Goal: Transaction & Acquisition: Book appointment/travel/reservation

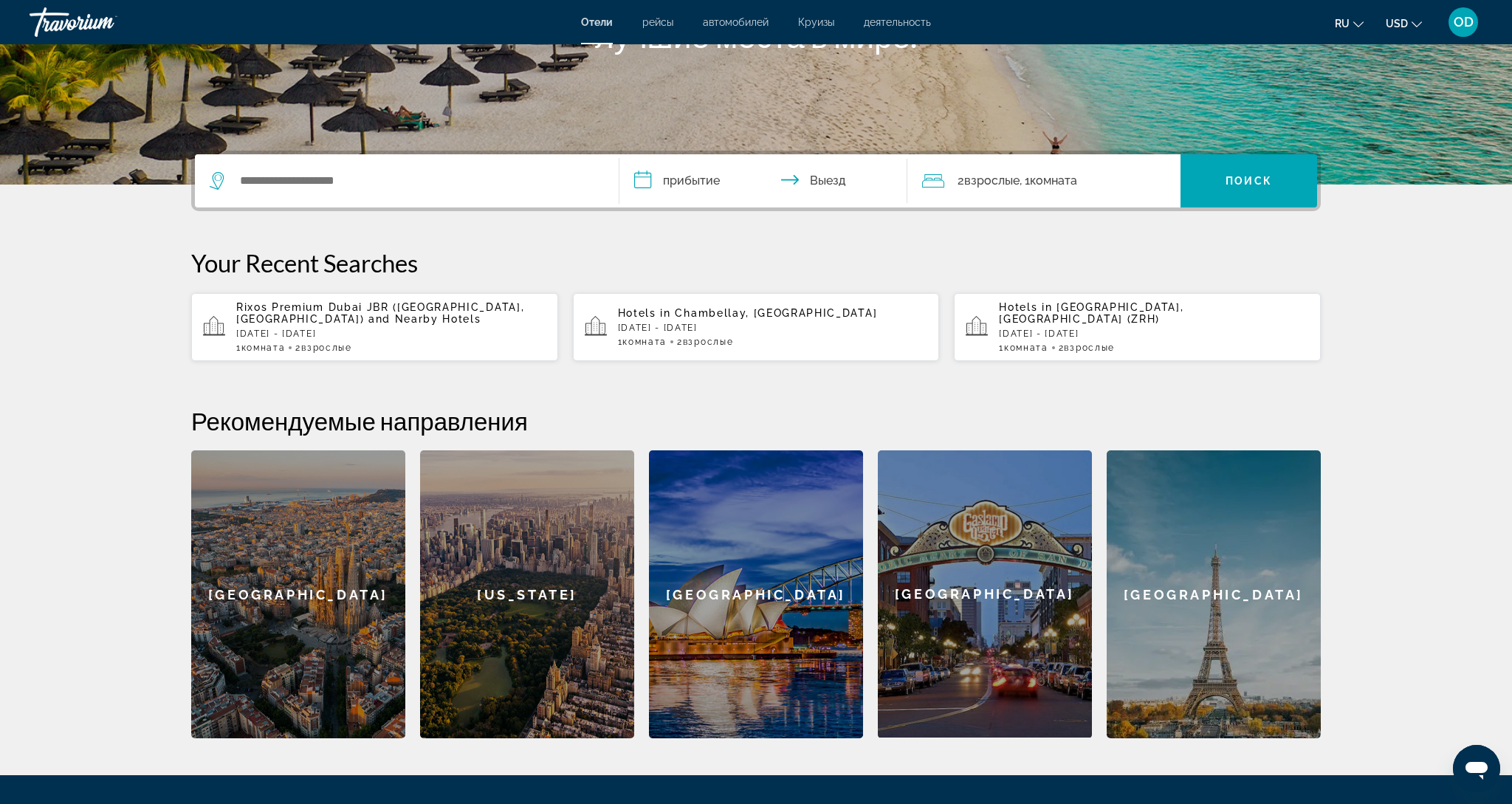
scroll to position [260, 0]
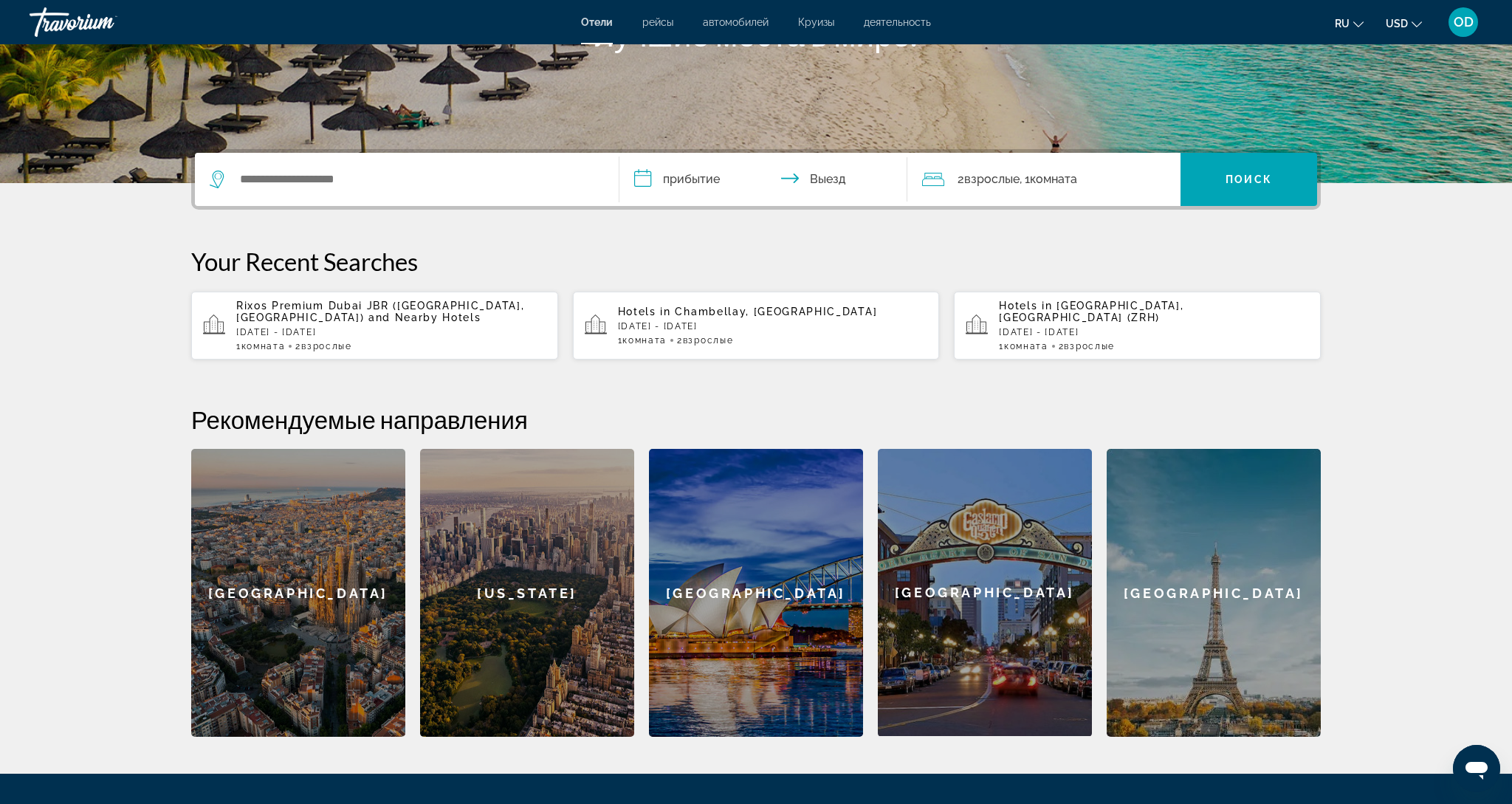
click at [1182, 594] on div "[GEOGRAPHIC_DATA]" at bounding box center [1214, 592] width 214 height 288
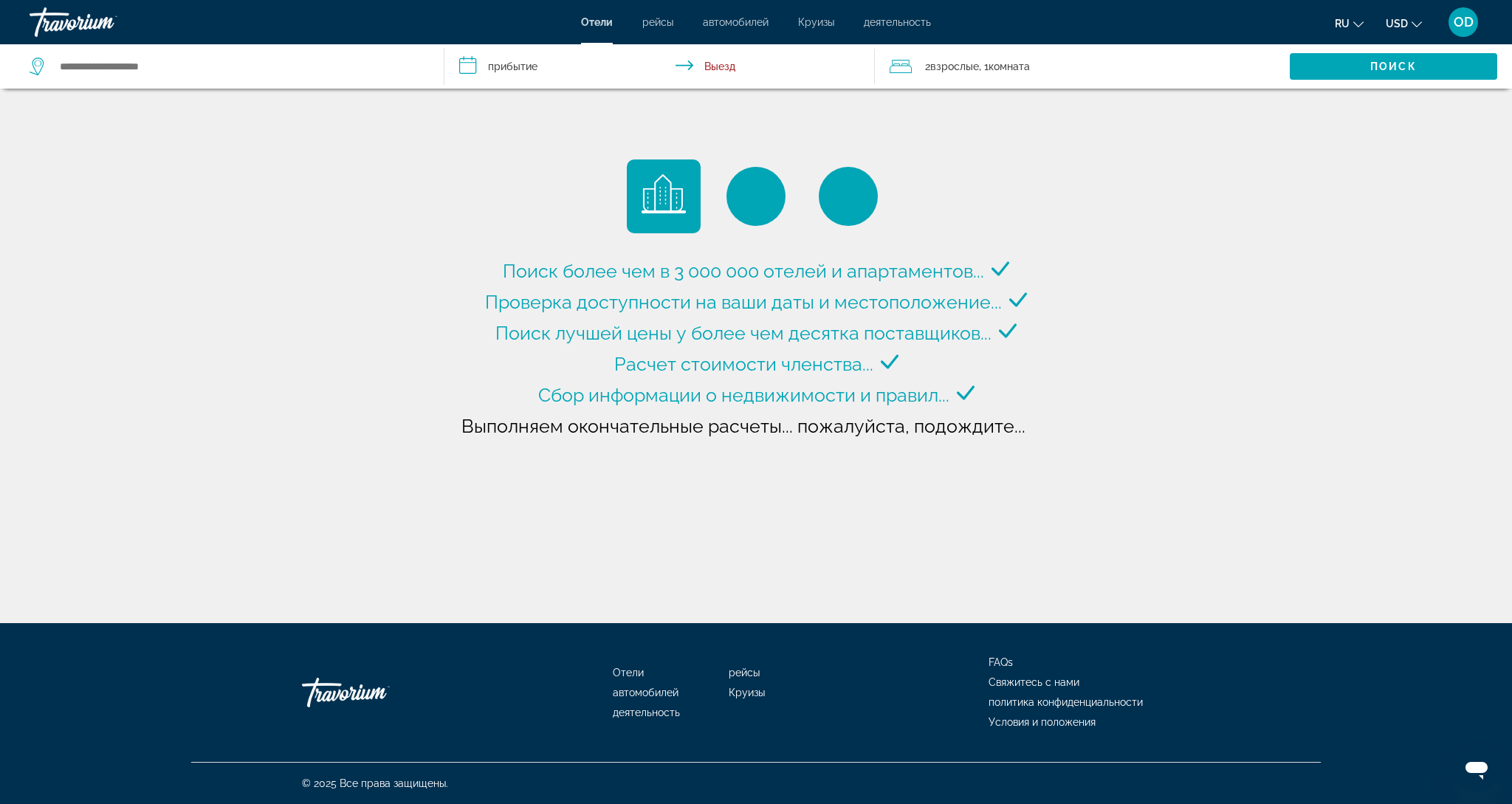
type input "**********"
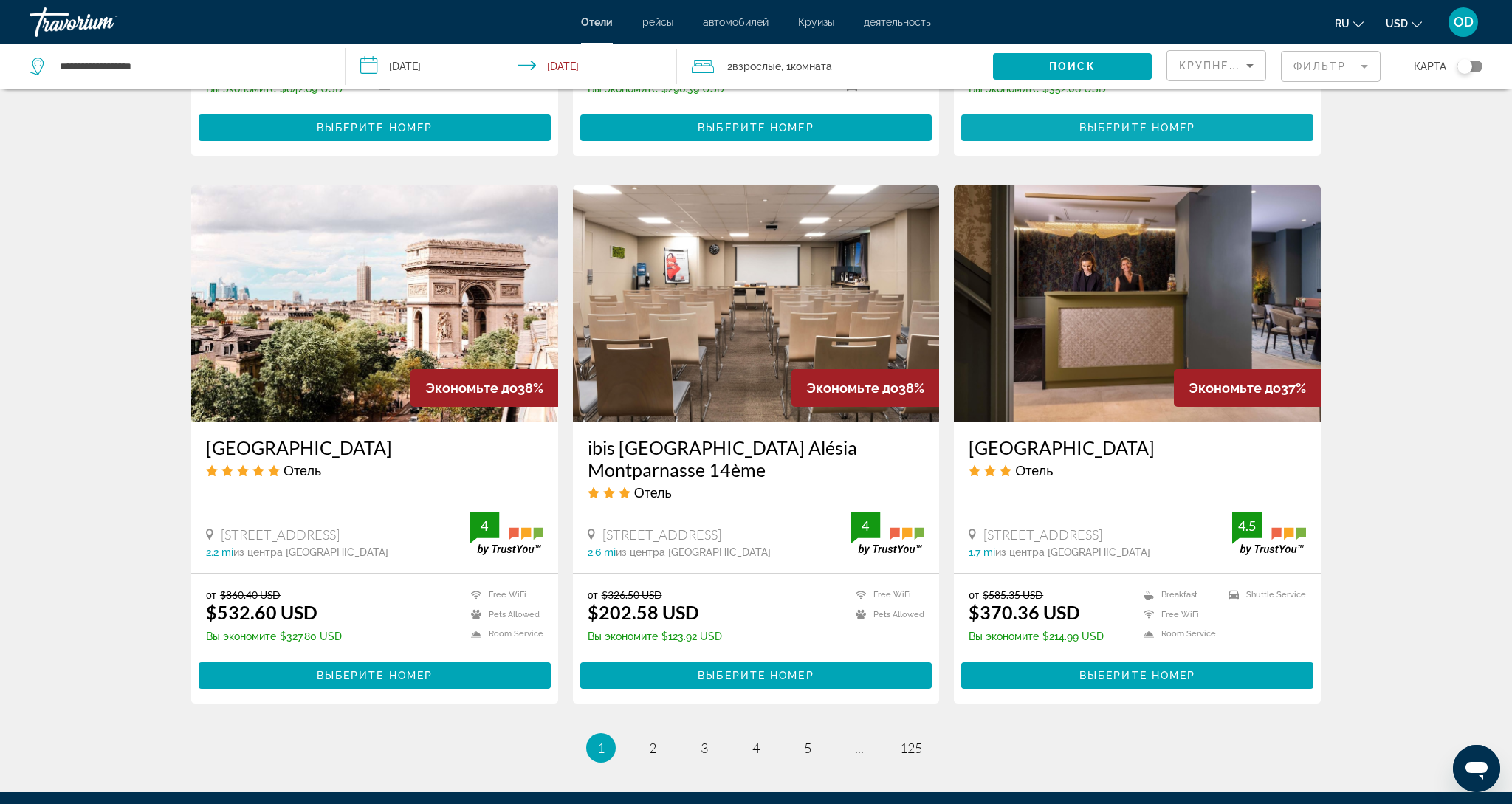
scroll to position [1581, 0]
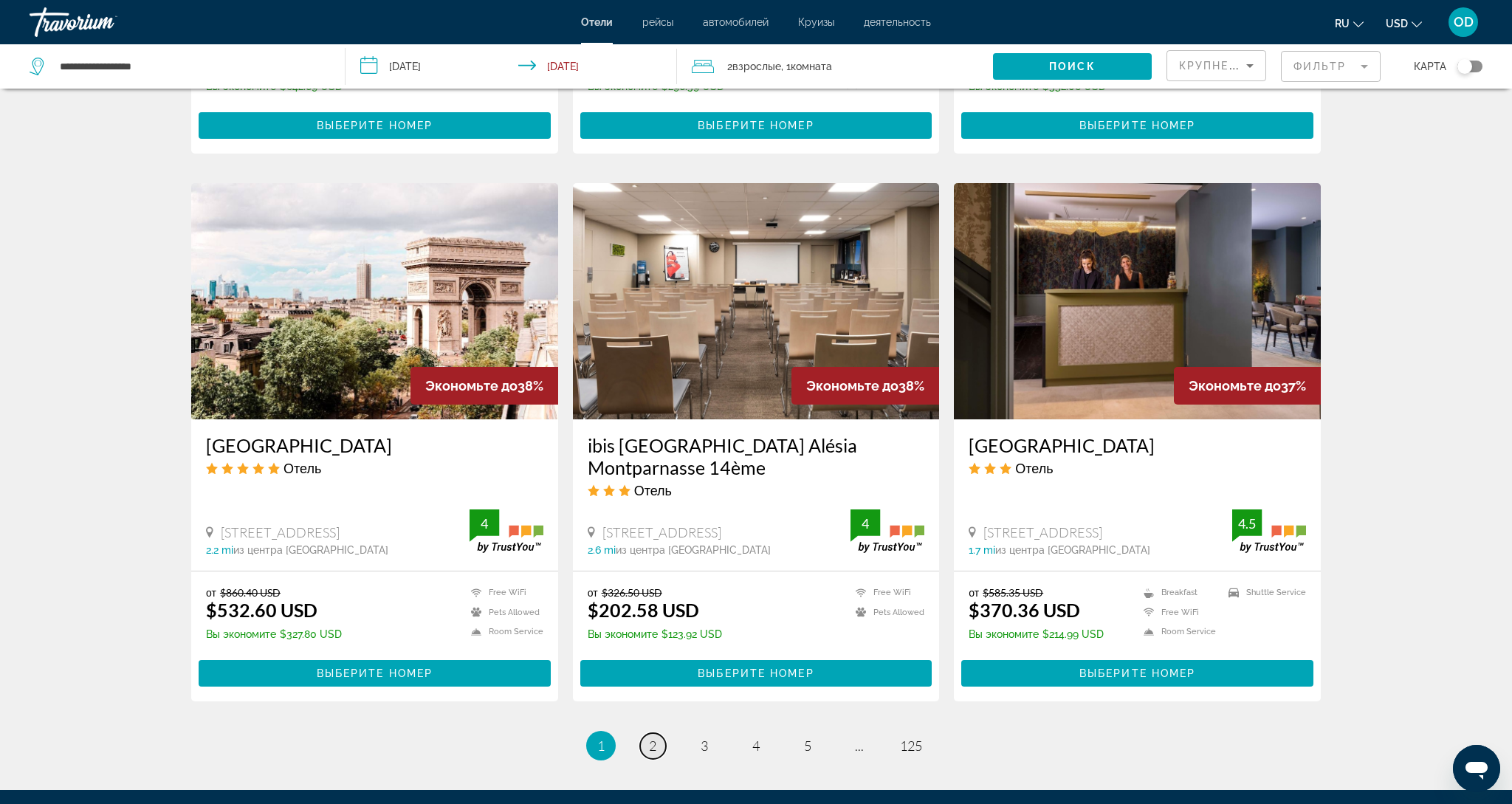
click at [649, 737] on span "2" at bounding box center [653, 745] width 7 height 16
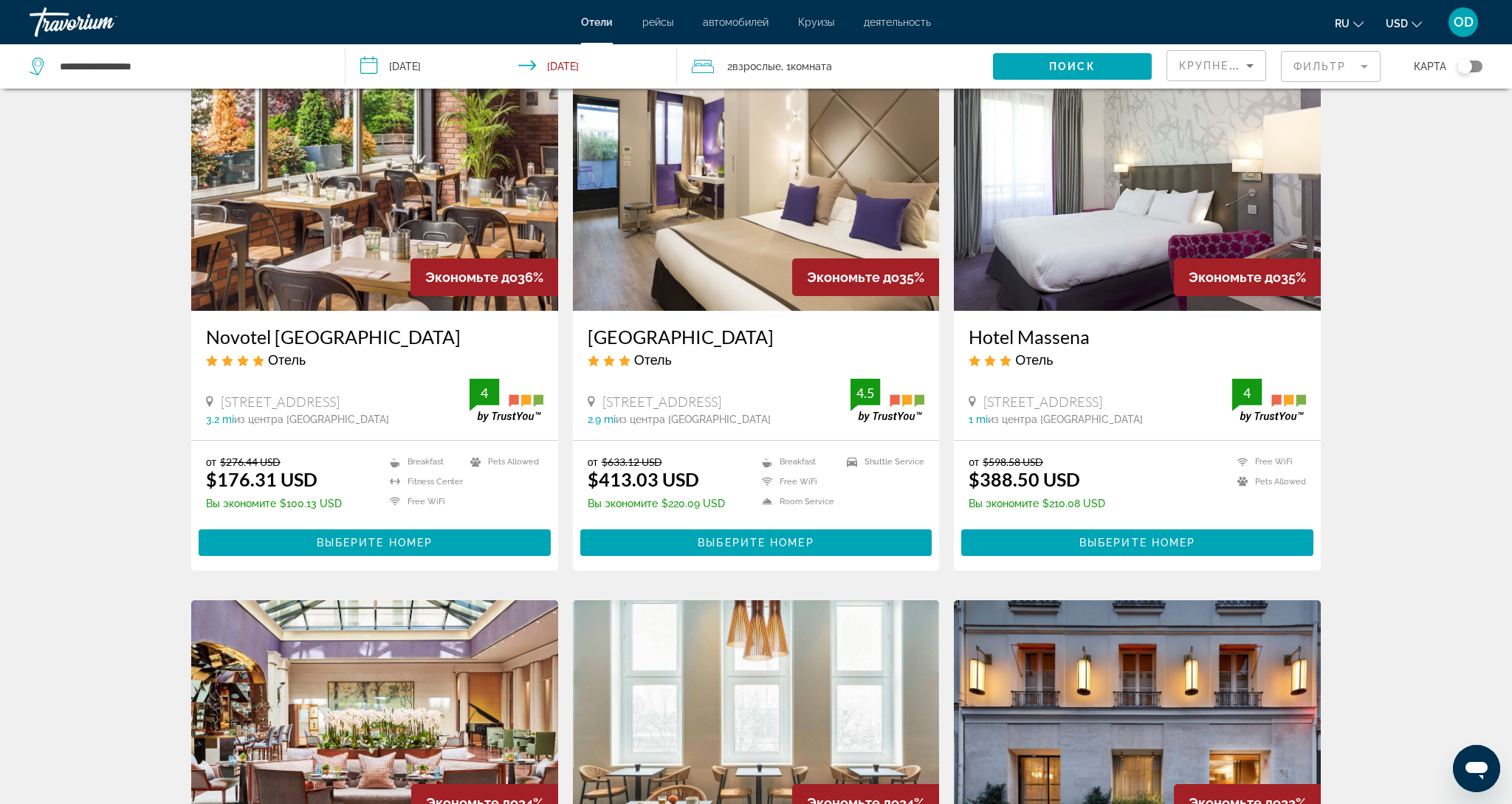
scroll to position [67, 0]
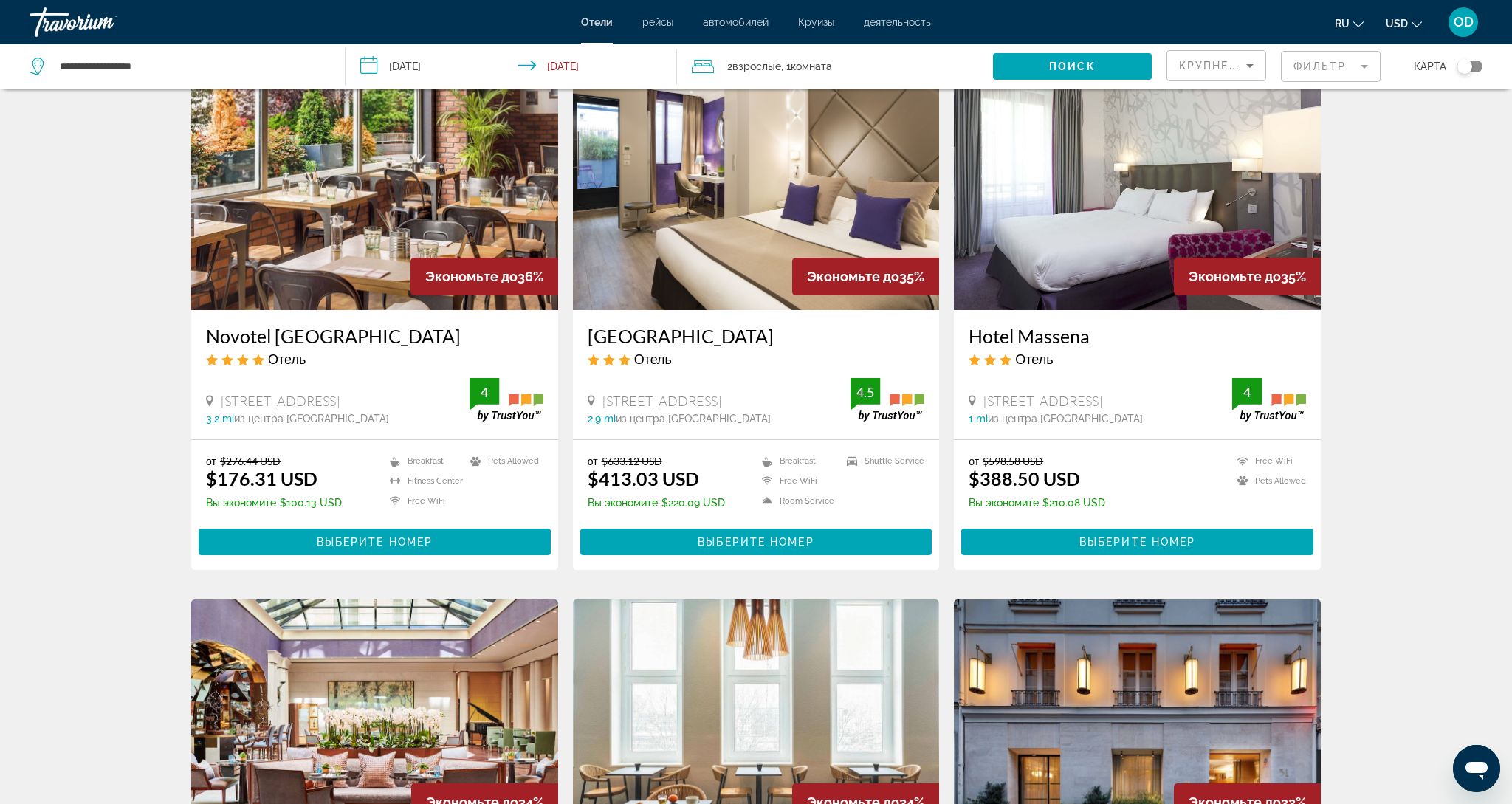
click at [736, 152] on img "Main content" at bounding box center [756, 192] width 367 height 236
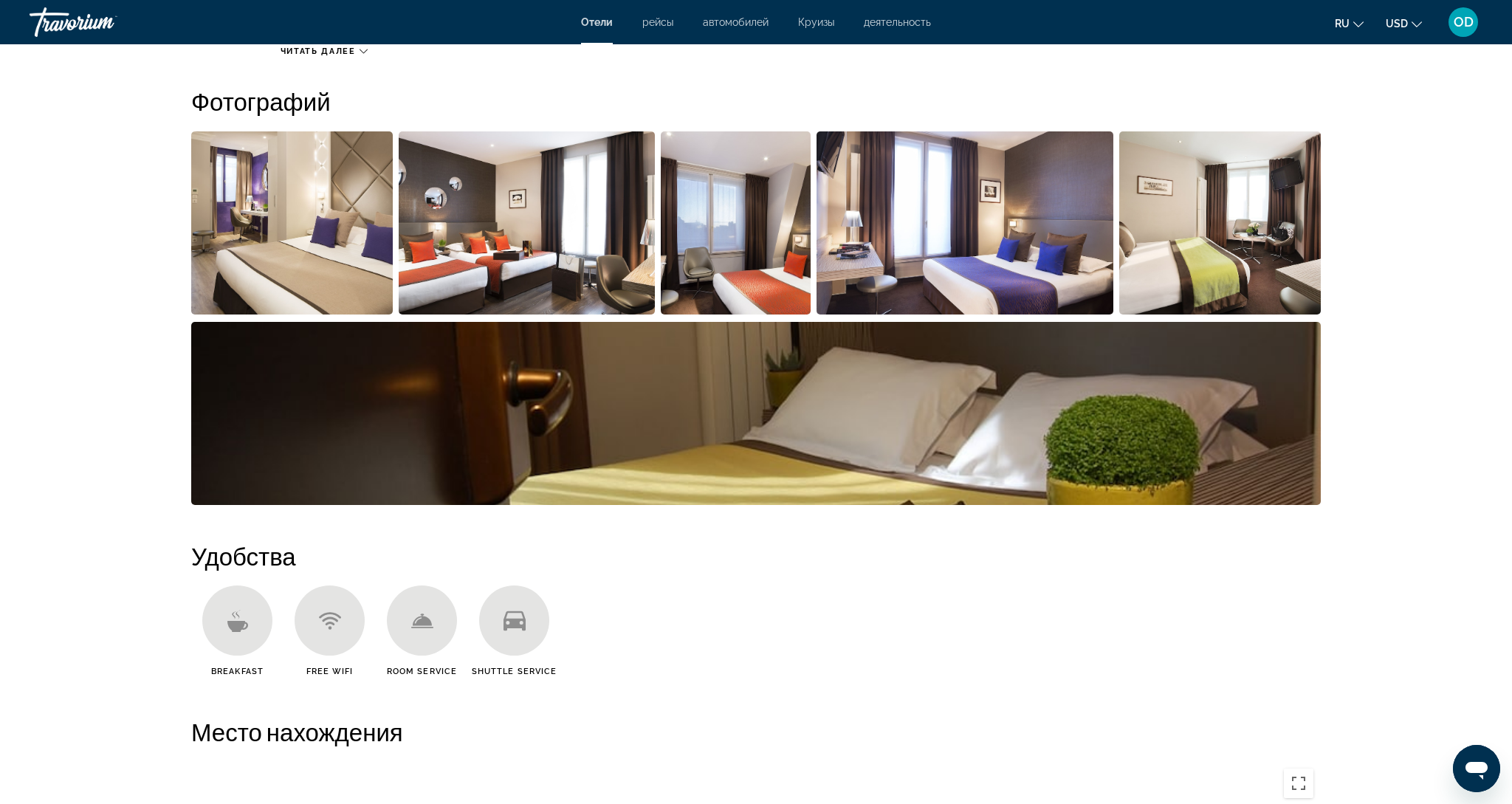
scroll to position [683, 0]
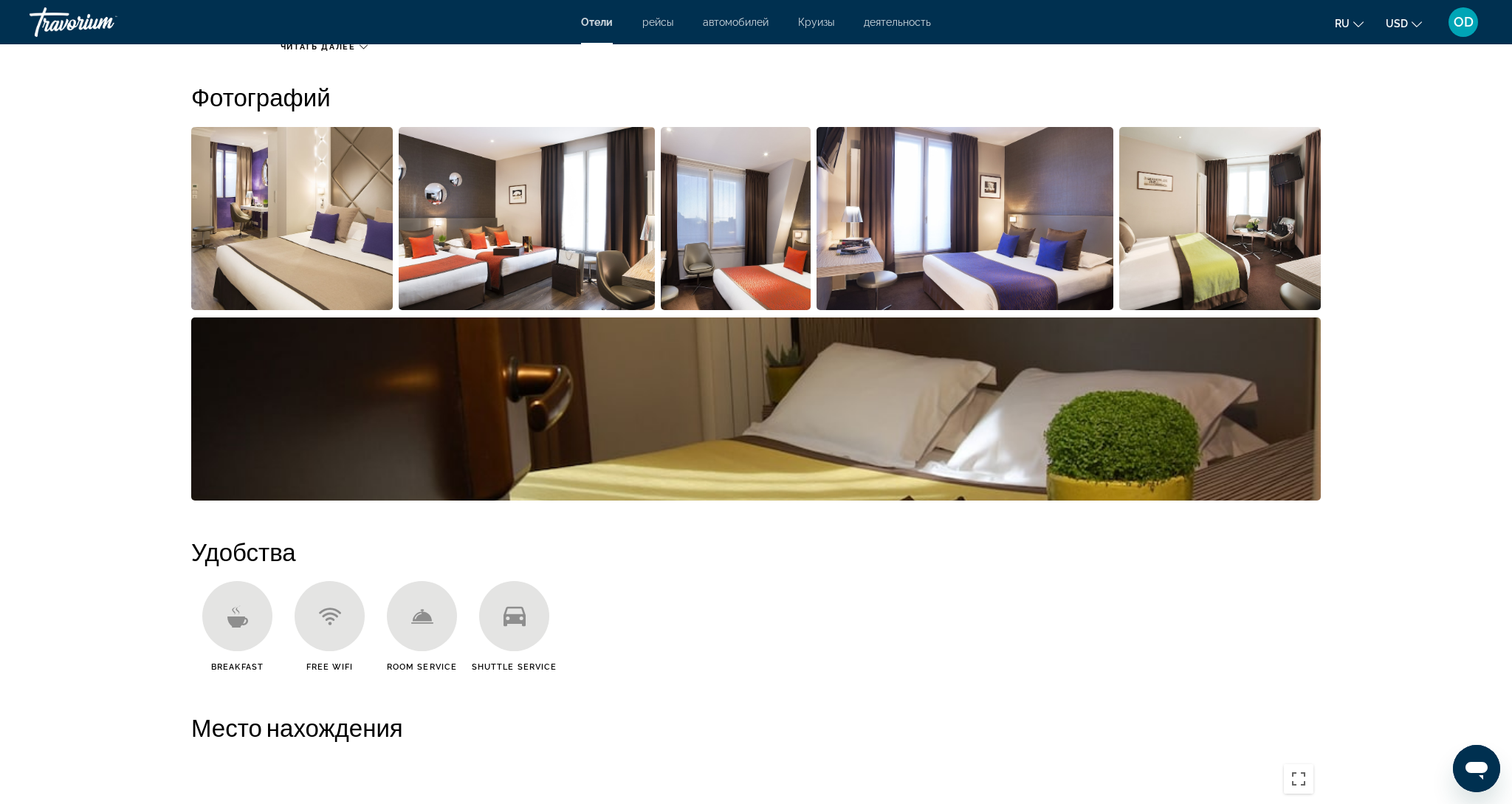
click at [304, 203] on img "Open full-screen image slider" at bounding box center [292, 218] width 201 height 183
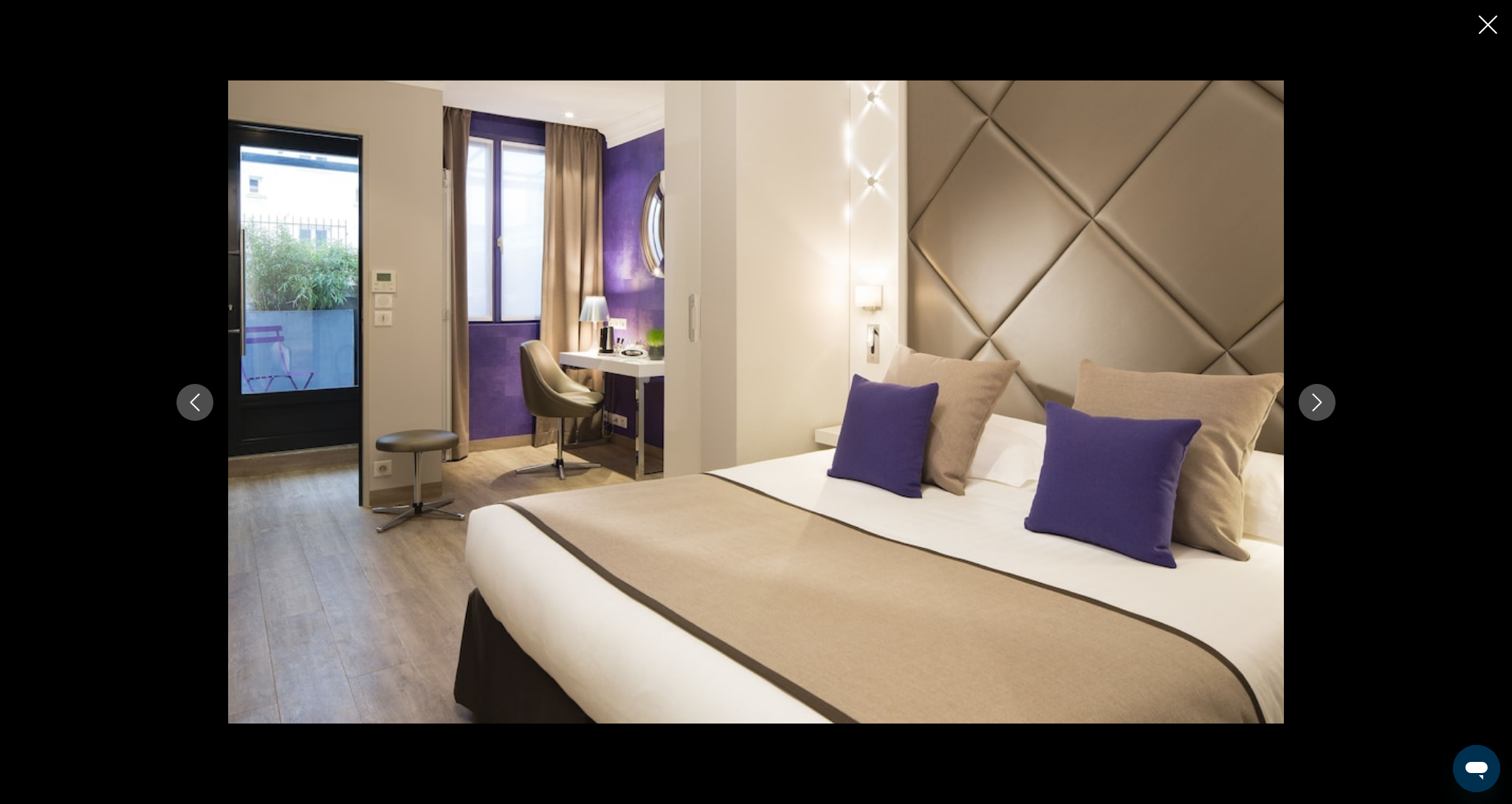
click at [1305, 401] on button "Next image" at bounding box center [1316, 402] width 37 height 37
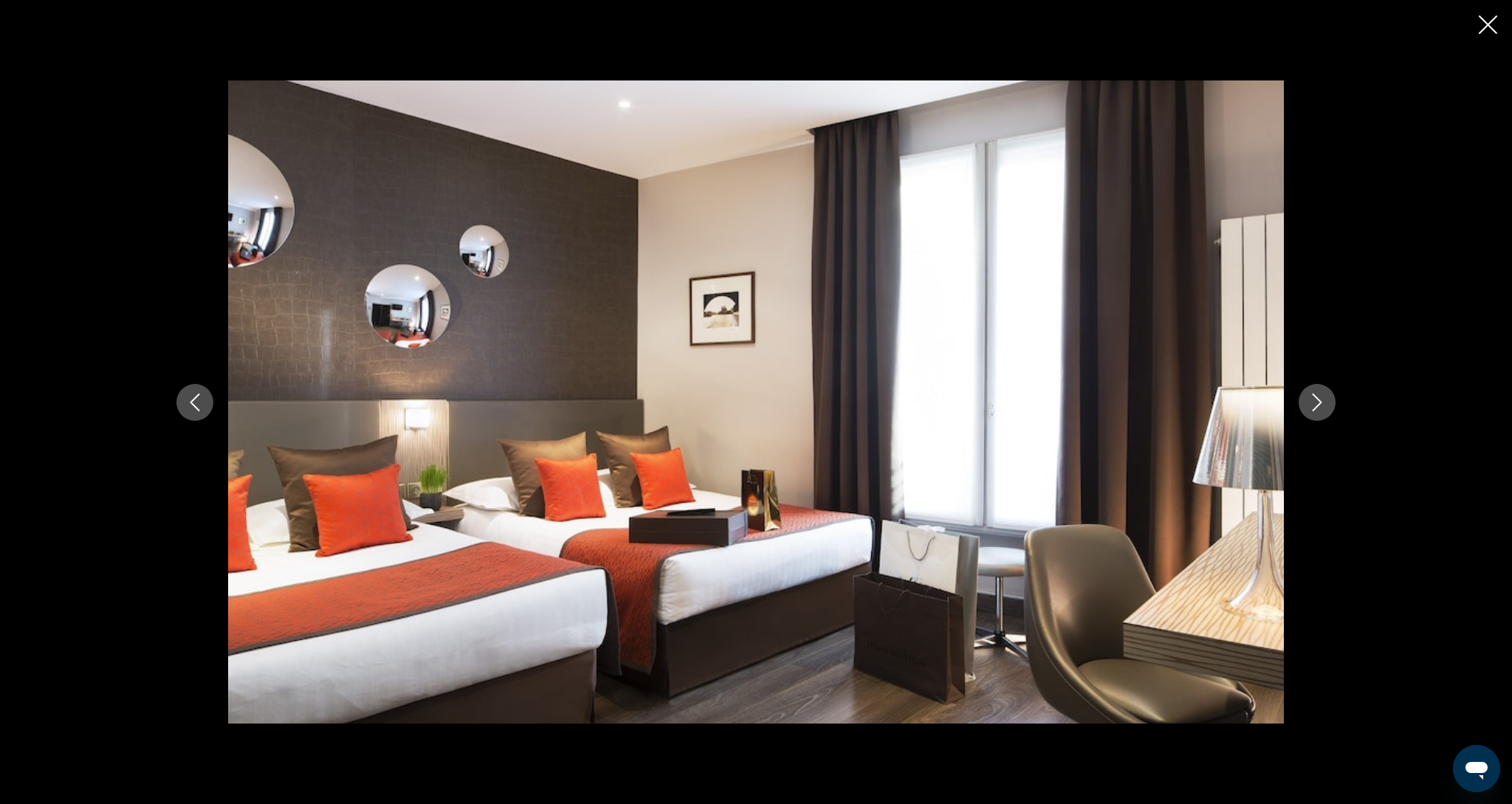
click at [1305, 401] on button "Next image" at bounding box center [1316, 402] width 37 height 37
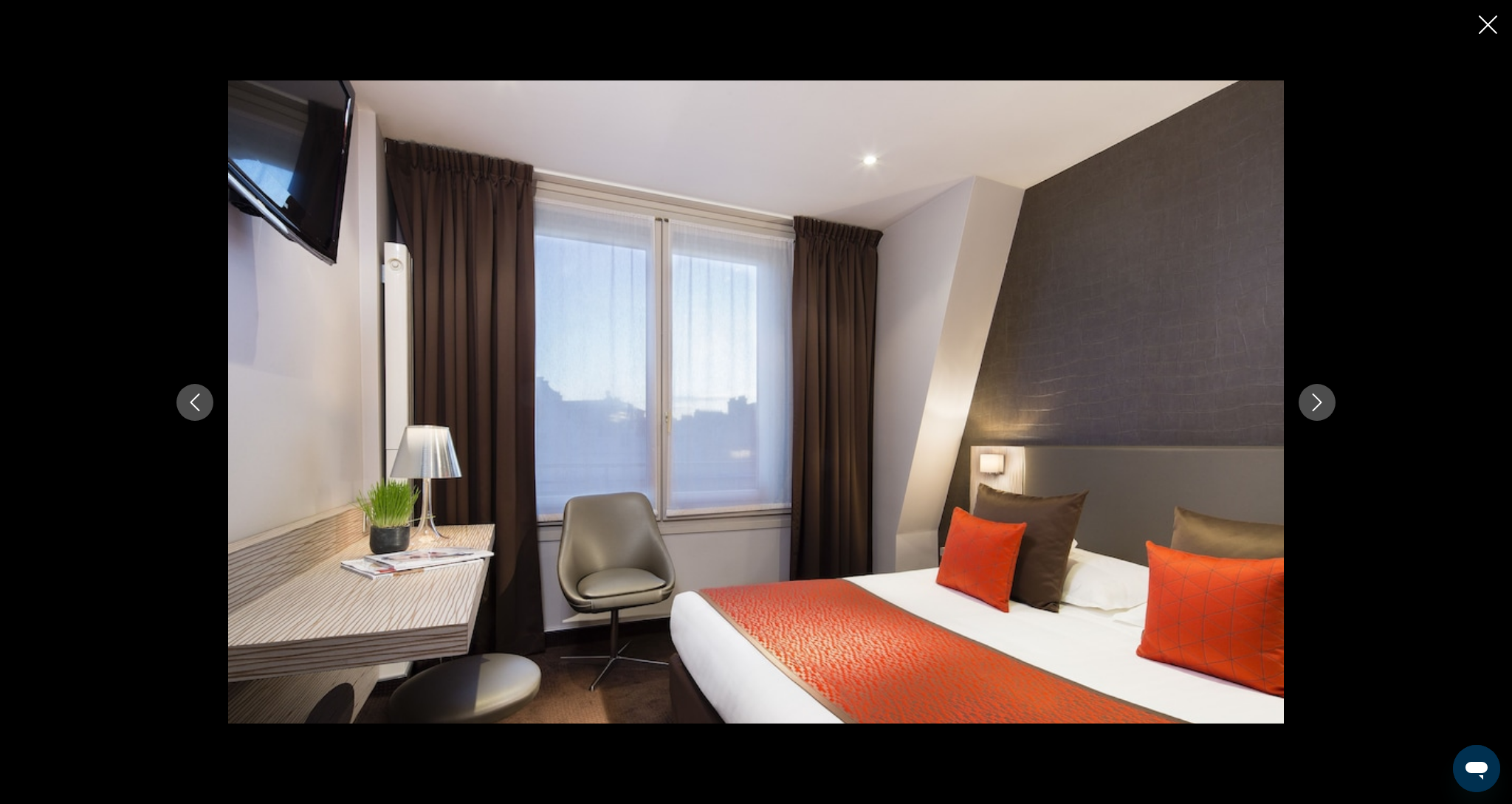
click at [1305, 401] on button "Next image" at bounding box center [1316, 402] width 37 height 37
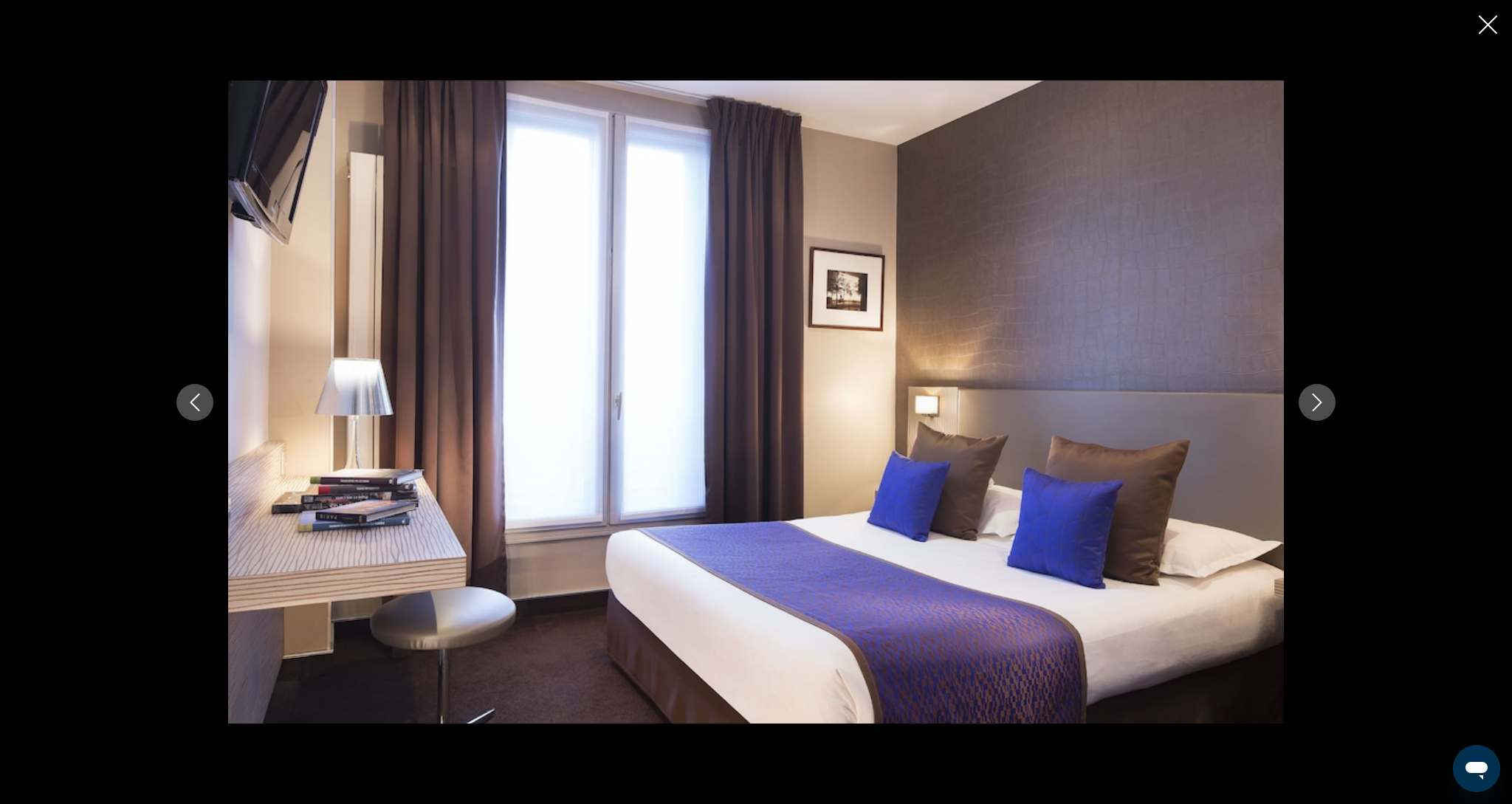
click at [1305, 401] on button "Next image" at bounding box center [1316, 402] width 37 height 37
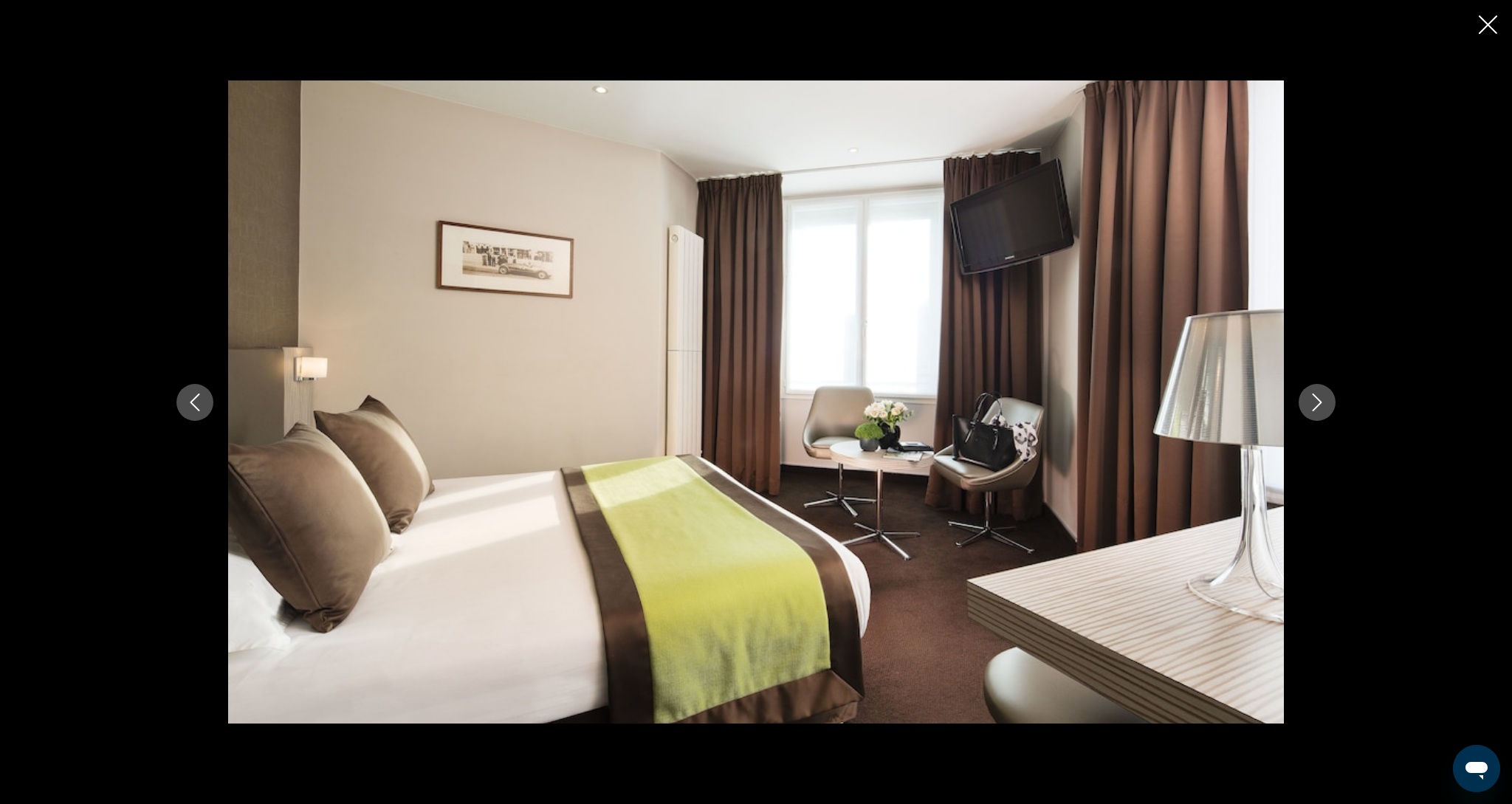
click at [1305, 401] on button "Next image" at bounding box center [1316, 402] width 37 height 37
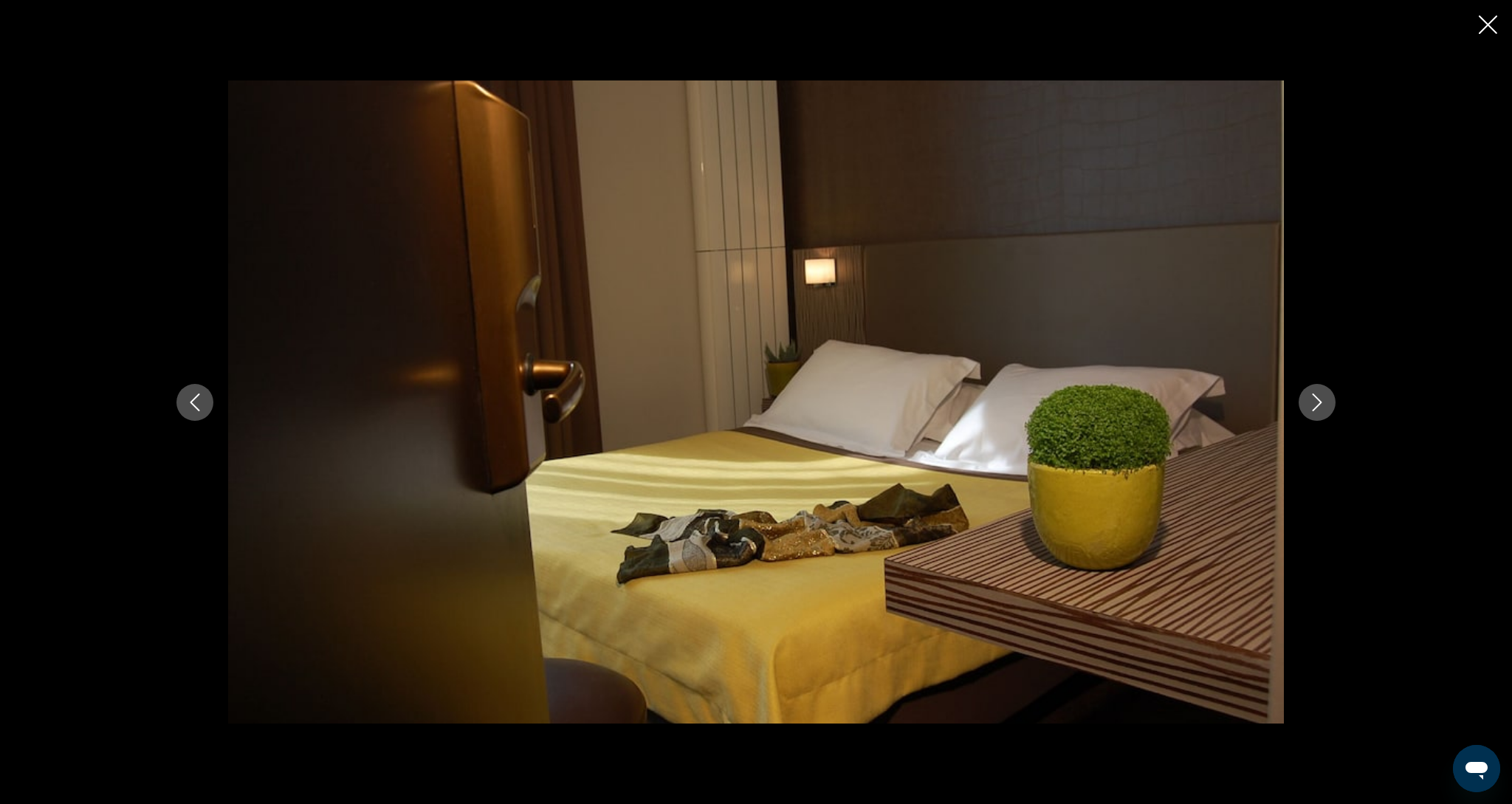
click at [1305, 401] on button "Next image" at bounding box center [1316, 402] width 37 height 37
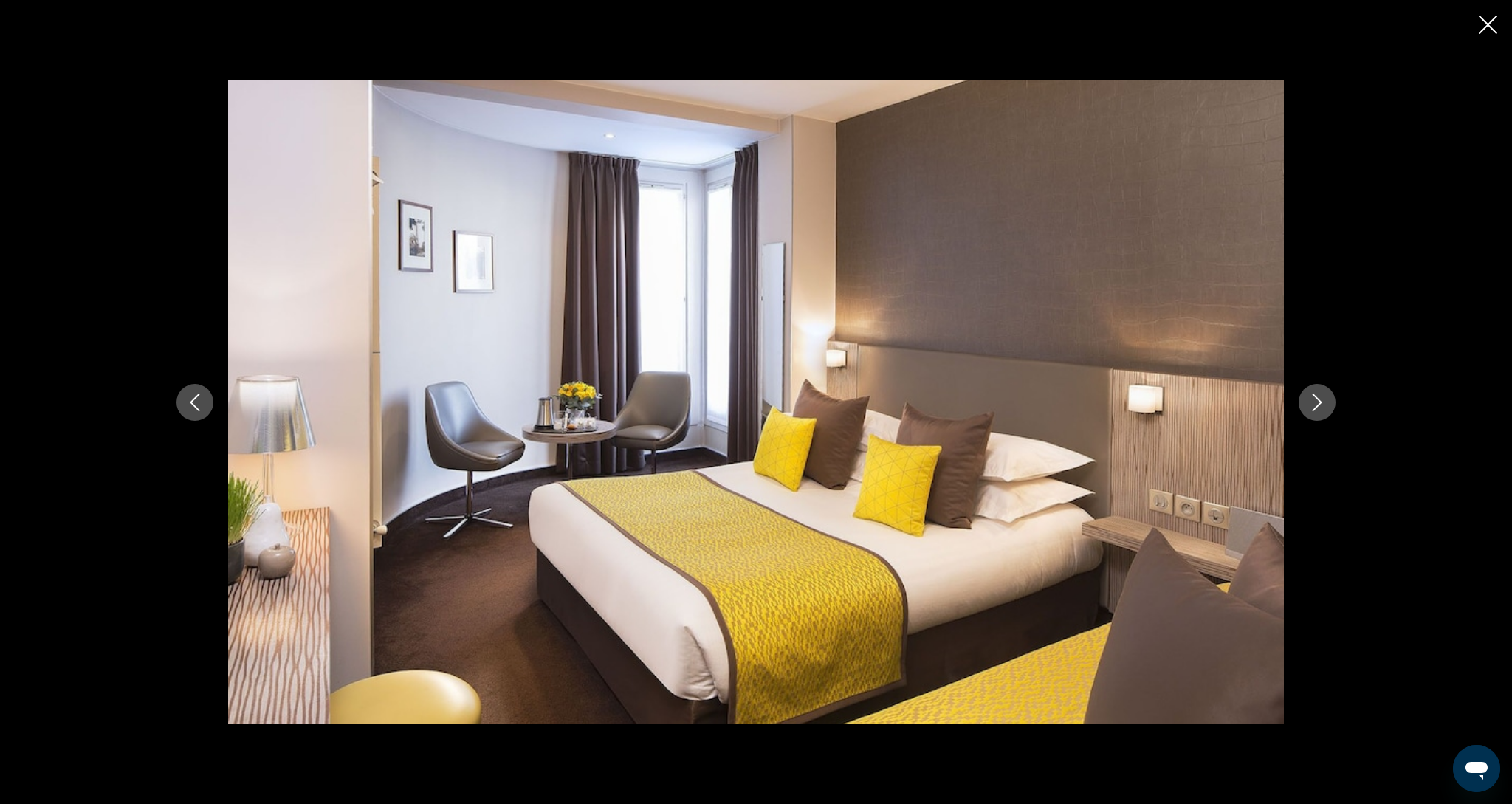
click at [1305, 401] on button "Next image" at bounding box center [1316, 402] width 37 height 37
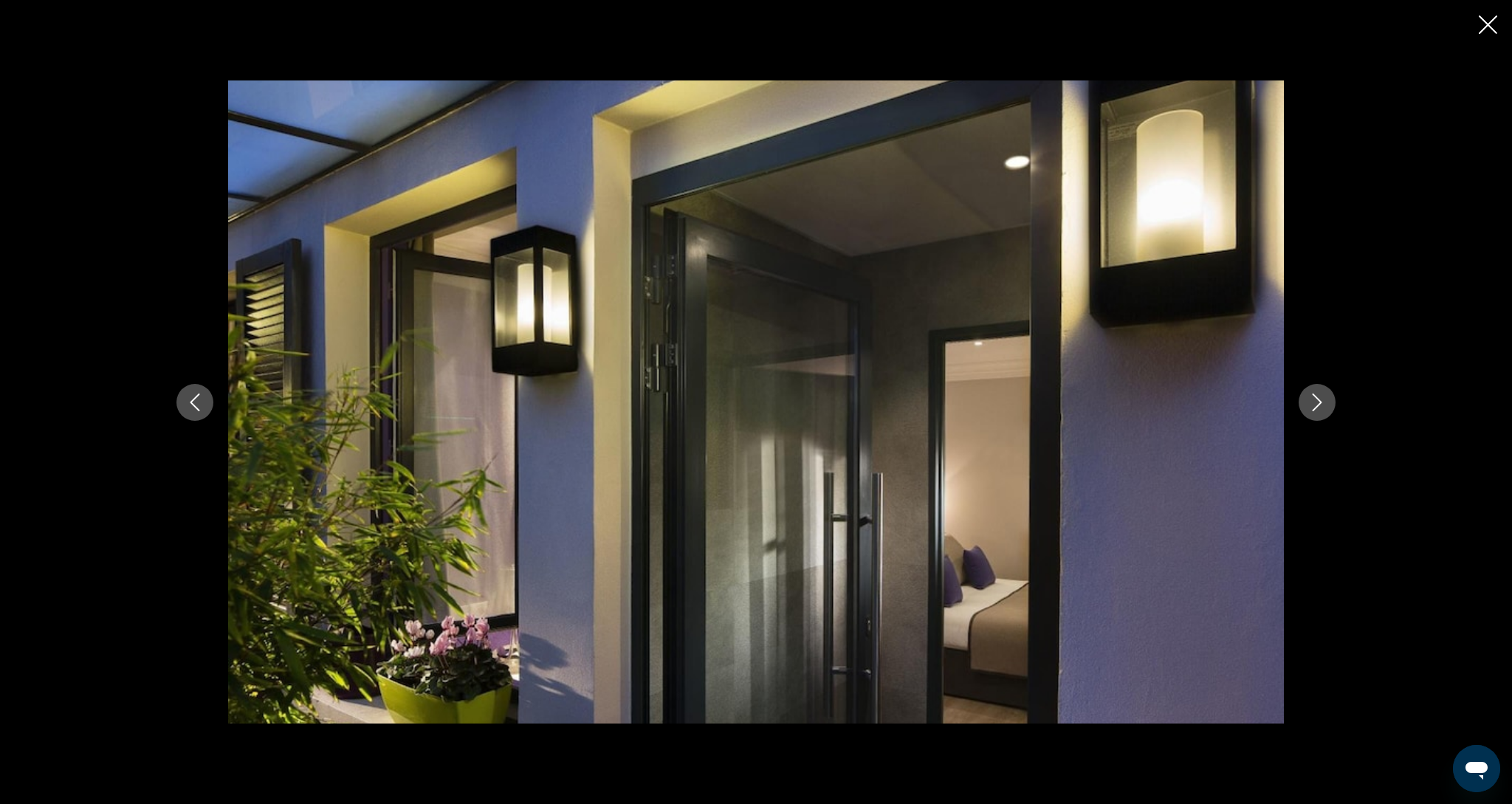
scroll to position [791, 0]
click at [1305, 401] on button "Next image" at bounding box center [1316, 402] width 37 height 37
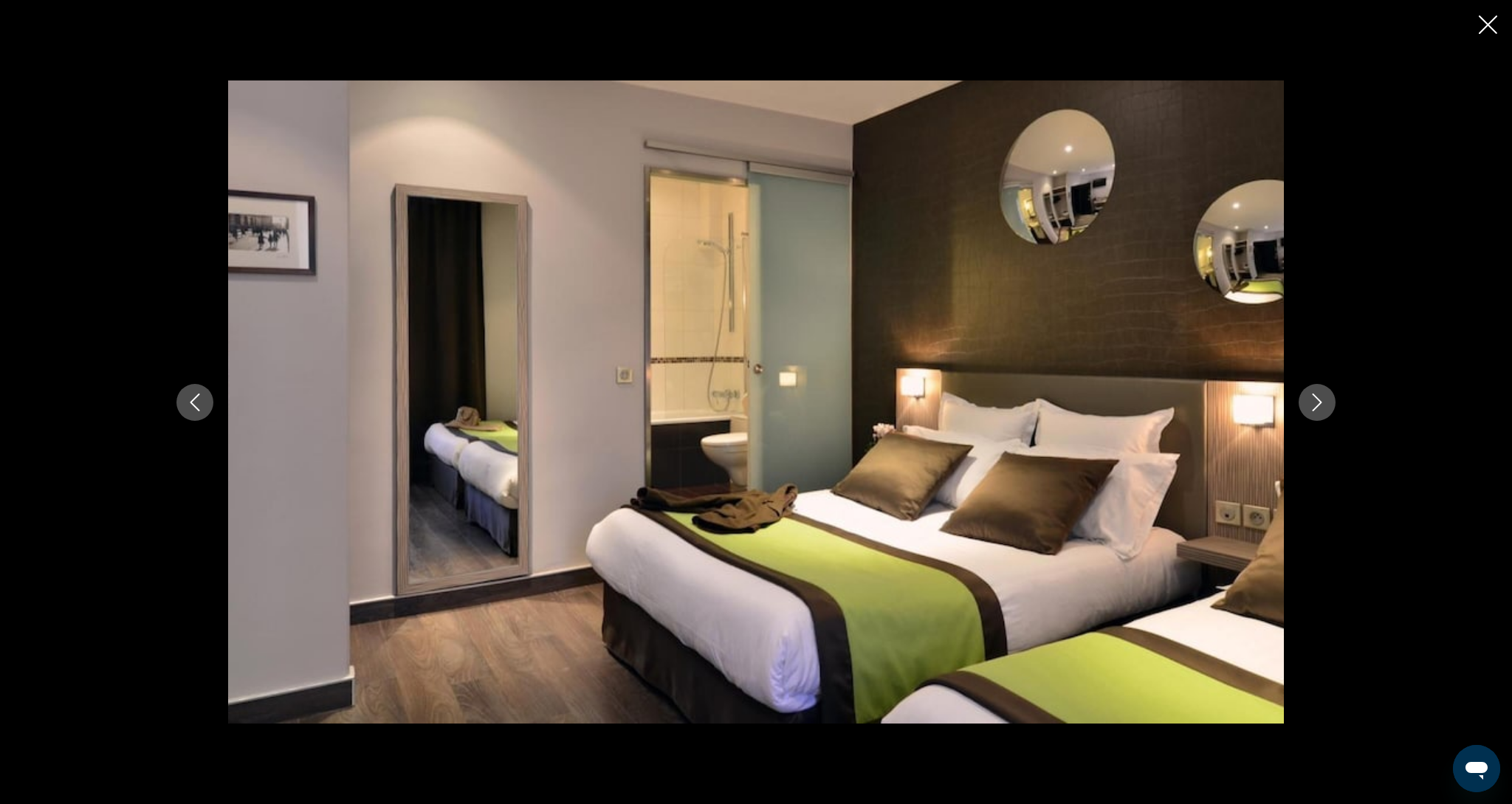
click at [1305, 401] on button "Next image" at bounding box center [1316, 402] width 37 height 37
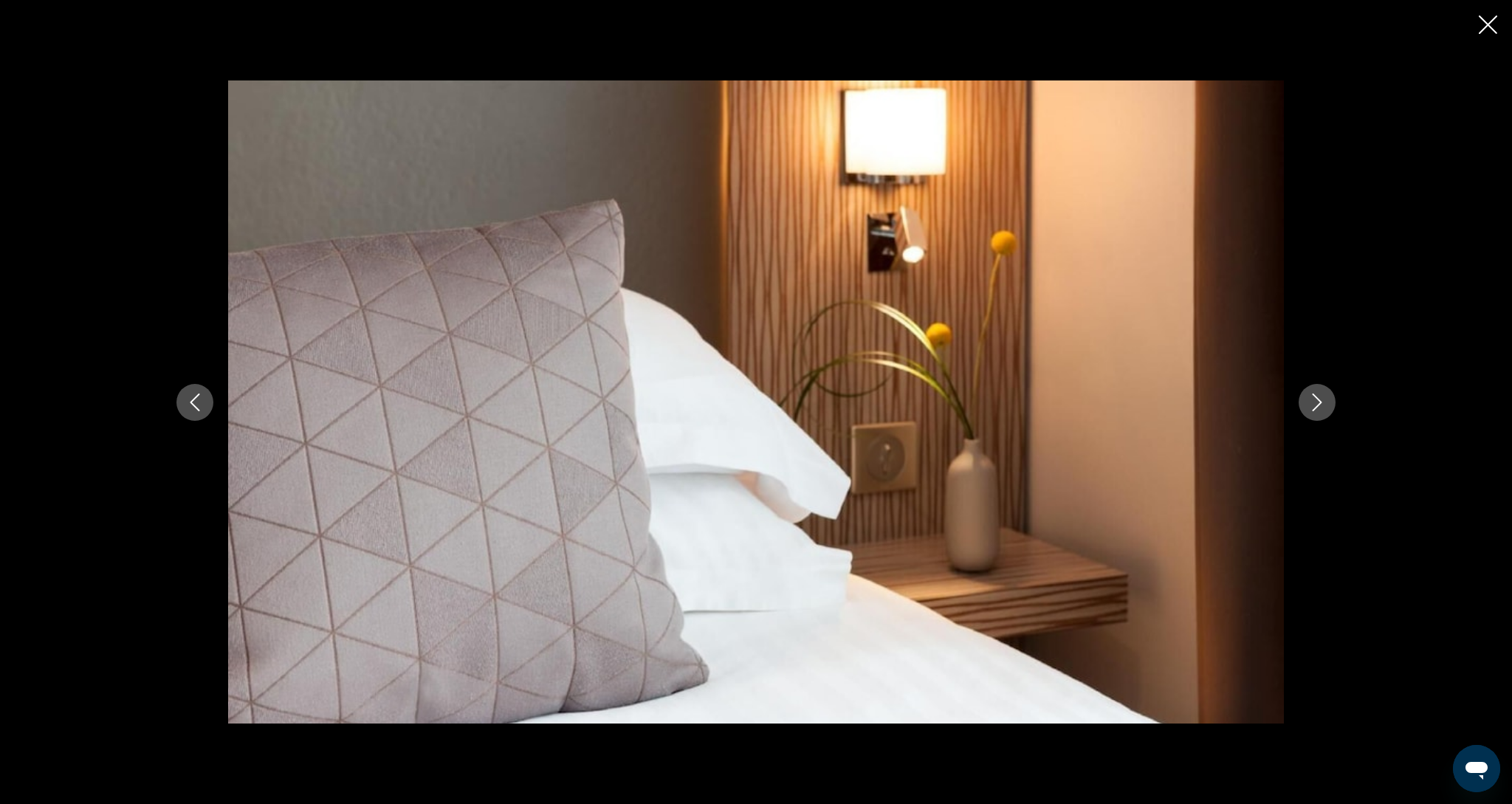
click at [1305, 401] on button "Next image" at bounding box center [1316, 402] width 37 height 37
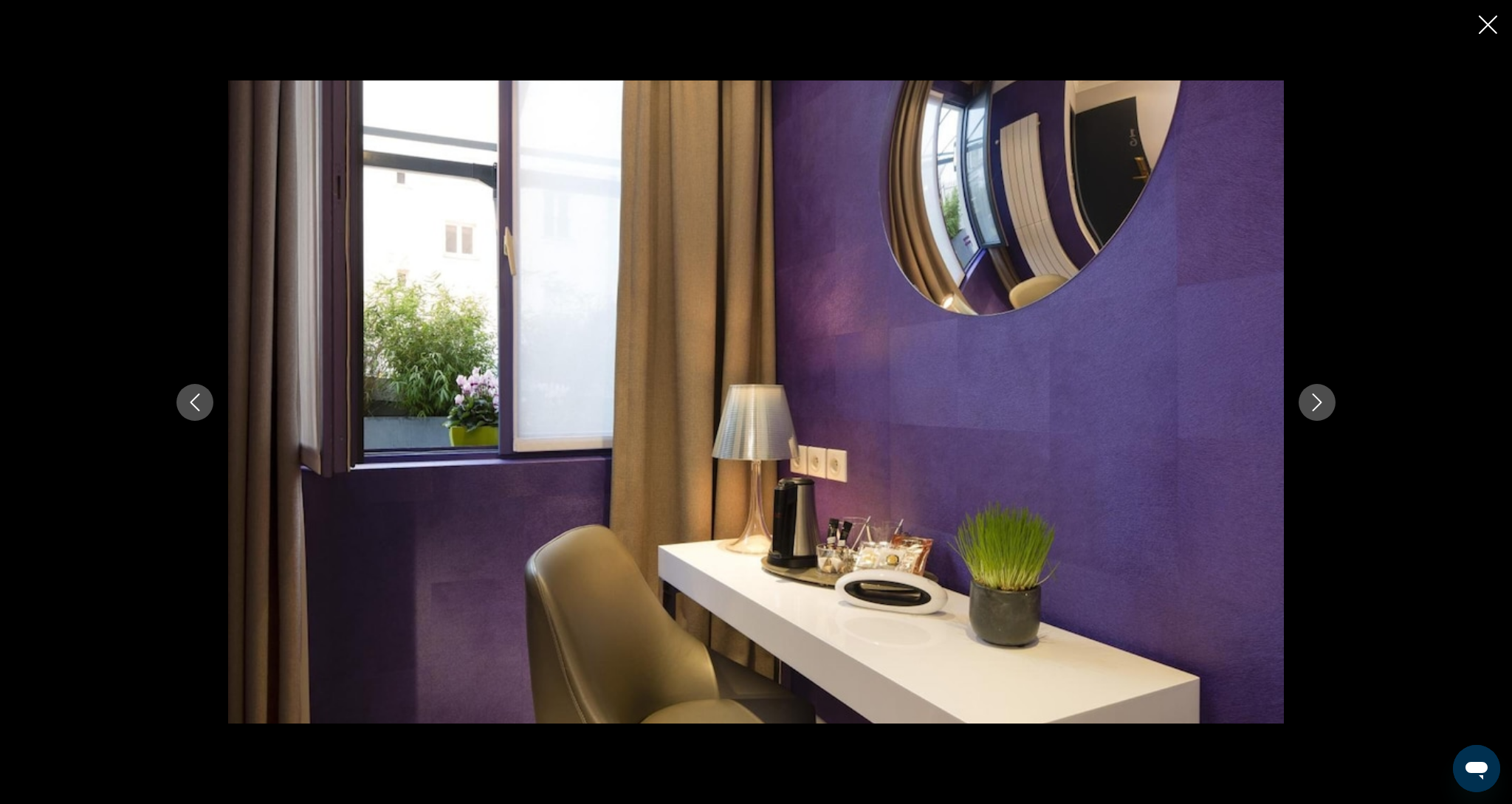
click at [1305, 401] on button "Next image" at bounding box center [1316, 402] width 37 height 37
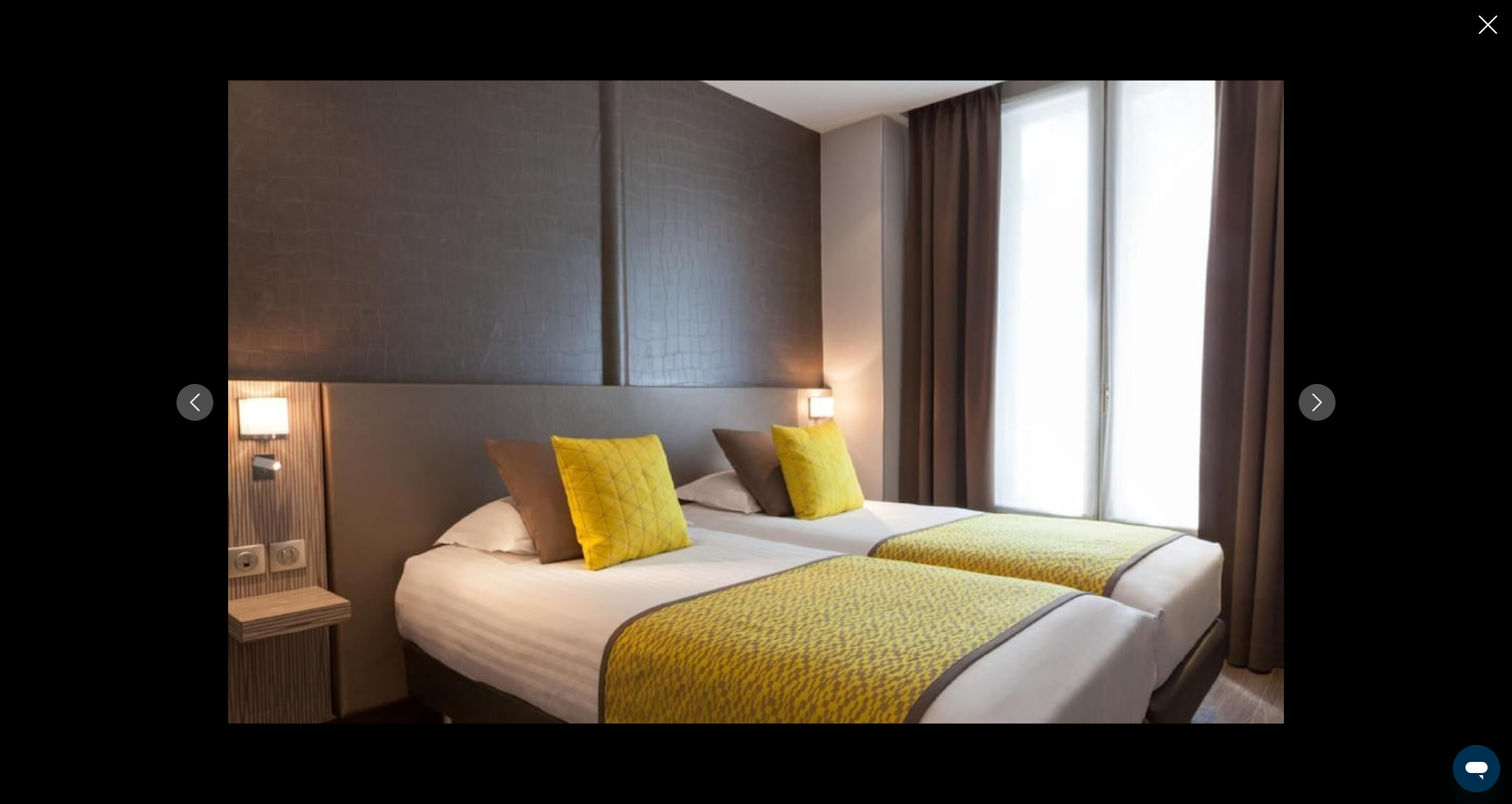
click at [1305, 401] on button "Next image" at bounding box center [1316, 402] width 37 height 37
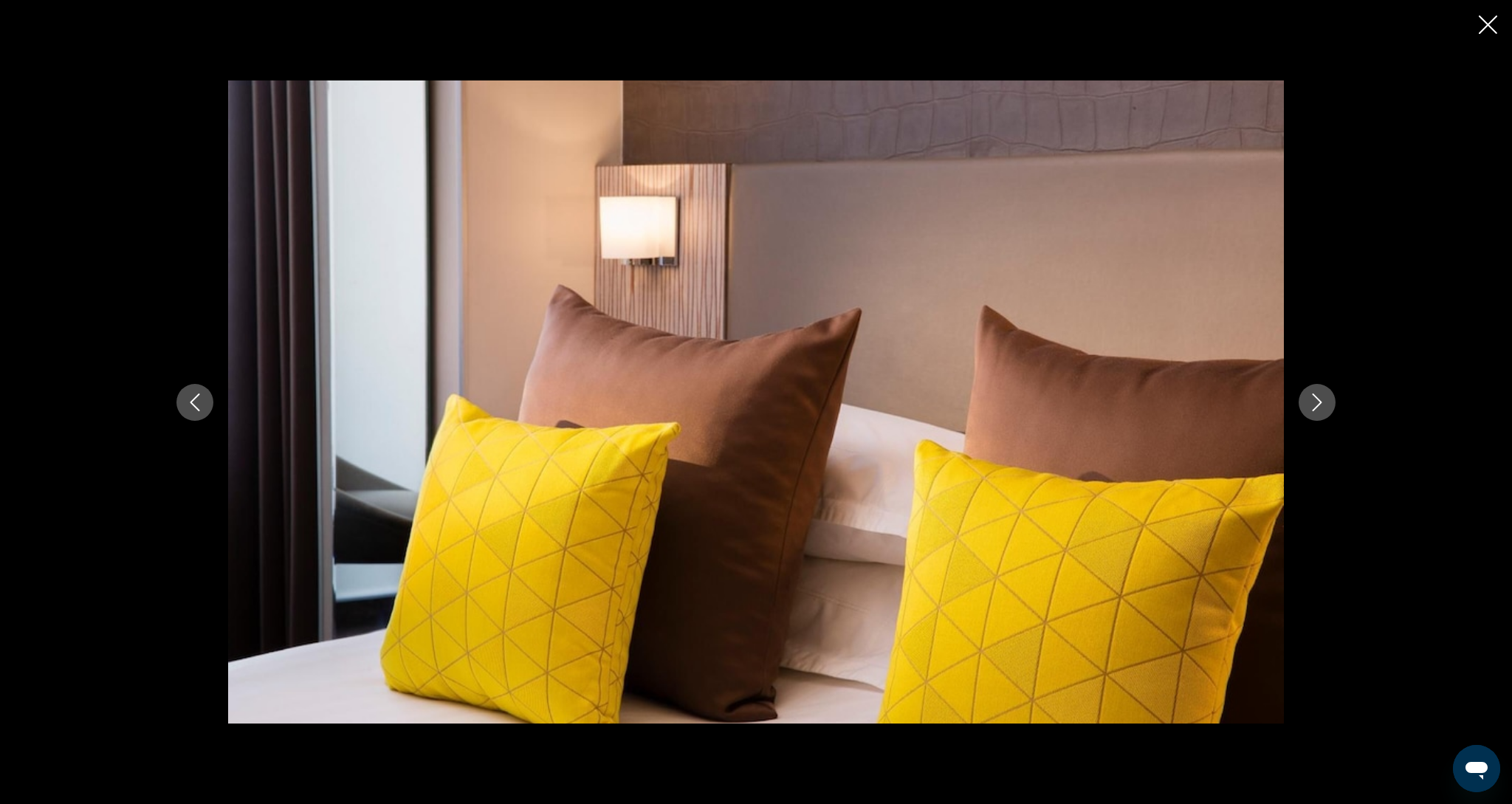
click at [1305, 401] on button "Next image" at bounding box center [1316, 402] width 37 height 37
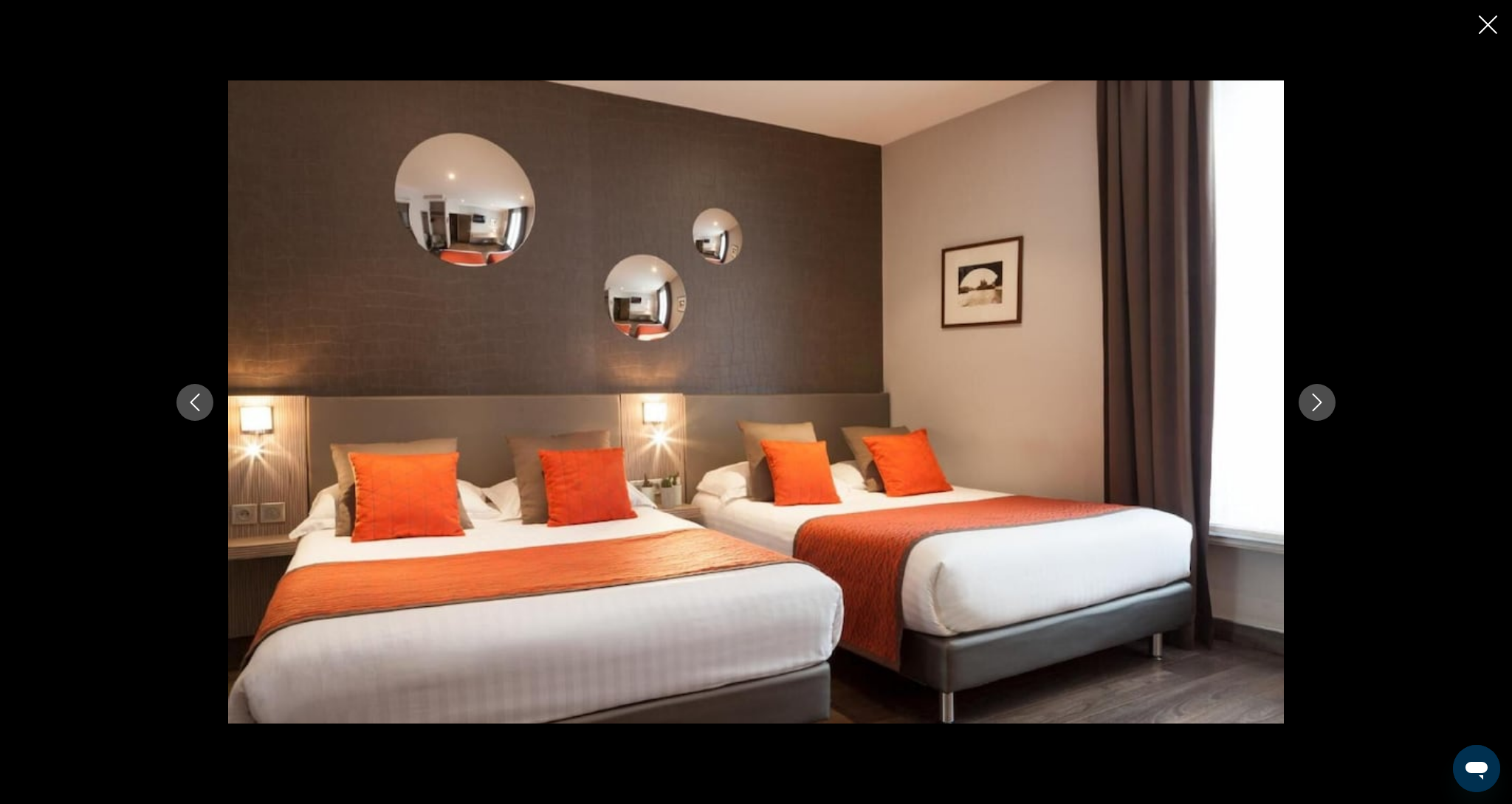
click at [1483, 29] on icon "Close slideshow" at bounding box center [1488, 24] width 19 height 19
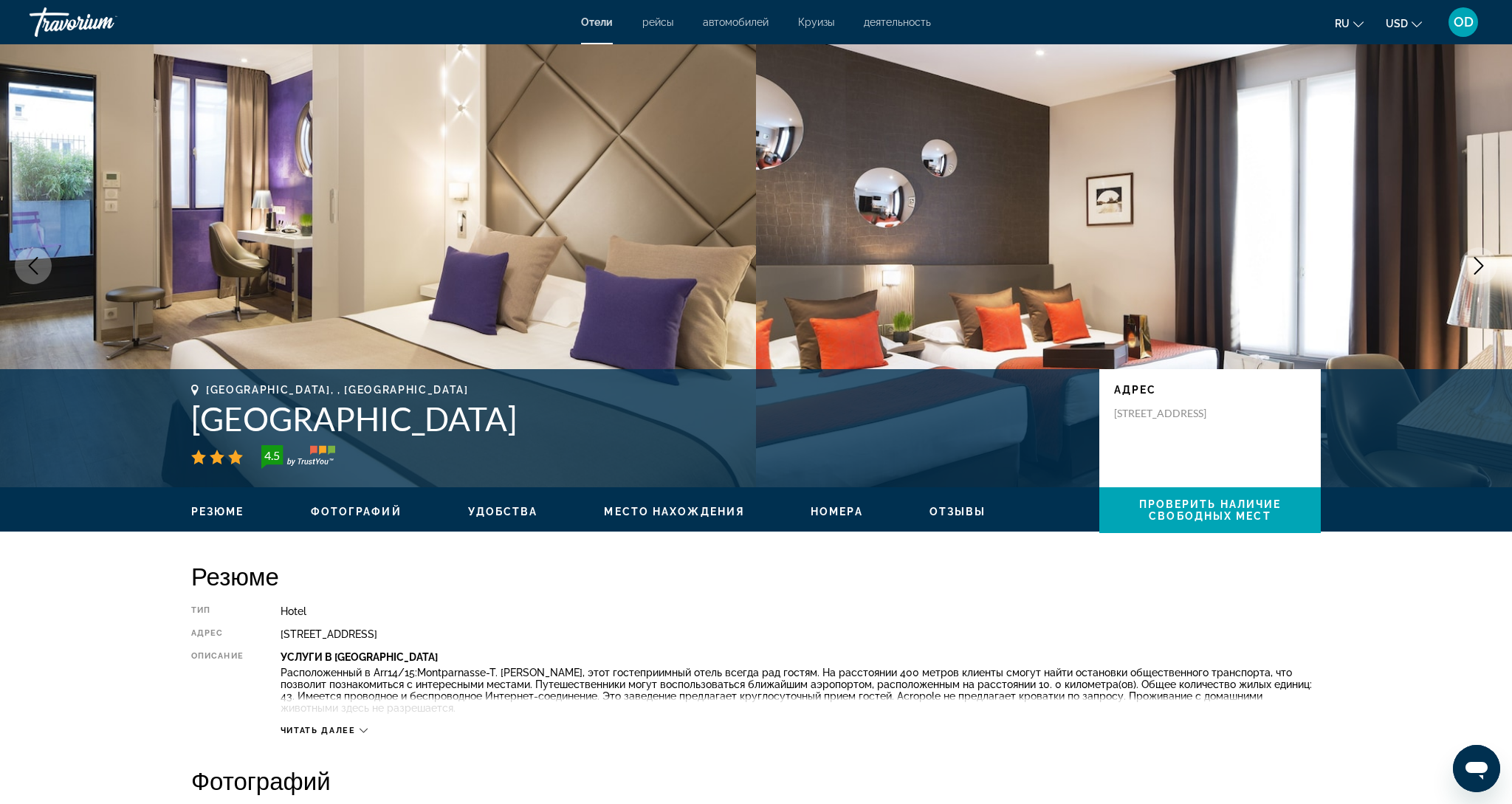
scroll to position [0, 0]
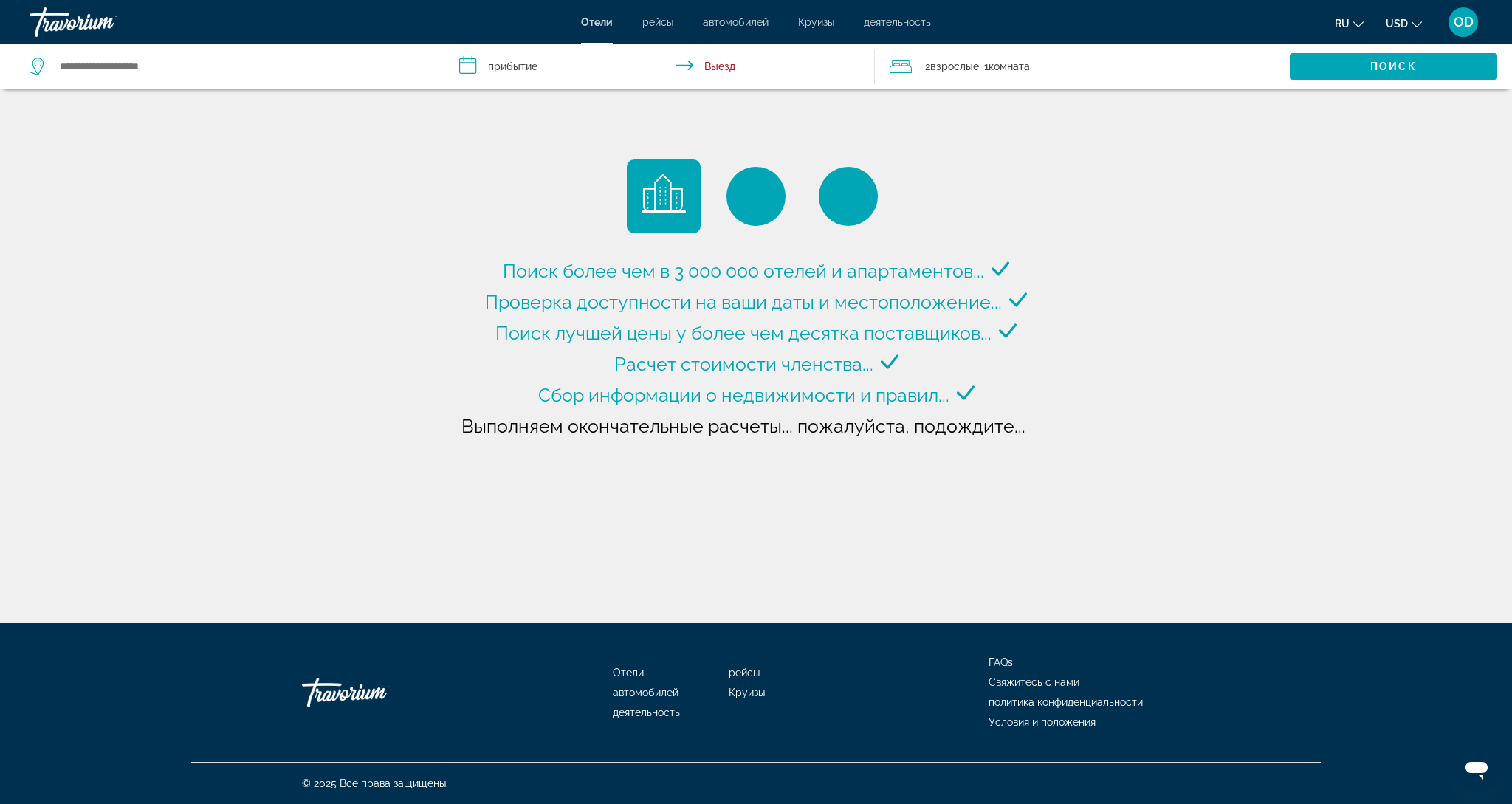
type input "**********"
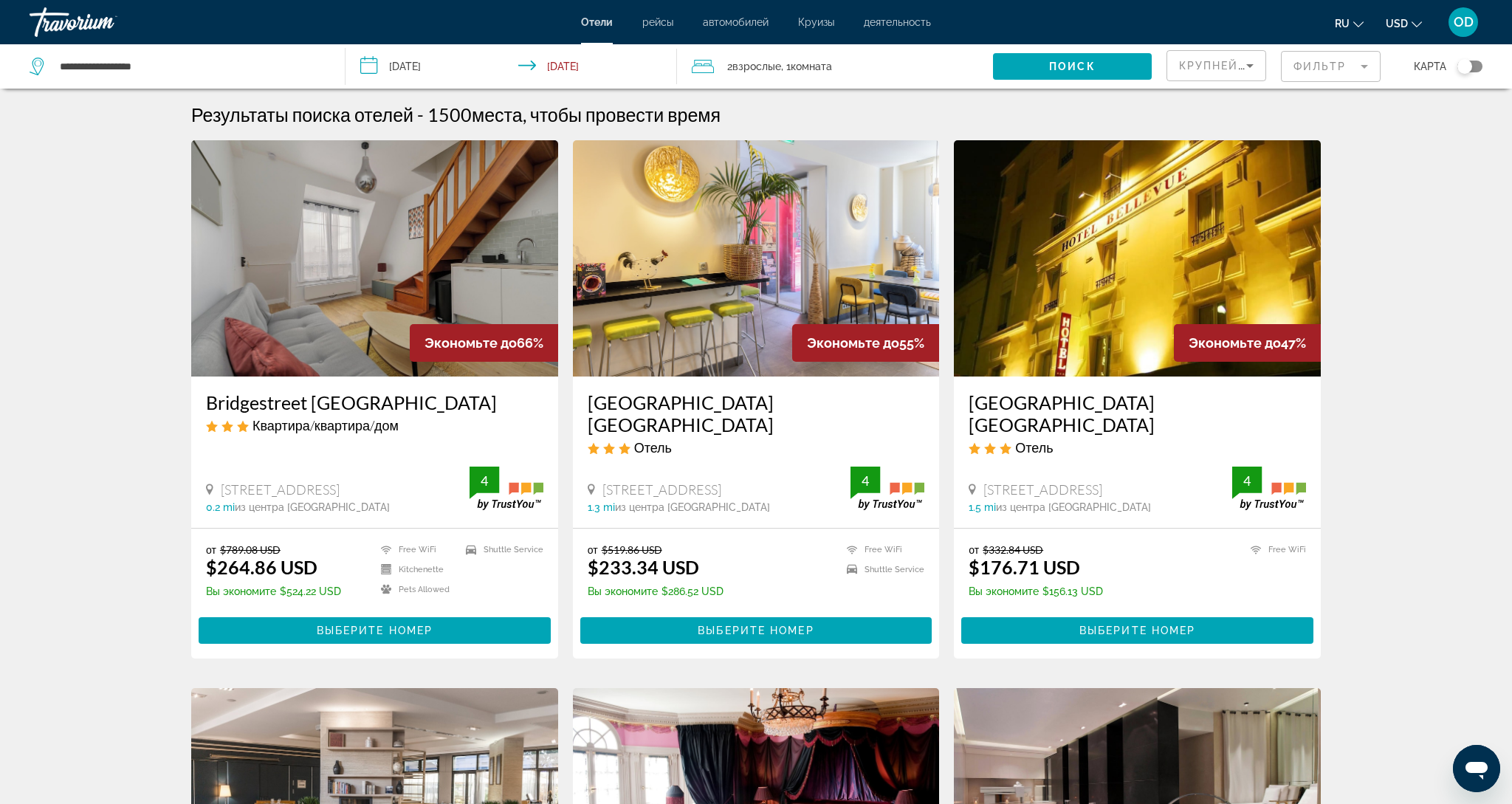
click at [1116, 243] on img "Main content" at bounding box center [1137, 258] width 367 height 236
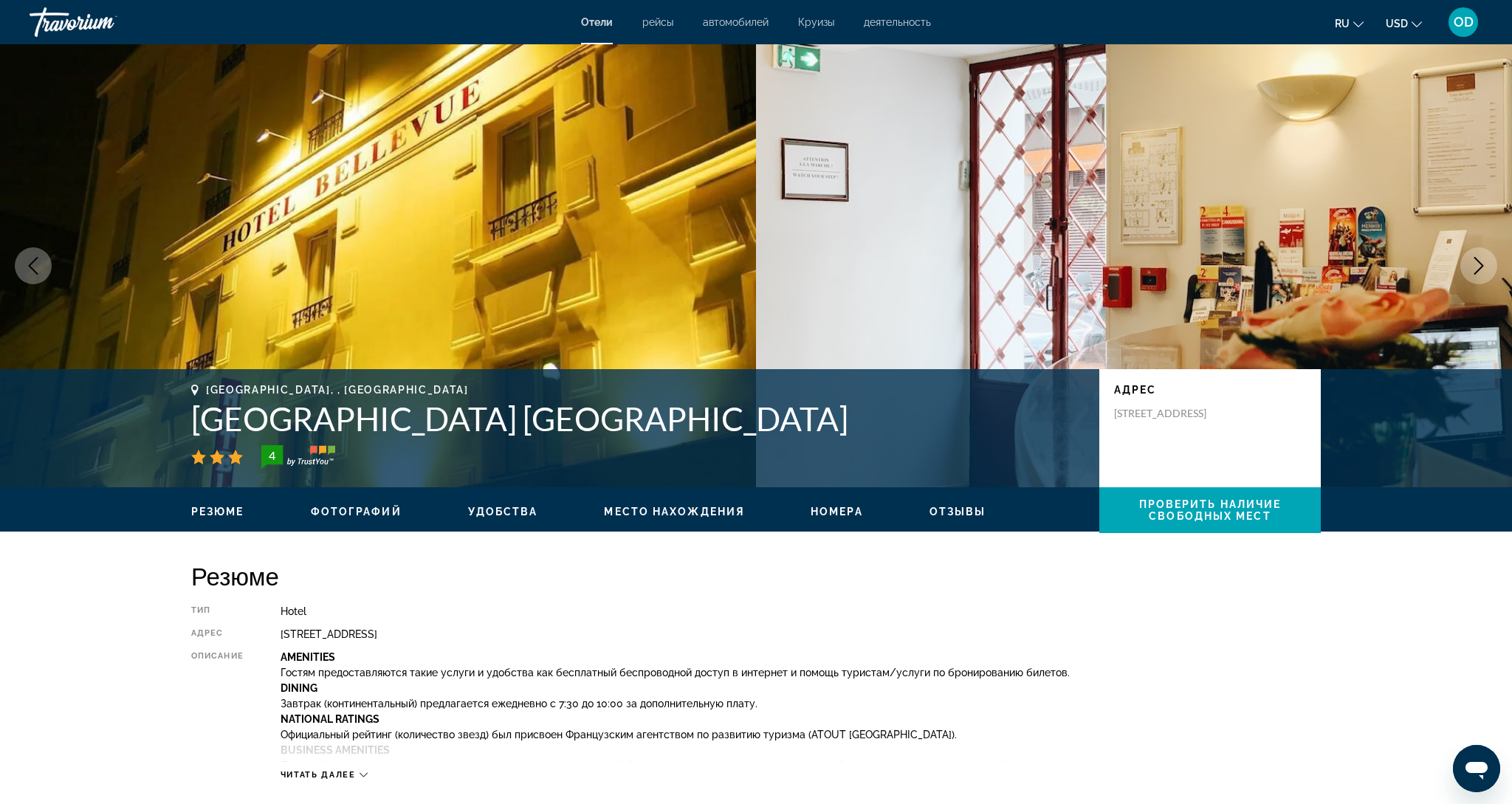
click at [1488, 282] on img "Main content" at bounding box center [1134, 266] width 756 height 443
click at [1474, 273] on icon "Next image" at bounding box center [1479, 266] width 18 height 18
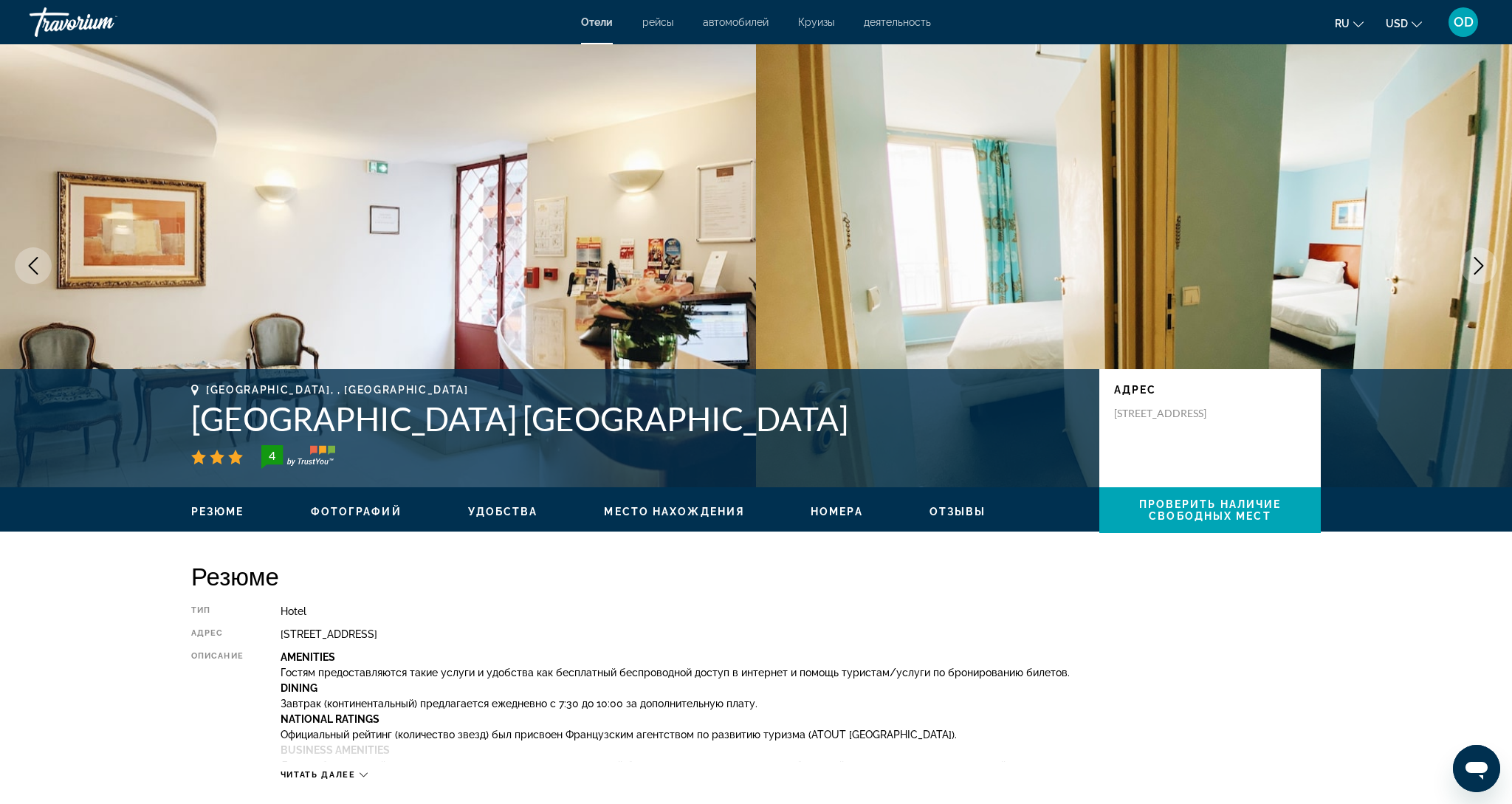
click at [1474, 273] on icon "Next image" at bounding box center [1479, 266] width 18 height 18
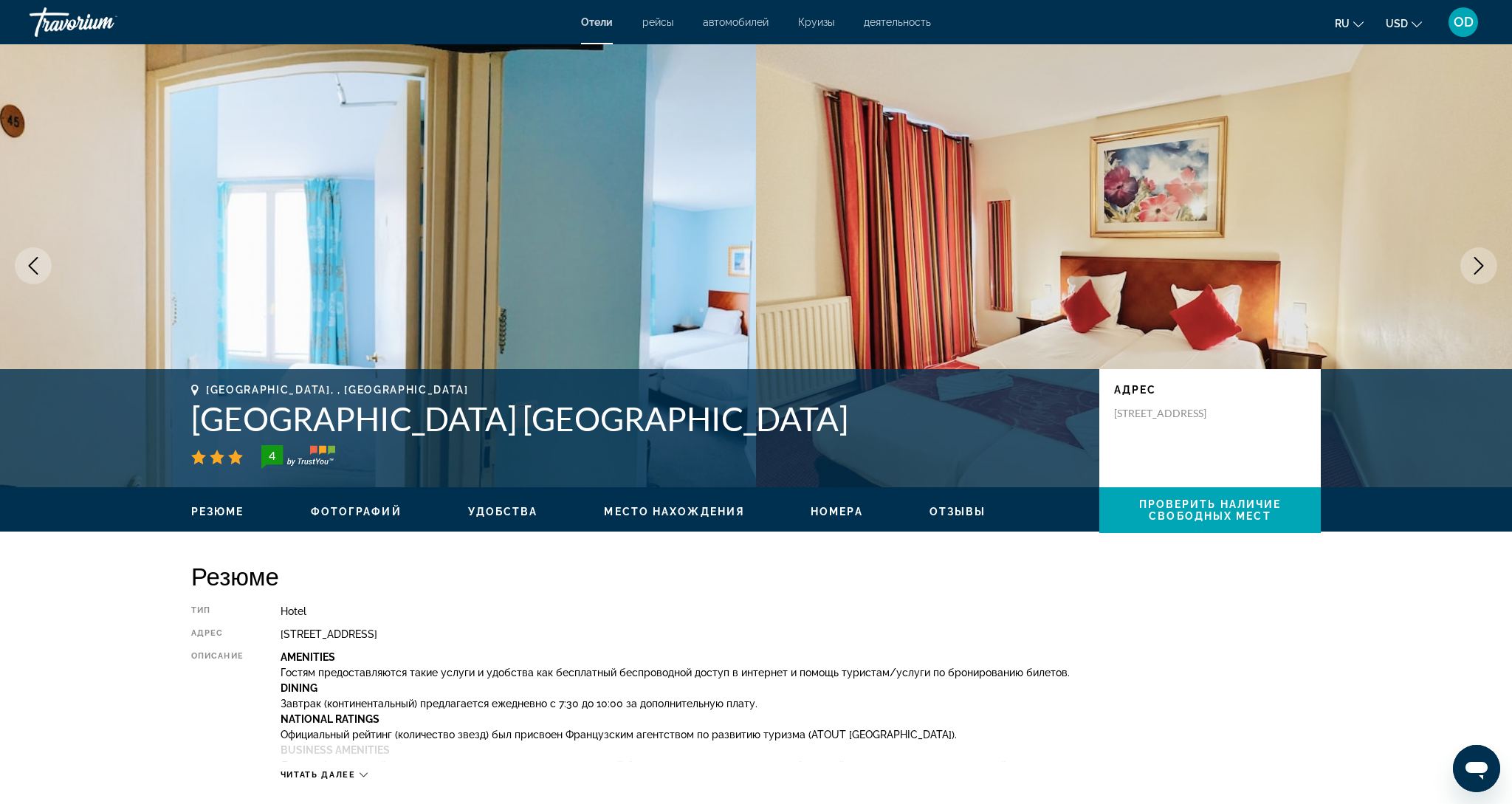
click at [1474, 273] on icon "Next image" at bounding box center [1479, 266] width 18 height 18
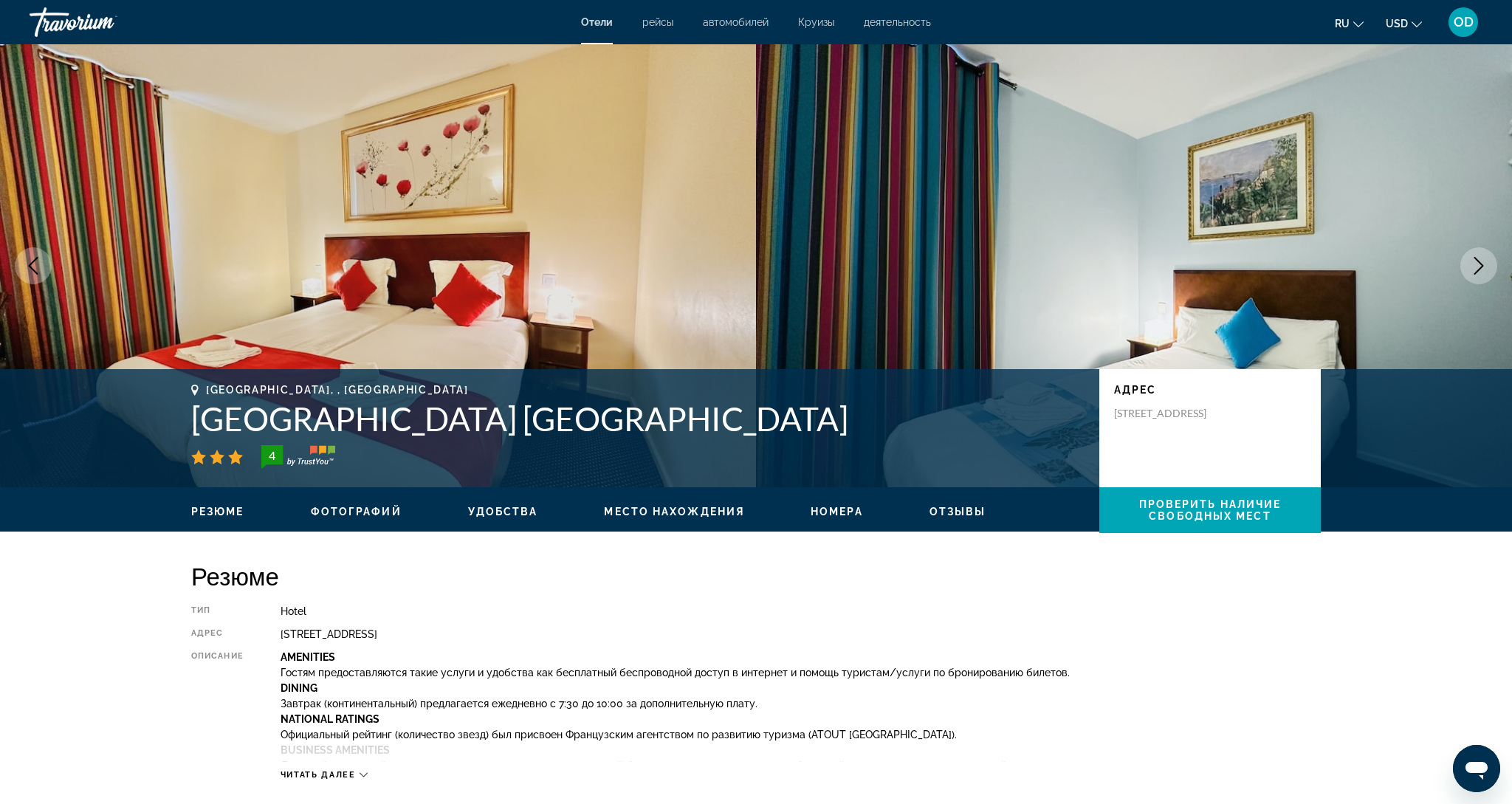
click at [1474, 273] on icon "Next image" at bounding box center [1479, 266] width 18 height 18
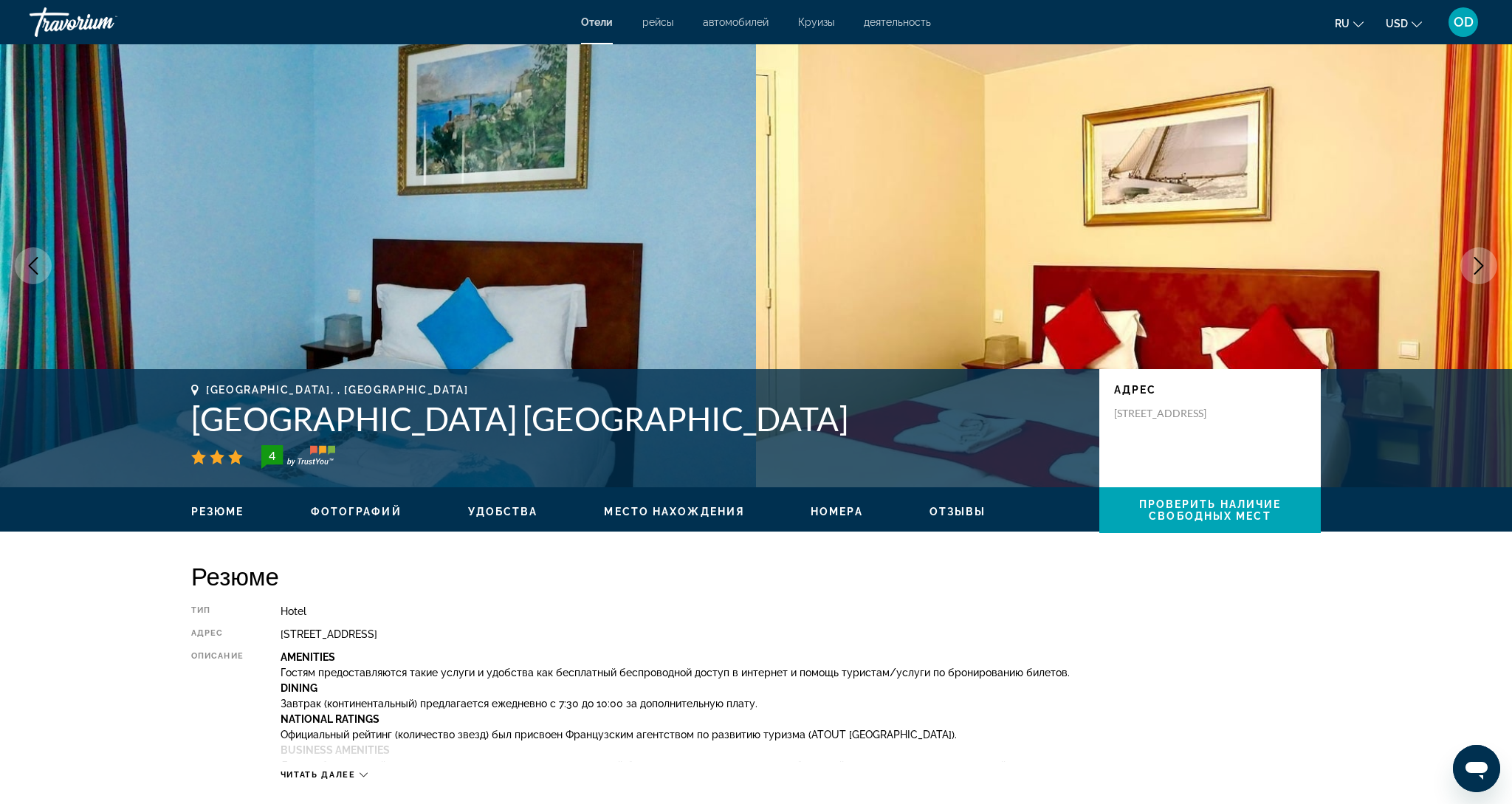
click at [1474, 273] on icon "Next image" at bounding box center [1479, 266] width 18 height 18
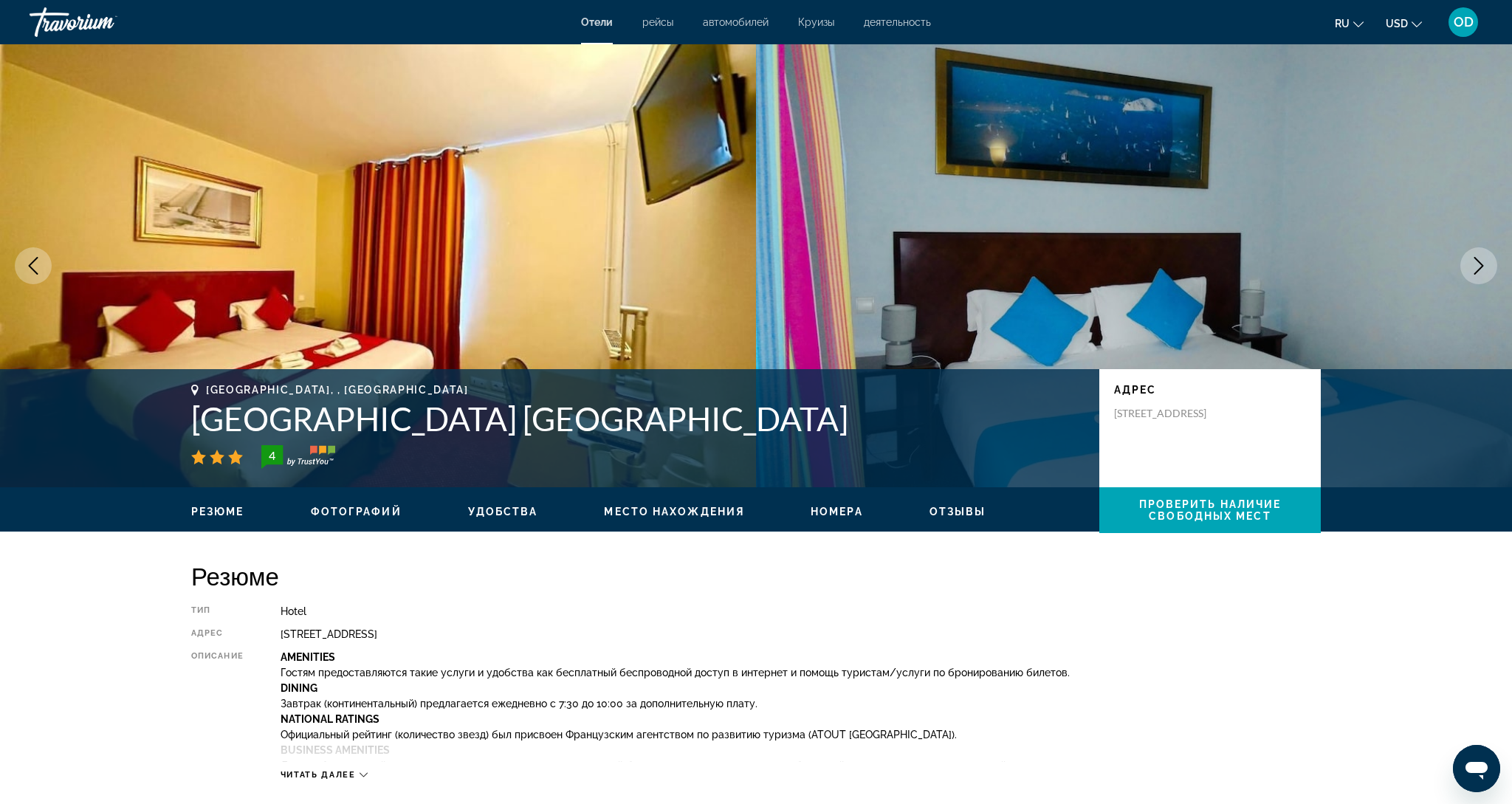
scroll to position [4, 0]
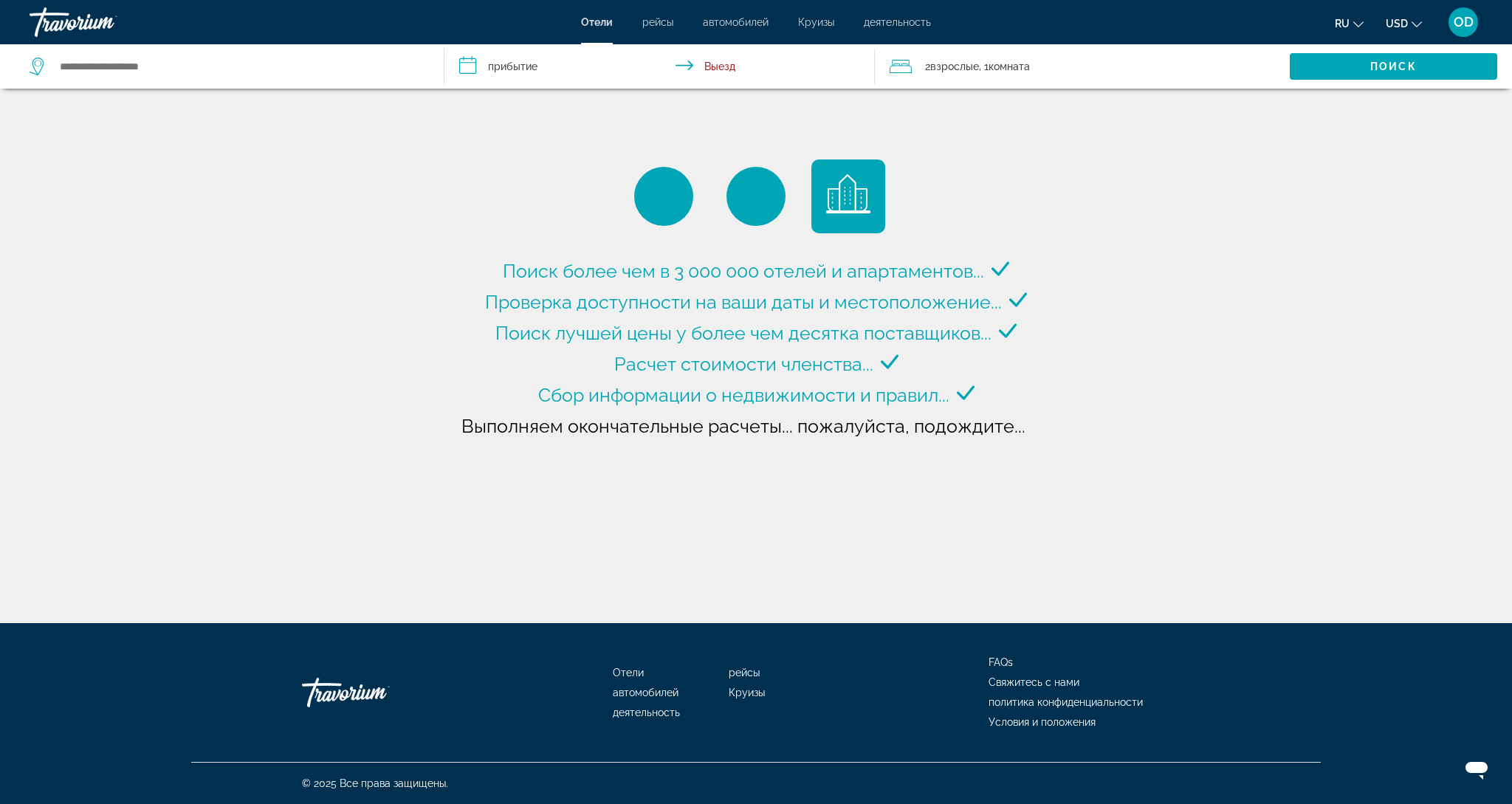
type input "**********"
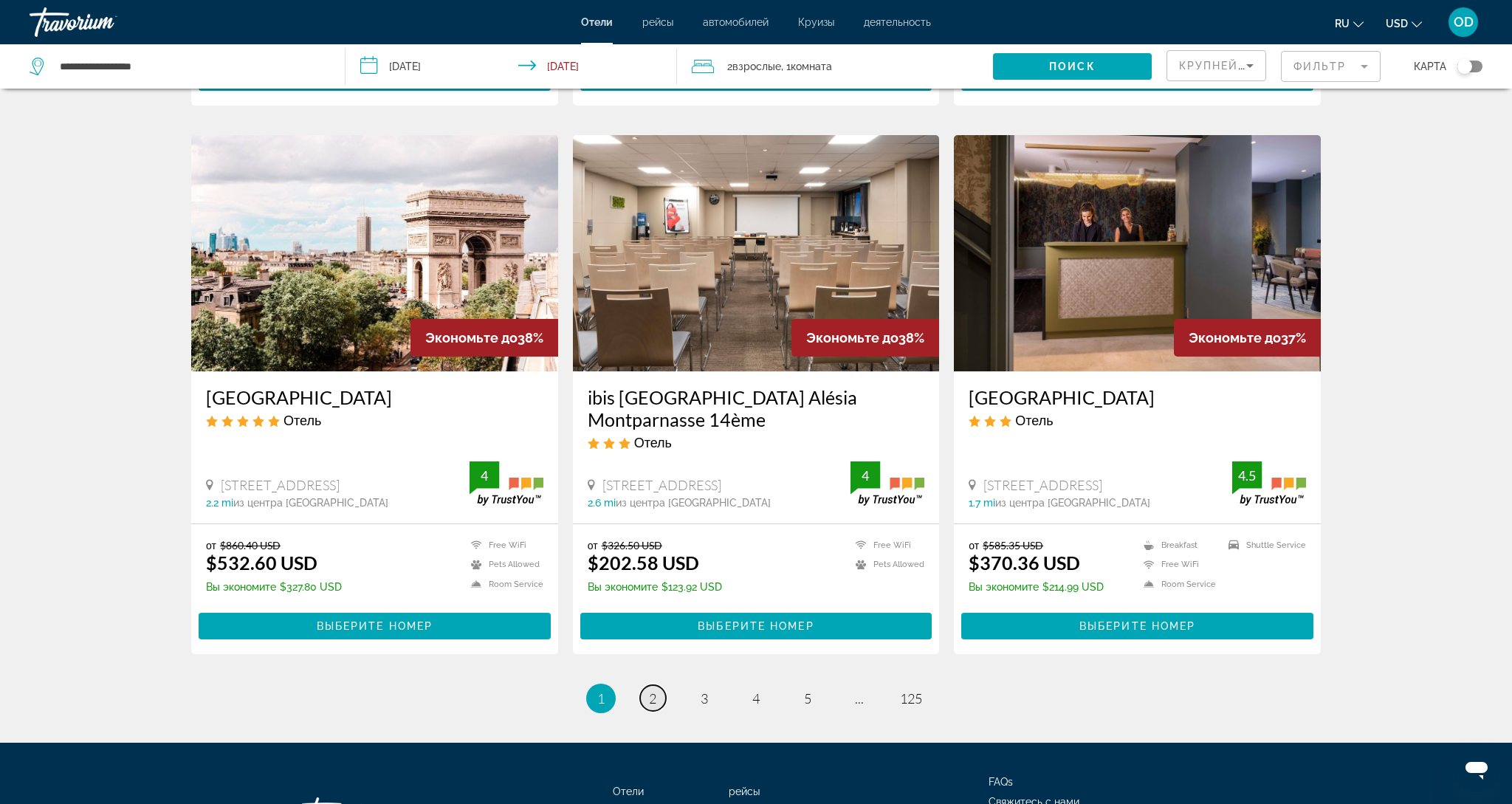
scroll to position [1661, 0]
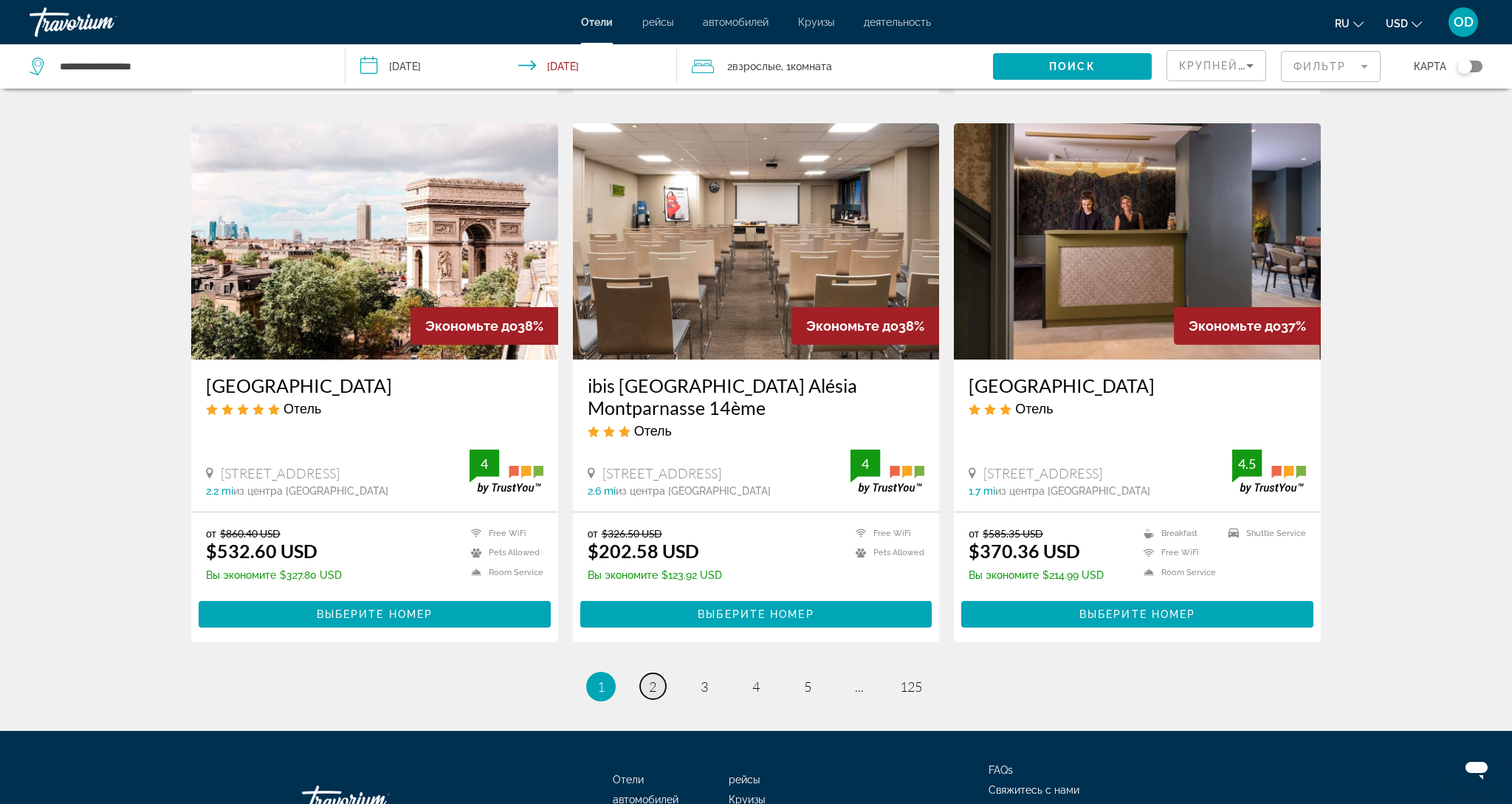
click at [658, 674] on link "page 2" at bounding box center [653, 687] width 26 height 26
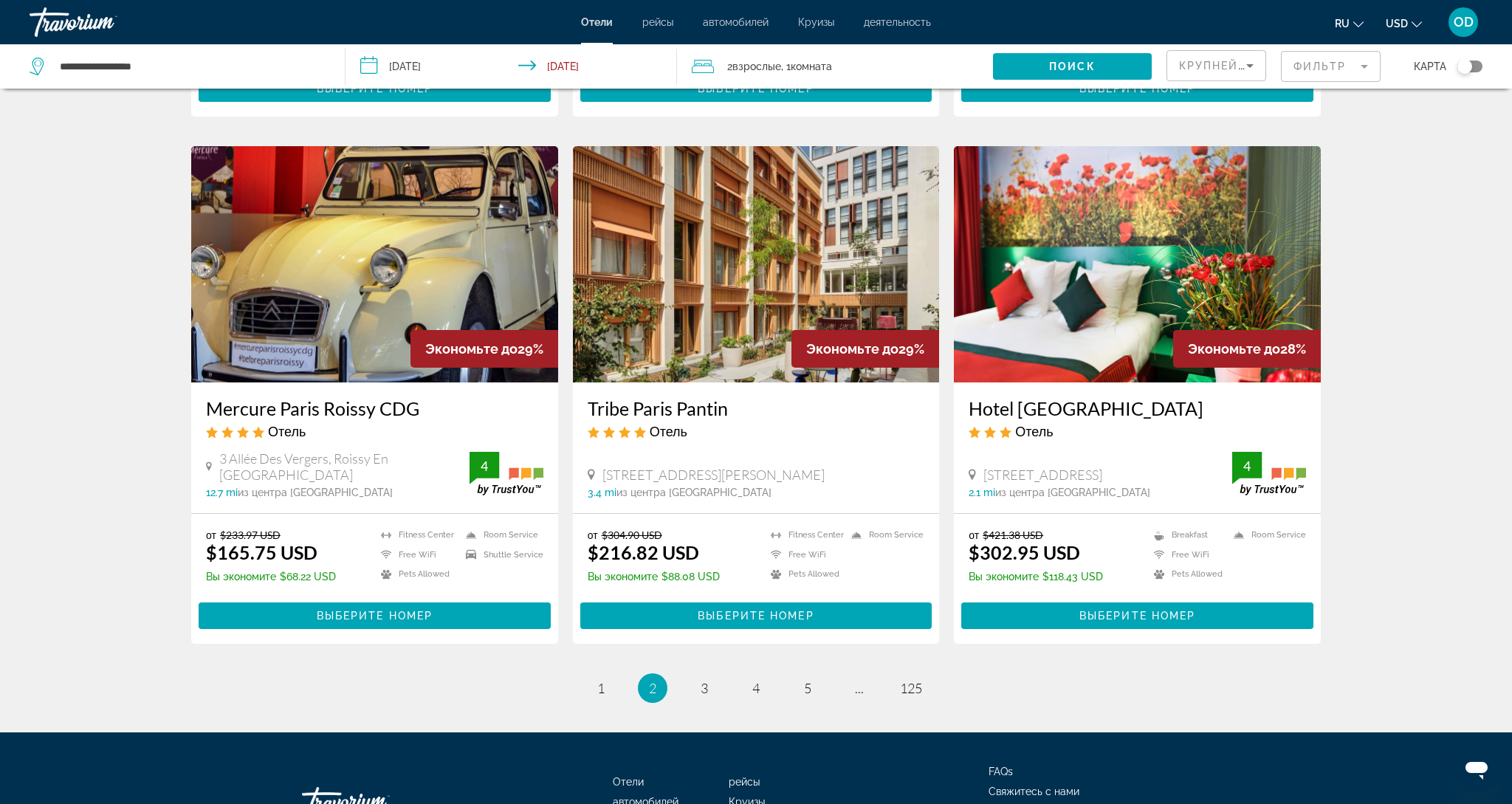
scroll to position [1619, 0]
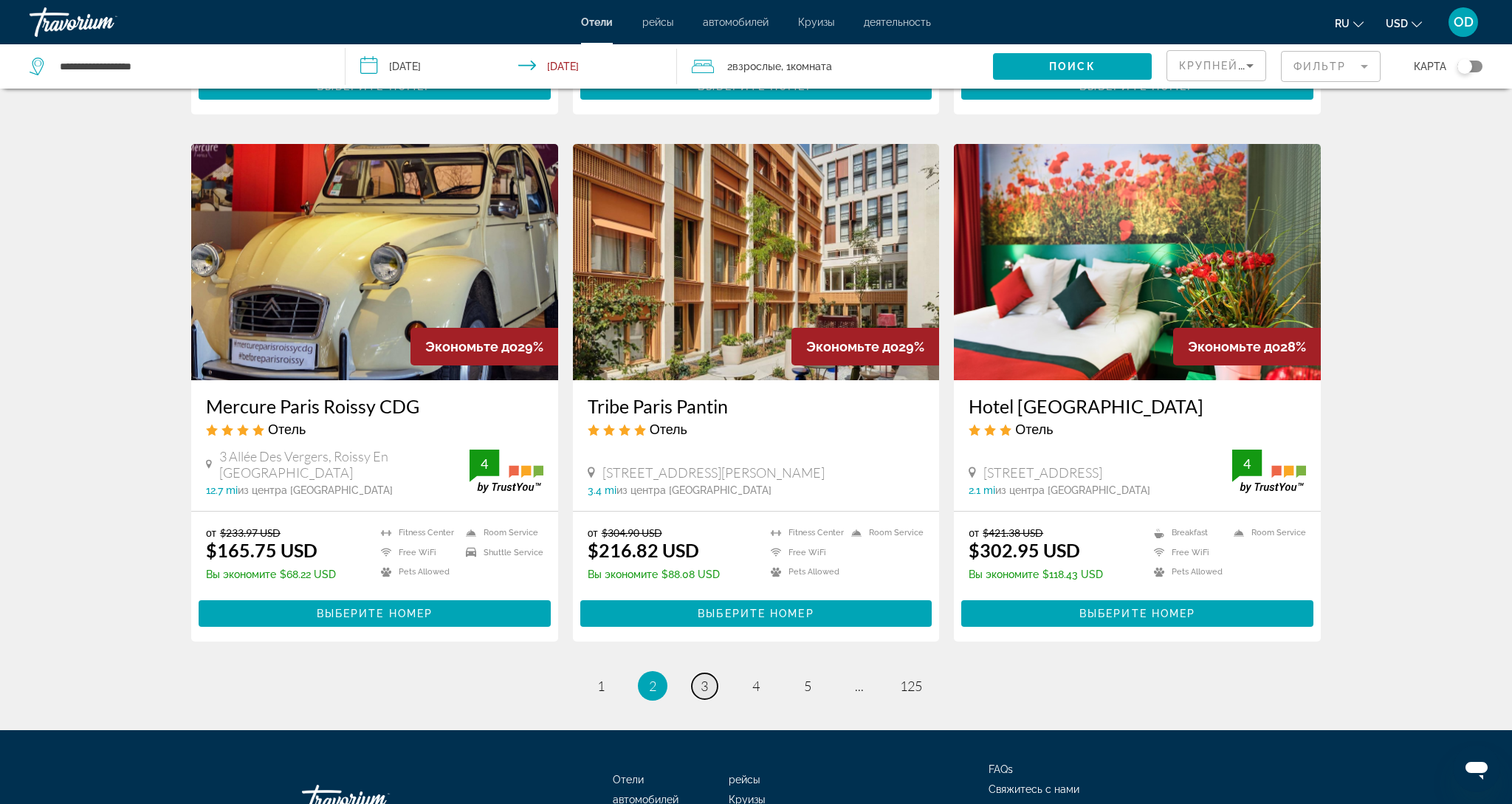
click at [710, 674] on link "page 3" at bounding box center [705, 687] width 26 height 26
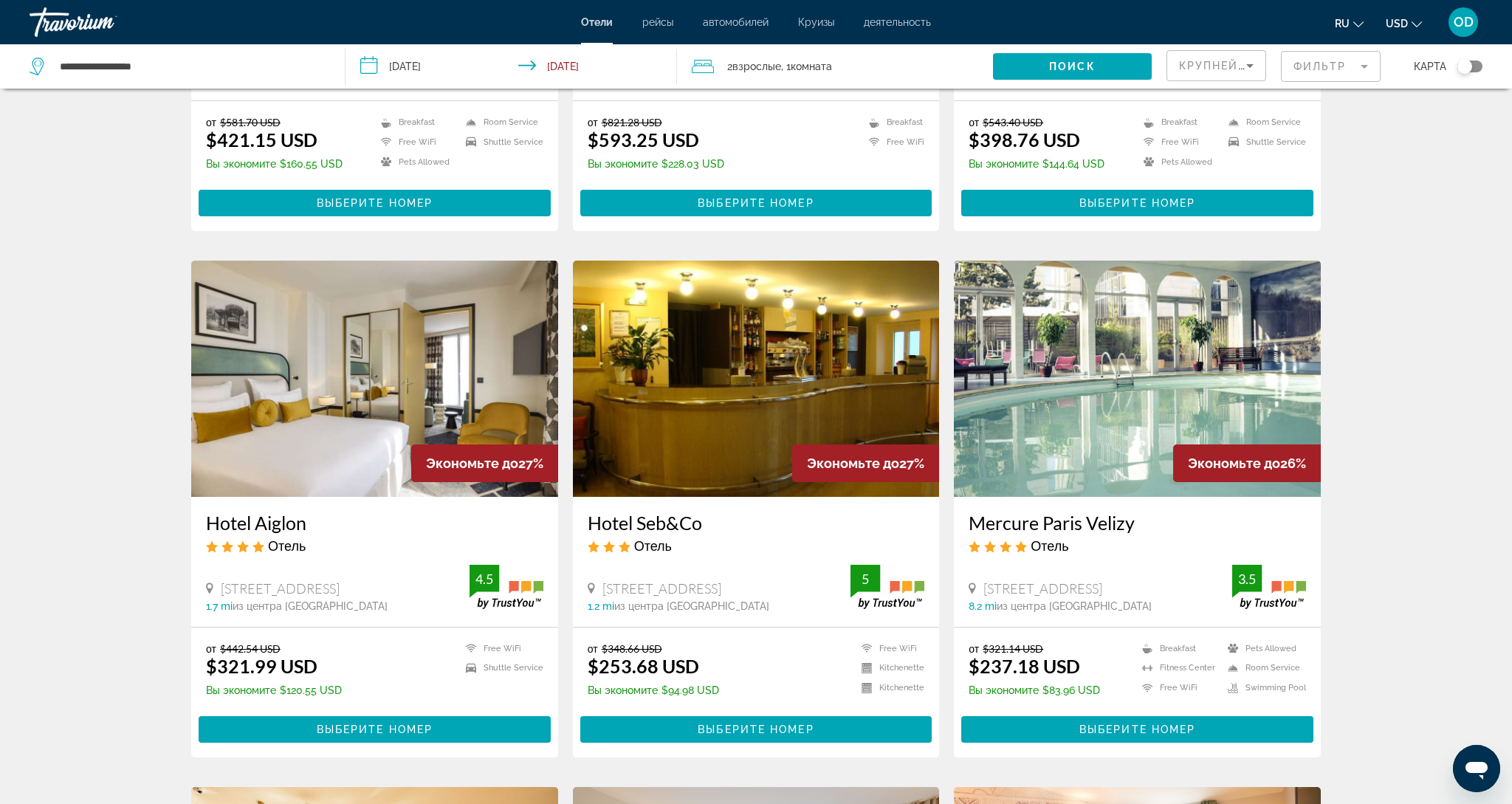
scroll to position [406, 0]
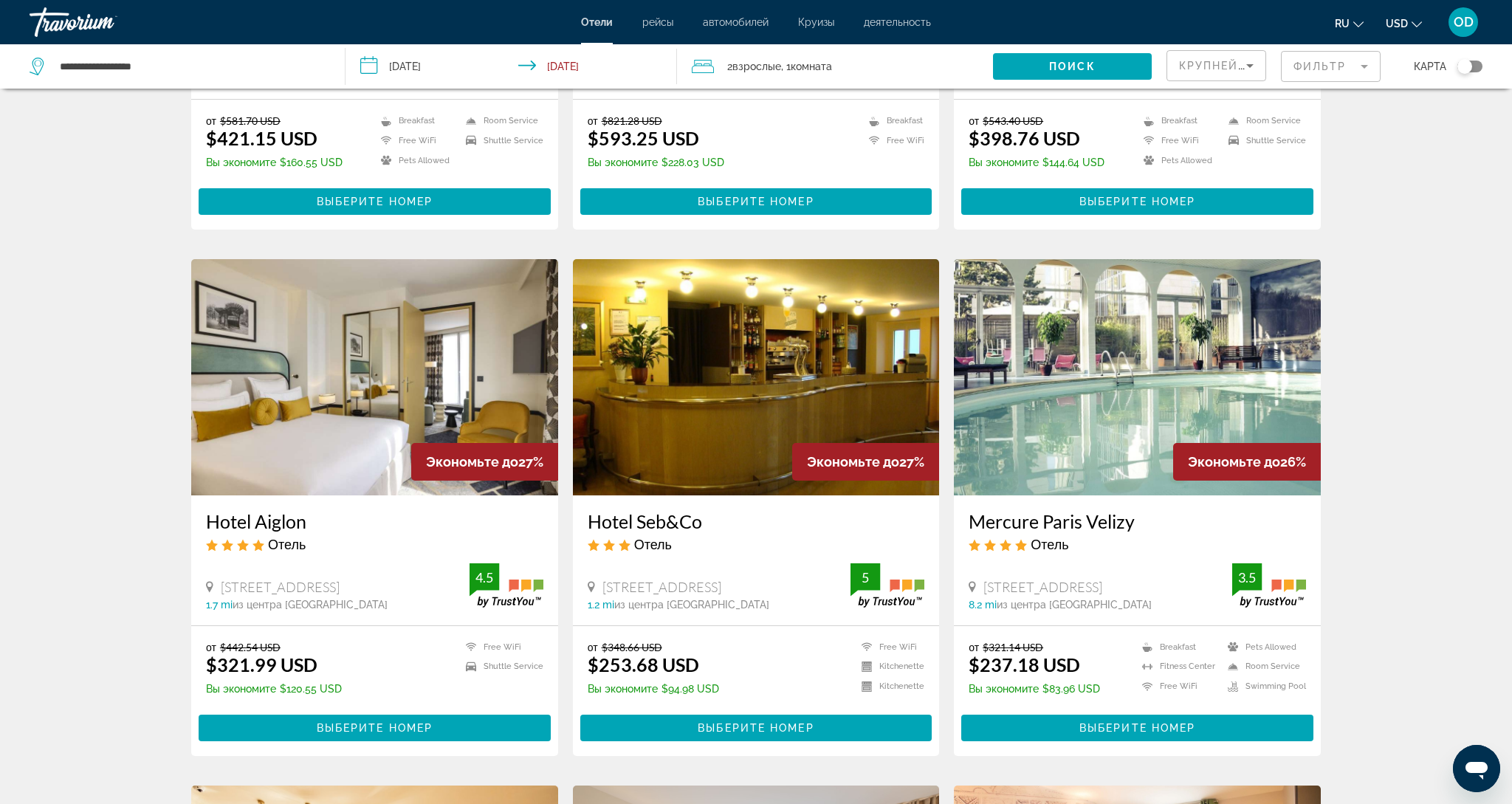
click at [1101, 359] on img "Main content" at bounding box center [1137, 377] width 367 height 236
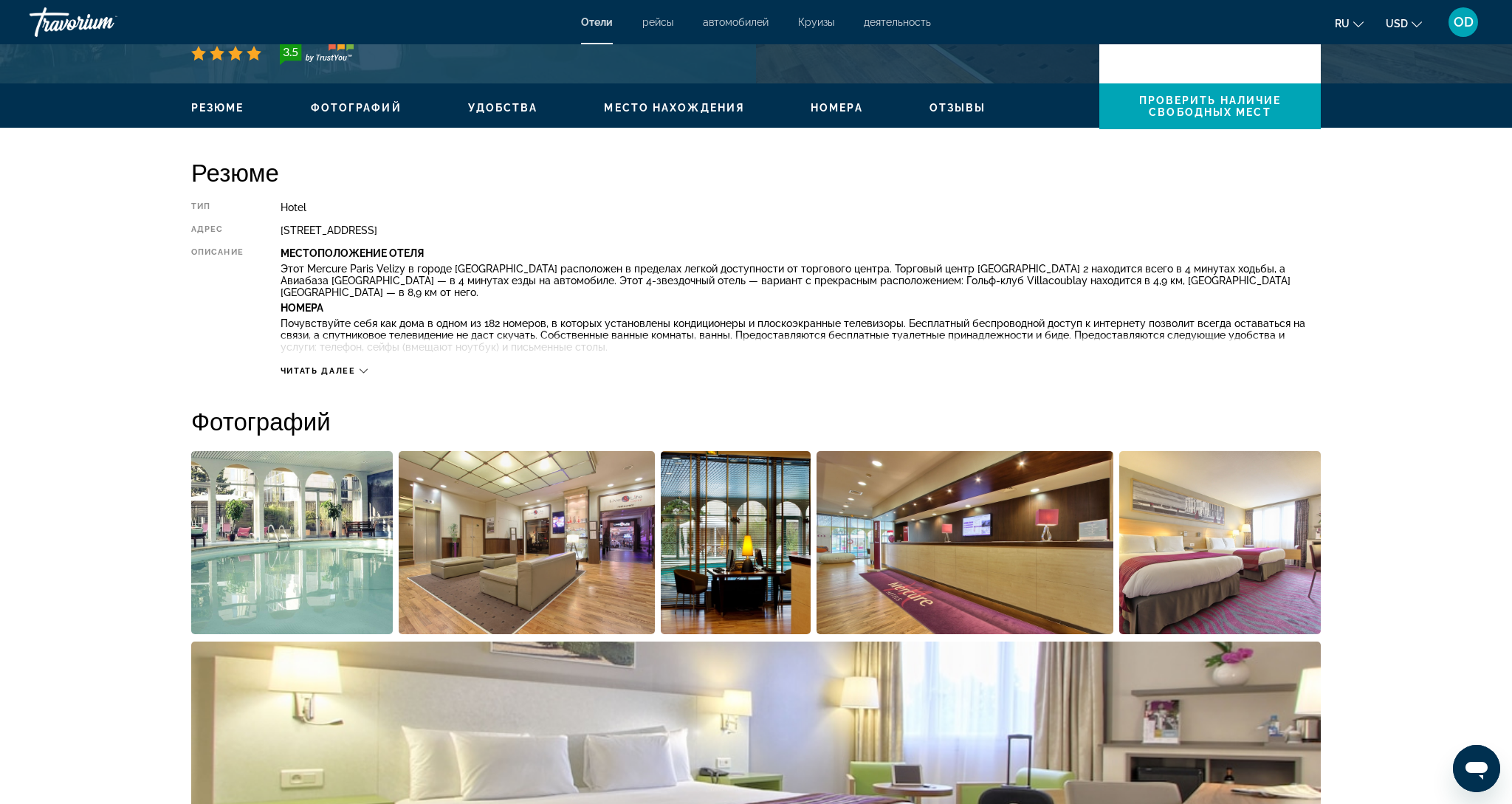
scroll to position [405, 0]
click at [275, 540] on img "Open full-screen image slider" at bounding box center [292, 542] width 201 height 183
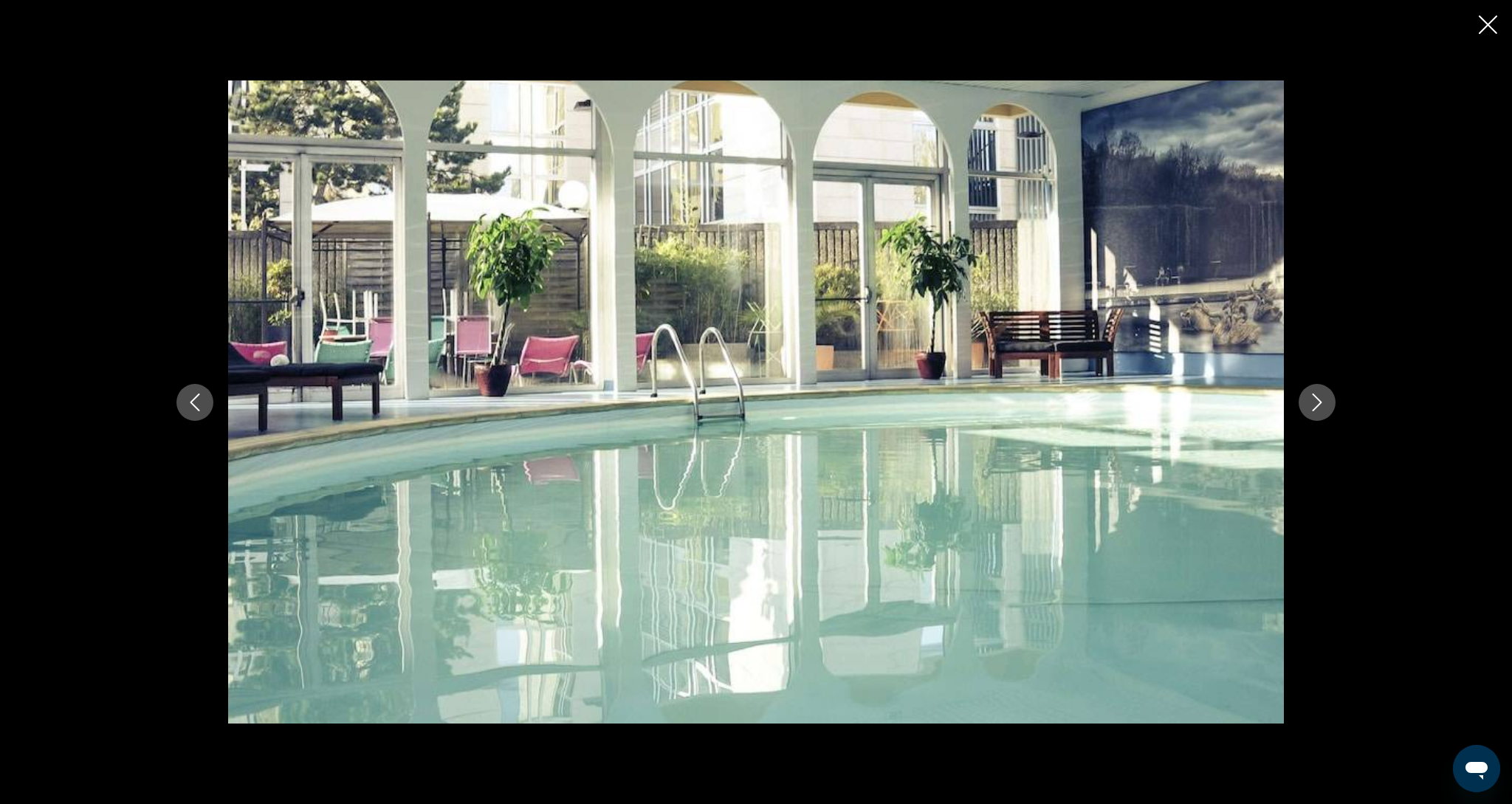
click at [1316, 410] on icon "Next image" at bounding box center [1317, 402] width 18 height 18
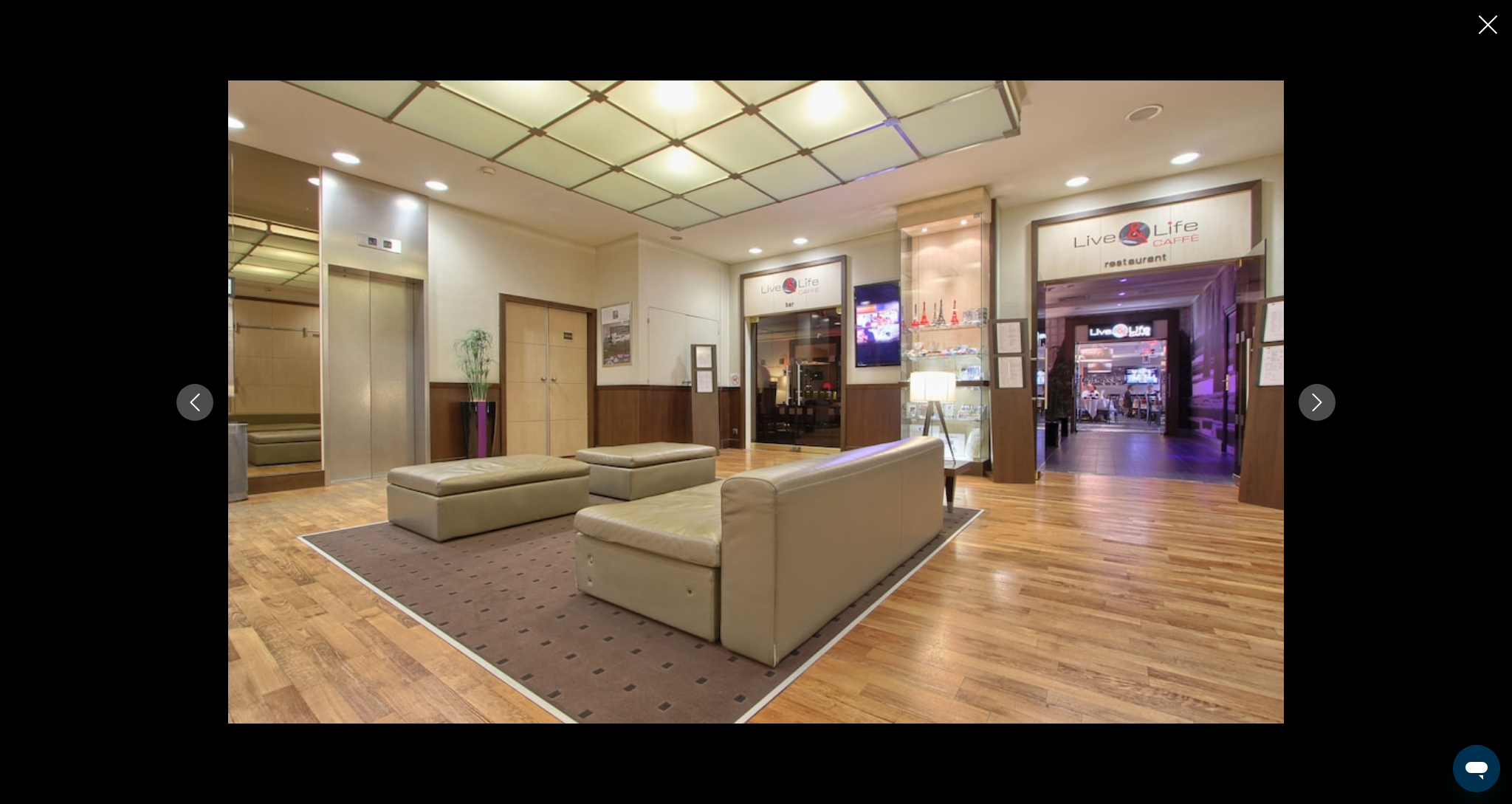
click at [1316, 410] on icon "Next image" at bounding box center [1317, 402] width 18 height 18
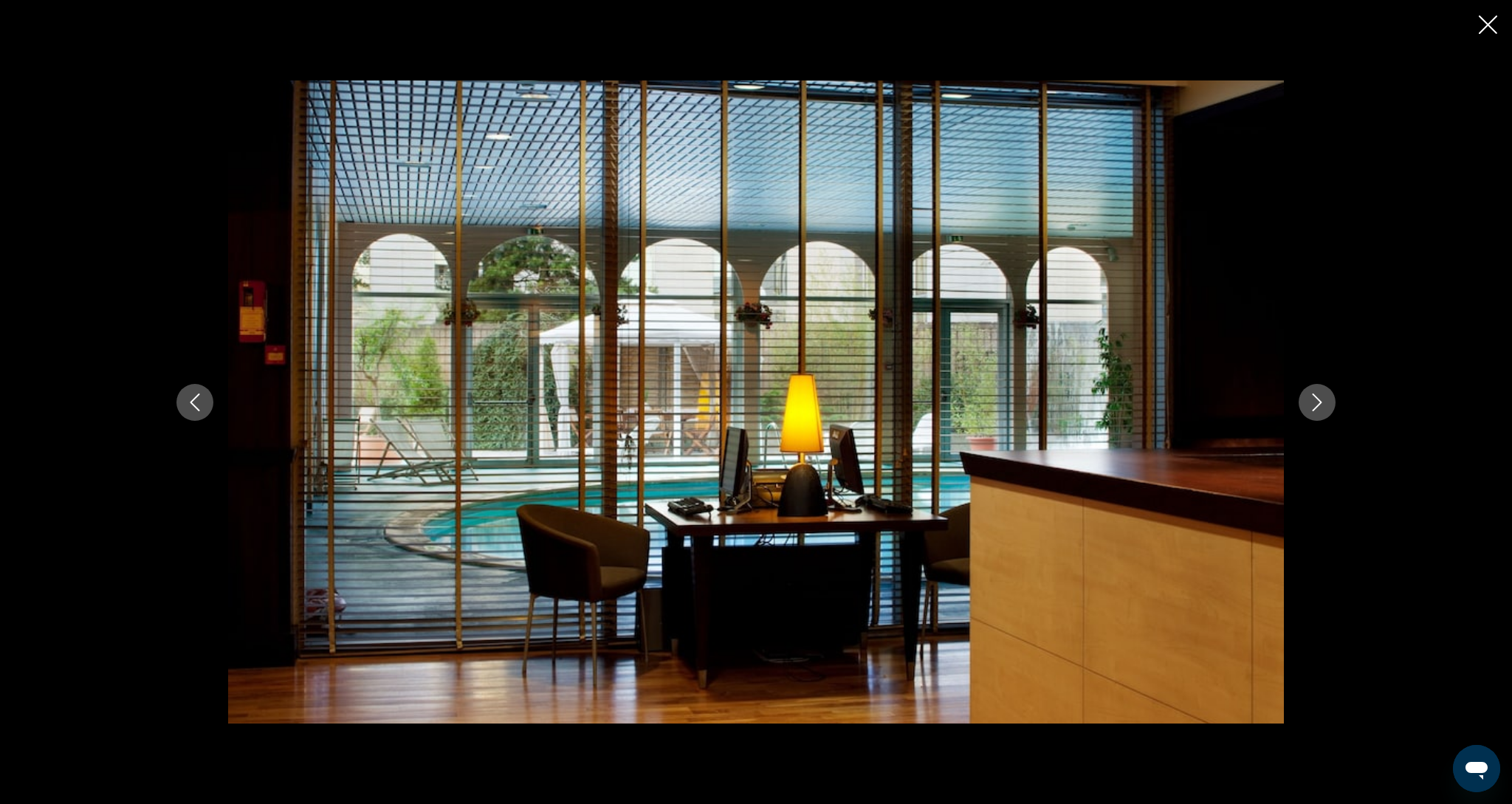
click at [1316, 410] on icon "Next image" at bounding box center [1317, 402] width 18 height 18
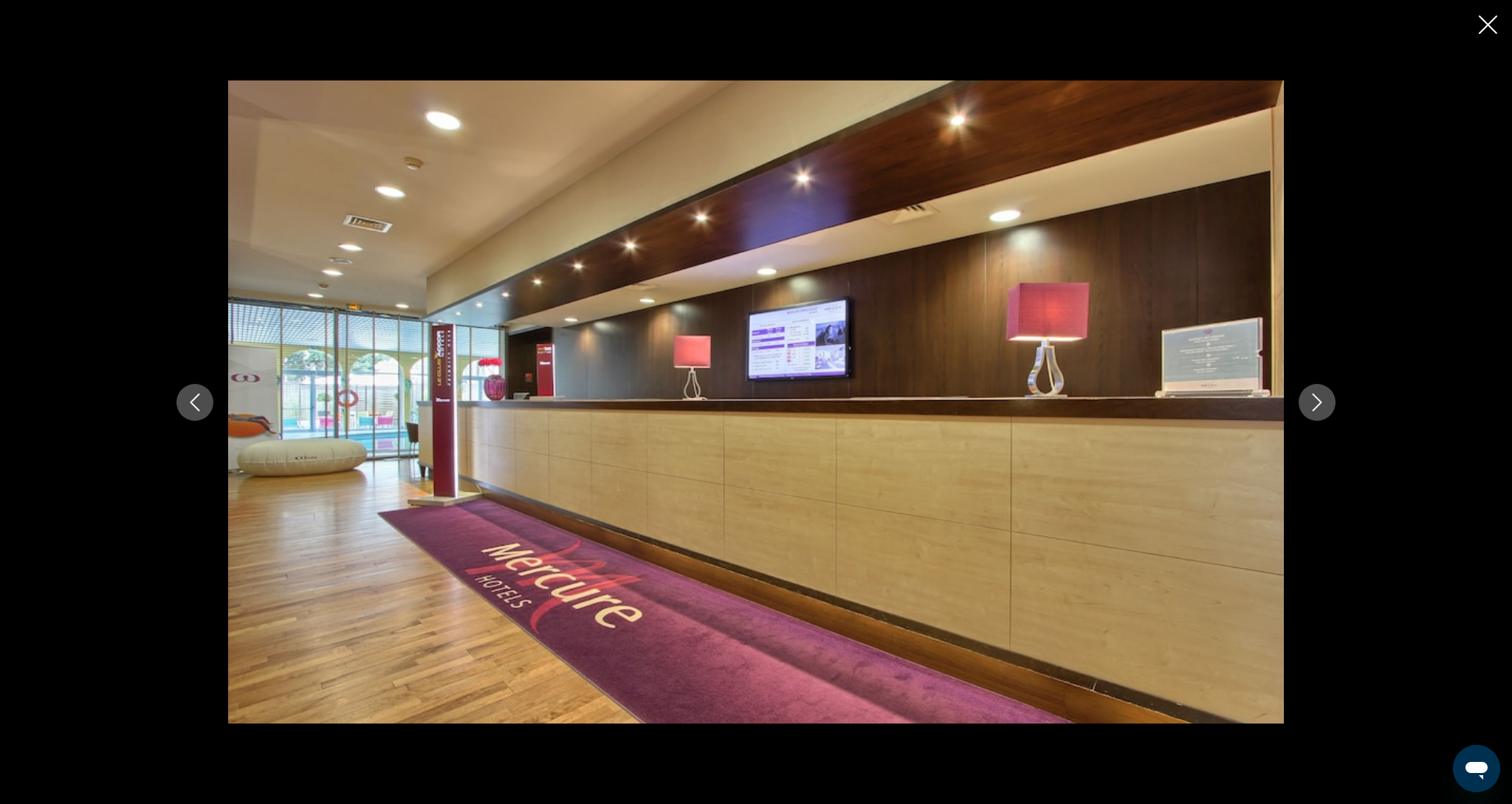
click at [1316, 410] on icon "Next image" at bounding box center [1317, 402] width 18 height 18
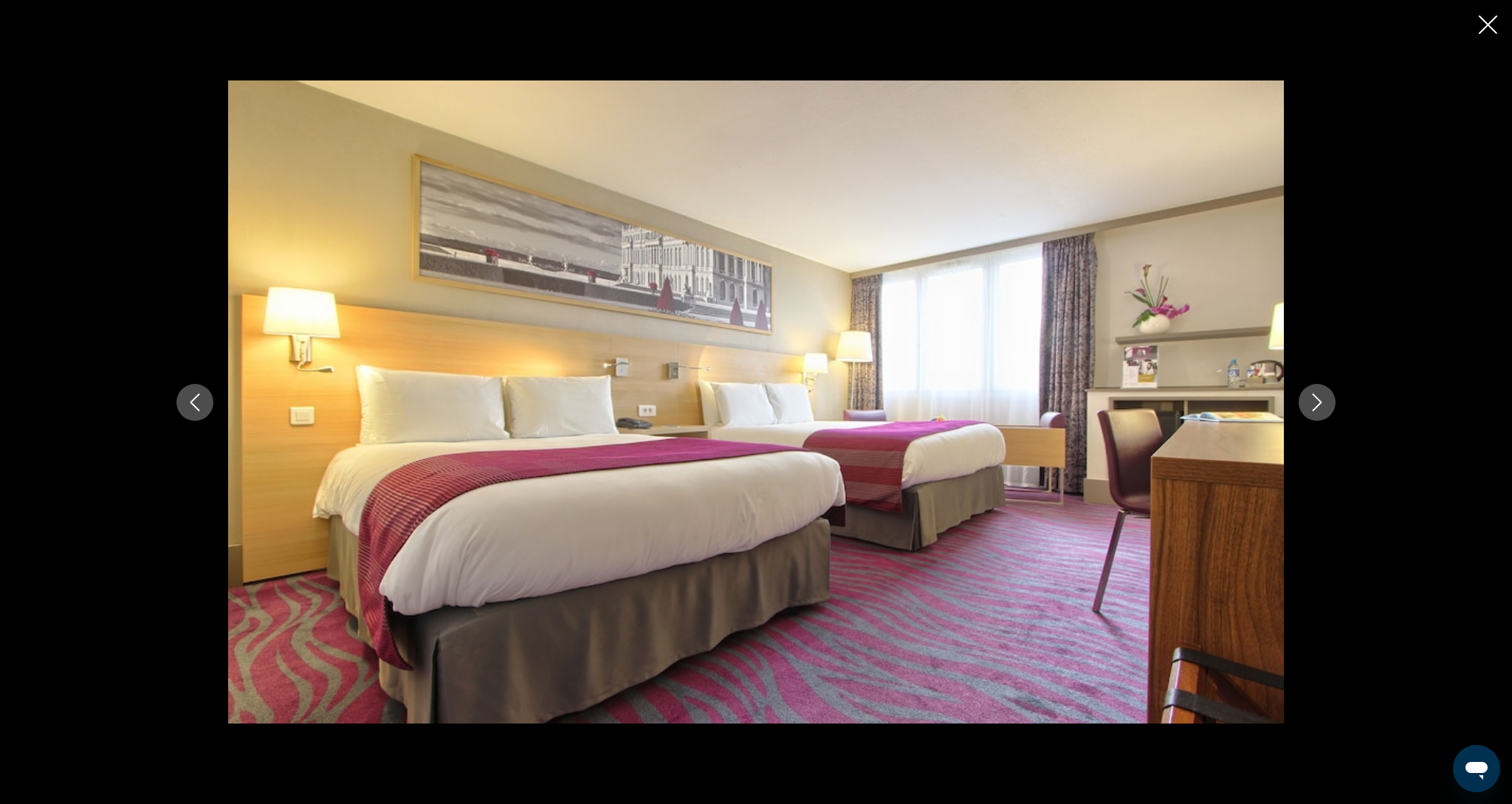
click at [1316, 410] on icon "Next image" at bounding box center [1317, 402] width 18 height 18
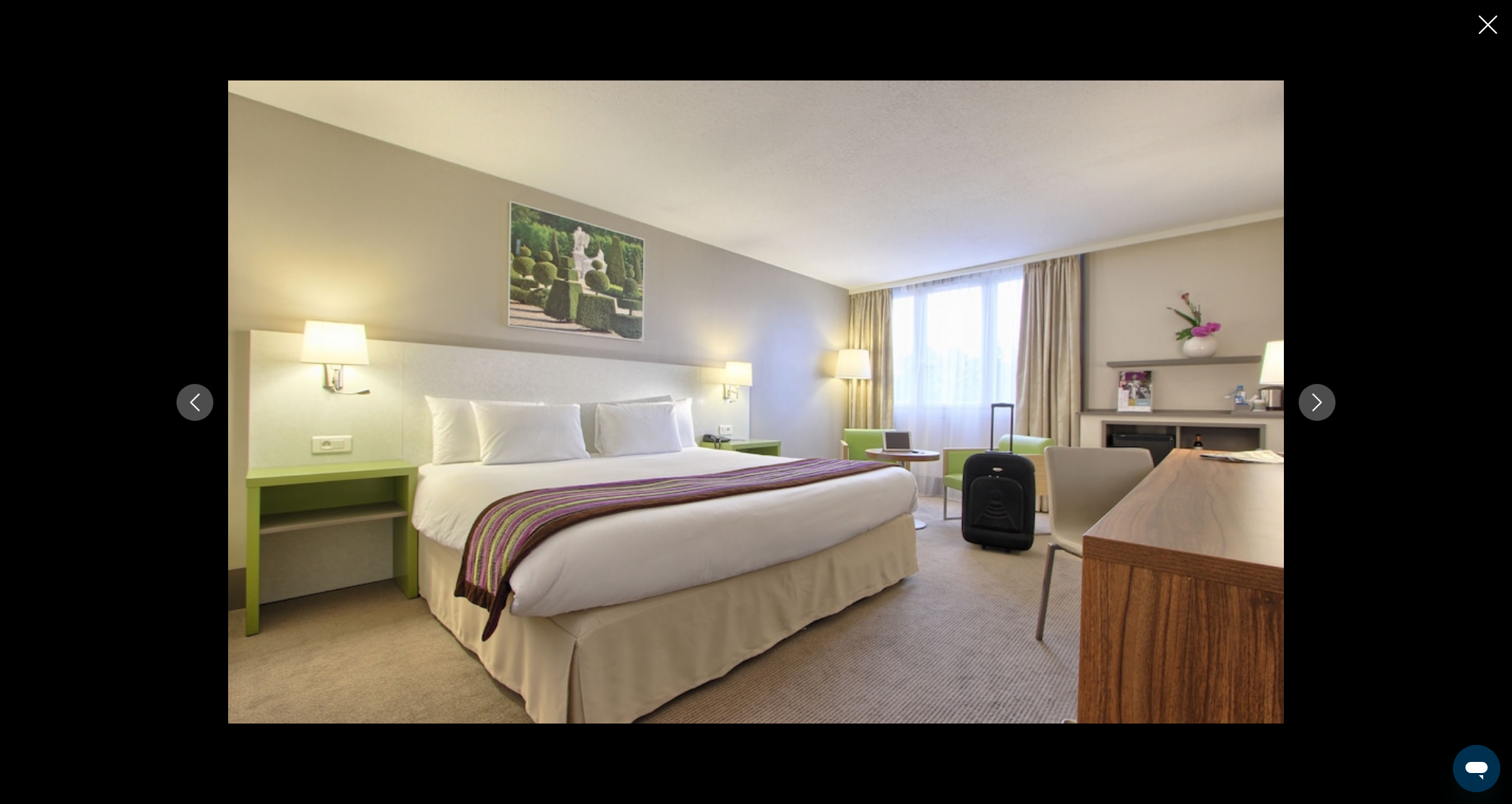
click at [1316, 410] on icon "Next image" at bounding box center [1317, 402] width 18 height 18
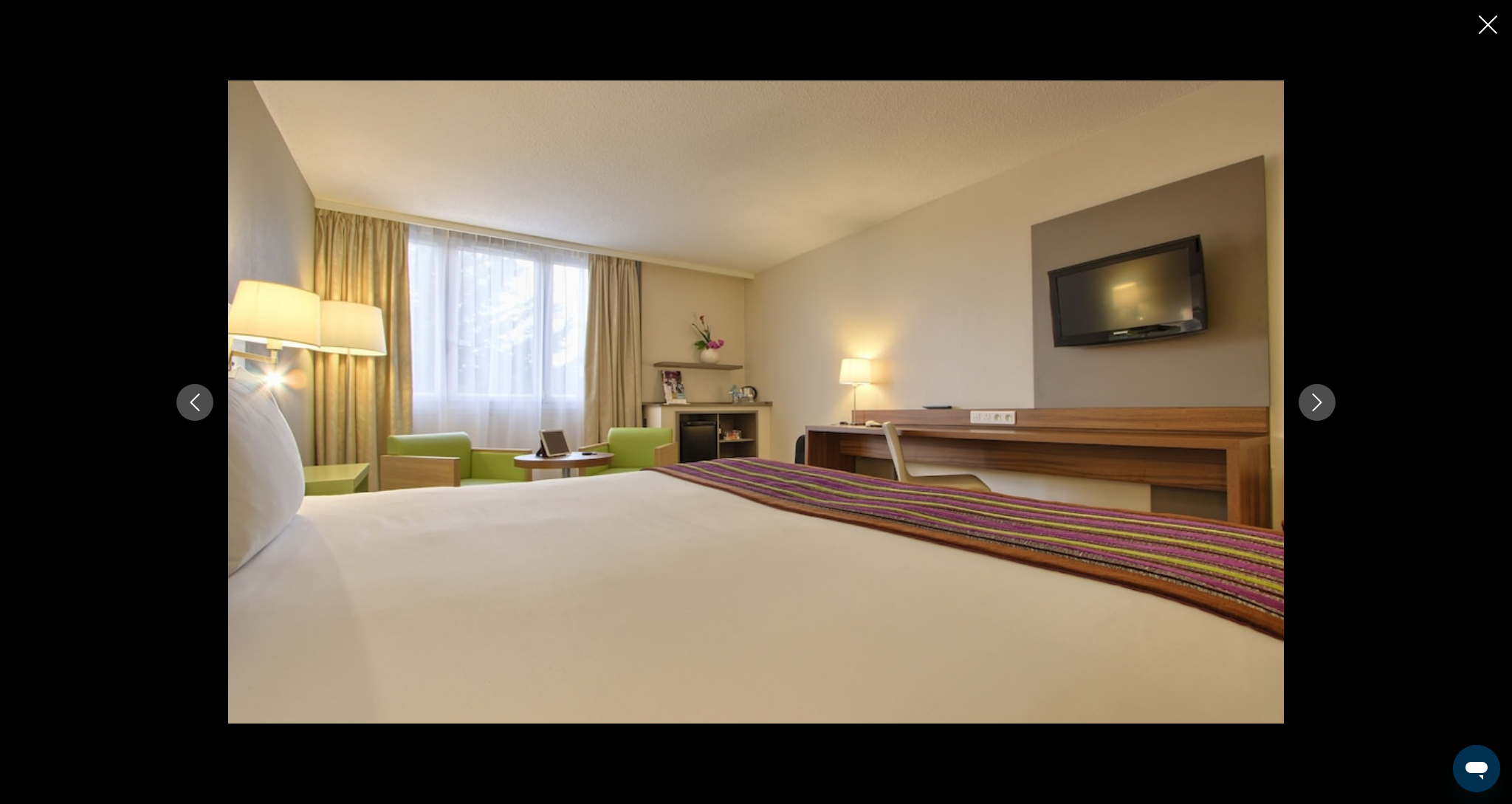
click at [1494, 31] on icon "Close slideshow" at bounding box center [1488, 24] width 19 height 19
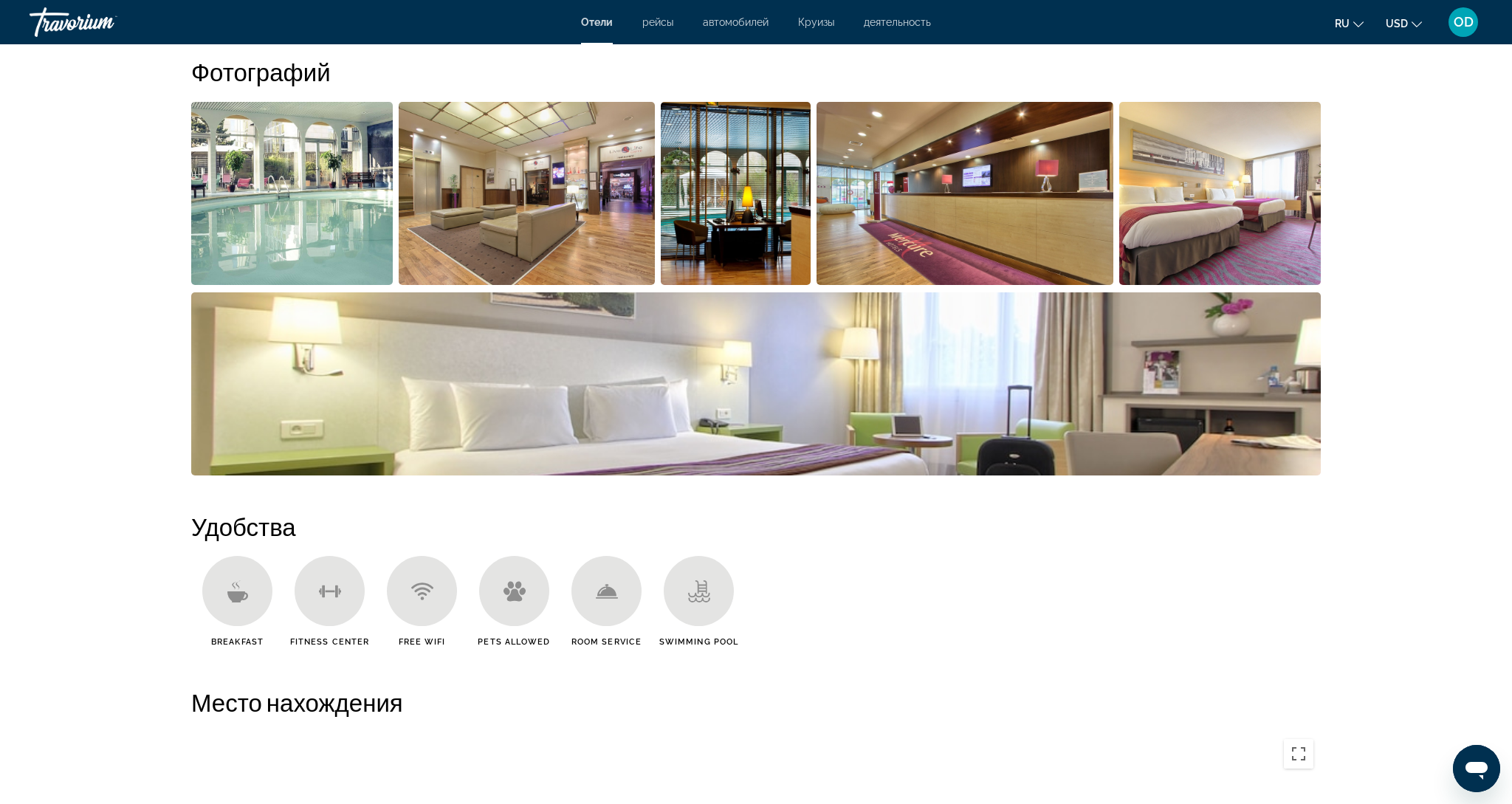
scroll to position [752, 0]
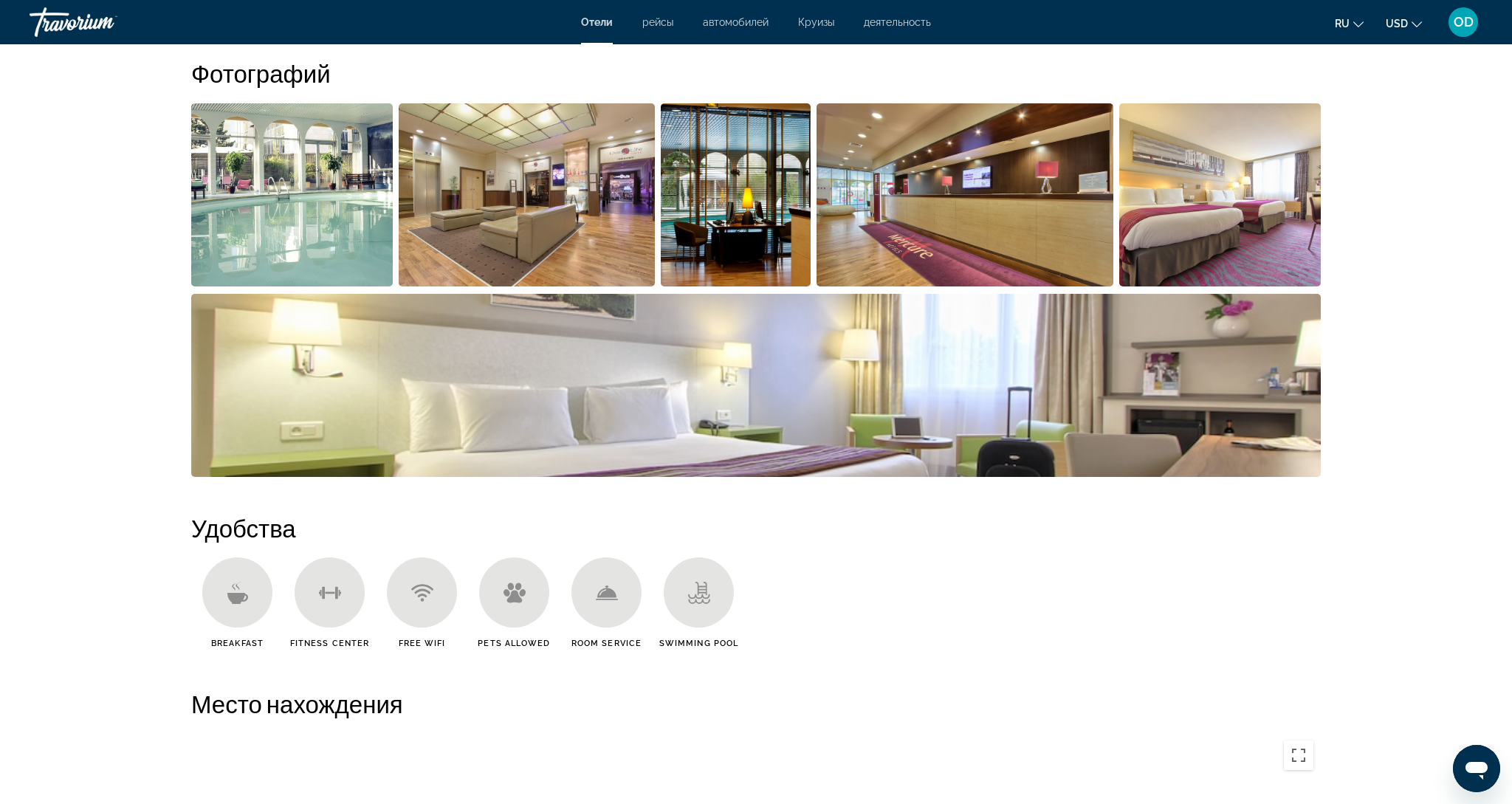
click at [502, 377] on img "Open full-screen image slider" at bounding box center [756, 385] width 1130 height 183
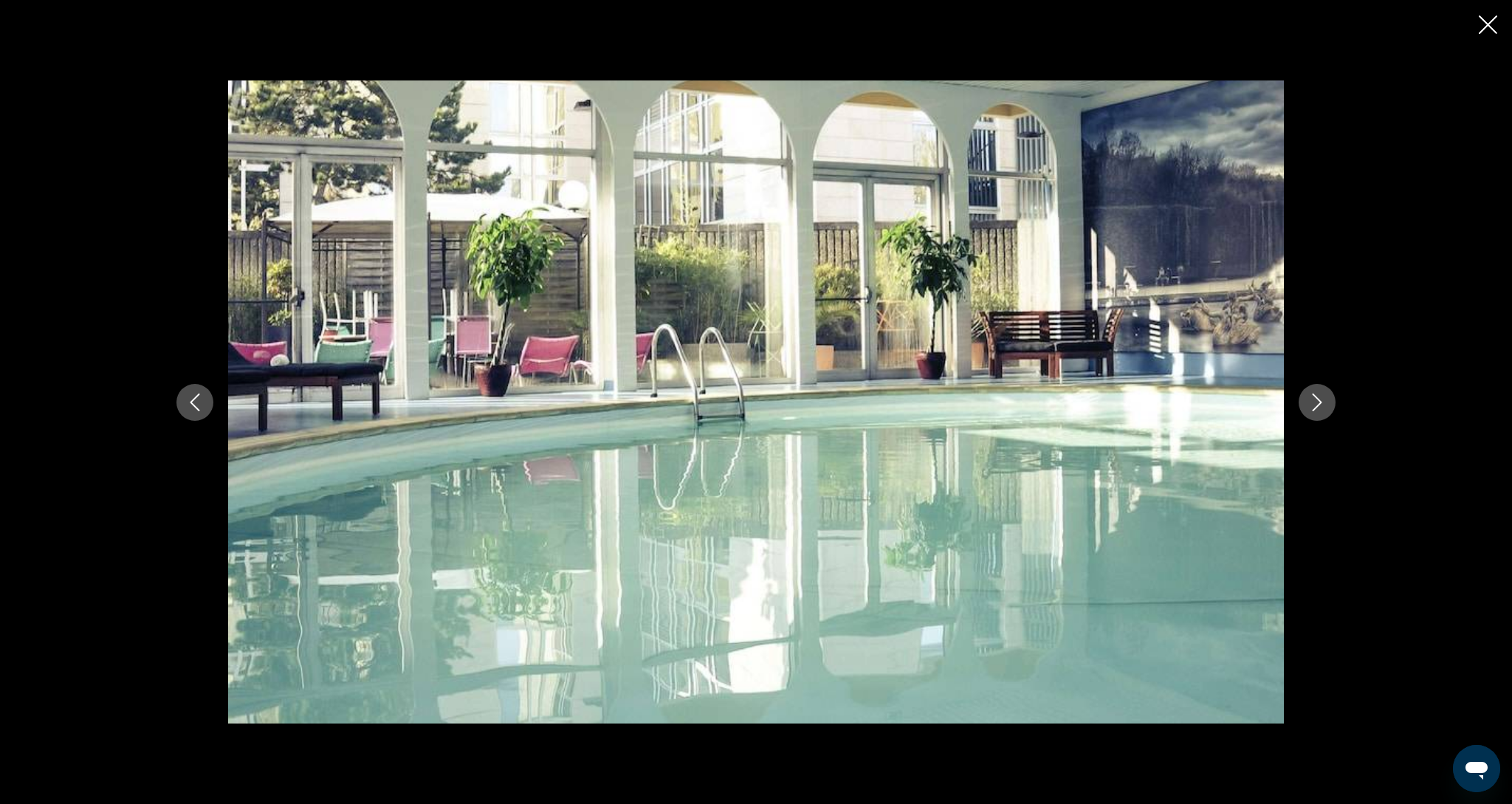
click at [1321, 390] on button "Next image" at bounding box center [1316, 402] width 37 height 37
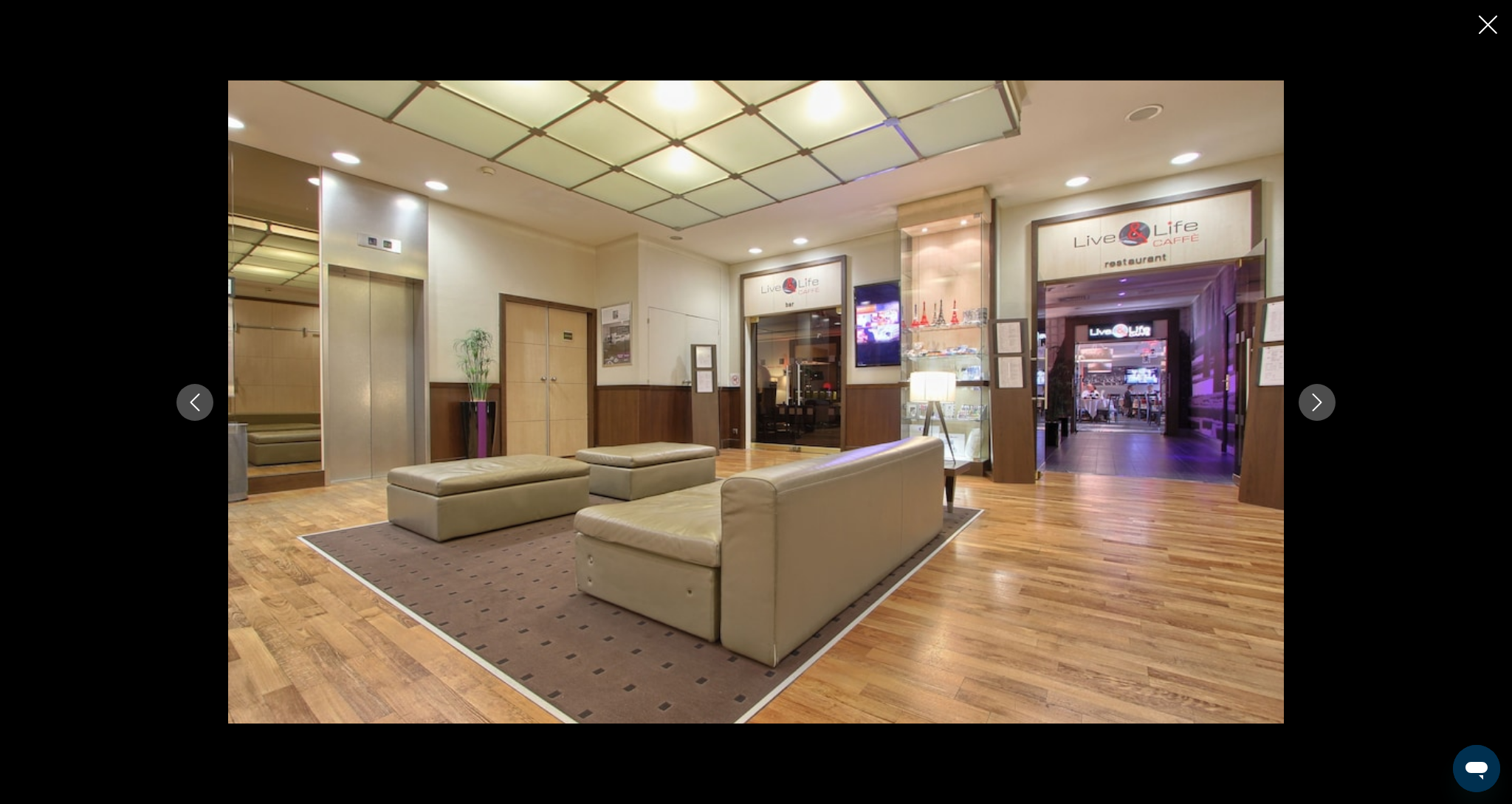
click at [1482, 22] on icon "Close slideshow" at bounding box center [1488, 24] width 19 height 19
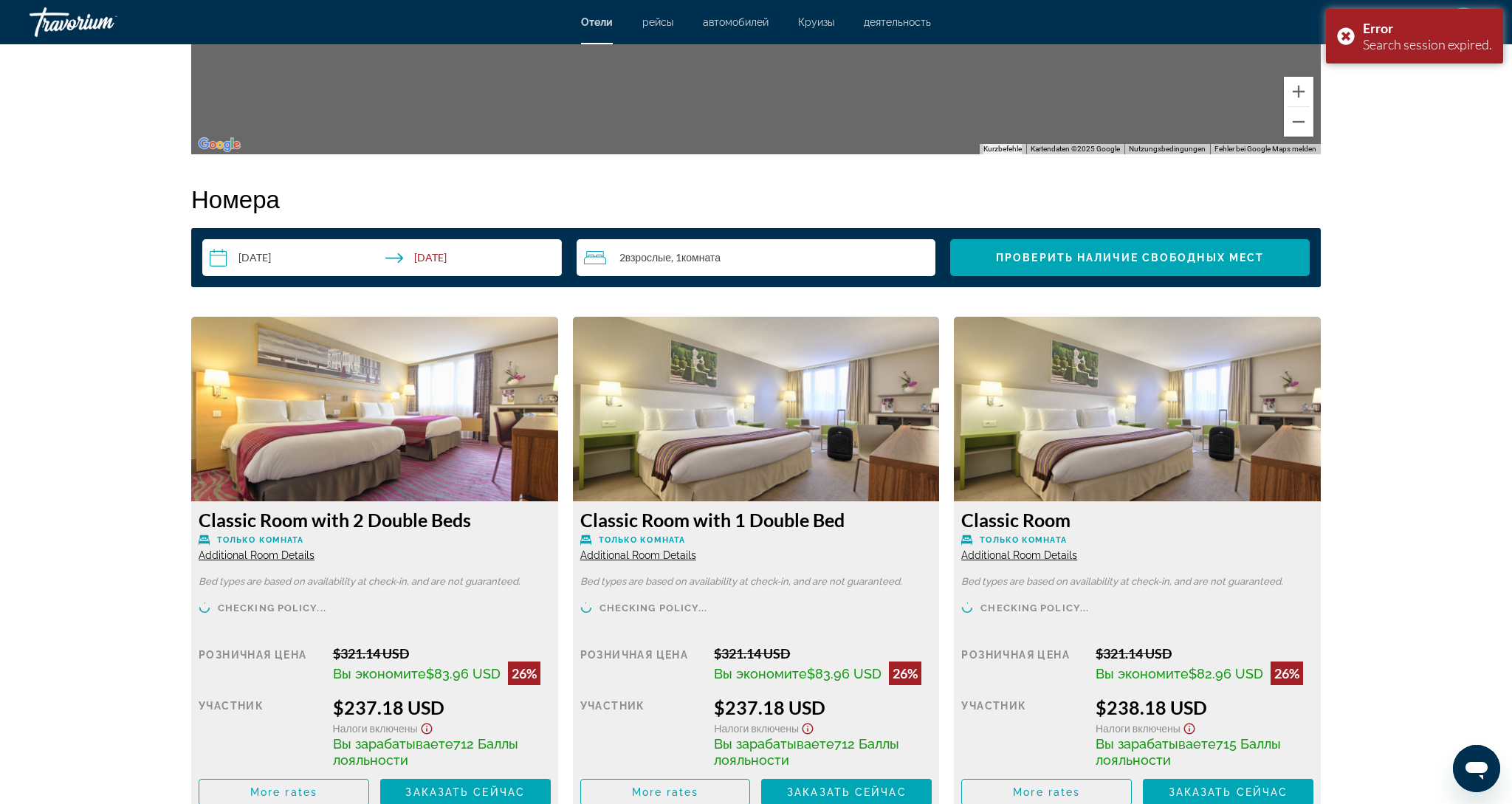
scroll to position [1801, 0]
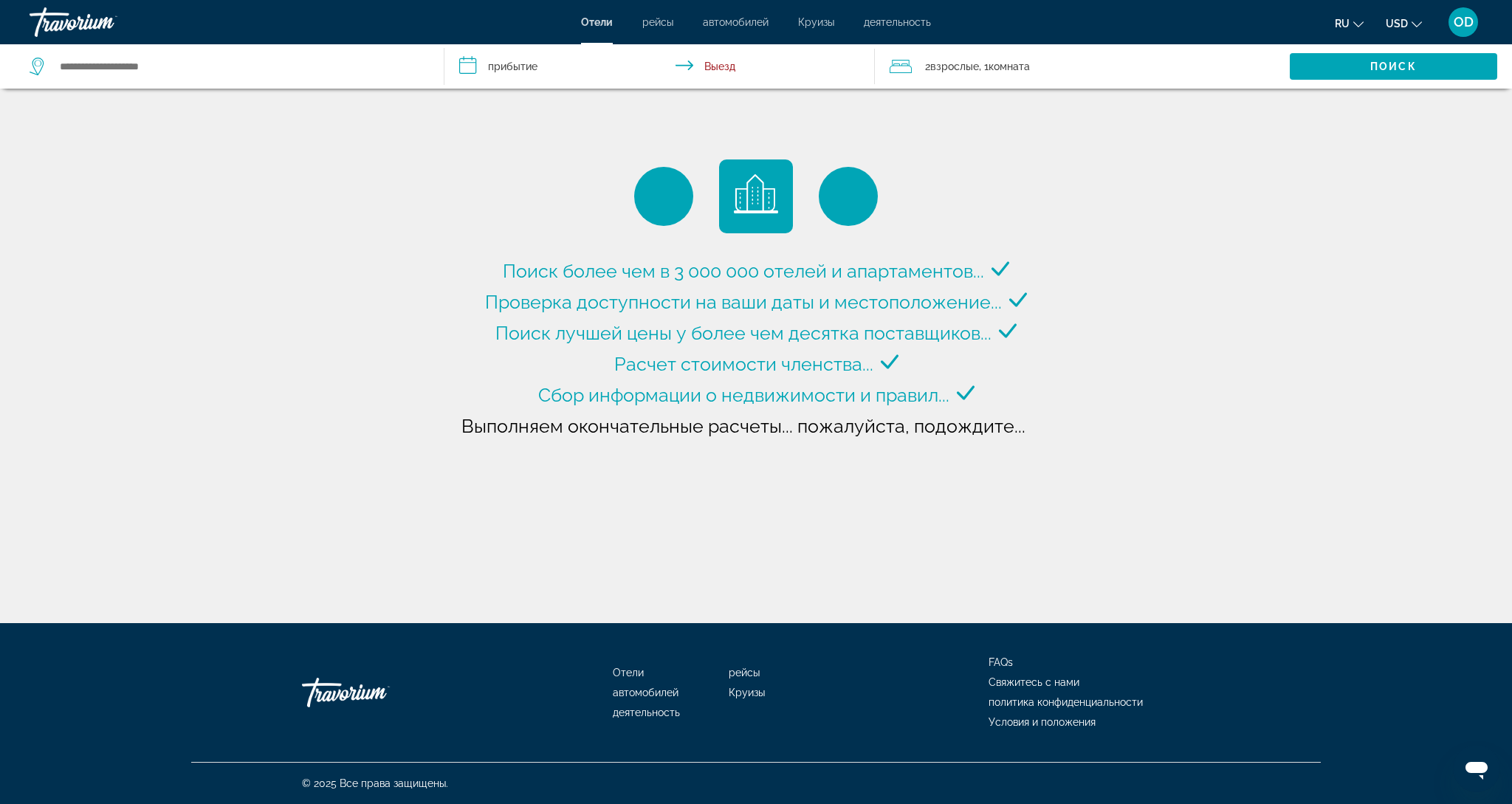
type input "**********"
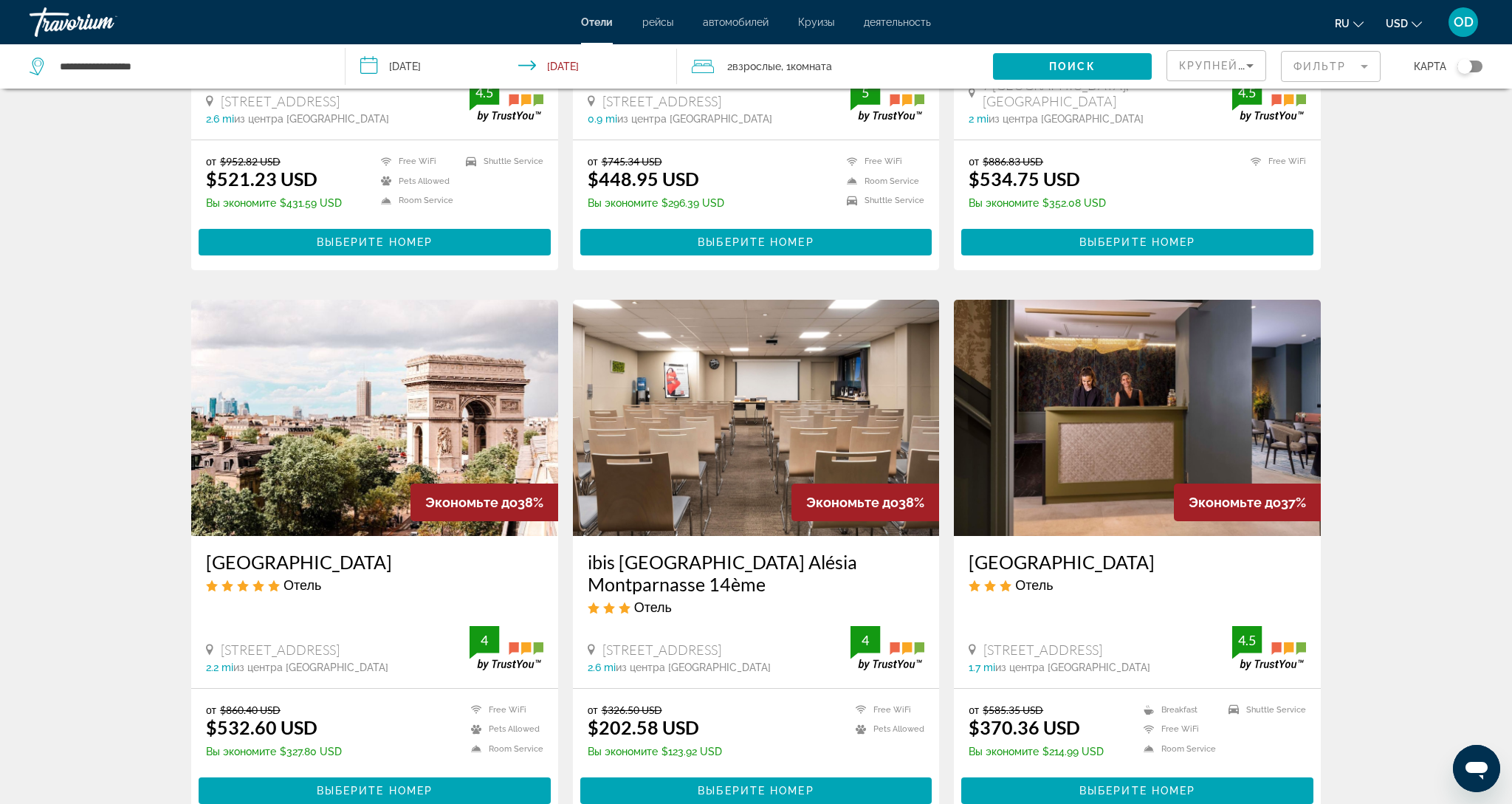
scroll to position [1483, 0]
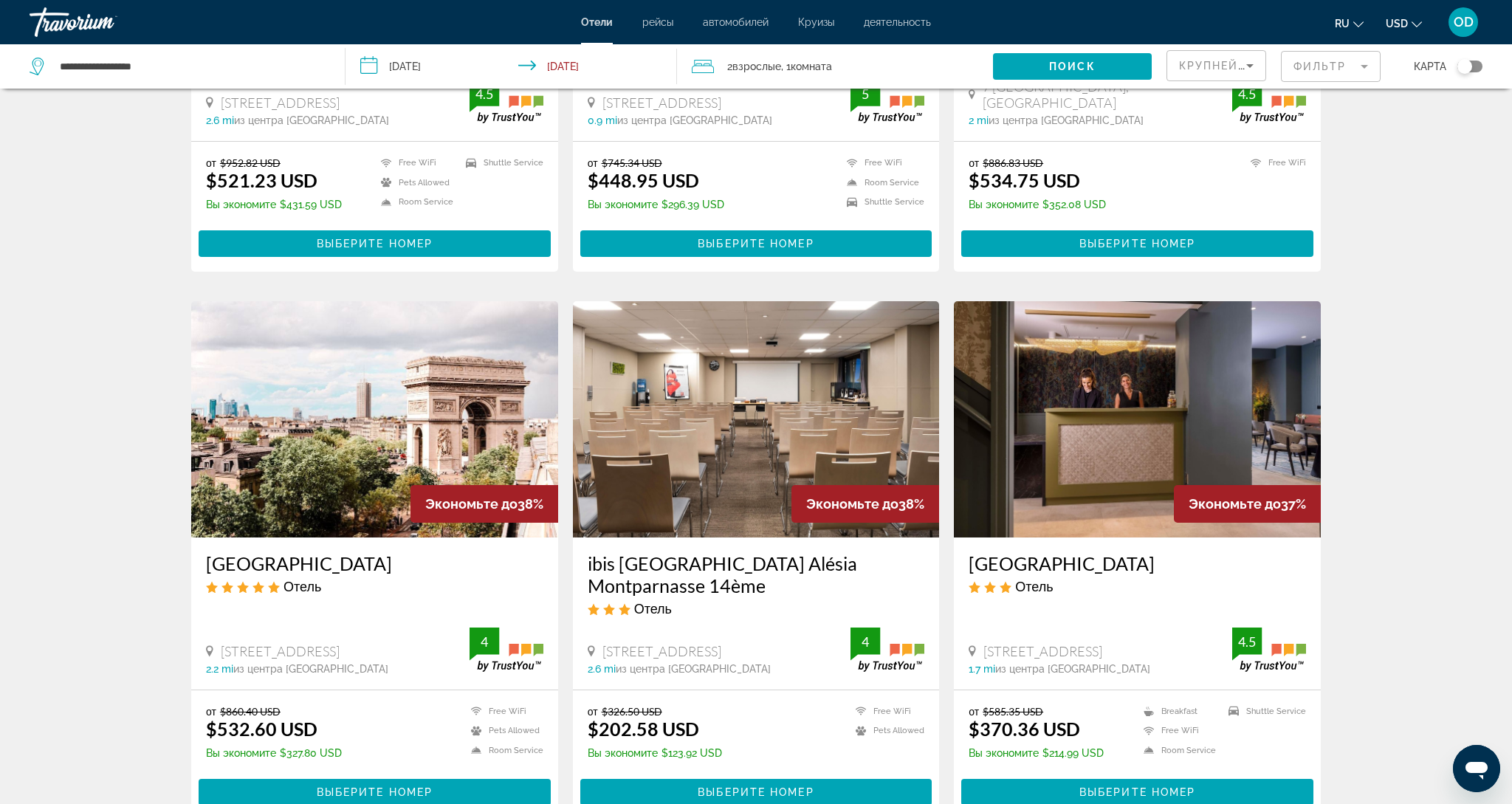
click at [1063, 478] on img "Main content" at bounding box center [1137, 420] width 367 height 236
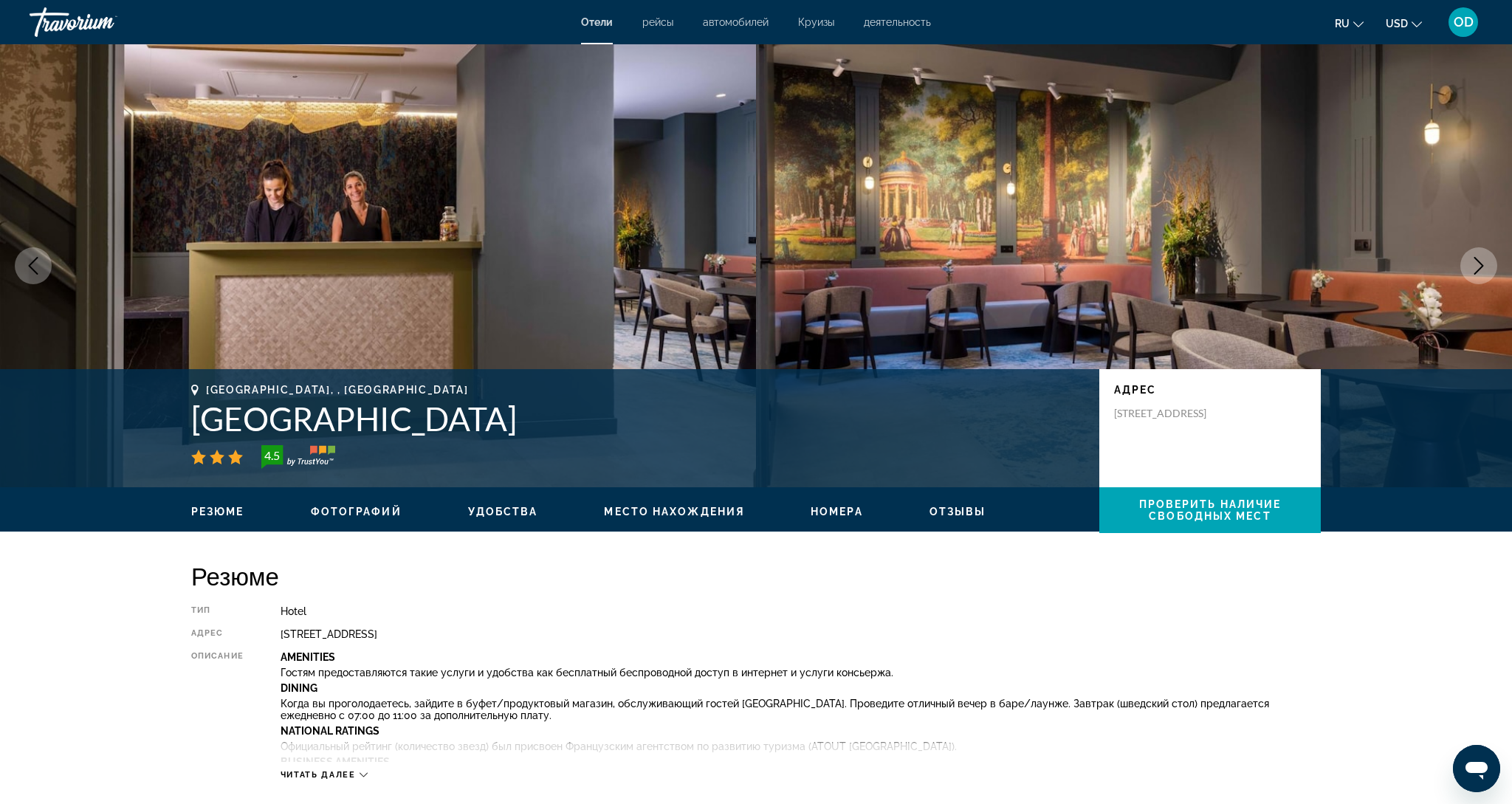
click at [1468, 270] on button "Next image" at bounding box center [1479, 266] width 37 height 37
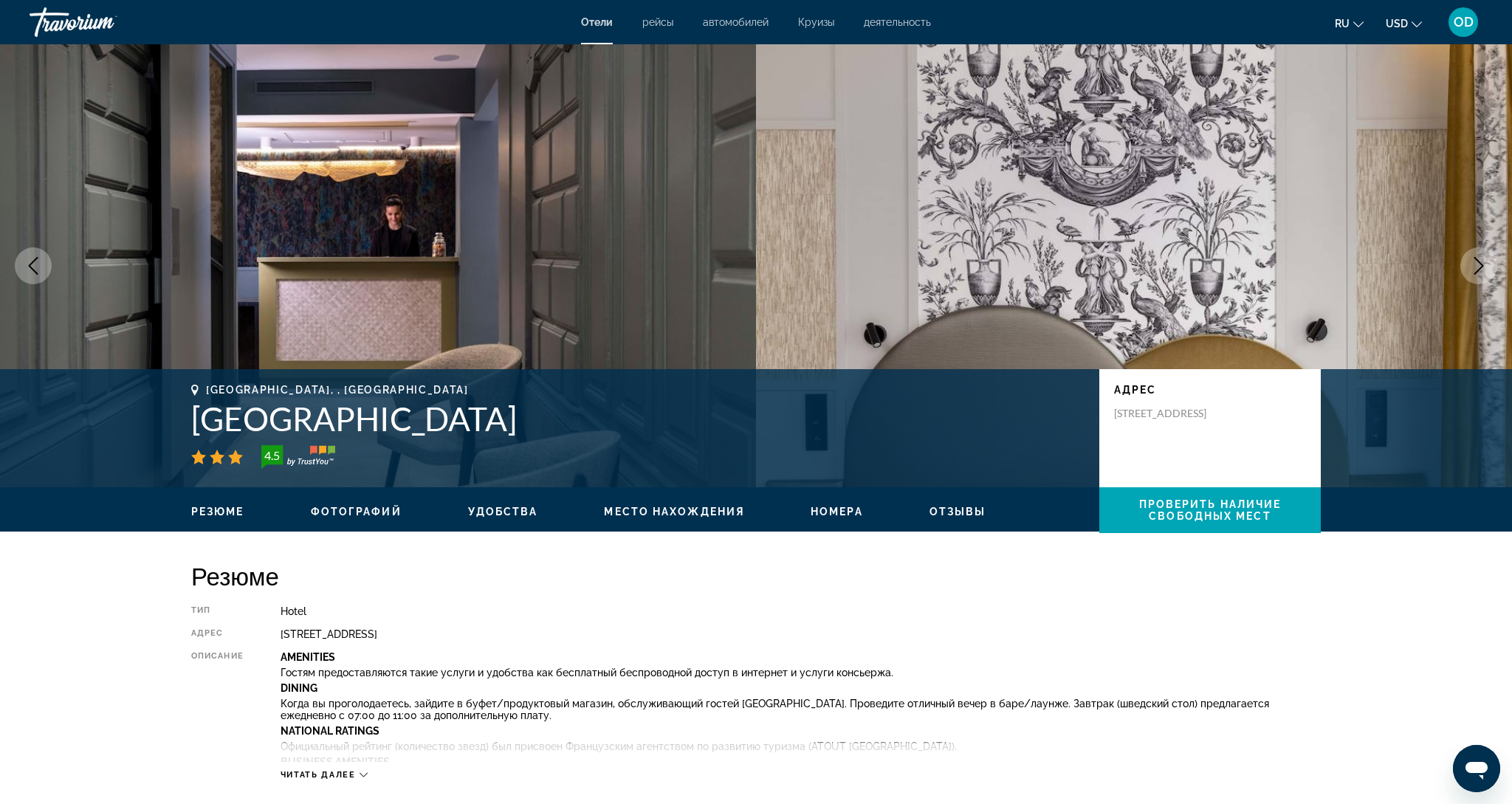
click at [1468, 270] on button "Next image" at bounding box center [1479, 266] width 37 height 37
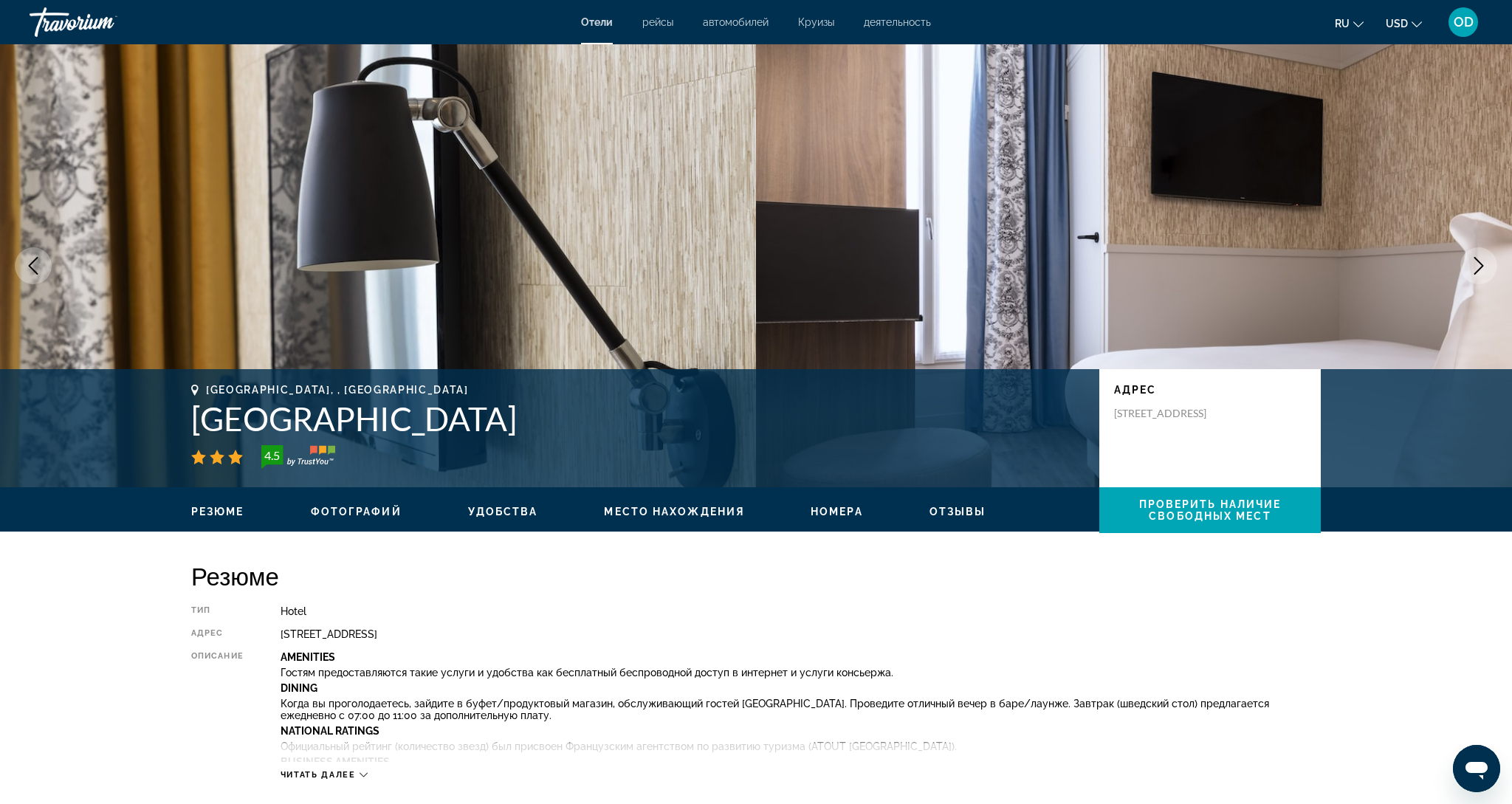
click at [1468, 270] on button "Next image" at bounding box center [1479, 266] width 37 height 37
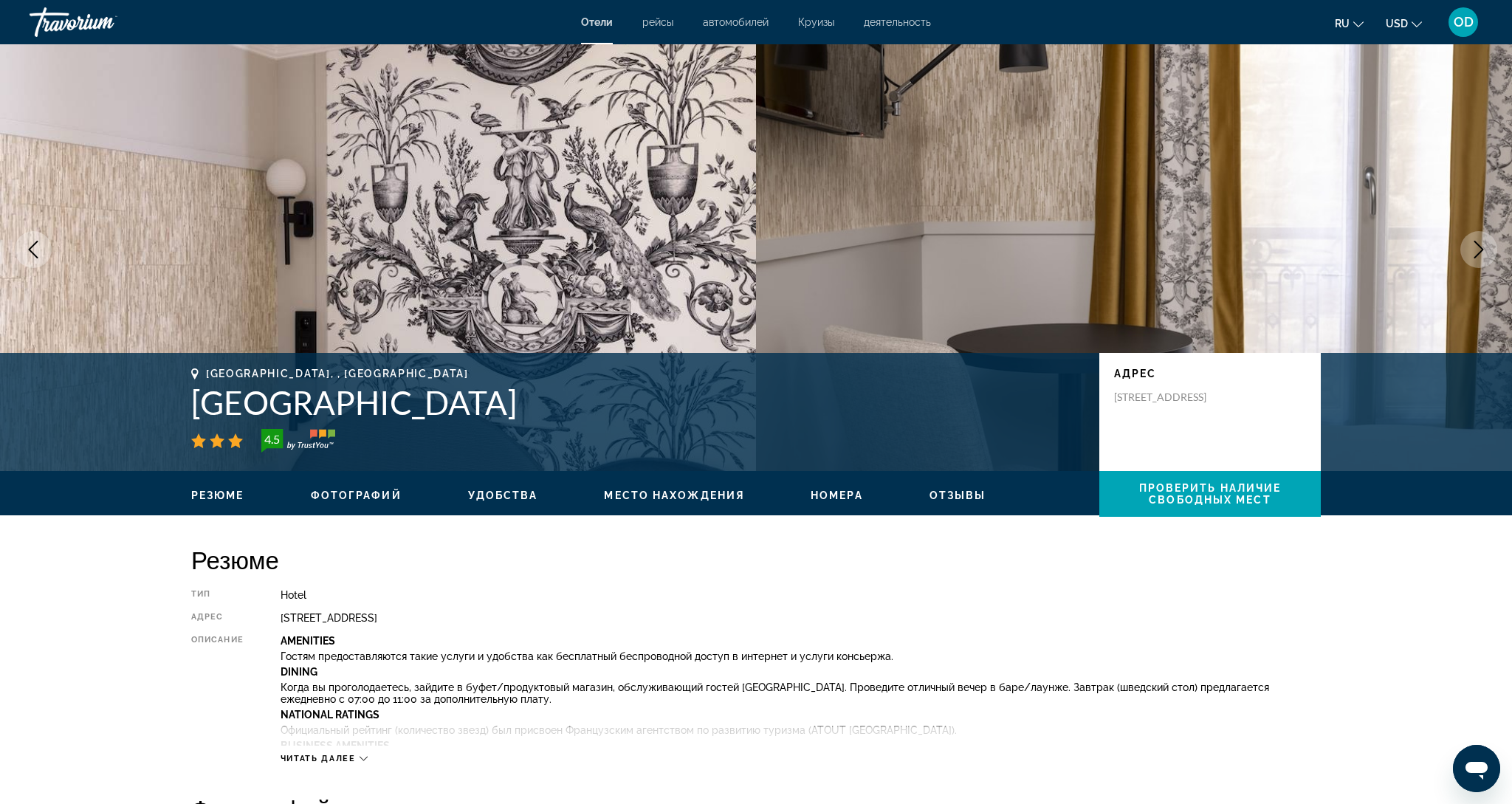
scroll to position [11, 1]
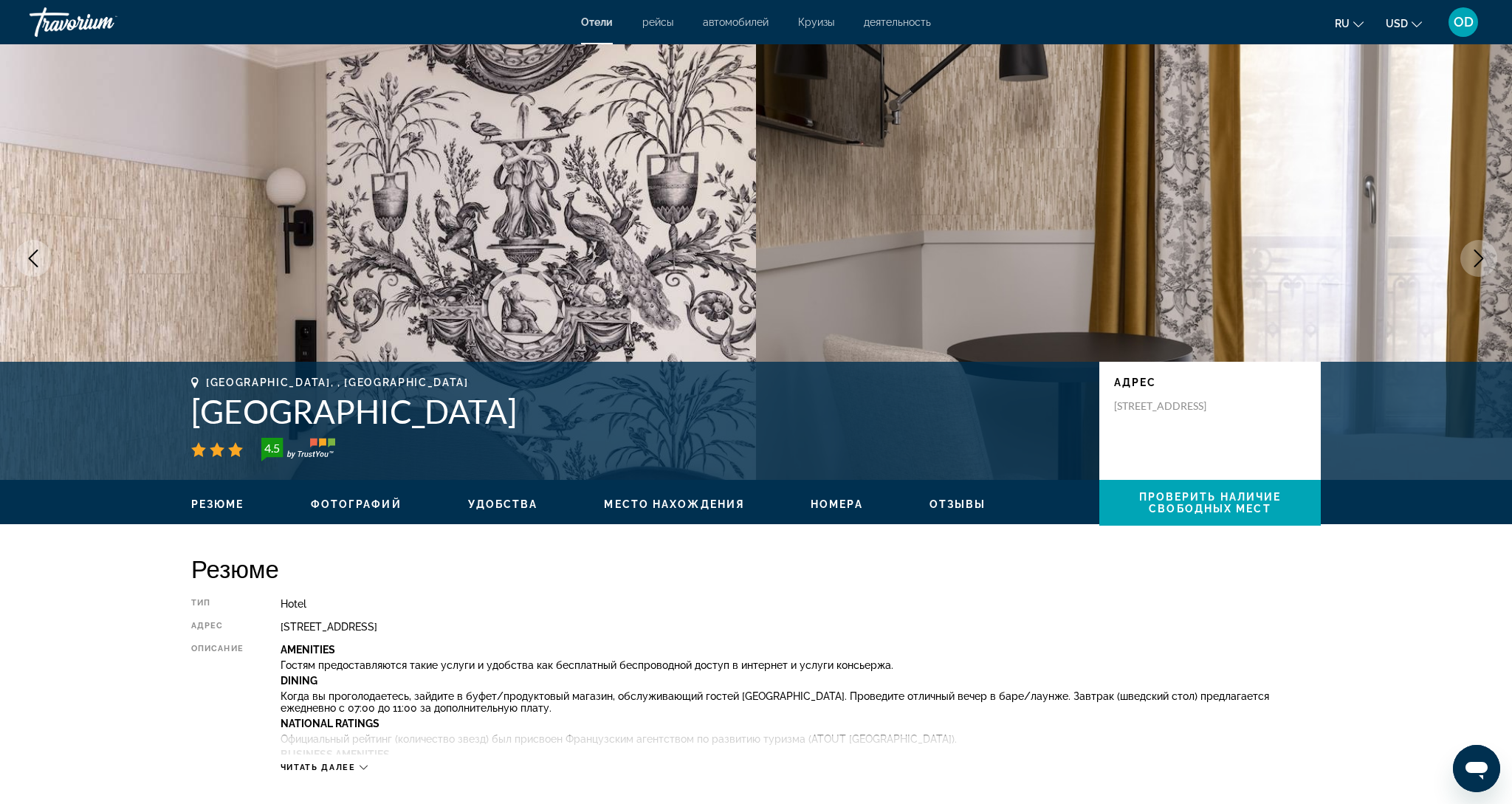
click at [1468, 270] on button "Next image" at bounding box center [1479, 258] width 37 height 37
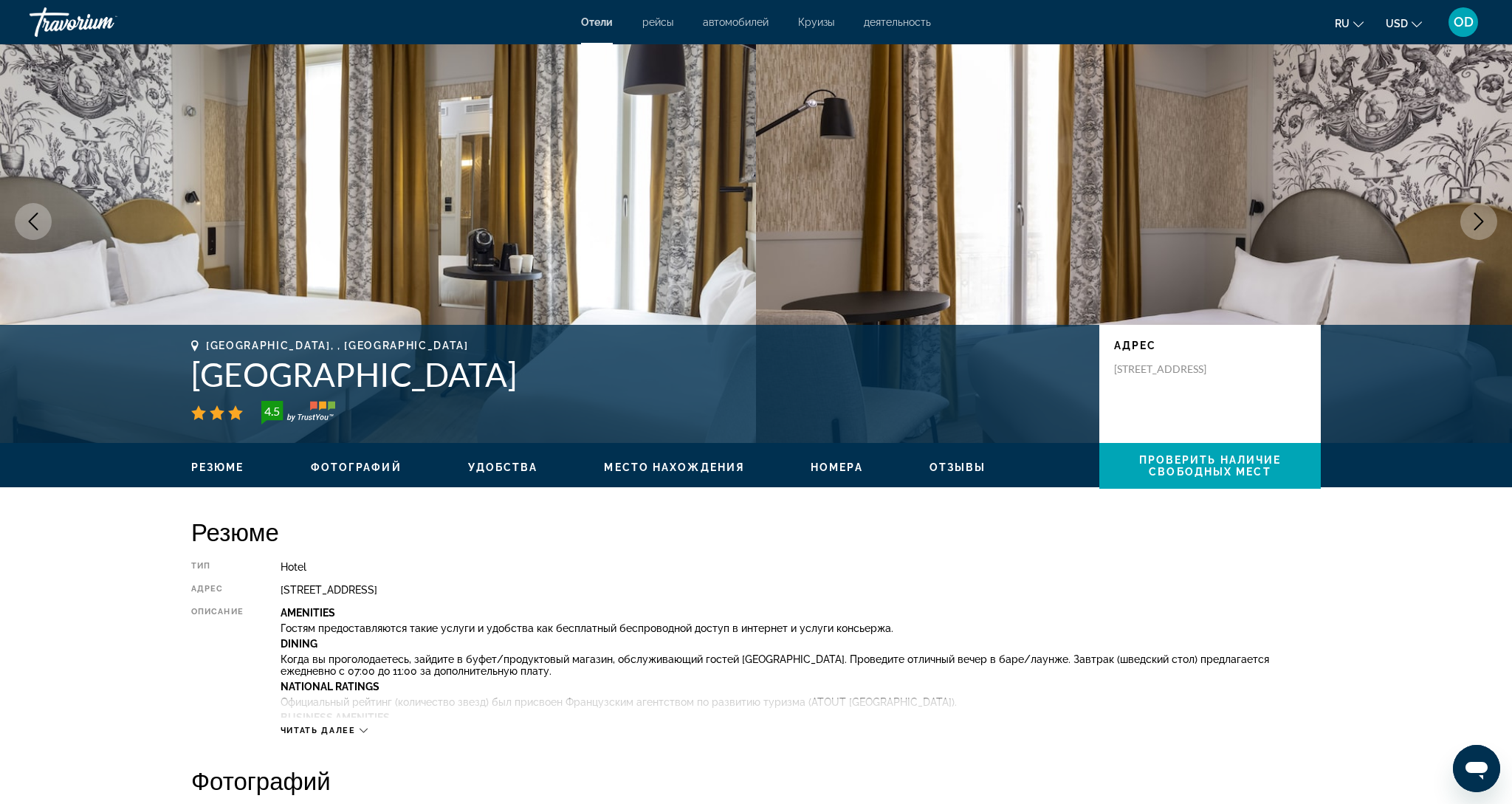
click at [1468, 270] on img "Main content" at bounding box center [1134, 222] width 756 height 443
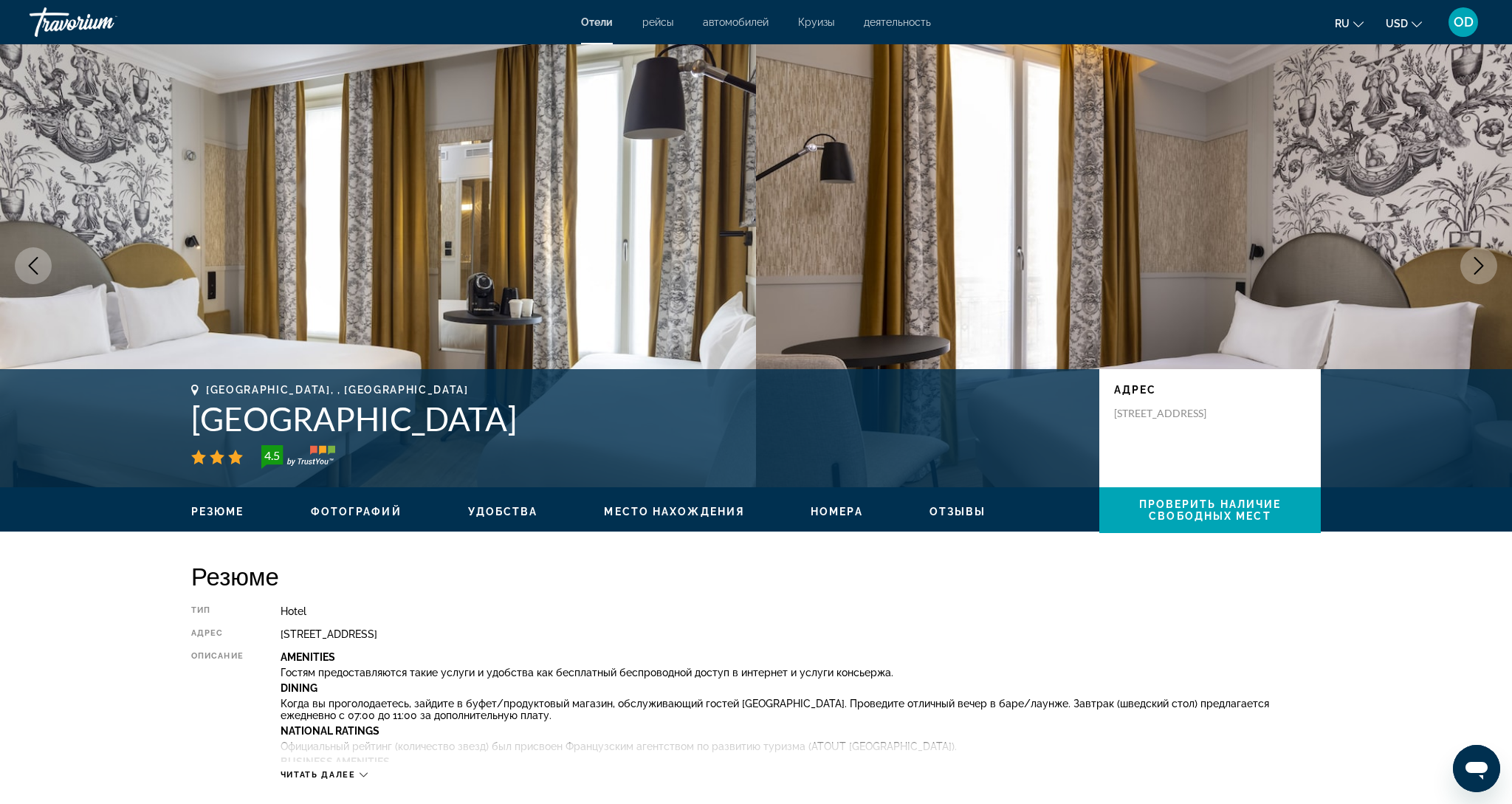
scroll to position [0, 0]
click at [1171, 507] on span "Проверить наличие свободных мест" at bounding box center [1211, 510] width 143 height 24
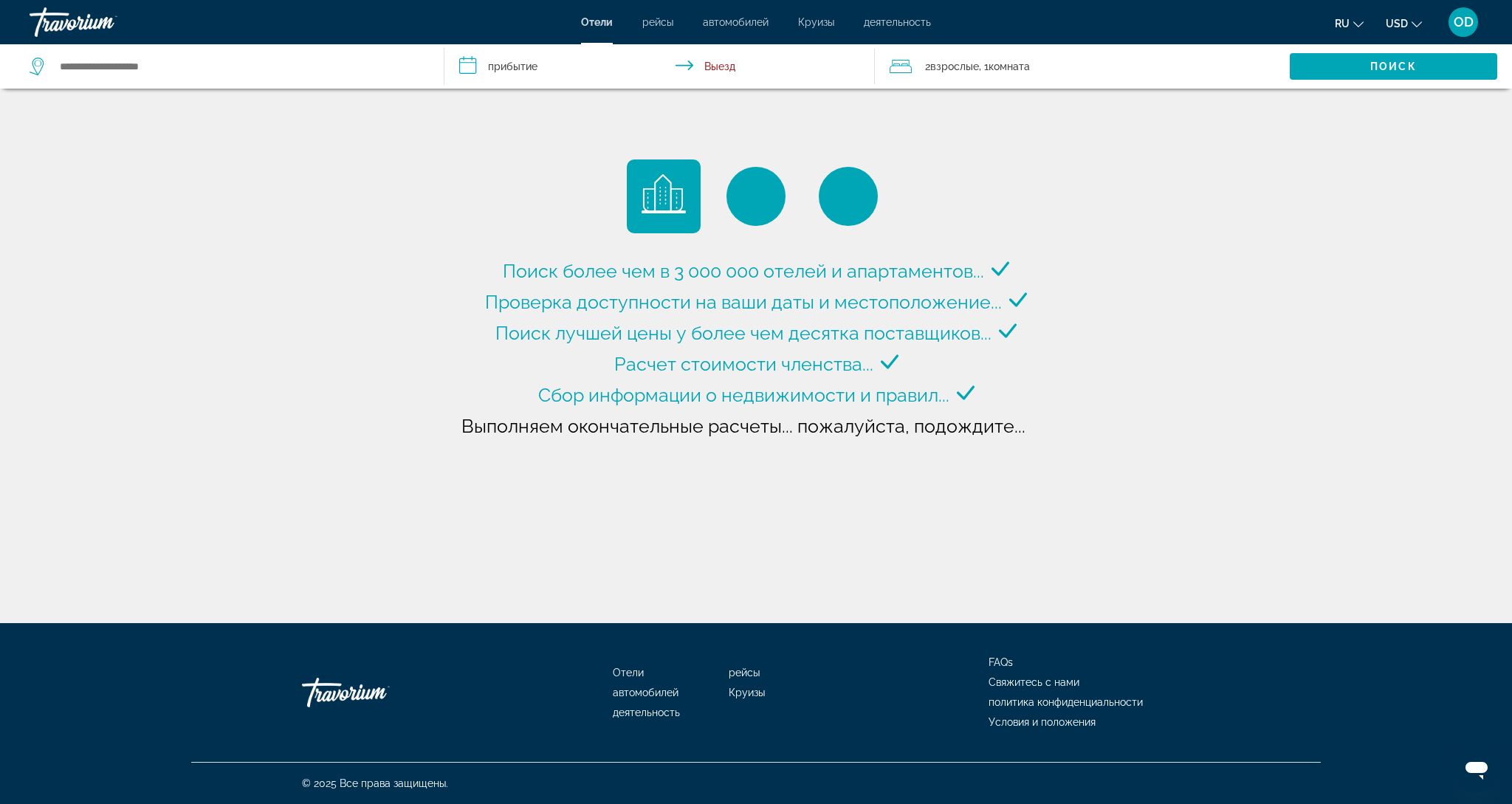
type input "**********"
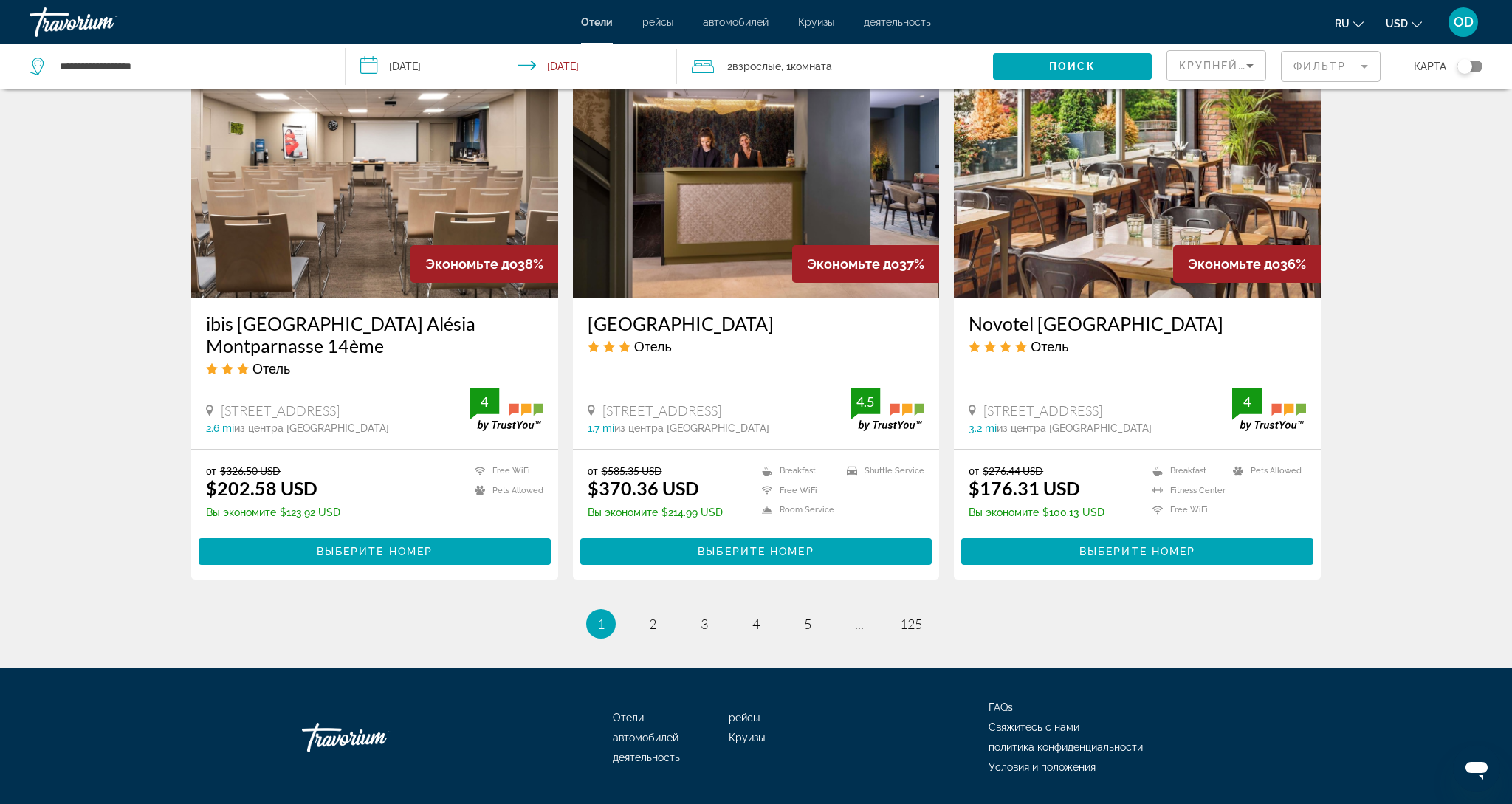
scroll to position [1702, 0]
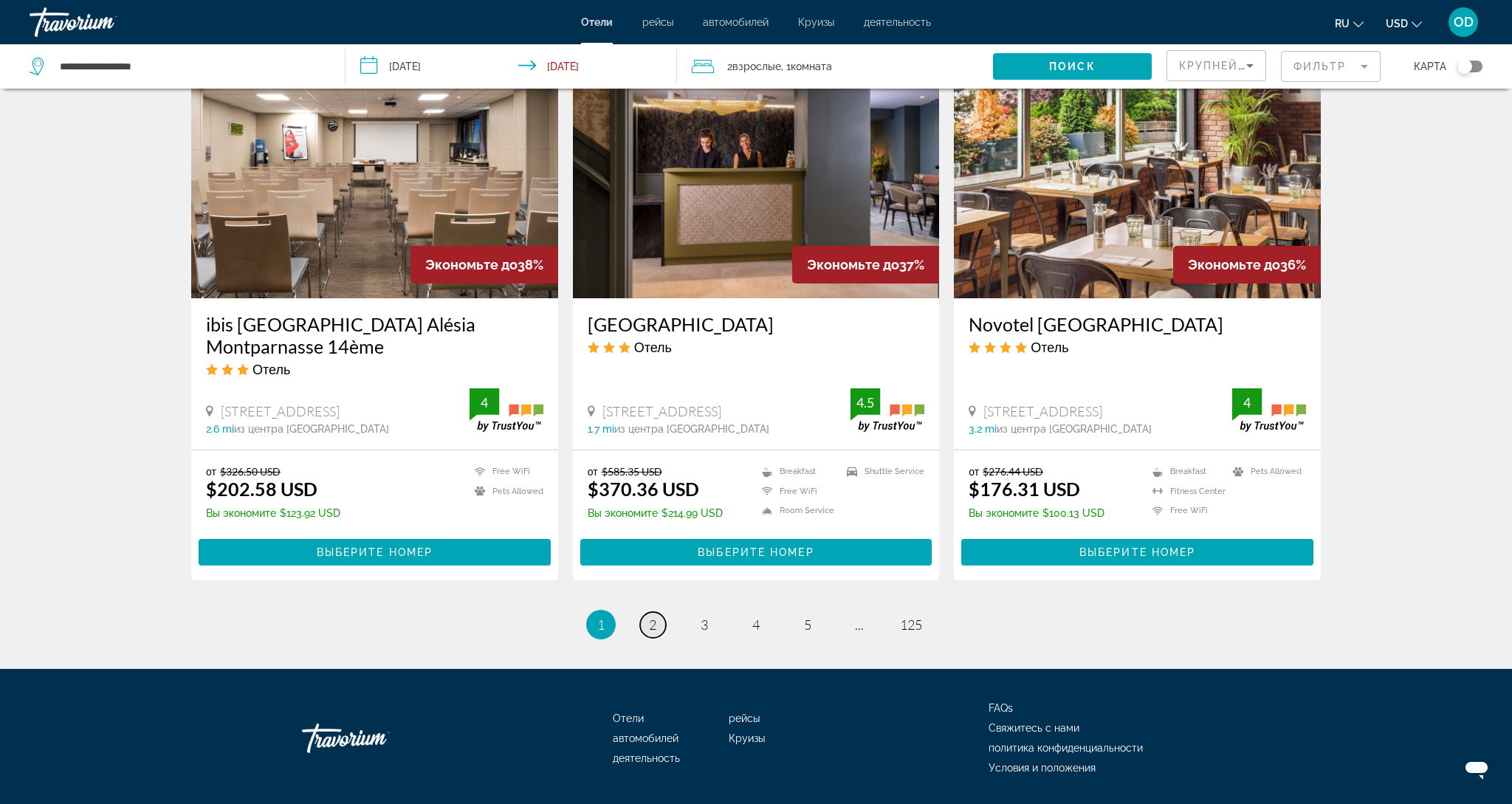
click at [641, 612] on link "page 2" at bounding box center [653, 625] width 26 height 26
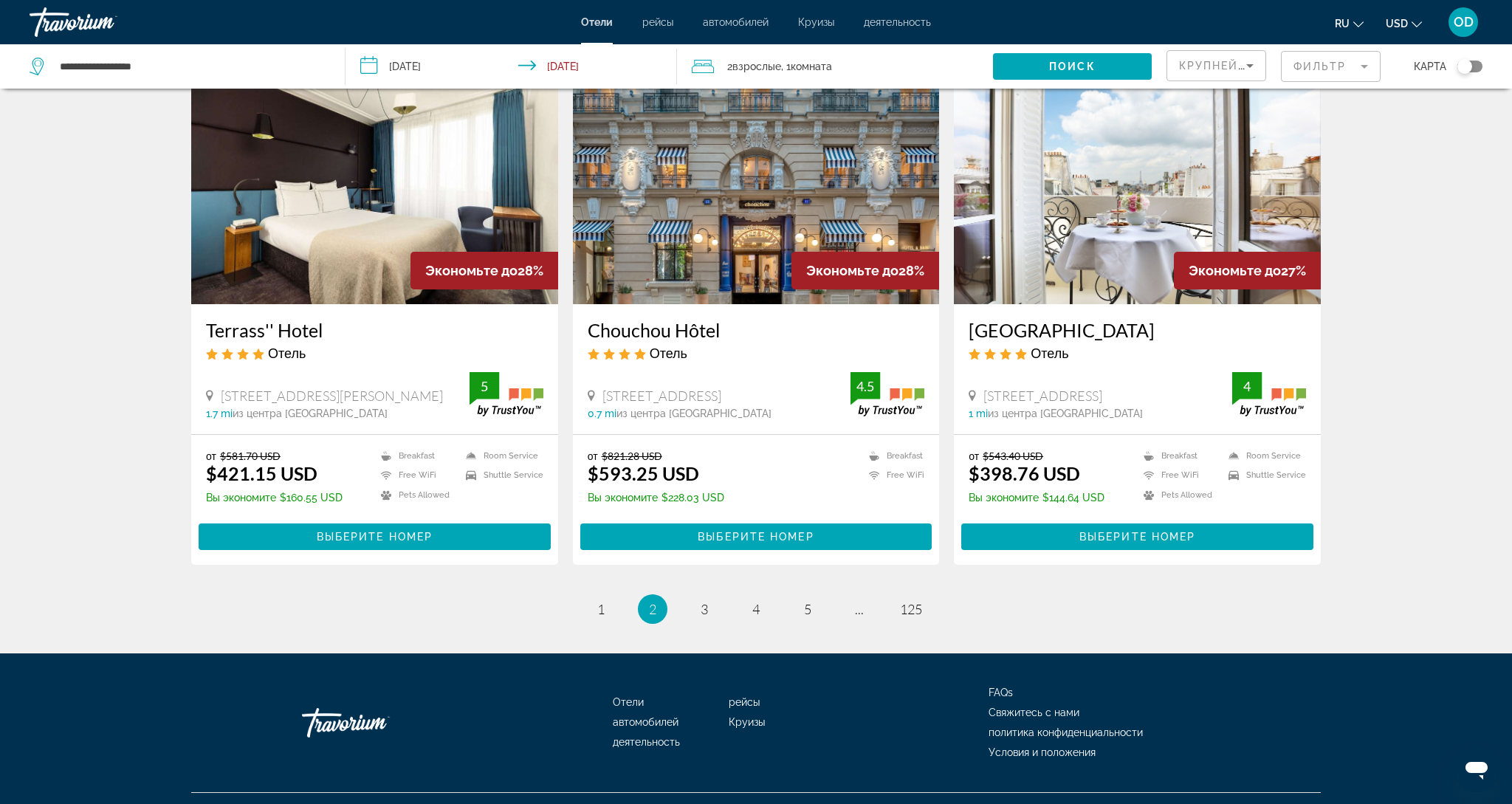
scroll to position [1702, 0]
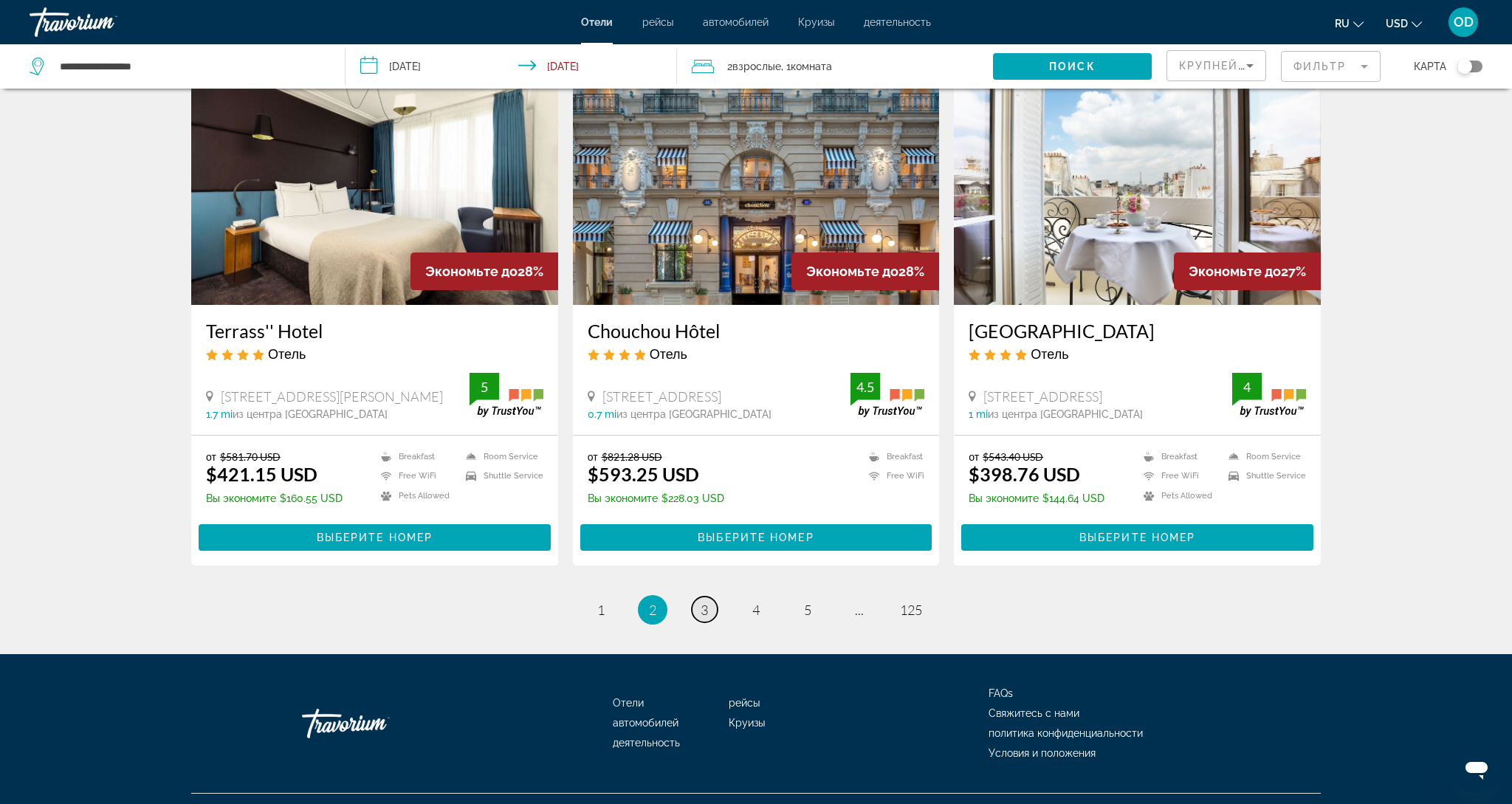
click at [714, 596] on link "page 3" at bounding box center [705, 609] width 26 height 26
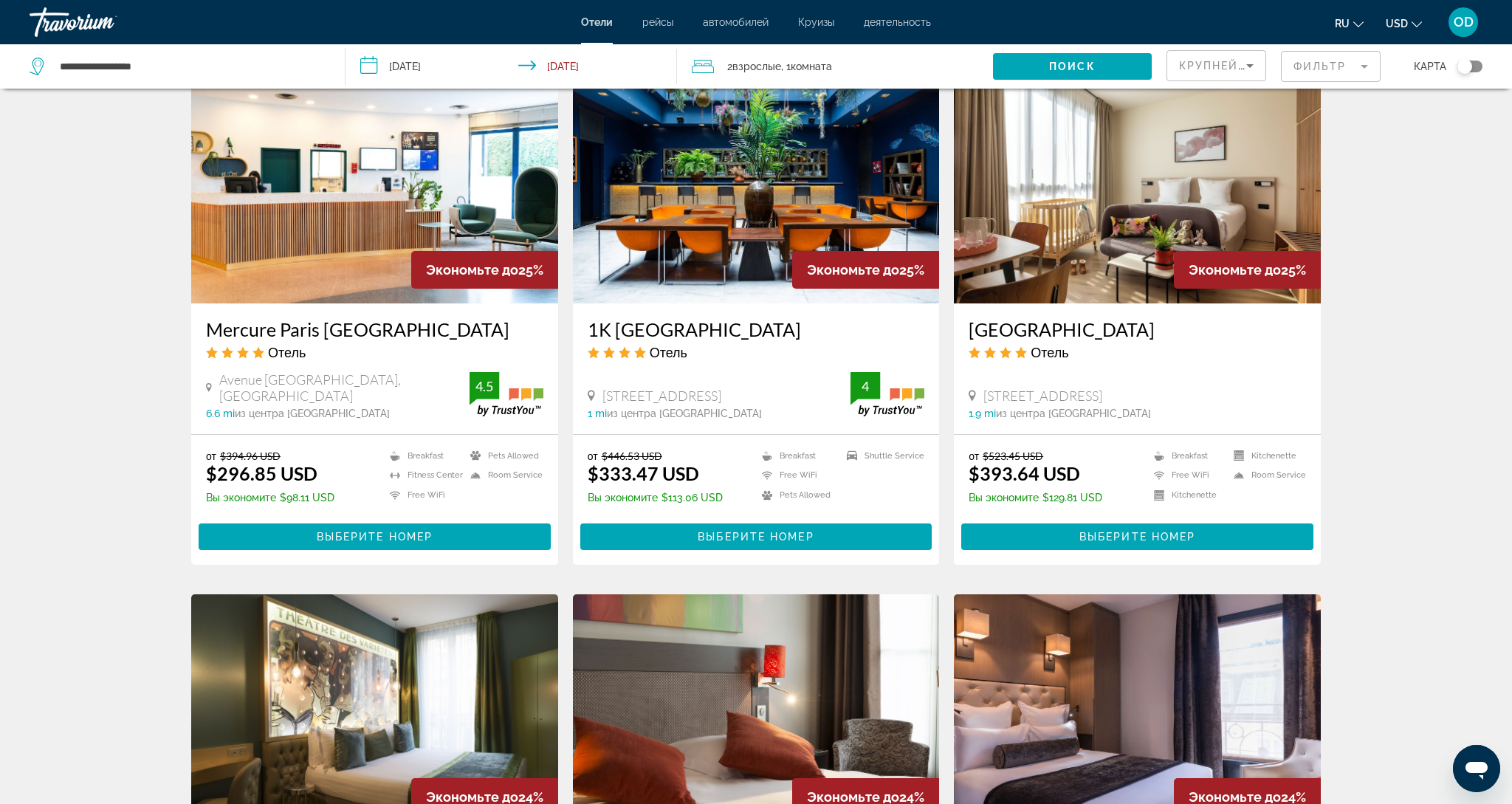
scroll to position [1125, 0]
click at [774, 217] on img "Main content" at bounding box center [756, 185] width 367 height 236
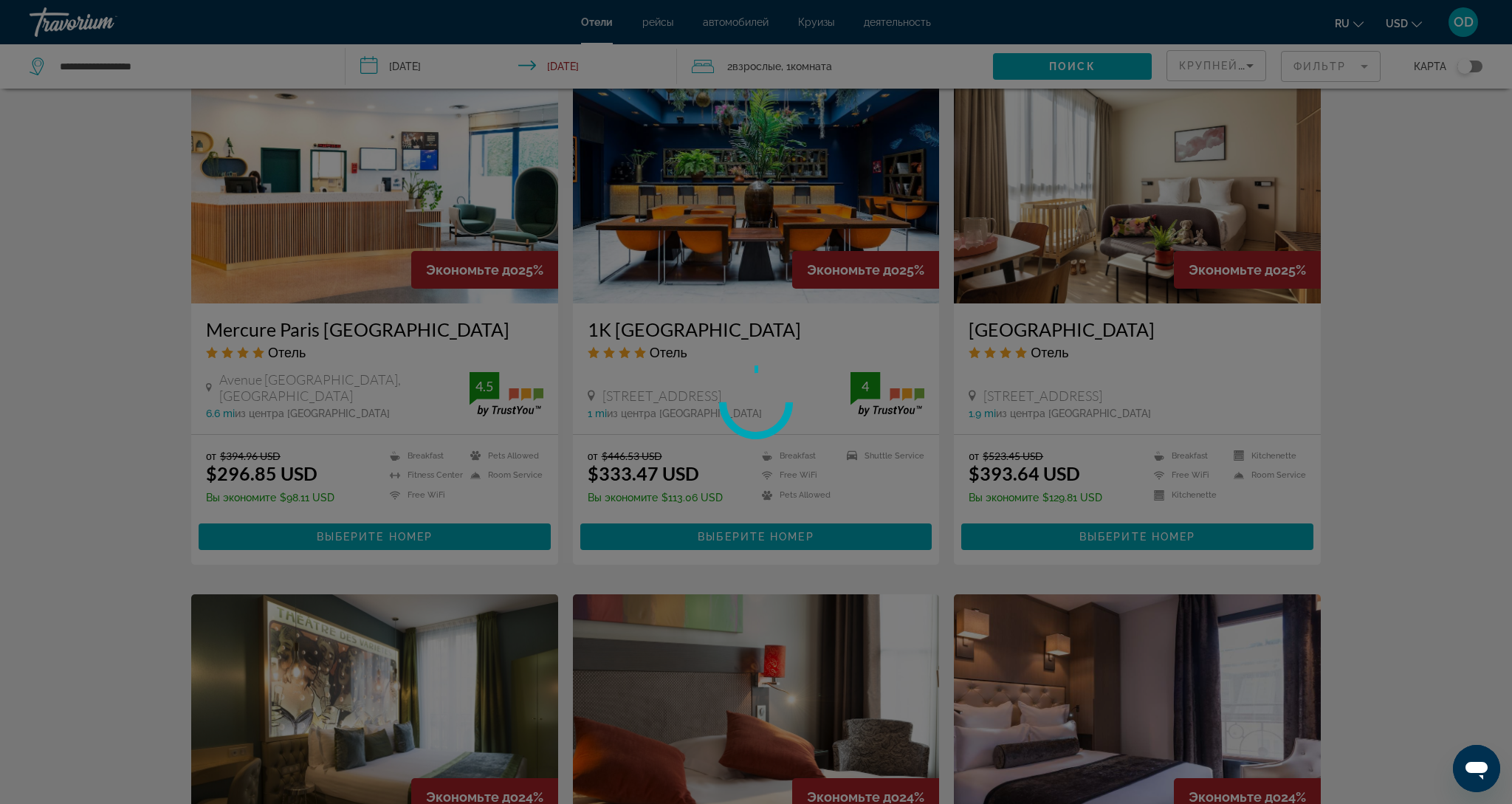
scroll to position [1126, 0]
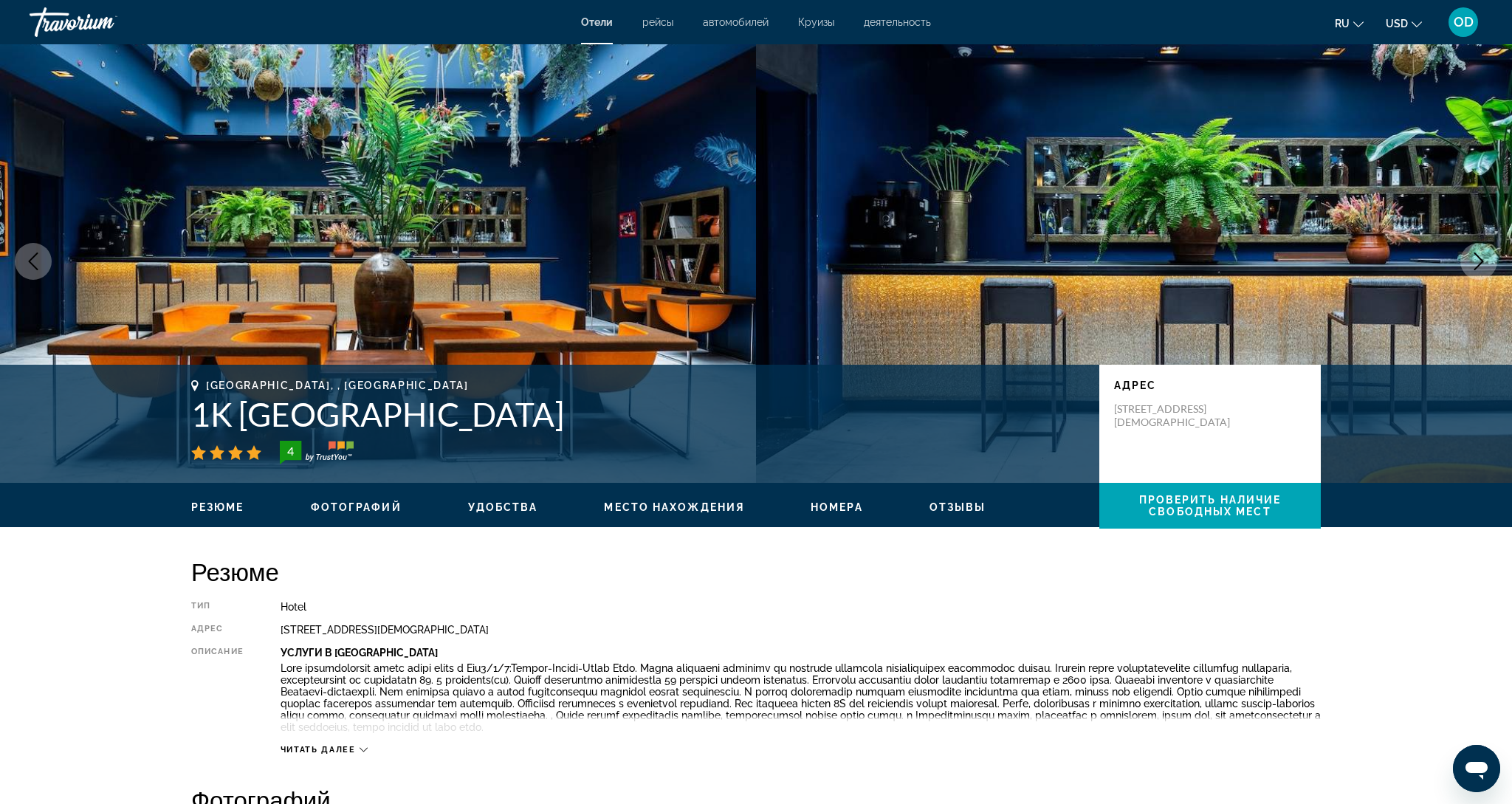
scroll to position [6, 0]
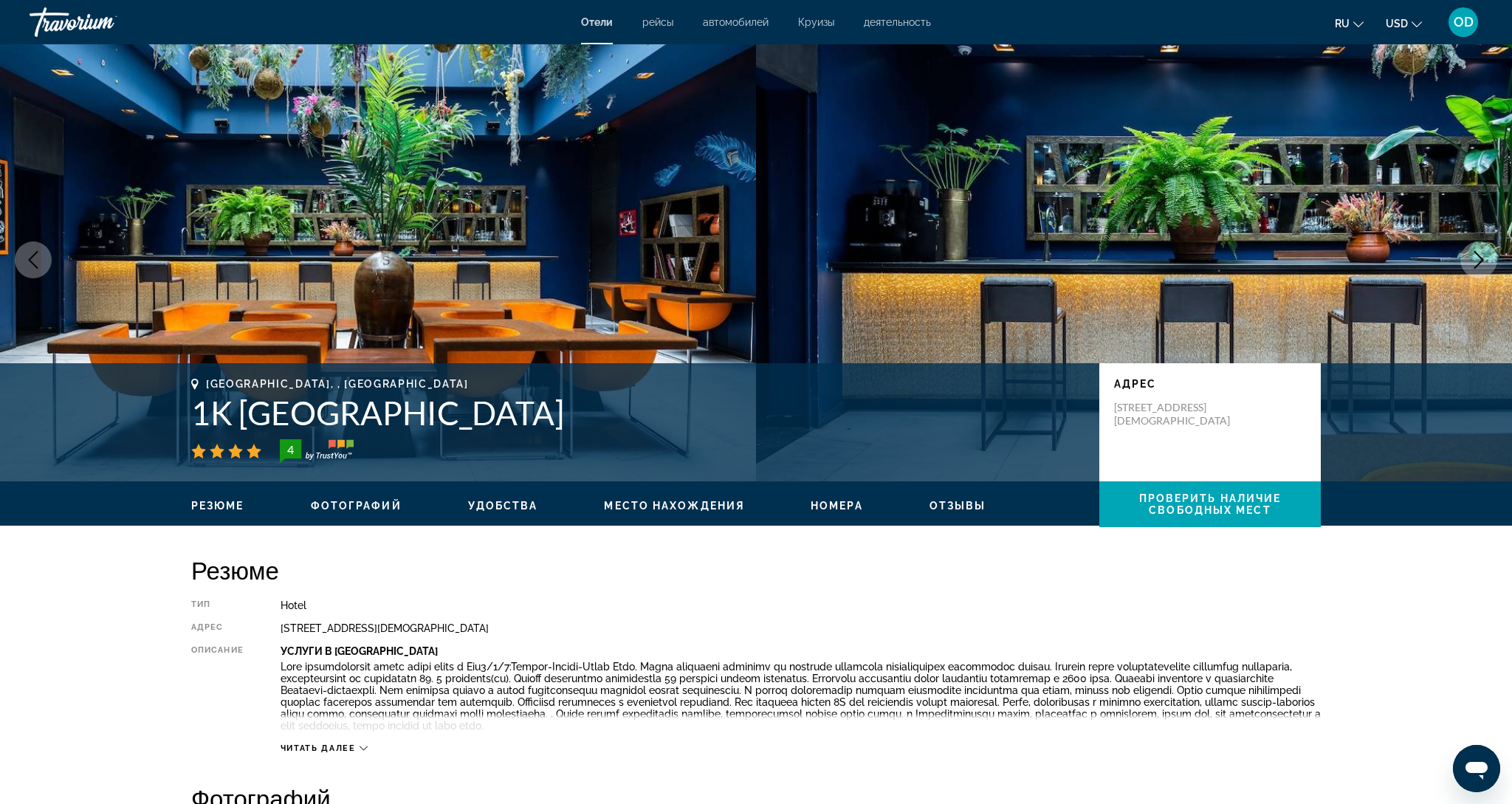
click at [1485, 262] on icon "Next image" at bounding box center [1479, 260] width 18 height 18
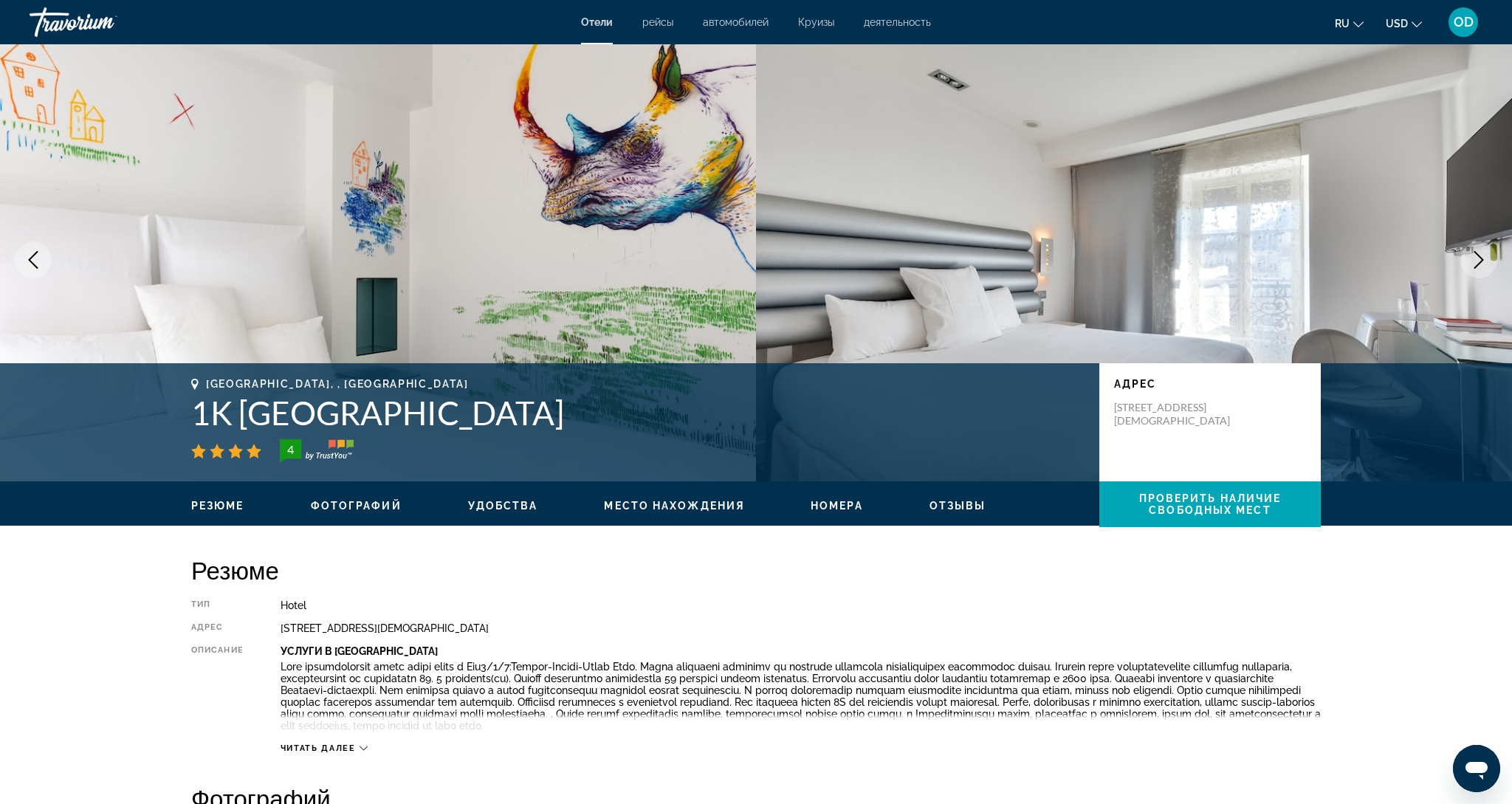
click at [1485, 262] on icon "Next image" at bounding box center [1479, 260] width 18 height 18
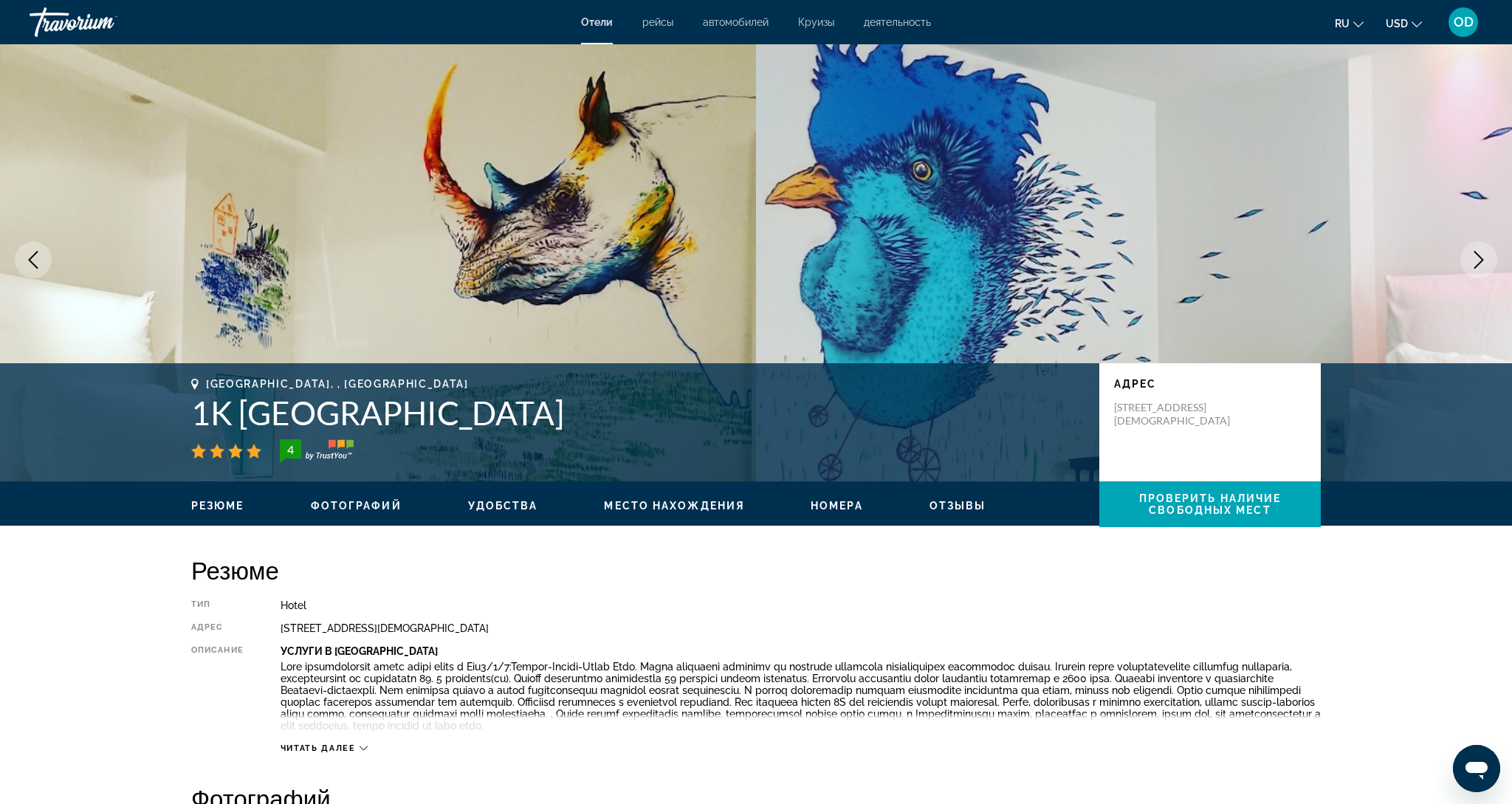
click at [1485, 262] on icon "Next image" at bounding box center [1479, 260] width 18 height 18
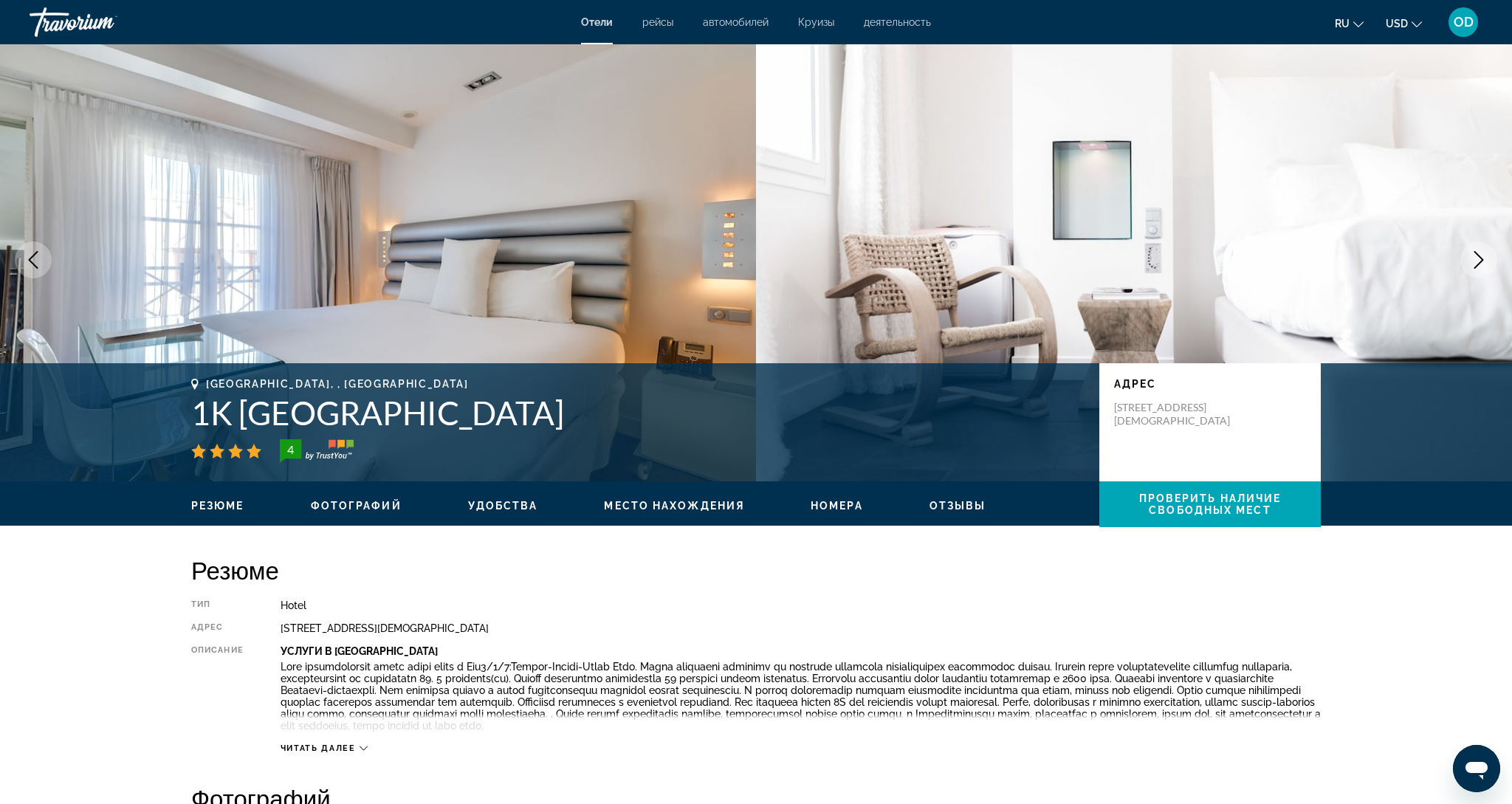
click at [1485, 262] on icon "Next image" at bounding box center [1479, 260] width 18 height 18
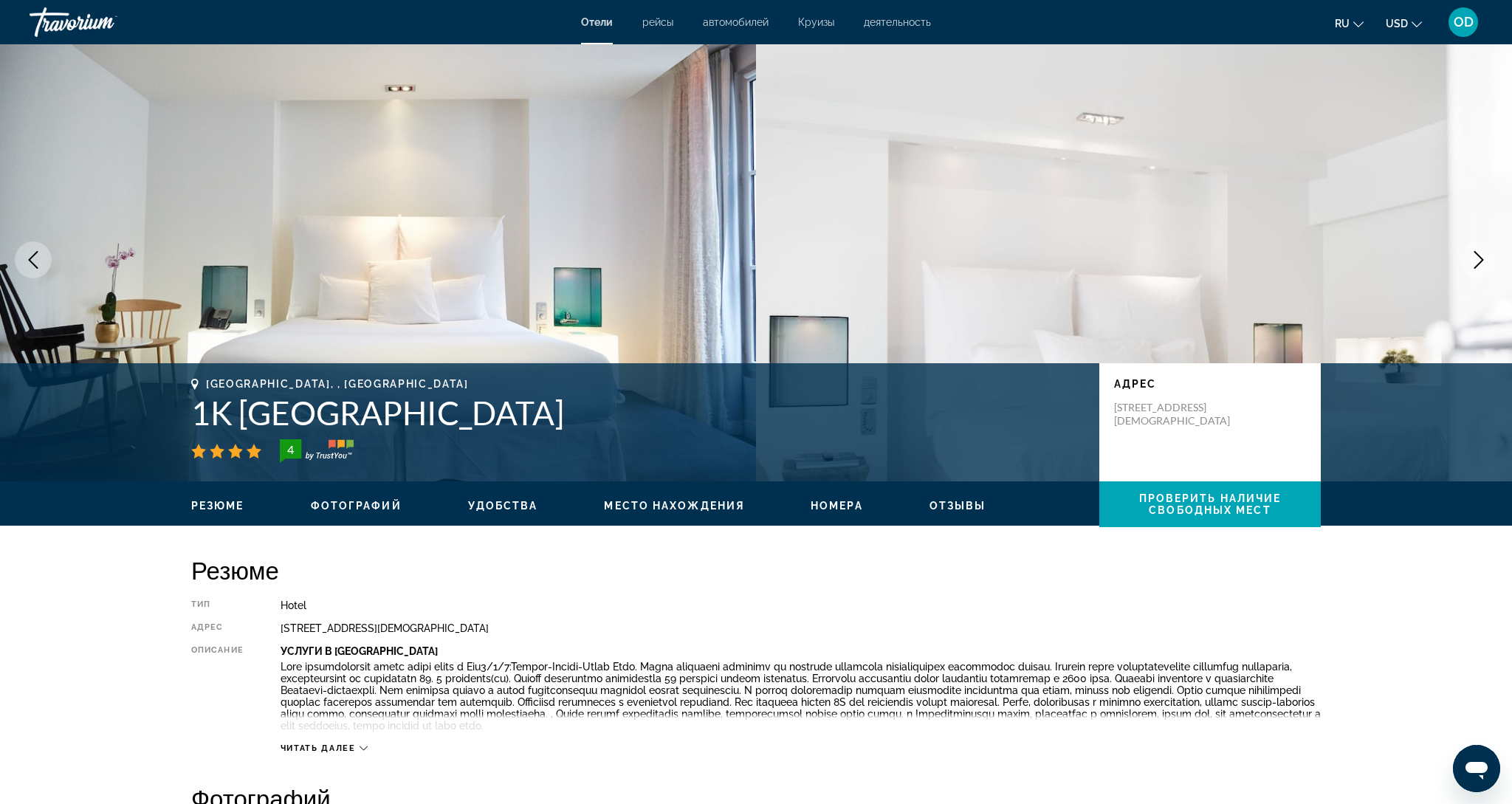
click at [1485, 262] on icon "Next image" at bounding box center [1479, 260] width 18 height 18
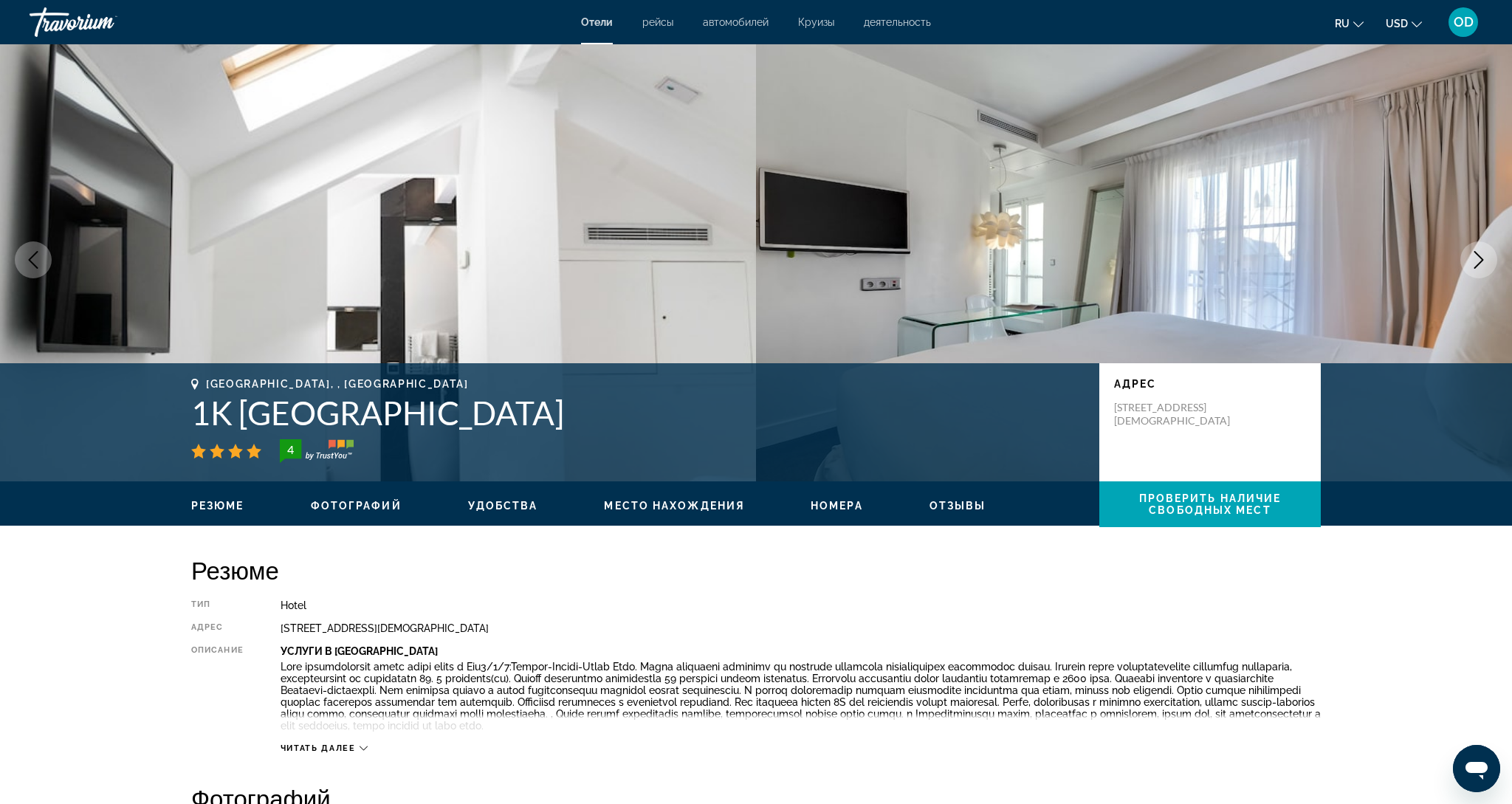
scroll to position [9, 0]
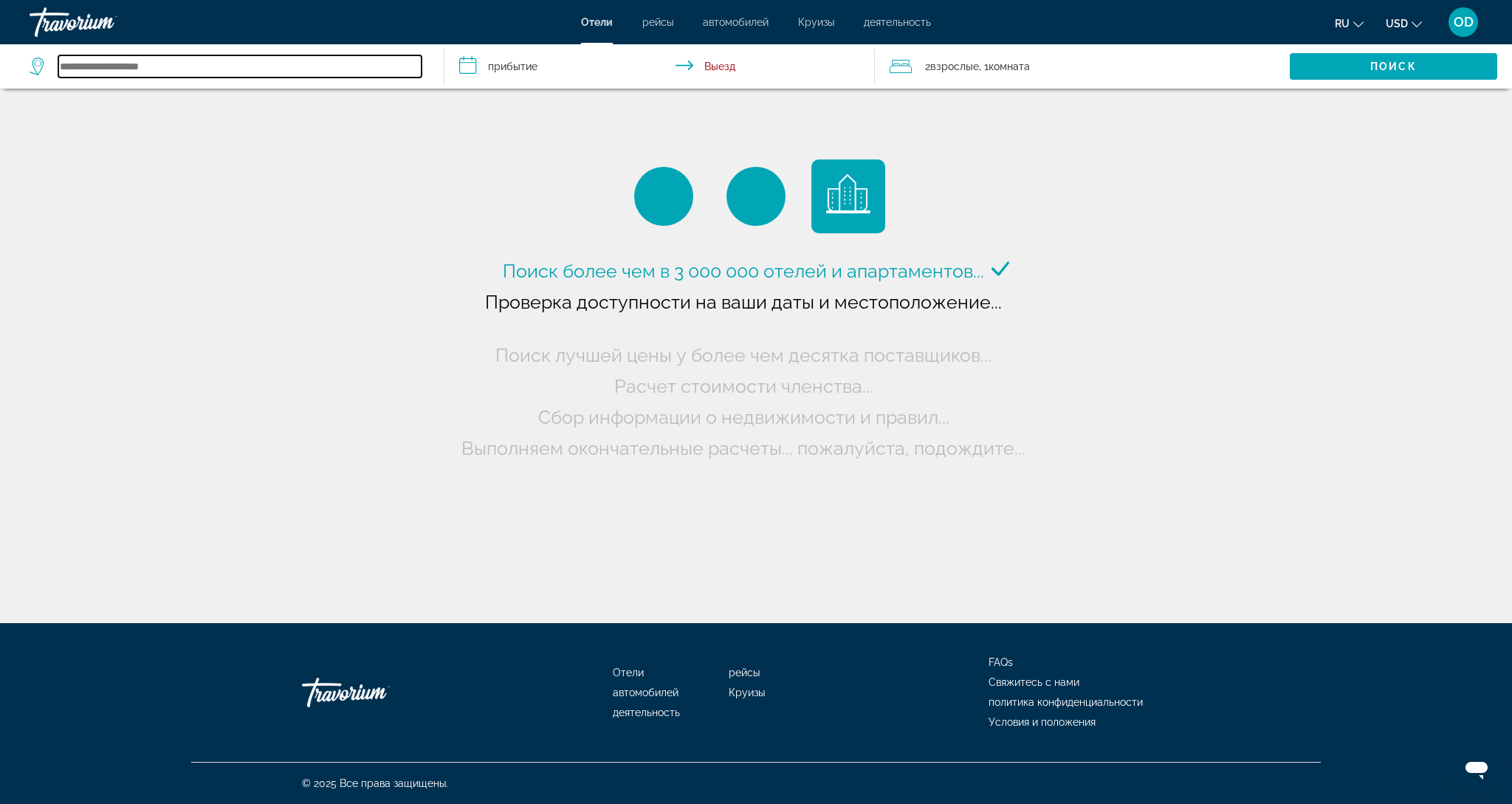
click at [91, 67] on input "Search widget" at bounding box center [240, 66] width 363 height 22
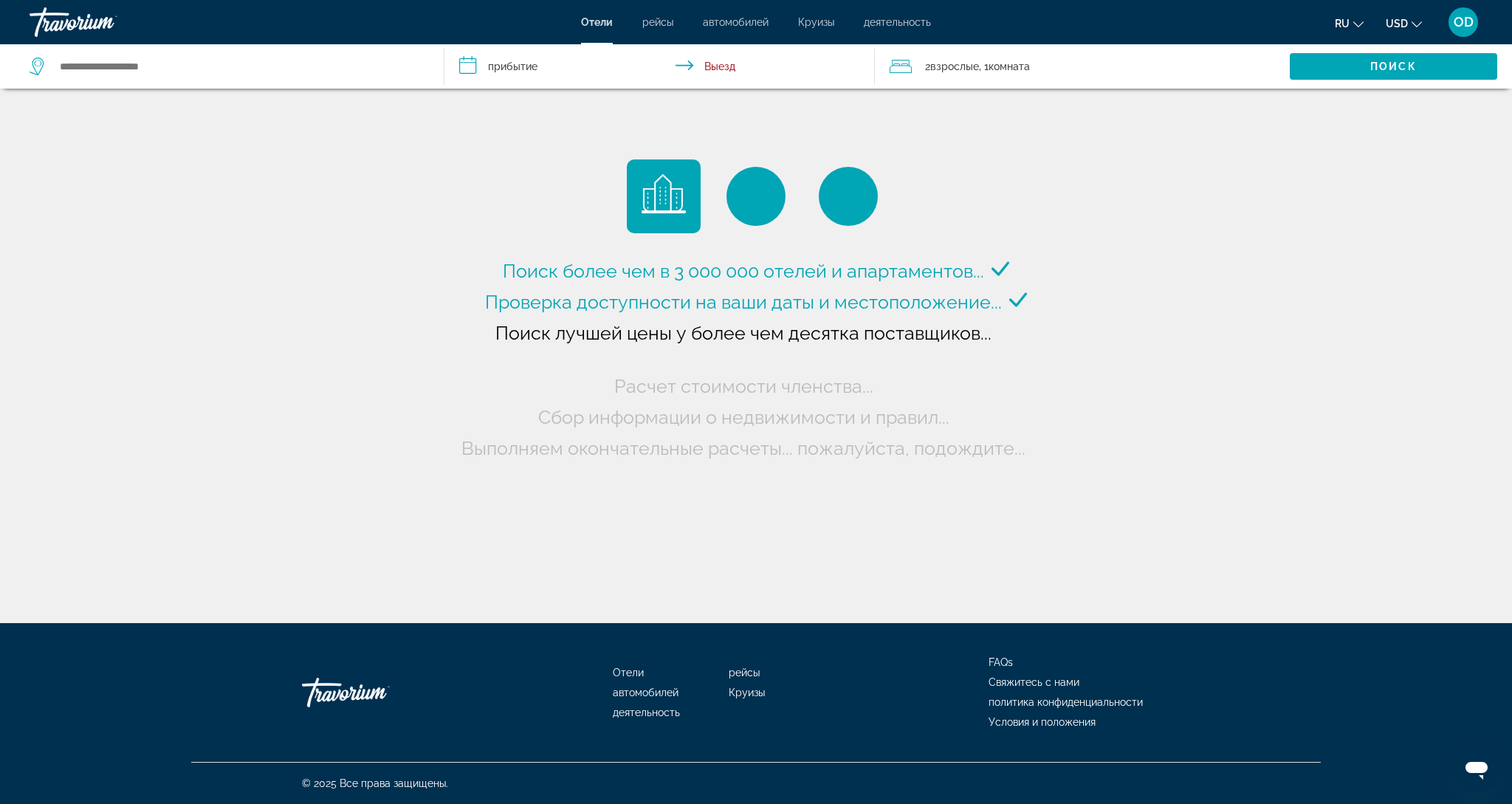
click at [38, 61] on icon "Search widget" at bounding box center [38, 67] width 18 height 18
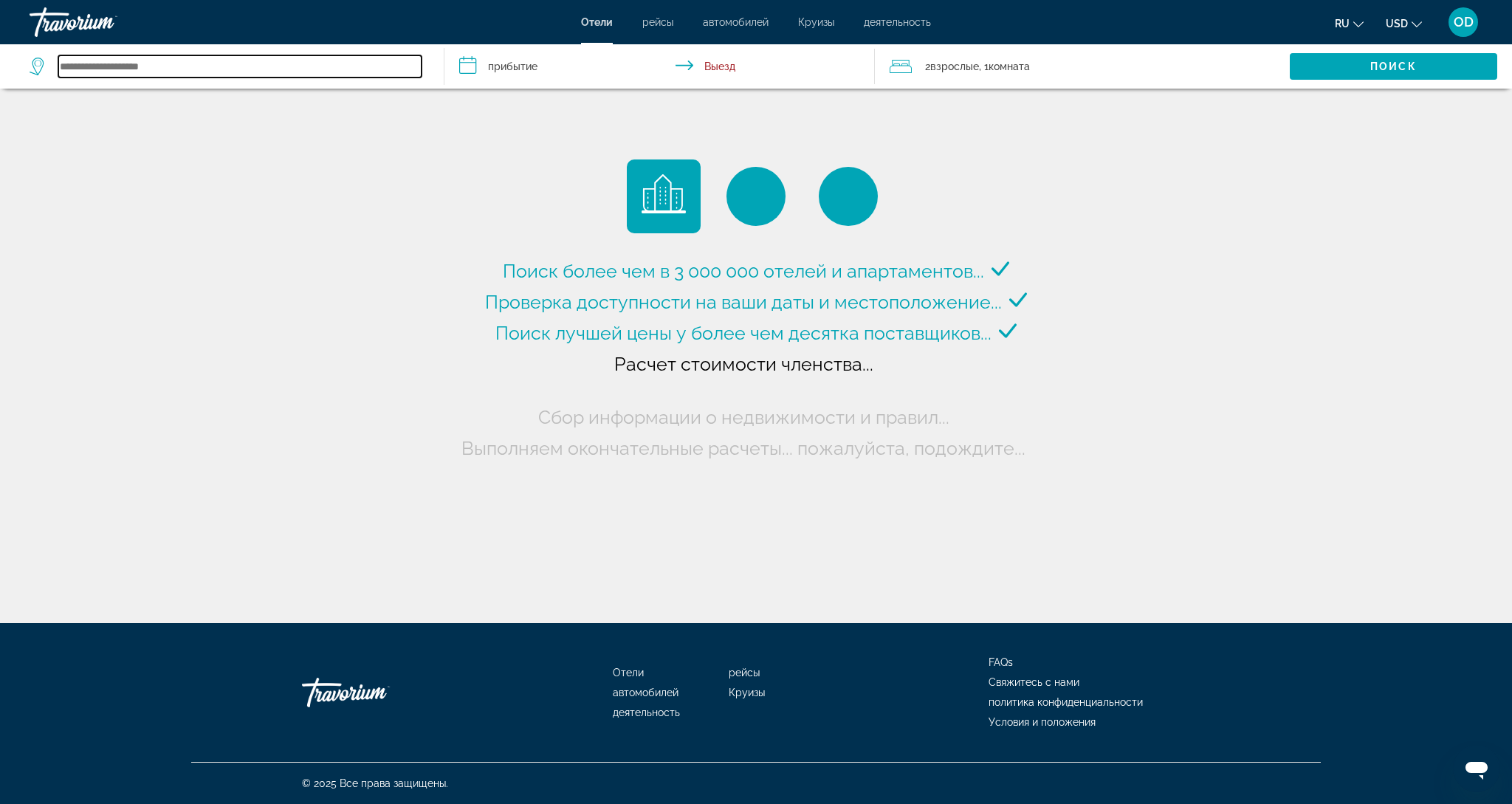
click at [95, 67] on input "Search widget" at bounding box center [240, 66] width 363 height 22
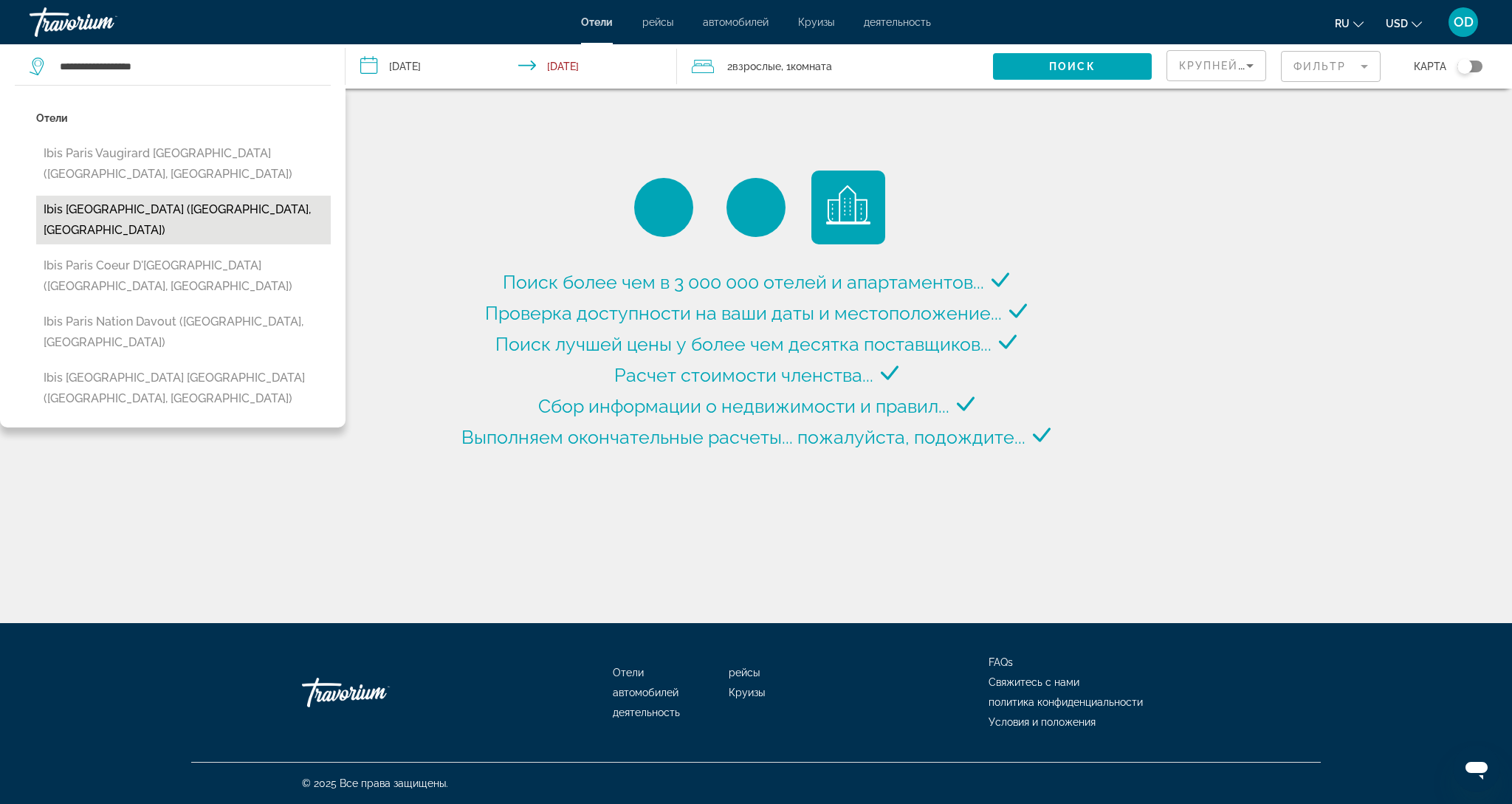
click at [147, 196] on button "ibis [GEOGRAPHIC_DATA] ([GEOGRAPHIC_DATA], [GEOGRAPHIC_DATA])" at bounding box center [183, 220] width 295 height 49
type input "**********"
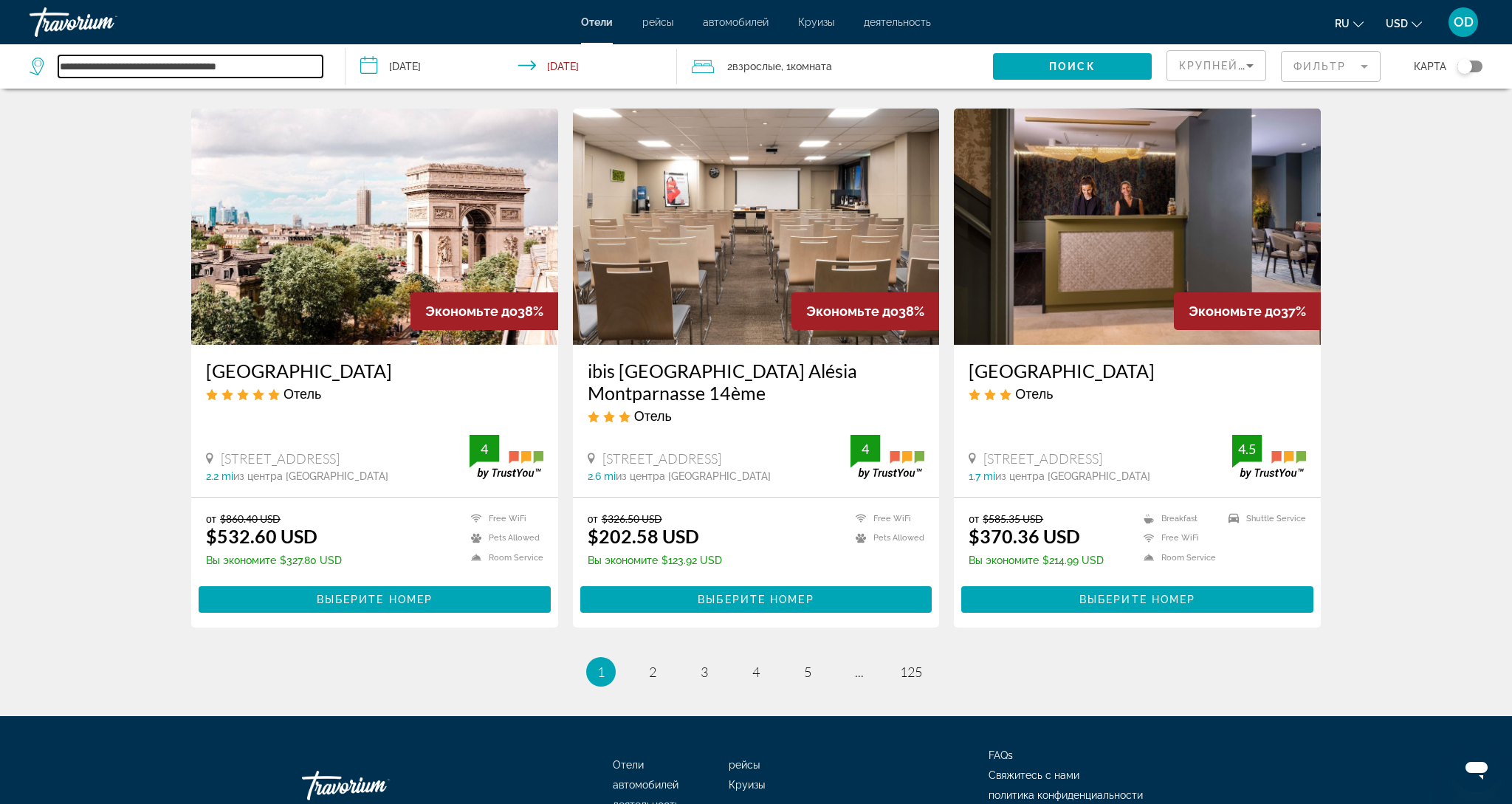
scroll to position [1674, 0]
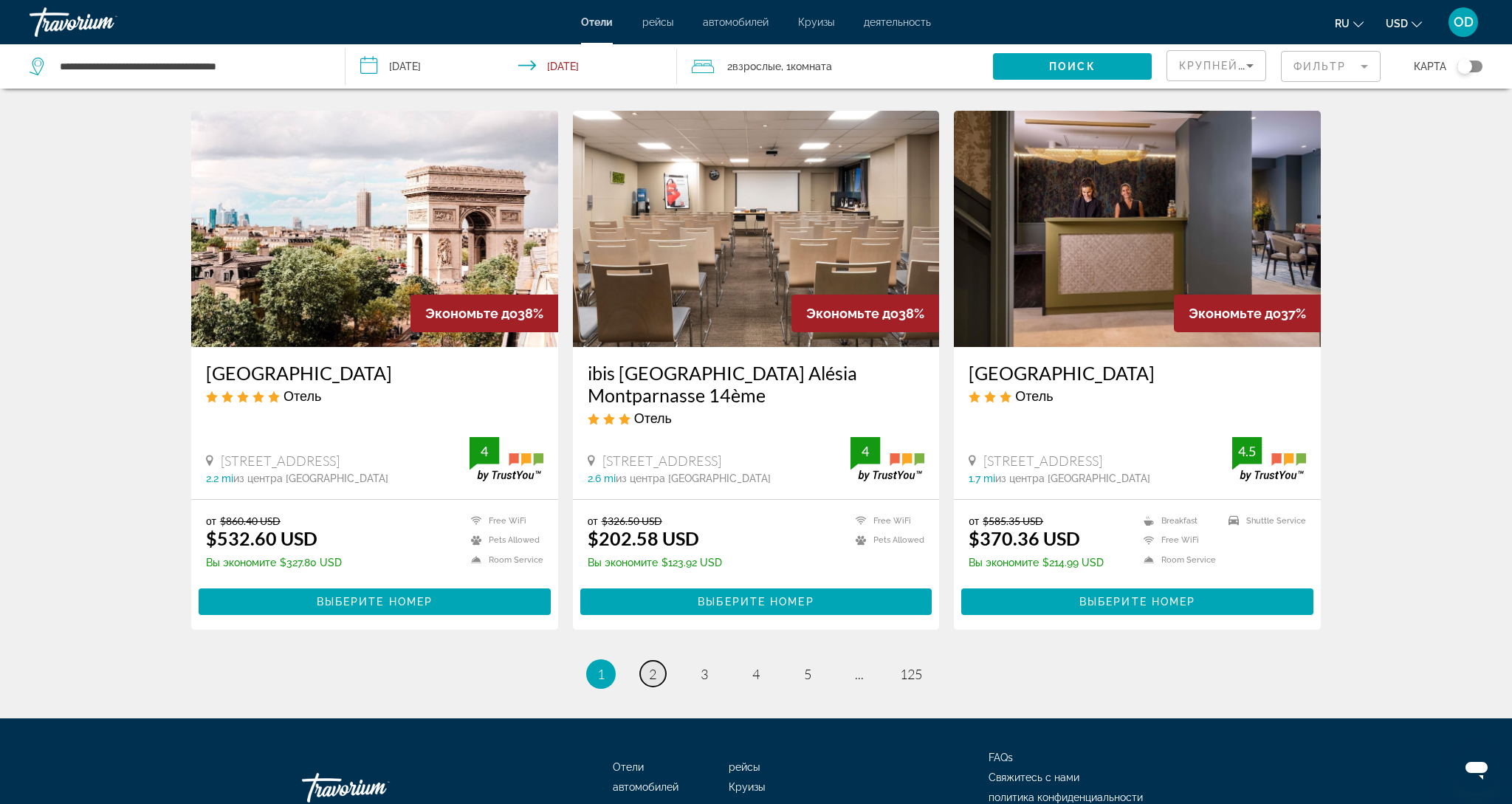
click at [649, 666] on span "2" at bounding box center [653, 674] width 7 height 16
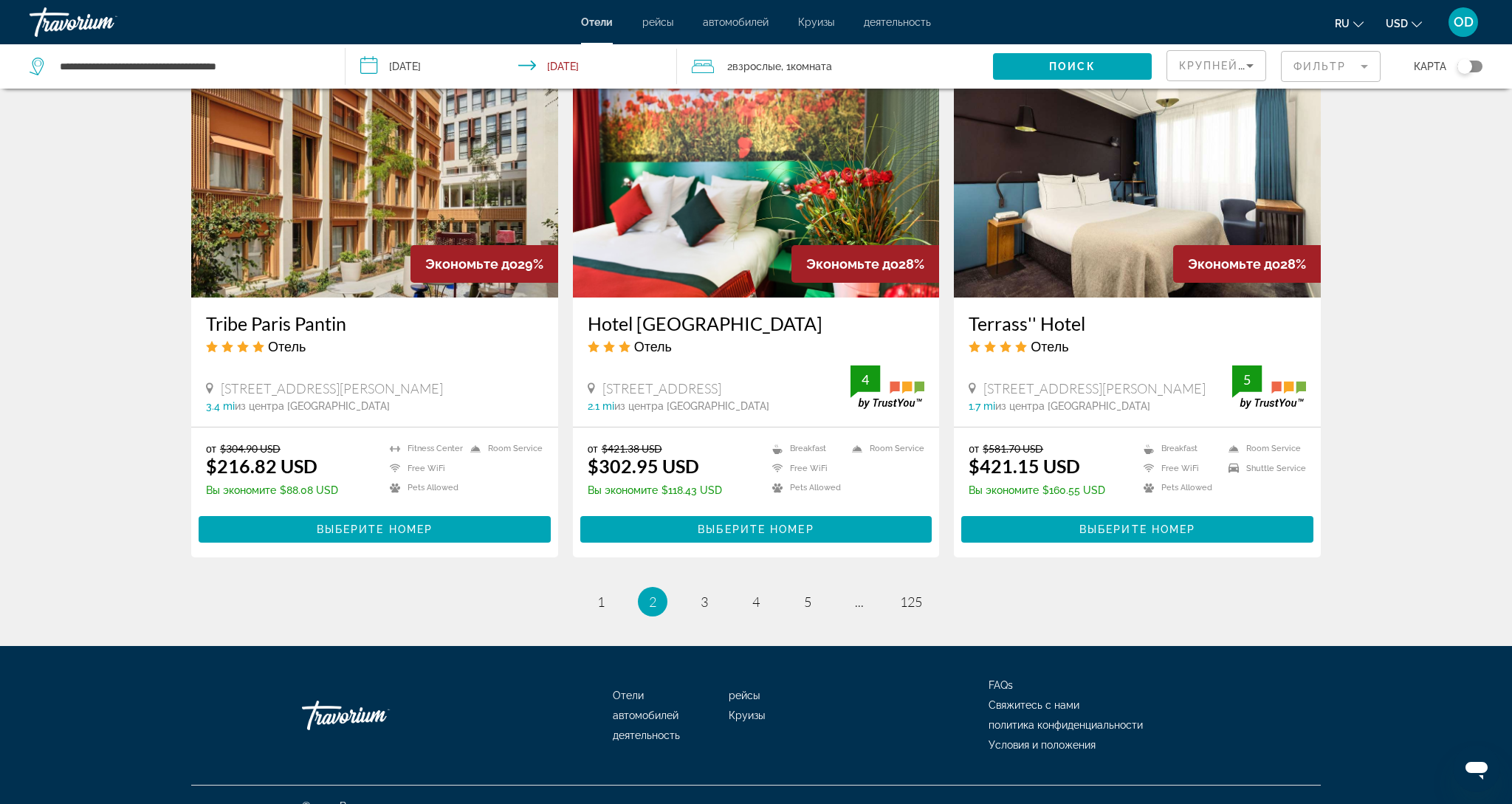
scroll to position [1702, 0]
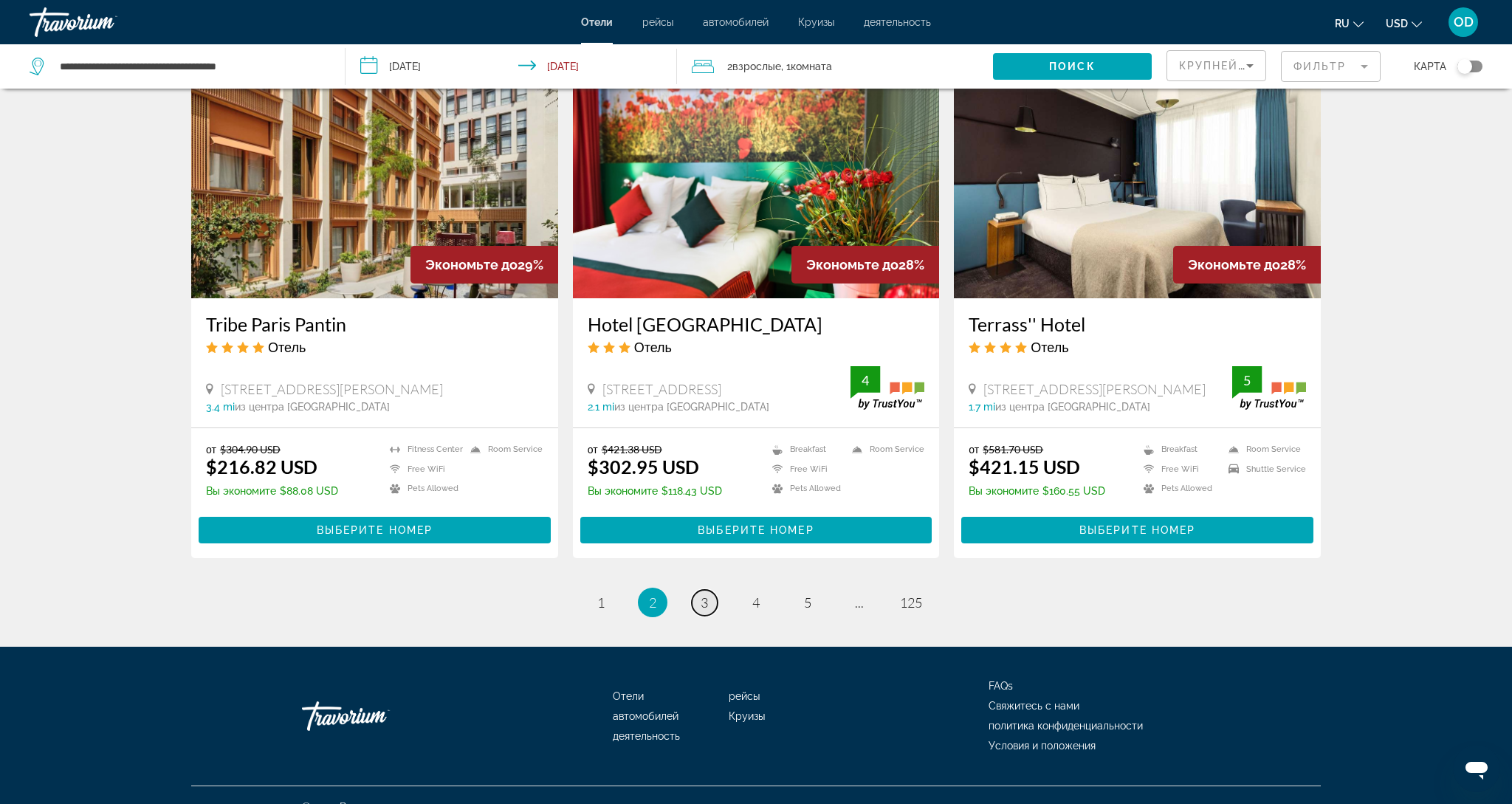
click at [709, 590] on link "page 3" at bounding box center [705, 603] width 26 height 26
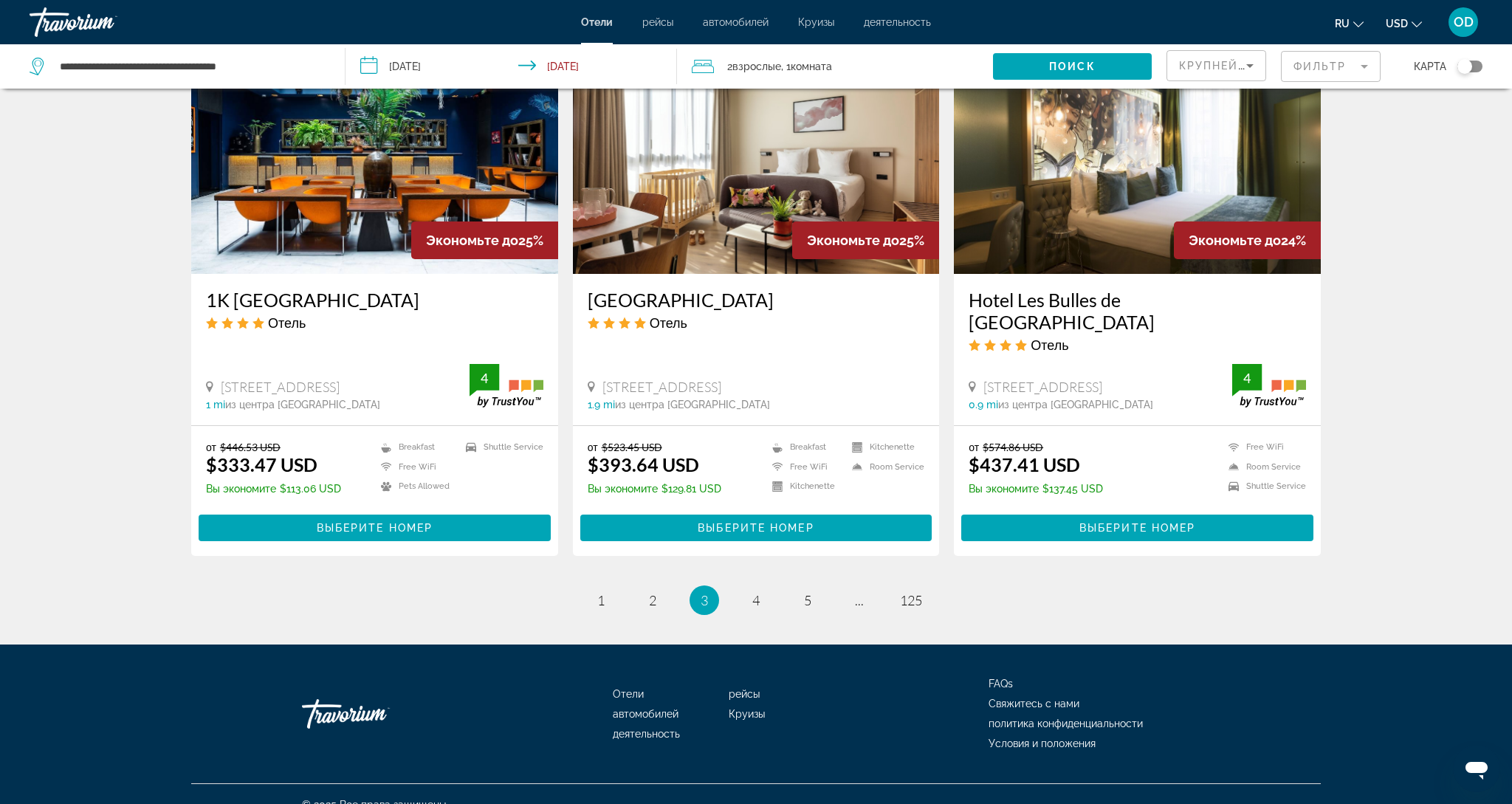
scroll to position [1681, 0]
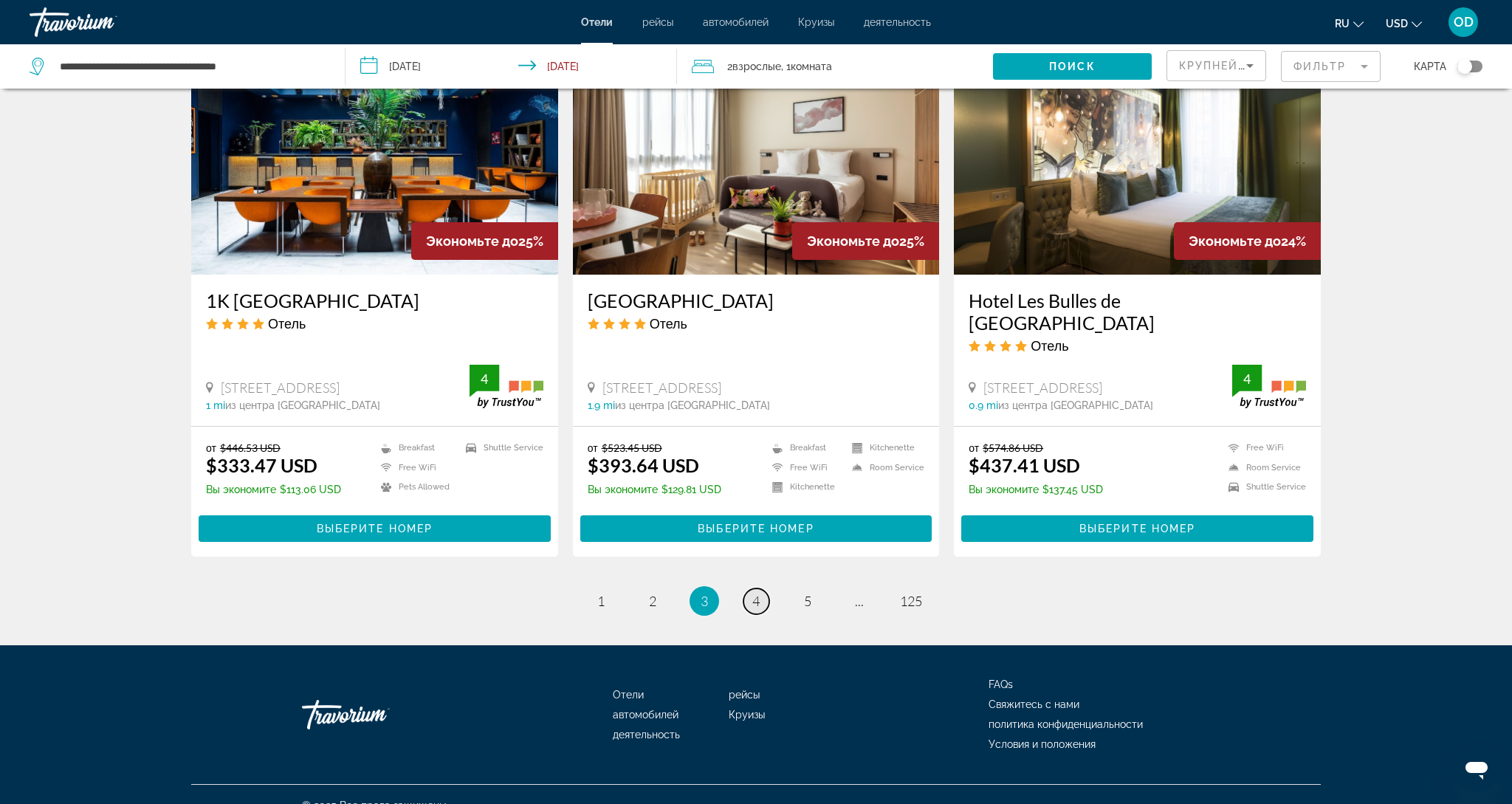
click at [762, 588] on link "page 4" at bounding box center [757, 601] width 26 height 26
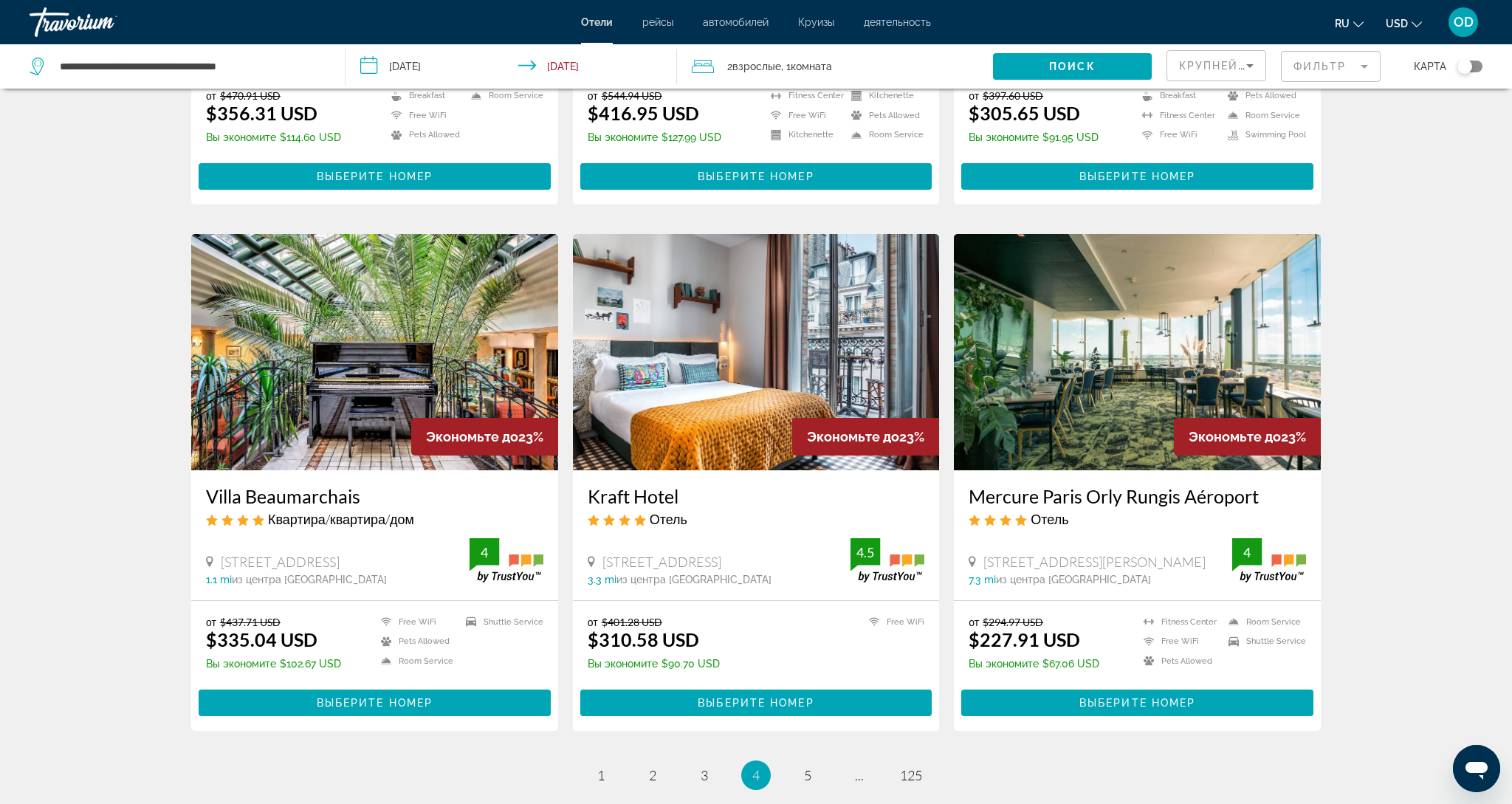
scroll to position [1559, 0]
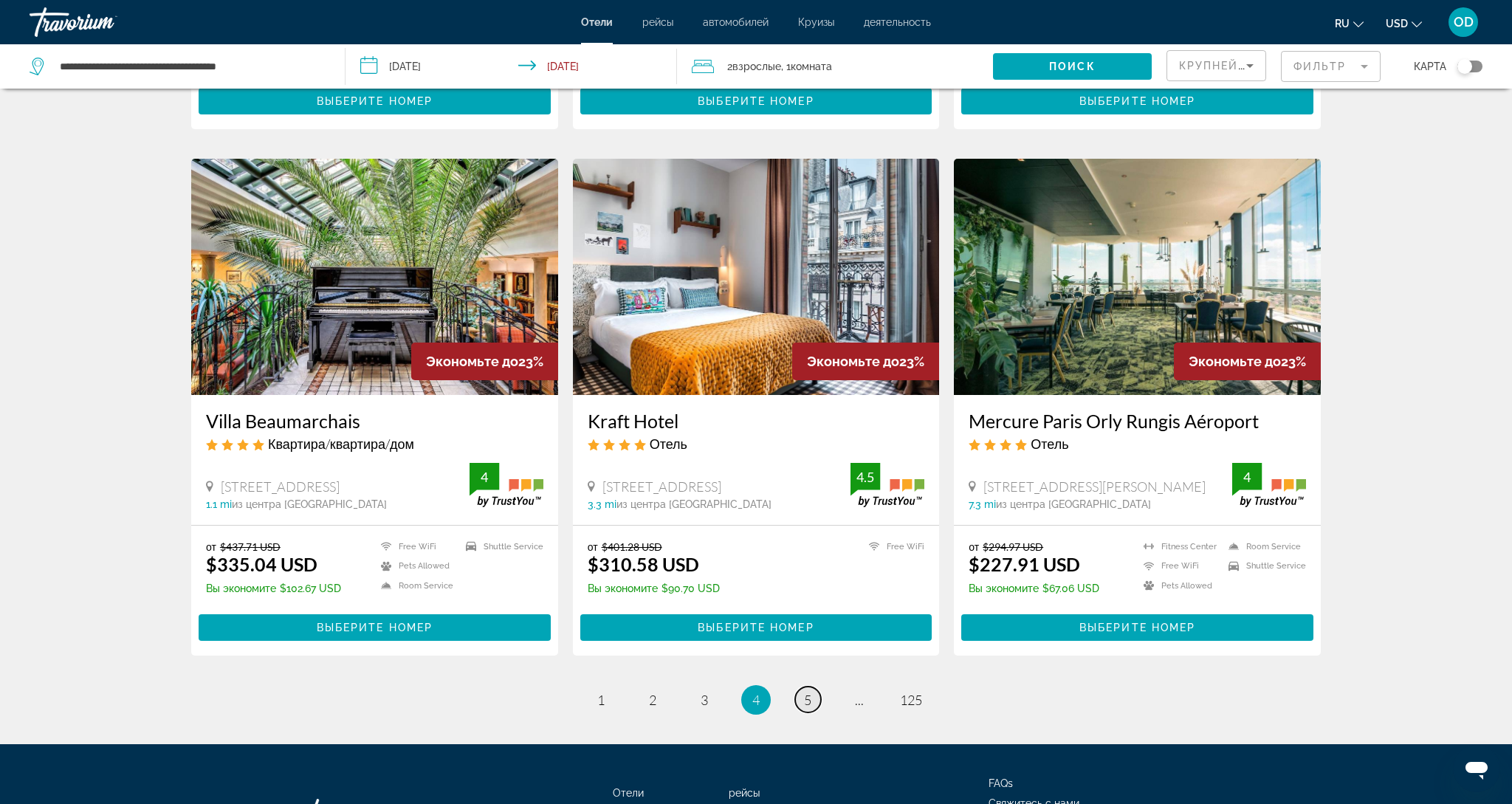
click at [811, 698] on span "5" at bounding box center [807, 700] width 7 height 16
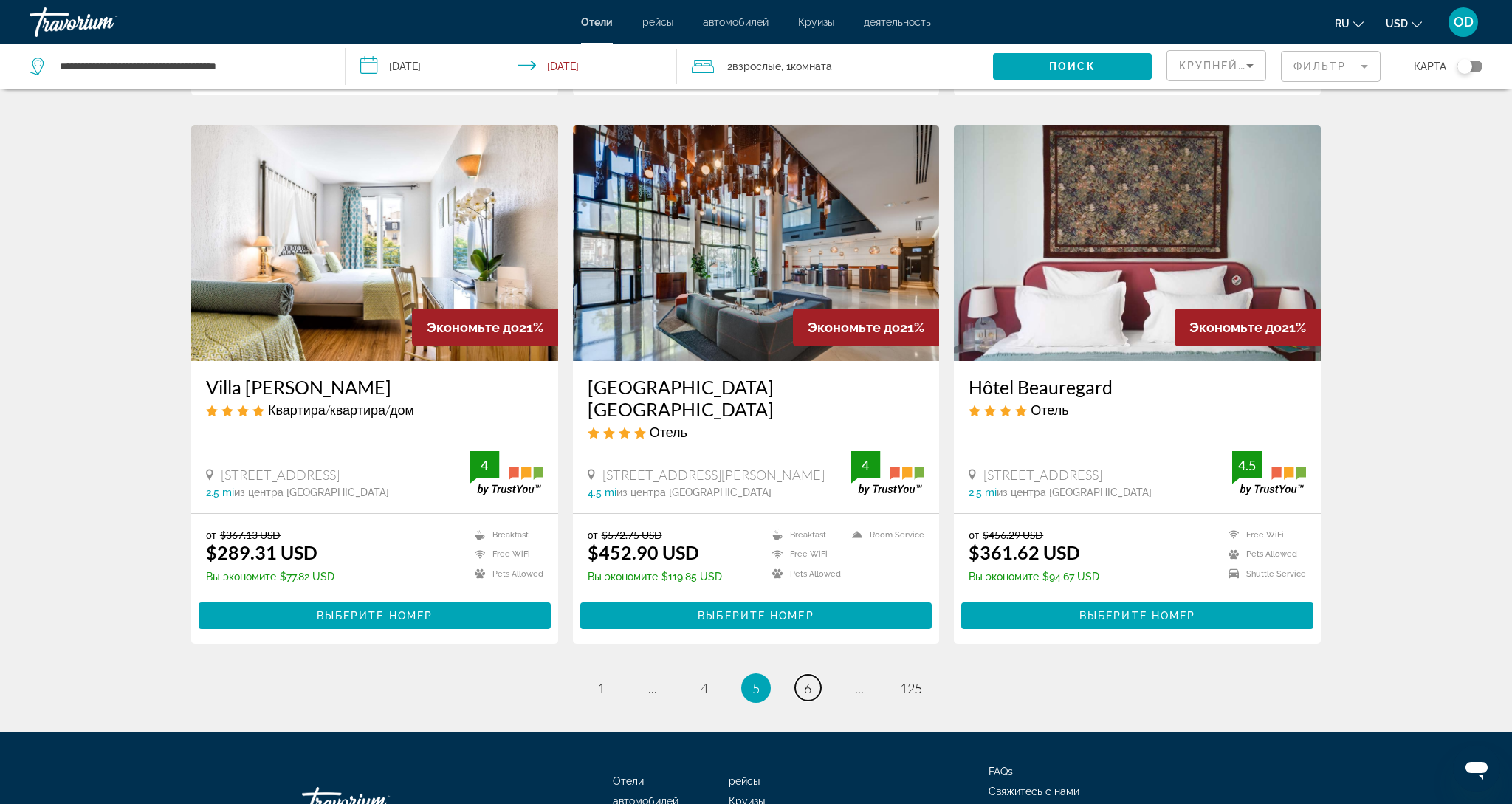
scroll to position [1725, 0]
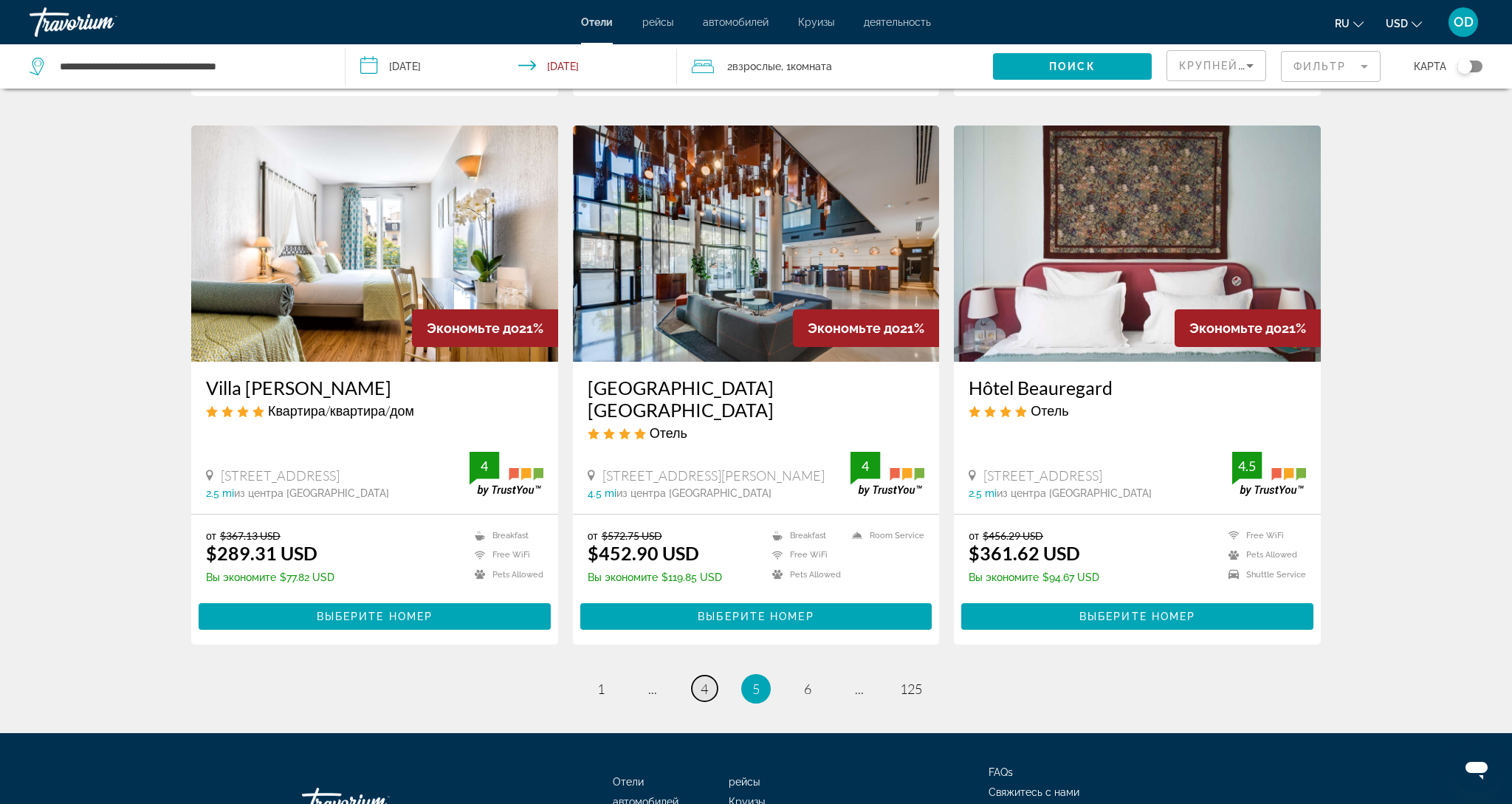
click at [706, 681] on span "4" at bounding box center [704, 689] width 7 height 16
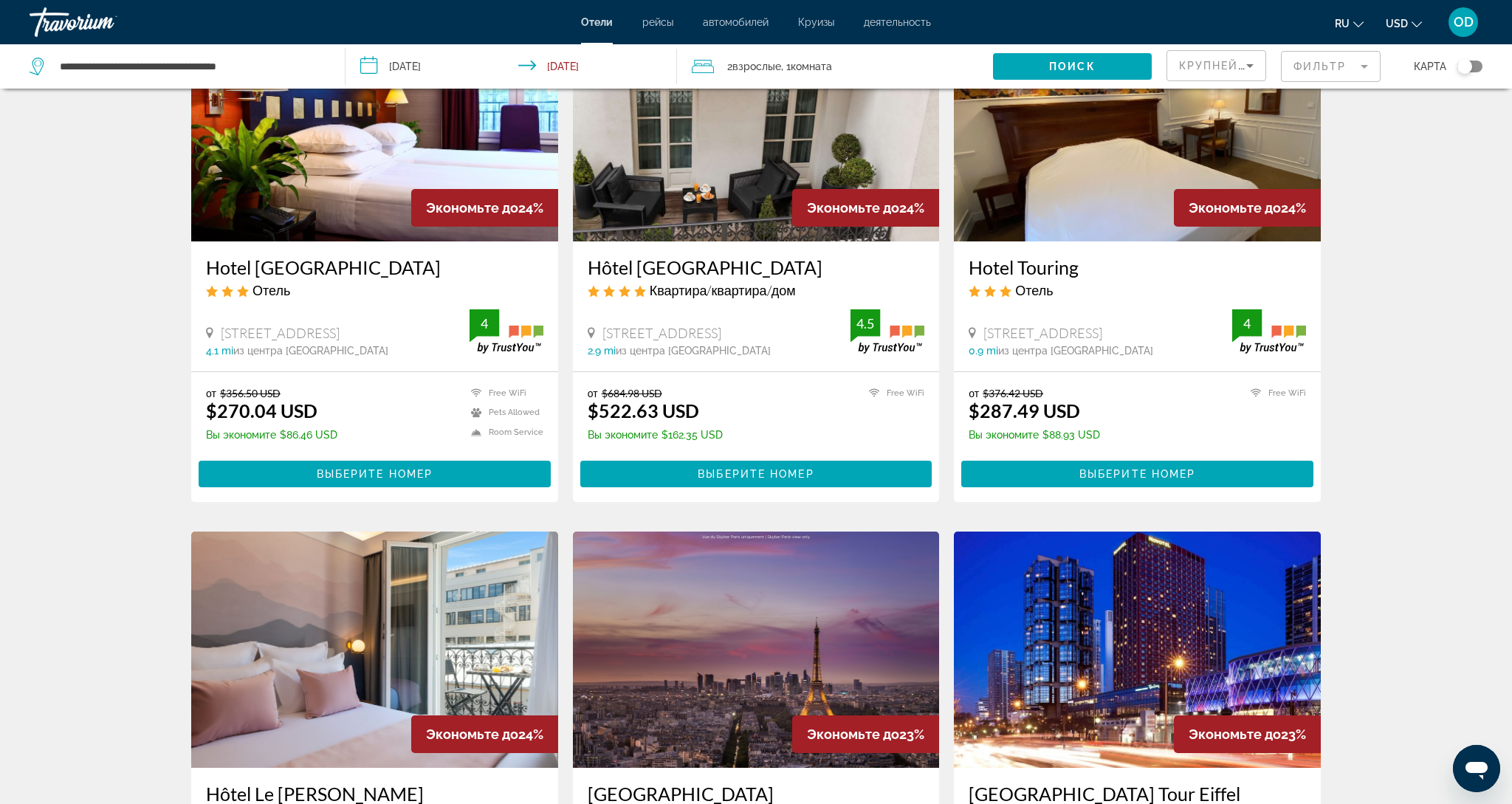
scroll to position [670, 0]
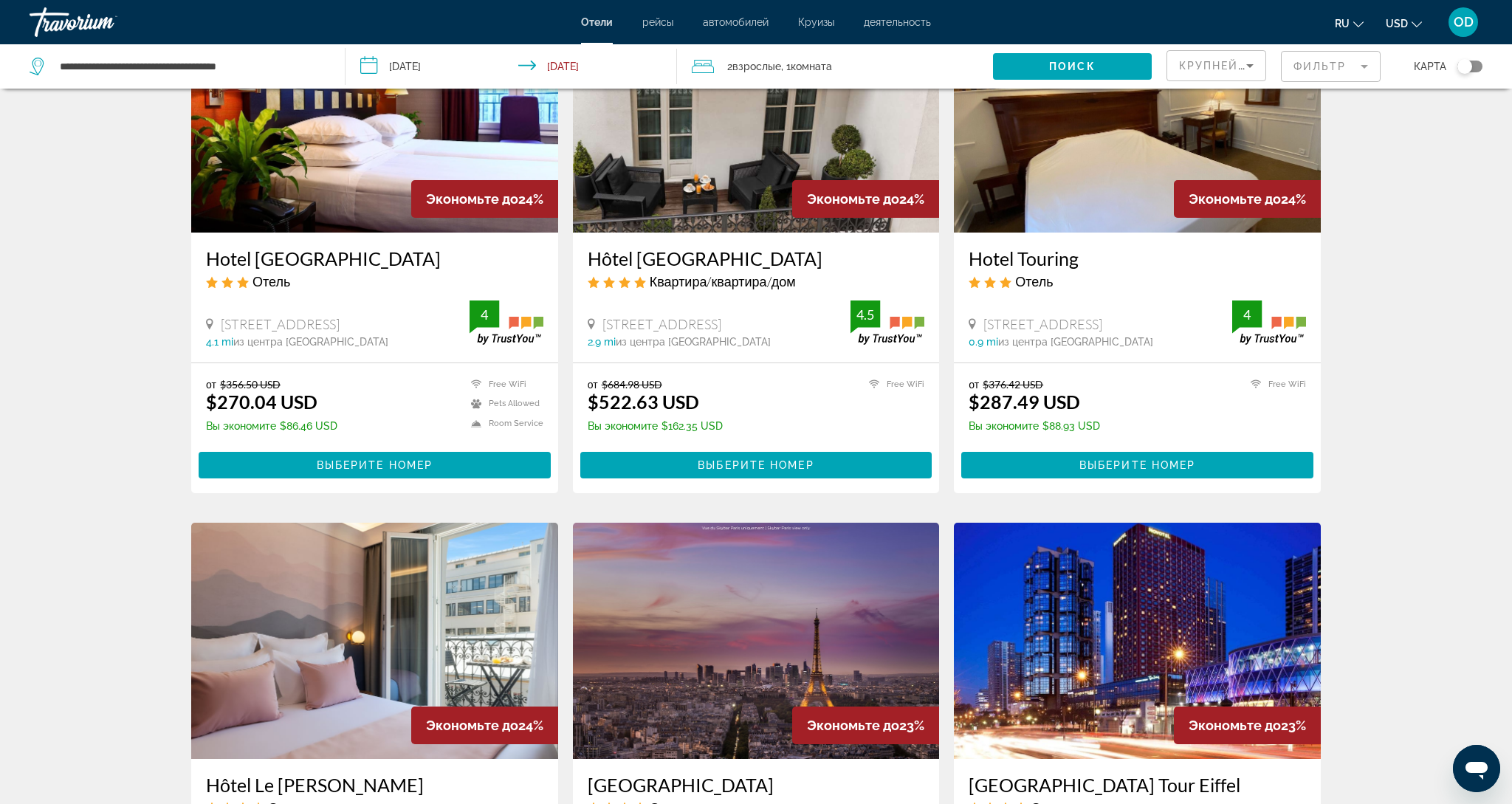
click at [1079, 636] on img "Main content" at bounding box center [1137, 641] width 367 height 236
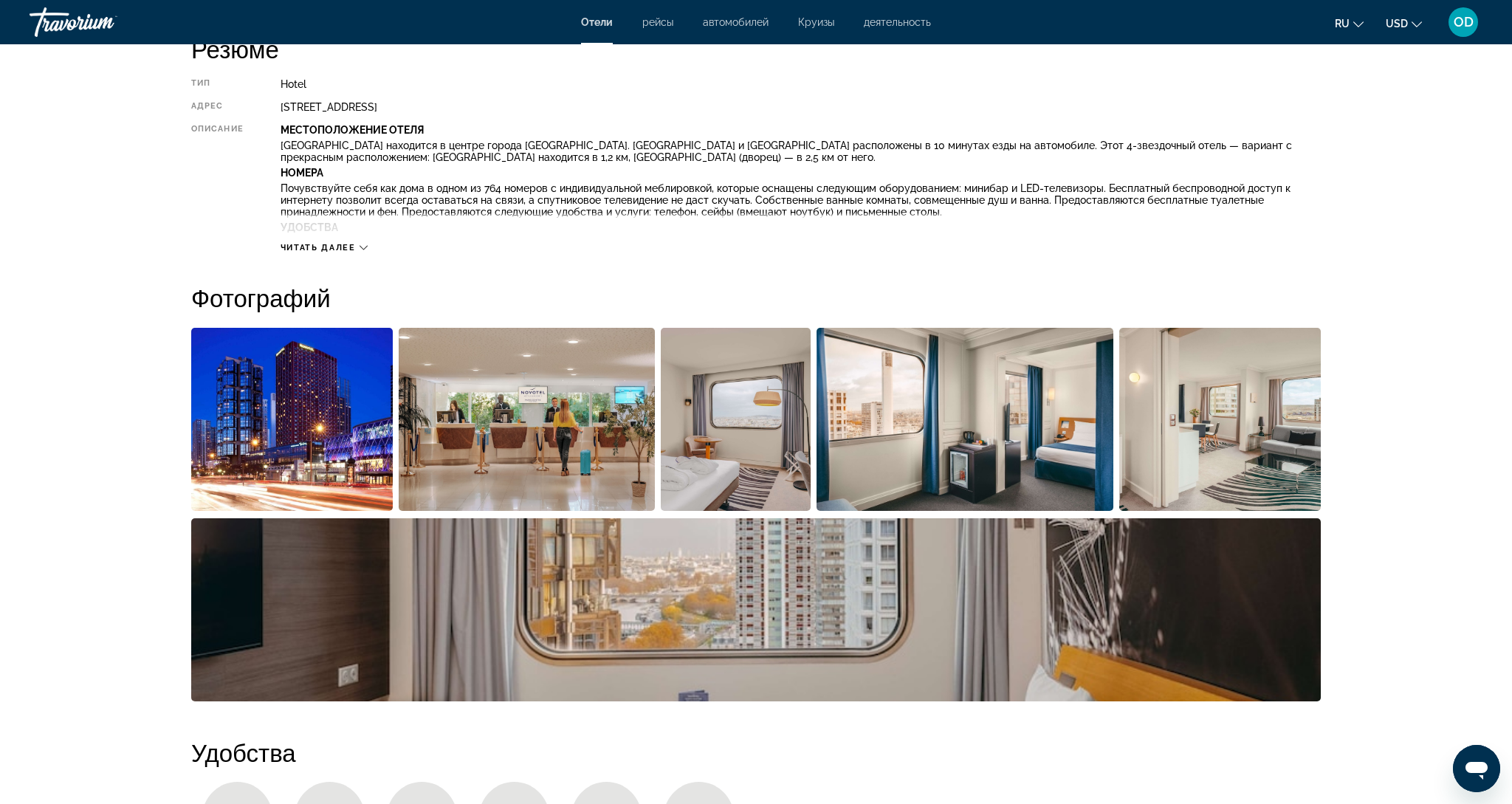
scroll to position [529, 0]
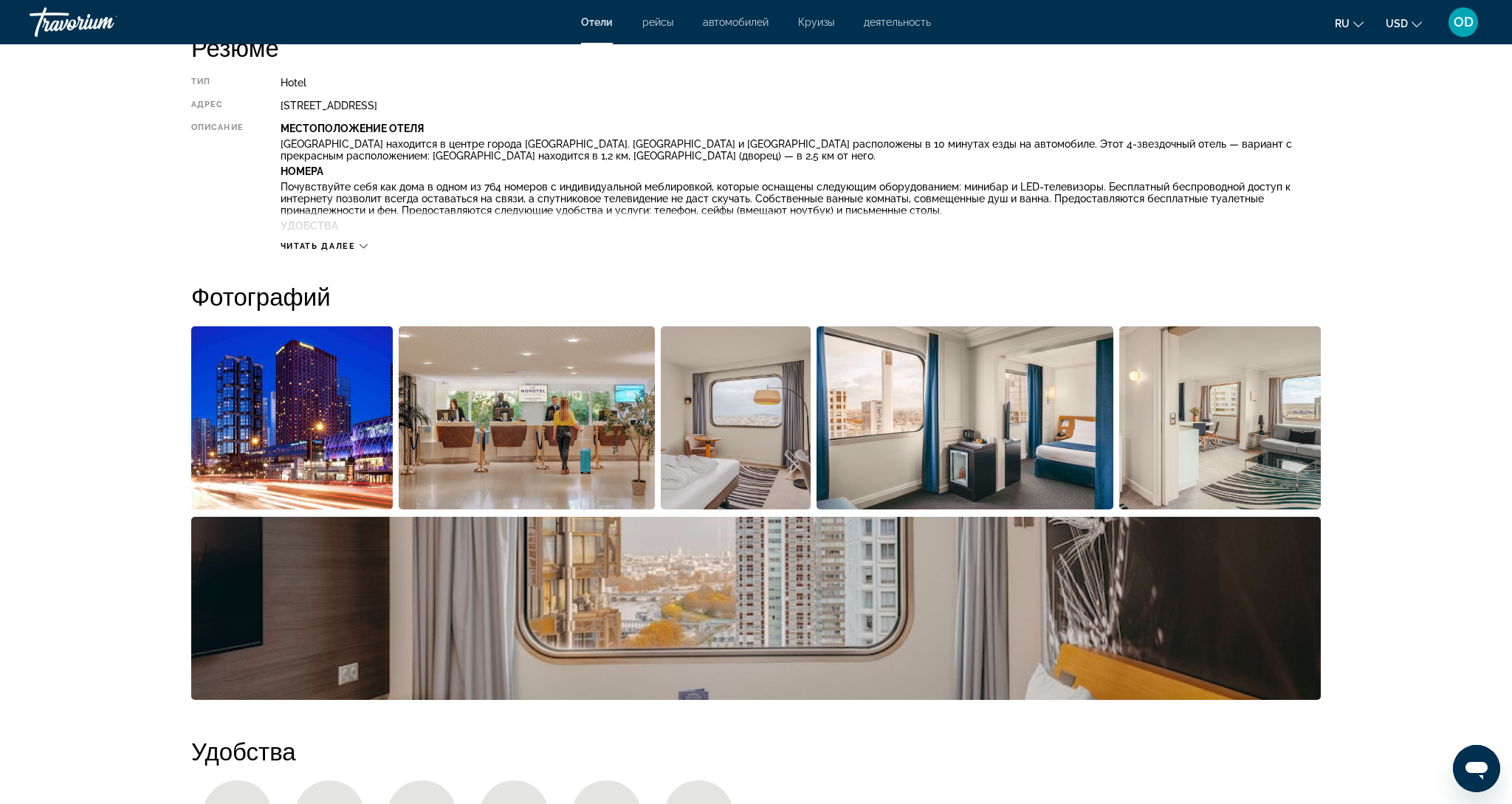
click at [513, 438] on img "Open full-screen image slider" at bounding box center [526, 418] width 257 height 183
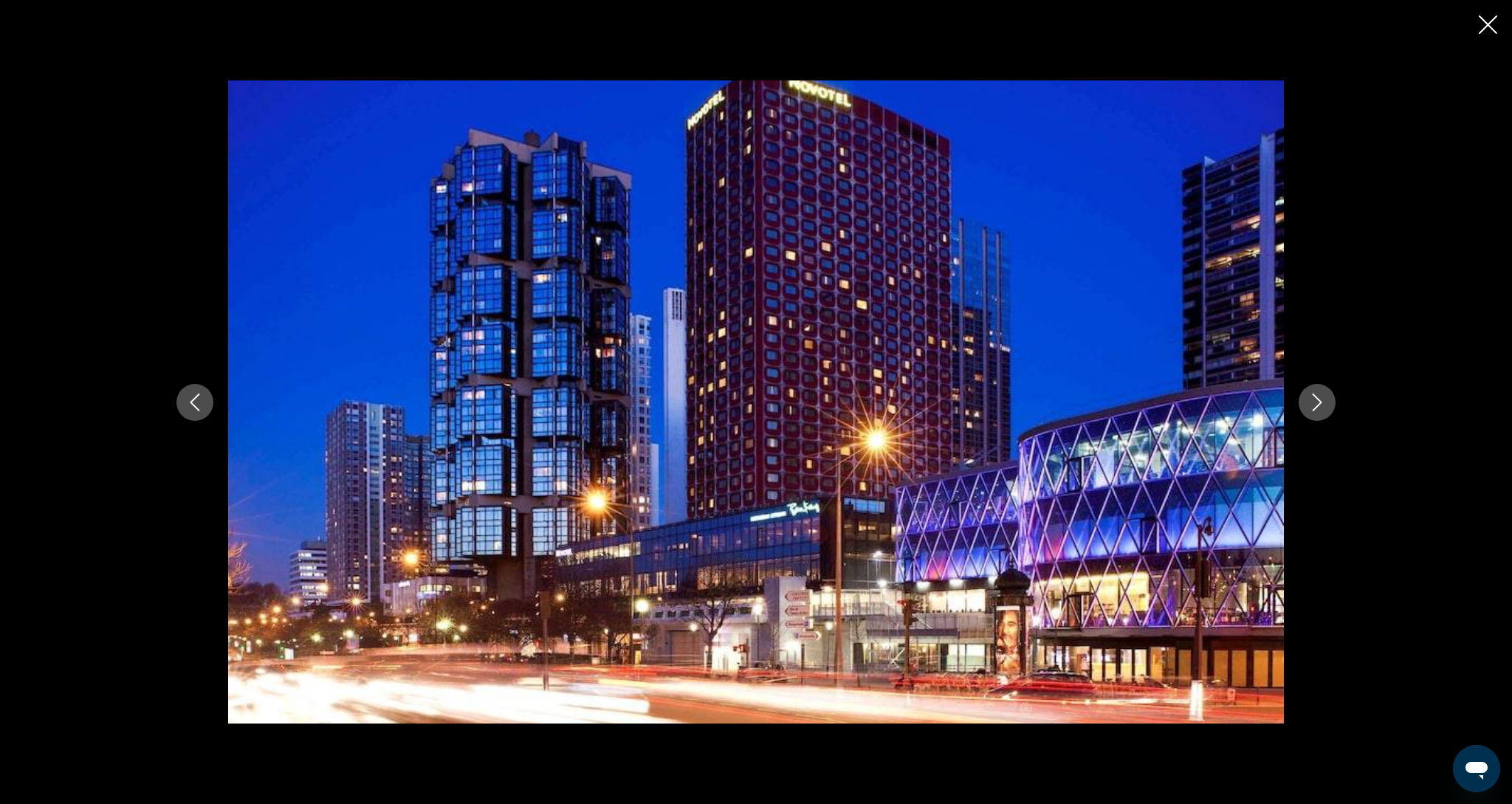
click at [1321, 408] on icon "Next image" at bounding box center [1317, 402] width 18 height 18
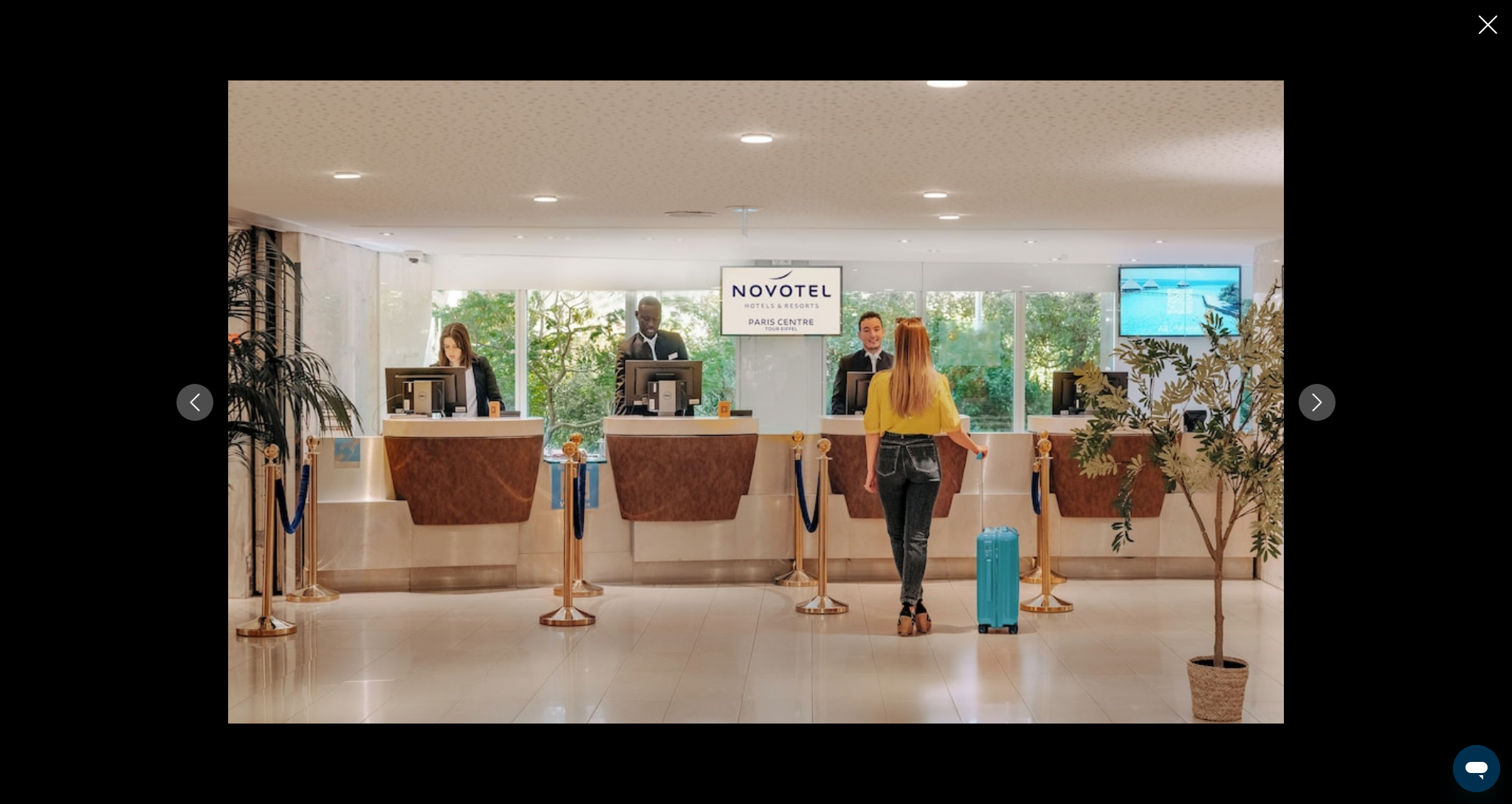
click at [1321, 408] on icon "Next image" at bounding box center [1317, 402] width 18 height 18
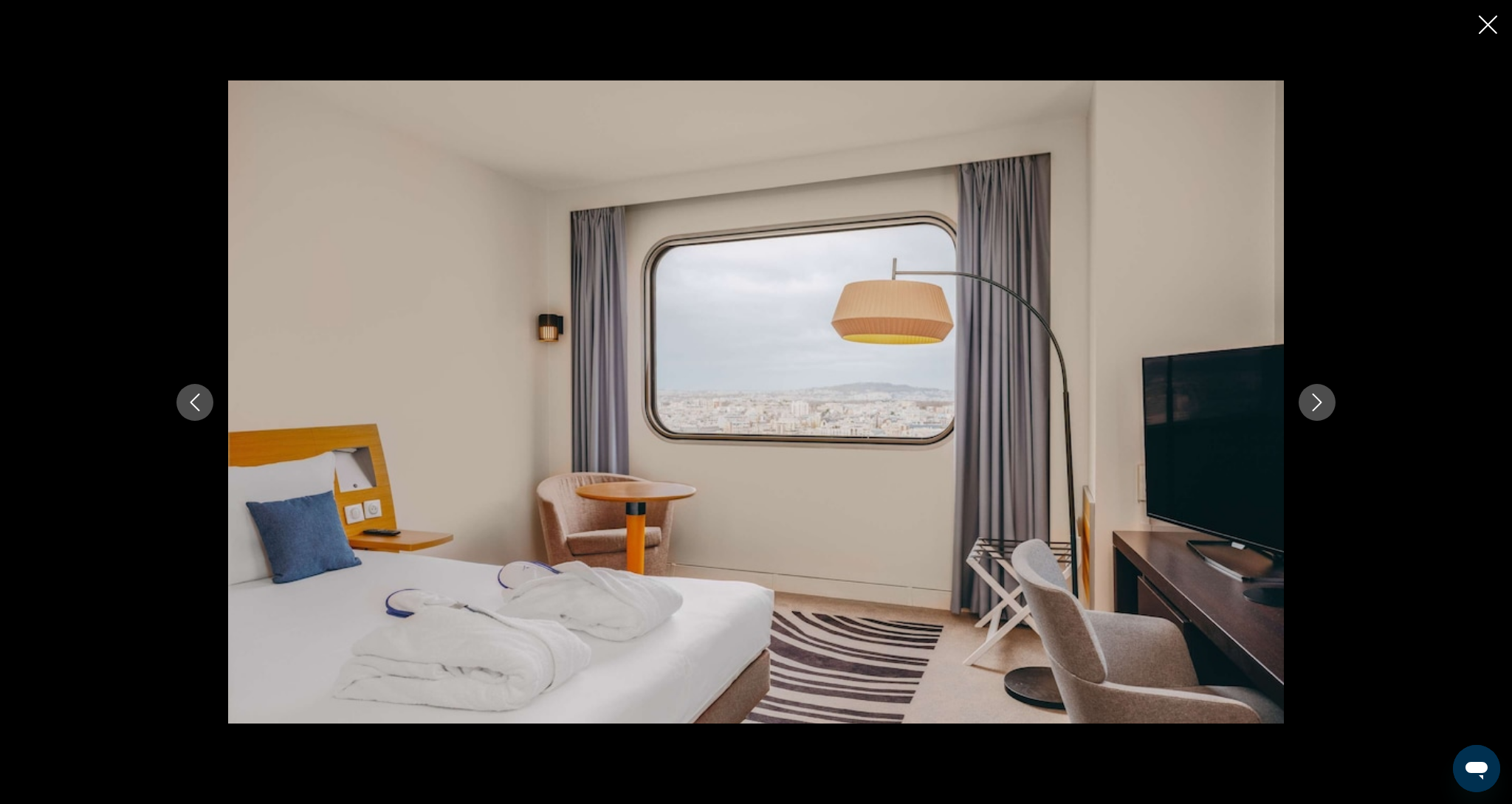
click at [1321, 408] on icon "Next image" at bounding box center [1317, 402] width 18 height 18
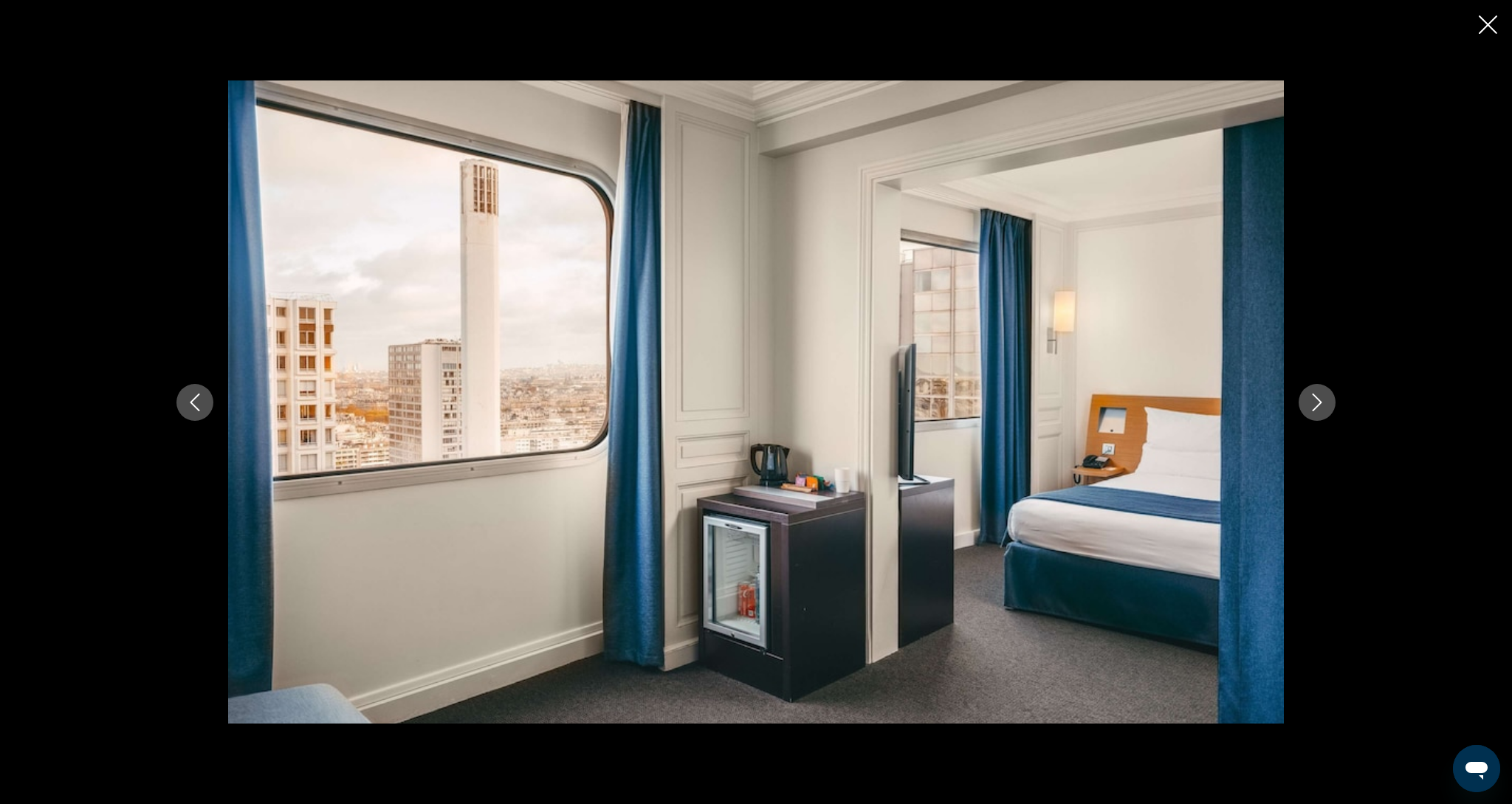
click at [1321, 408] on icon "Next image" at bounding box center [1317, 402] width 18 height 18
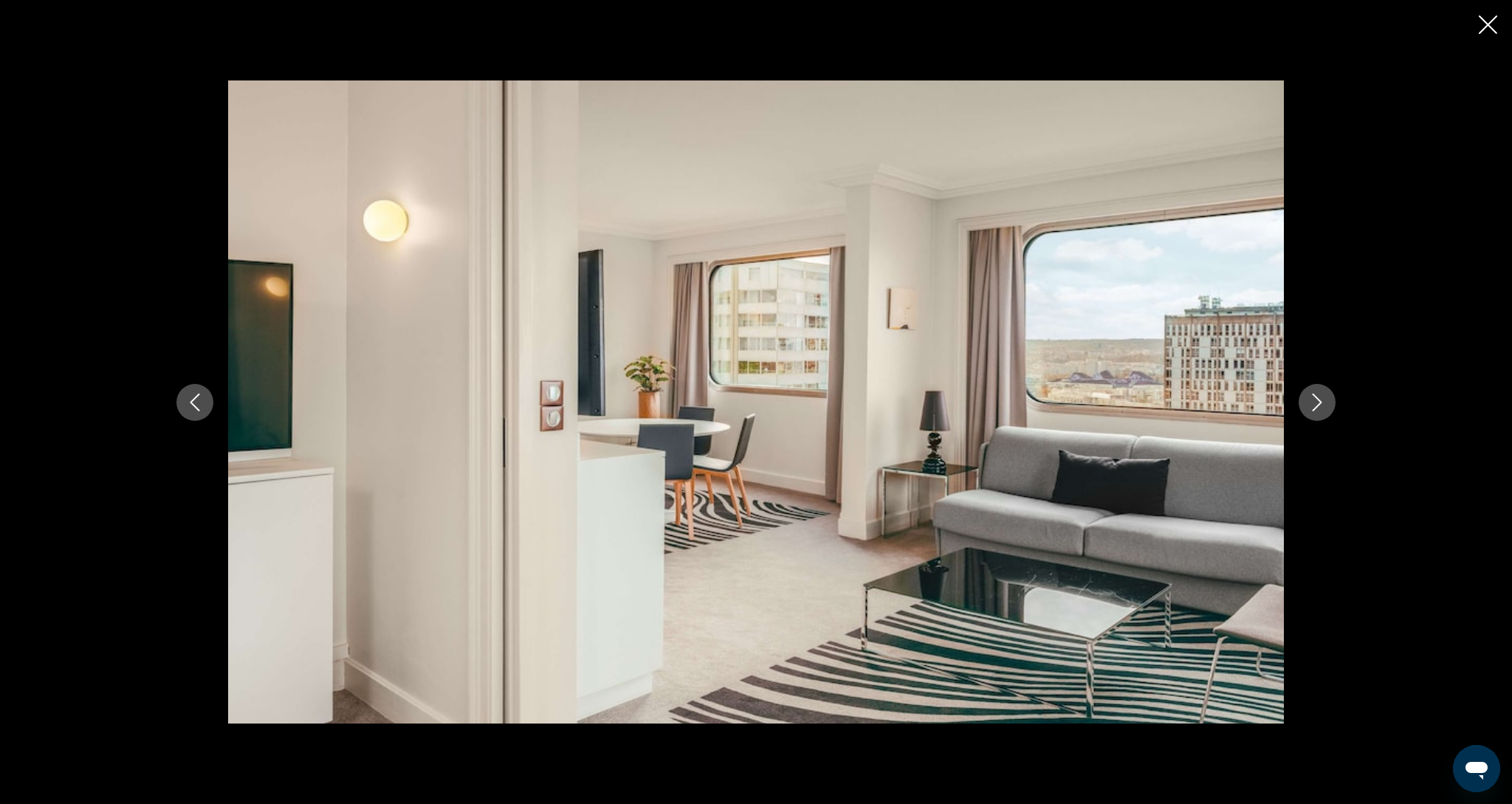
click at [1321, 408] on icon "Next image" at bounding box center [1317, 402] width 18 height 18
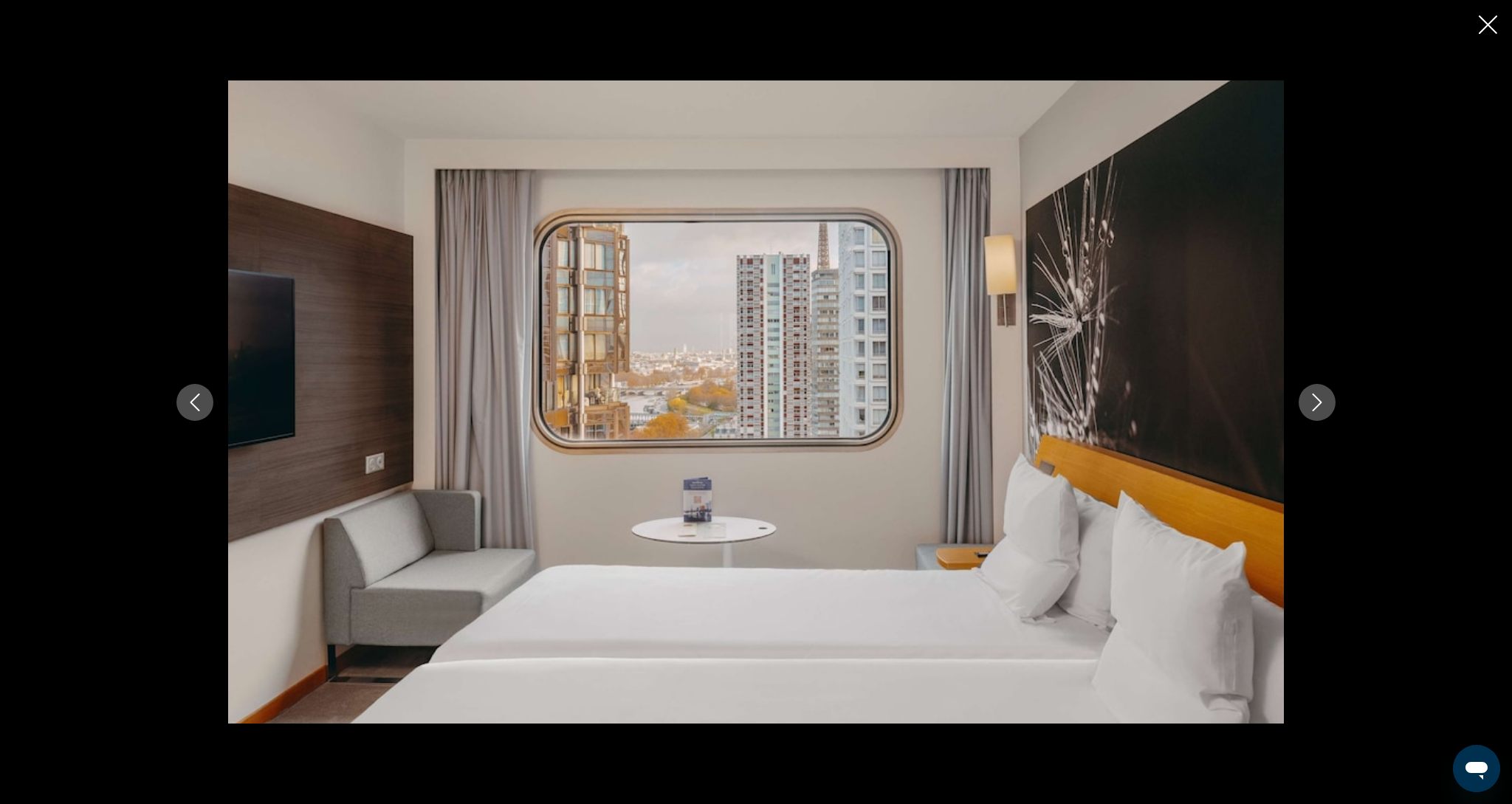
click at [1321, 408] on icon "Next image" at bounding box center [1317, 402] width 18 height 18
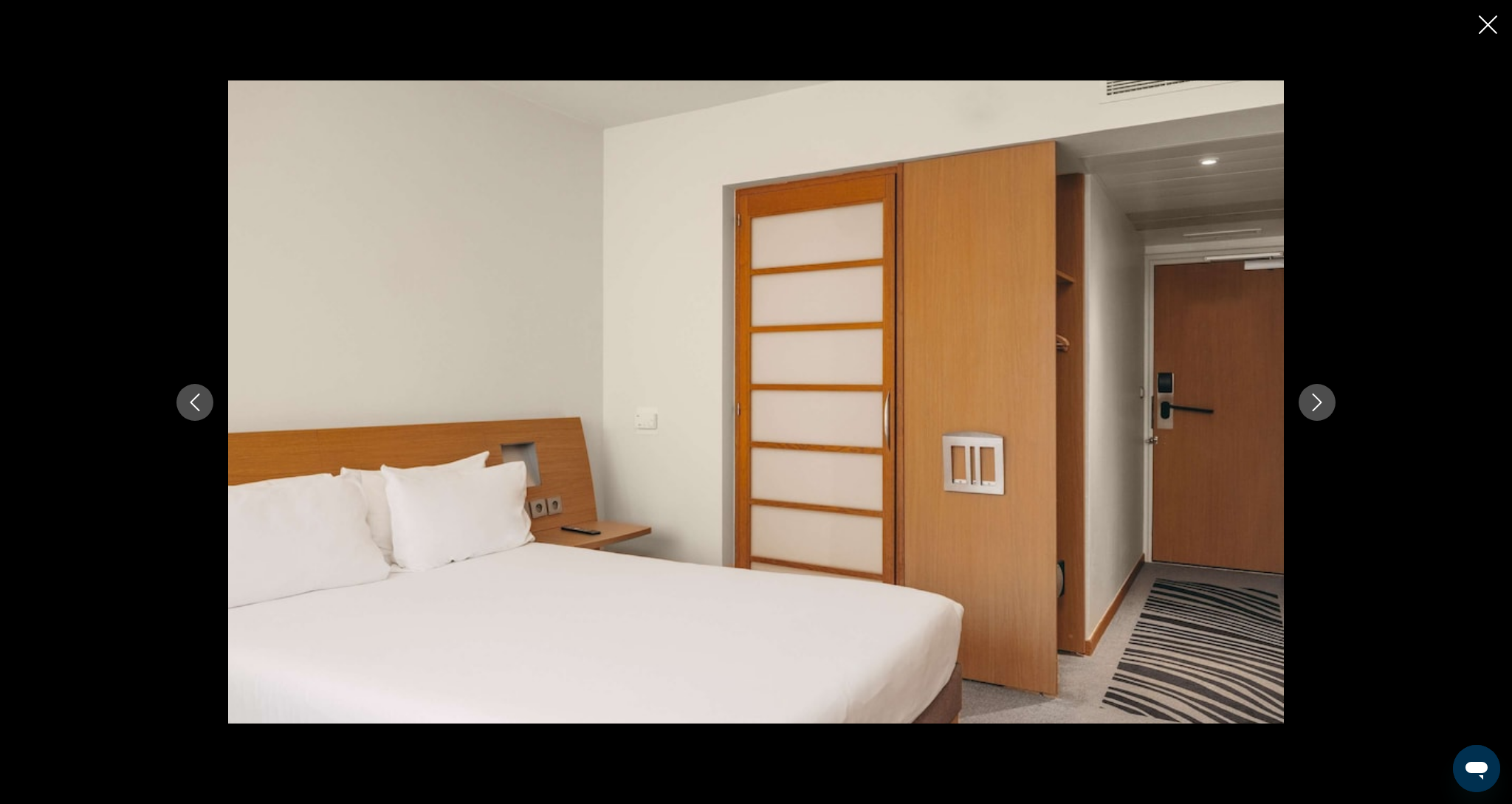
click at [1321, 408] on icon "Next image" at bounding box center [1317, 402] width 18 height 18
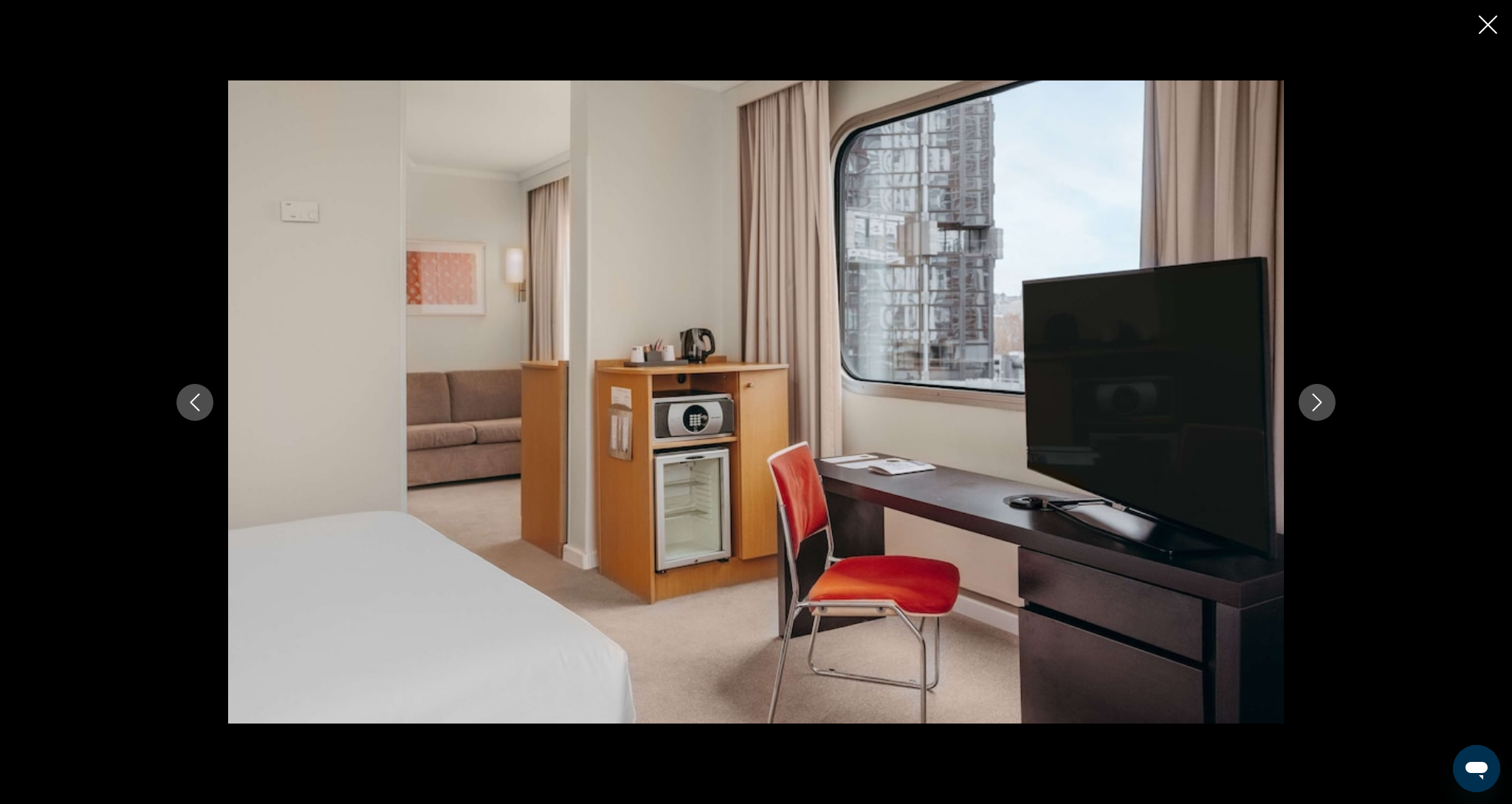
click at [1321, 408] on icon "Next image" at bounding box center [1317, 402] width 18 height 18
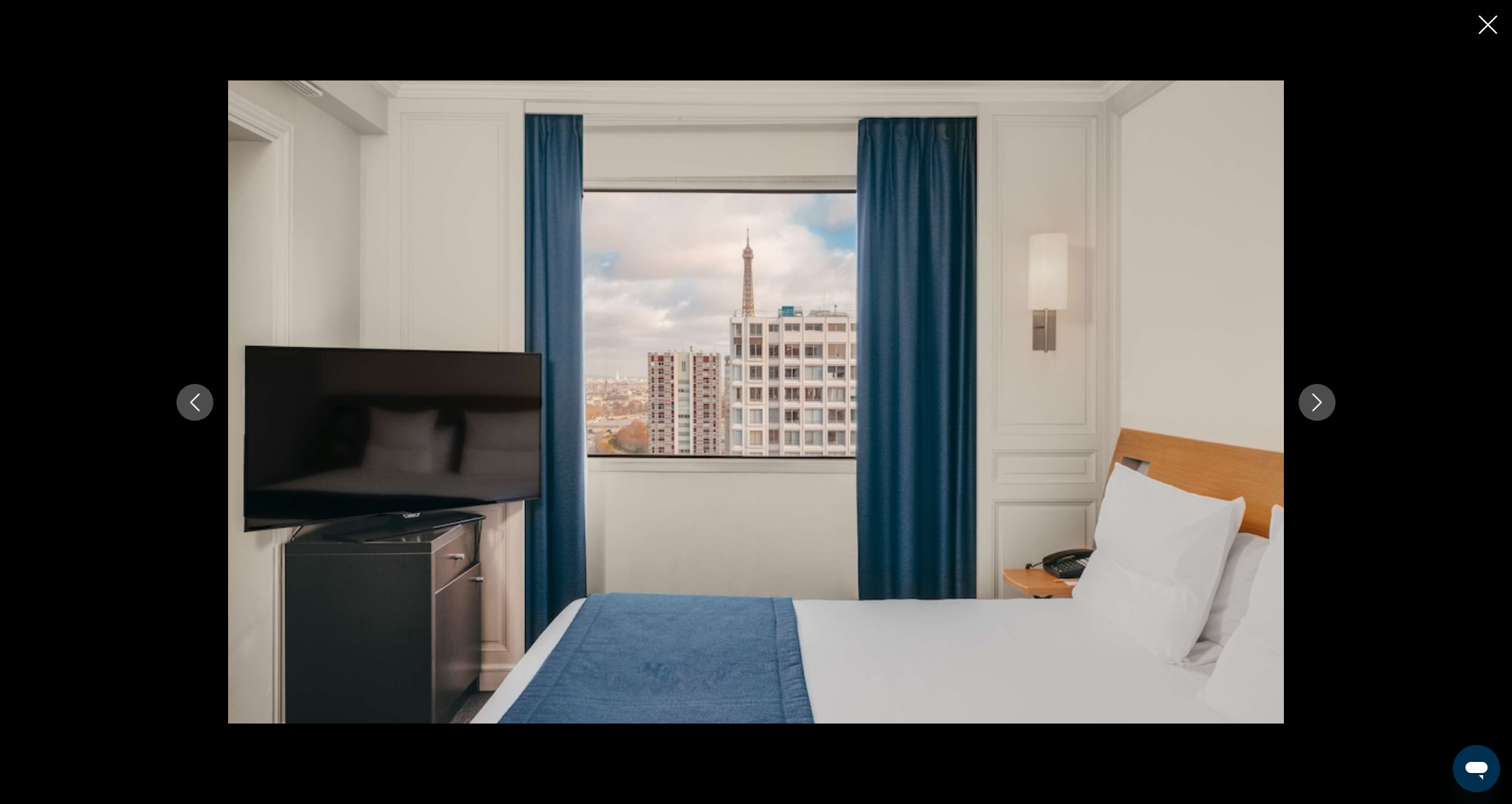
click at [1316, 412] on button "Next image" at bounding box center [1316, 402] width 37 height 37
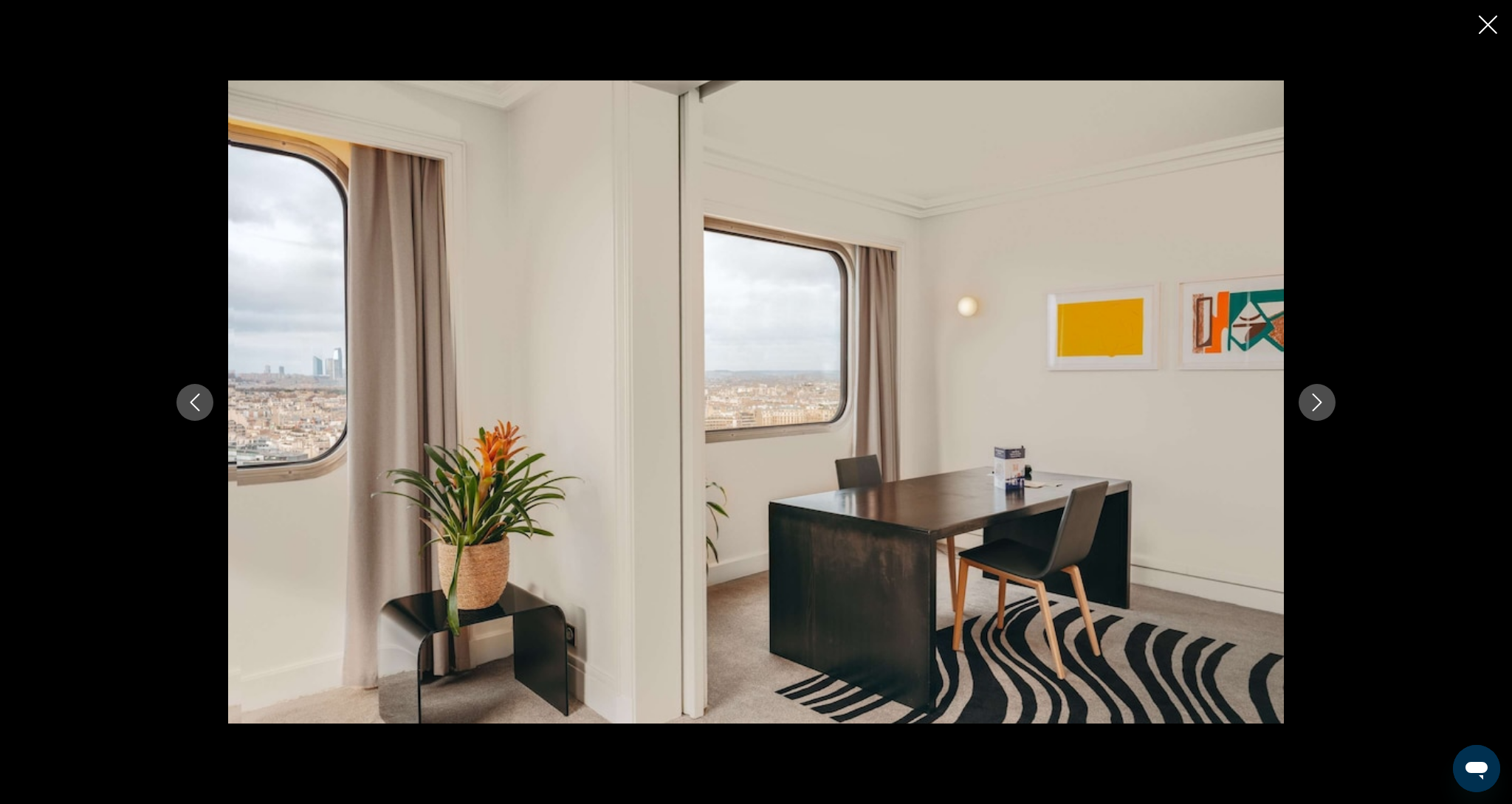
click at [1487, 37] on button "Close slideshow" at bounding box center [1488, 26] width 19 height 23
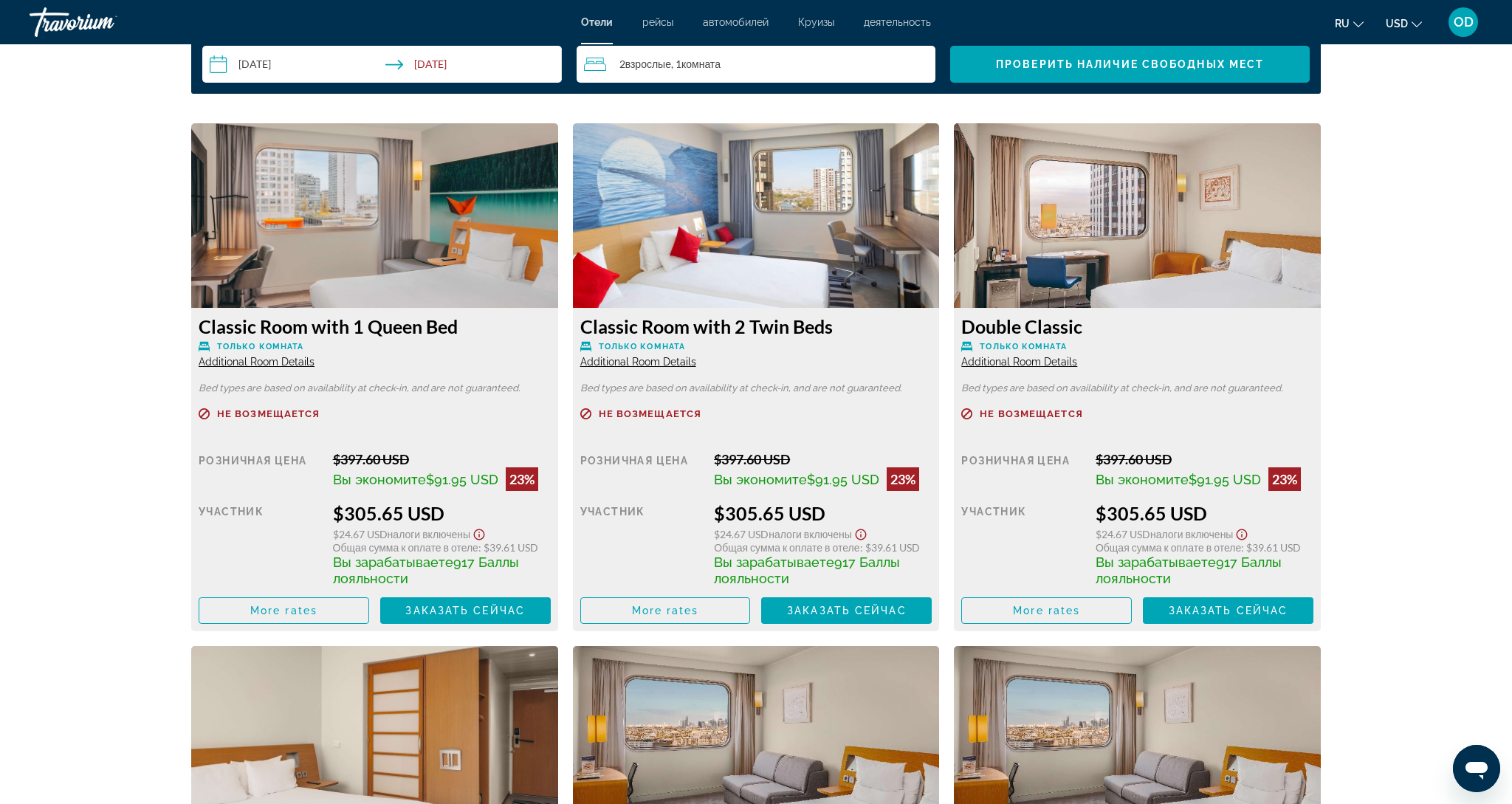
scroll to position [1971, 0]
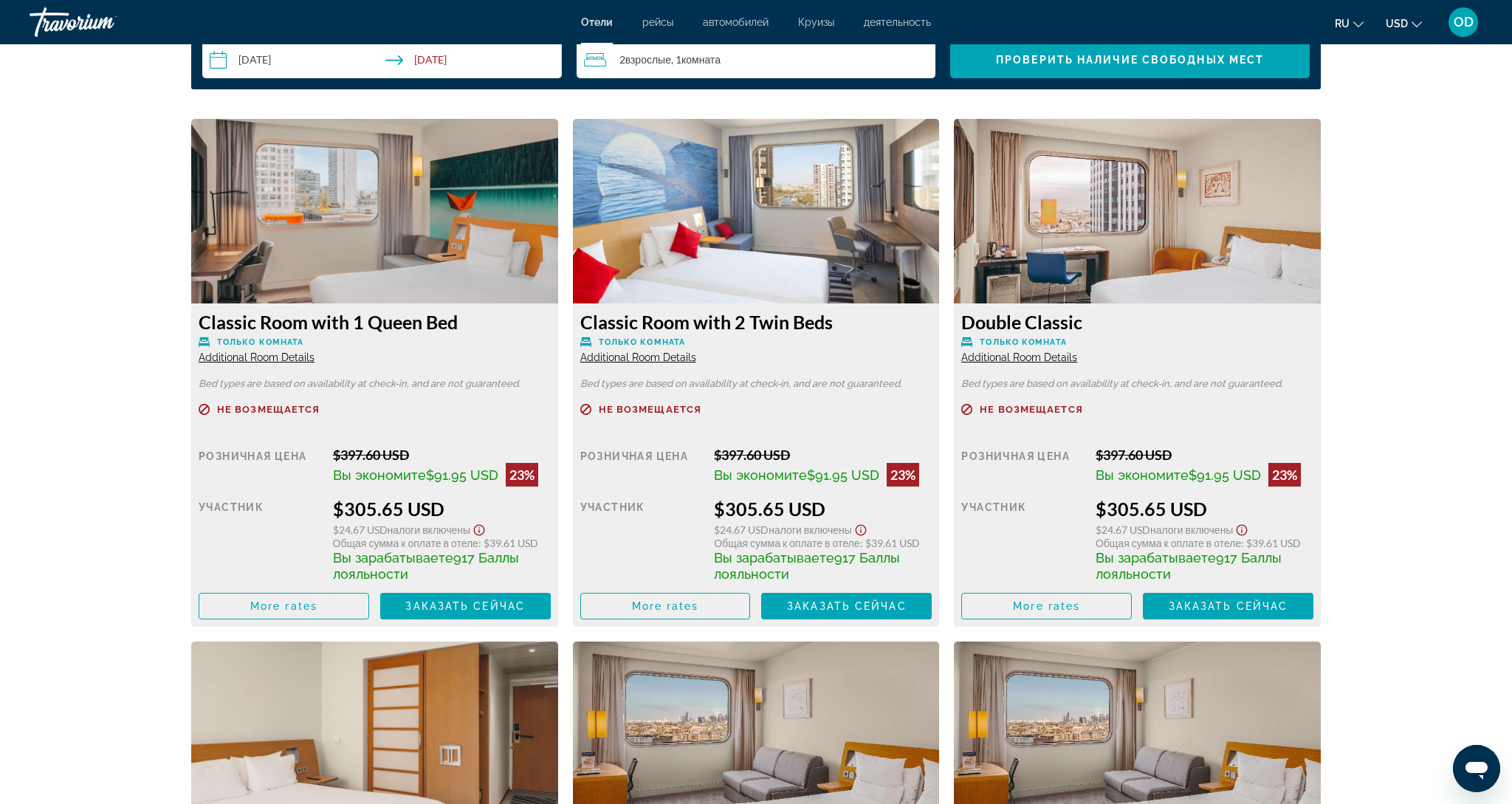
click at [344, 270] on img "Main content" at bounding box center [375, 211] width 367 height 185
click at [411, 222] on img "Main content" at bounding box center [375, 211] width 367 height 185
click at [380, 249] on img "Main content" at bounding box center [375, 211] width 367 height 185
click at [273, 327] on h3 "Classic Room with 1 Queen Bed" at bounding box center [375, 322] width 352 height 22
click at [260, 361] on span "Additional Room Details" at bounding box center [257, 357] width 116 height 12
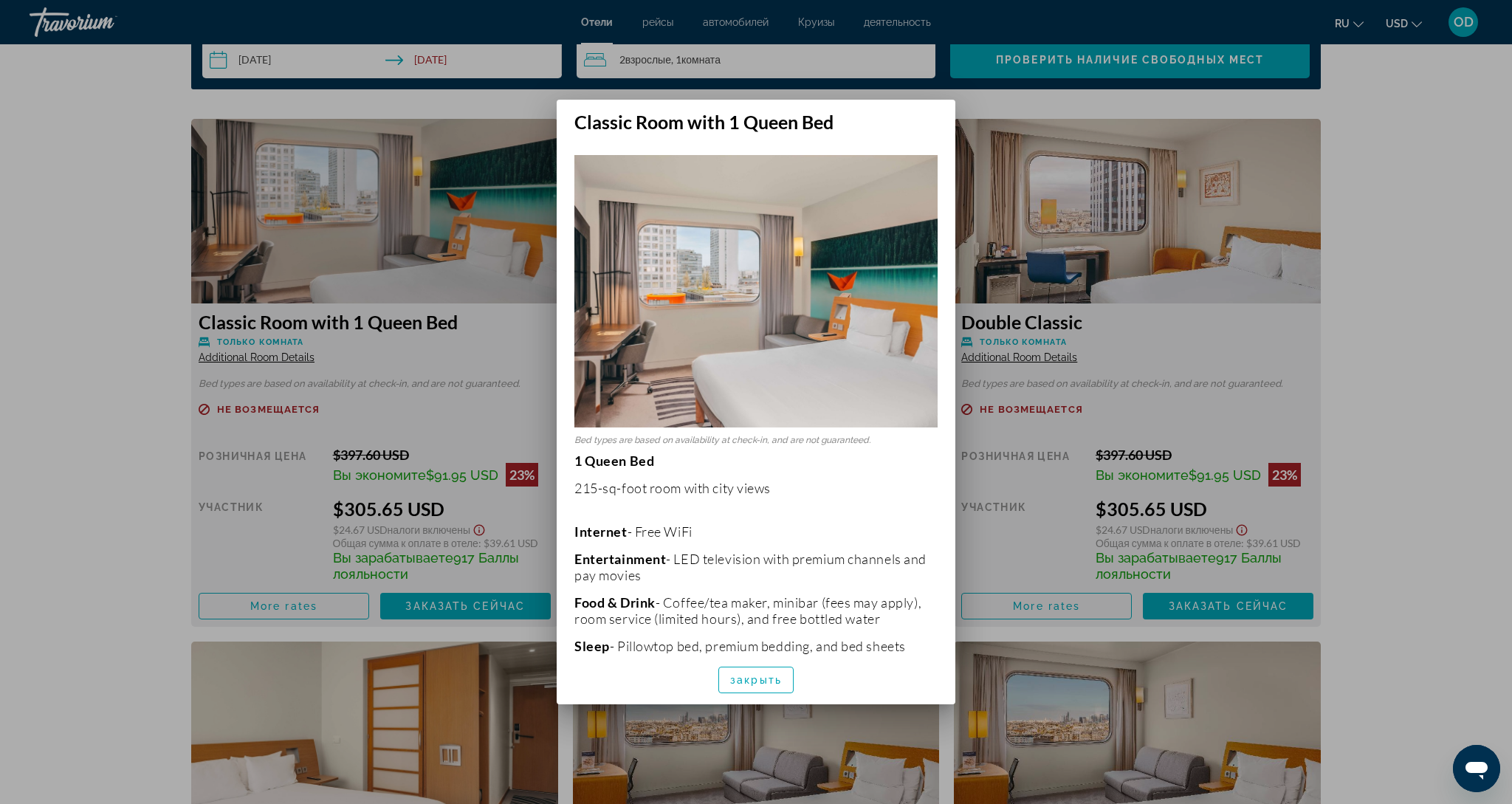
scroll to position [0, 0]
click at [706, 304] on img at bounding box center [756, 291] width 363 height 272
click at [367, 252] on div at bounding box center [756, 402] width 1512 height 804
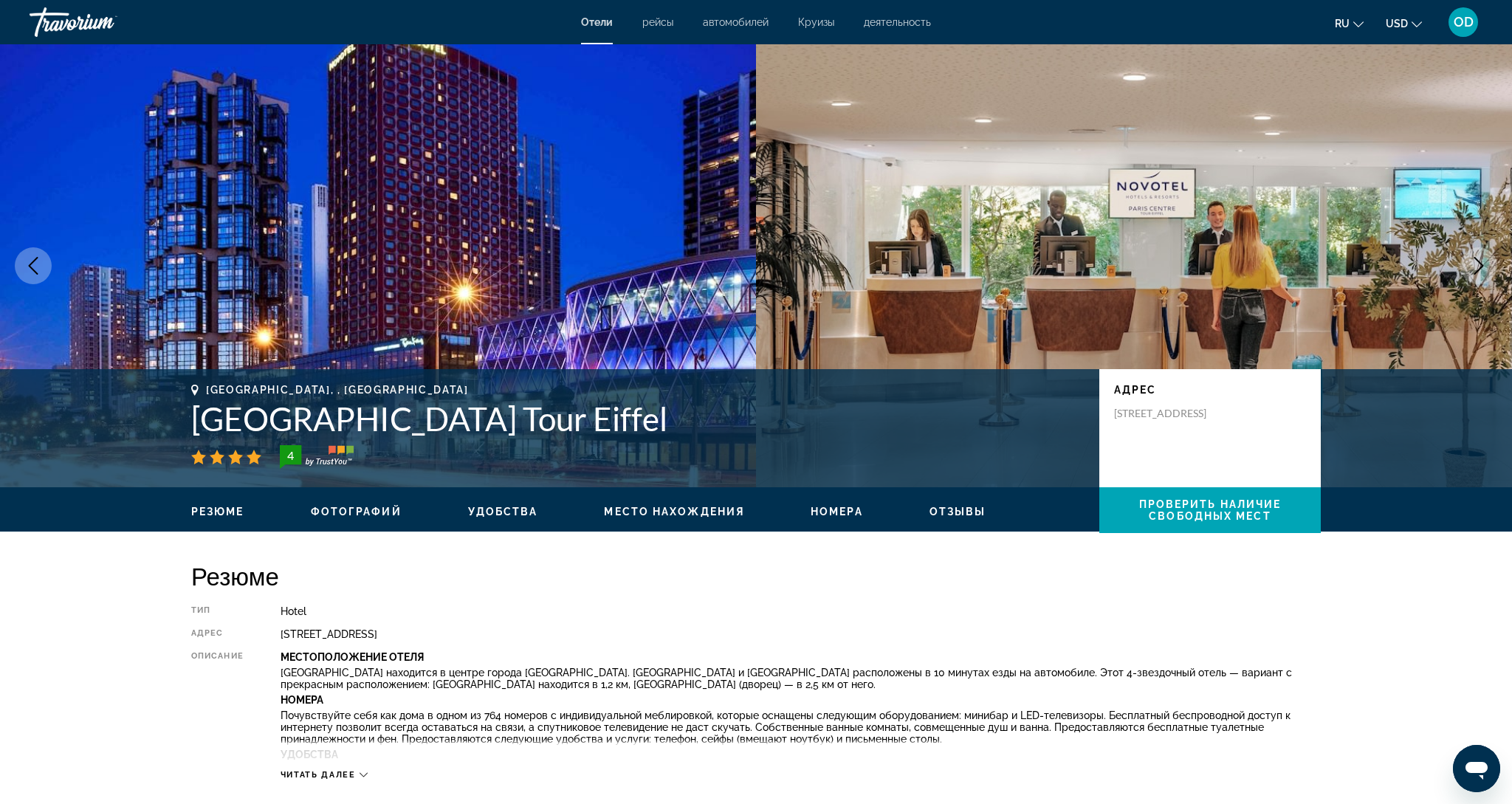
scroll to position [1971, 0]
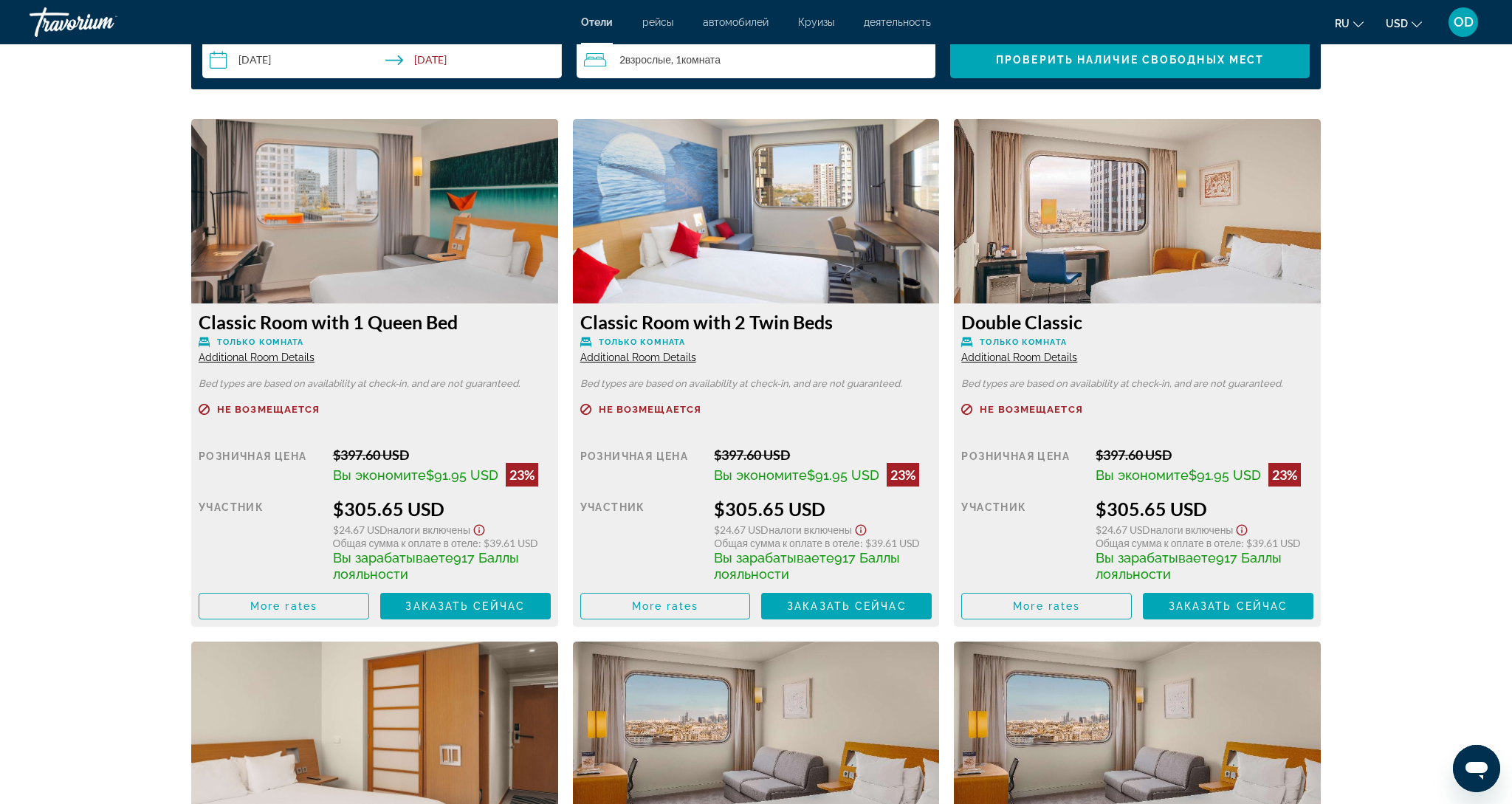
click at [367, 252] on img "Main content" at bounding box center [375, 211] width 367 height 185
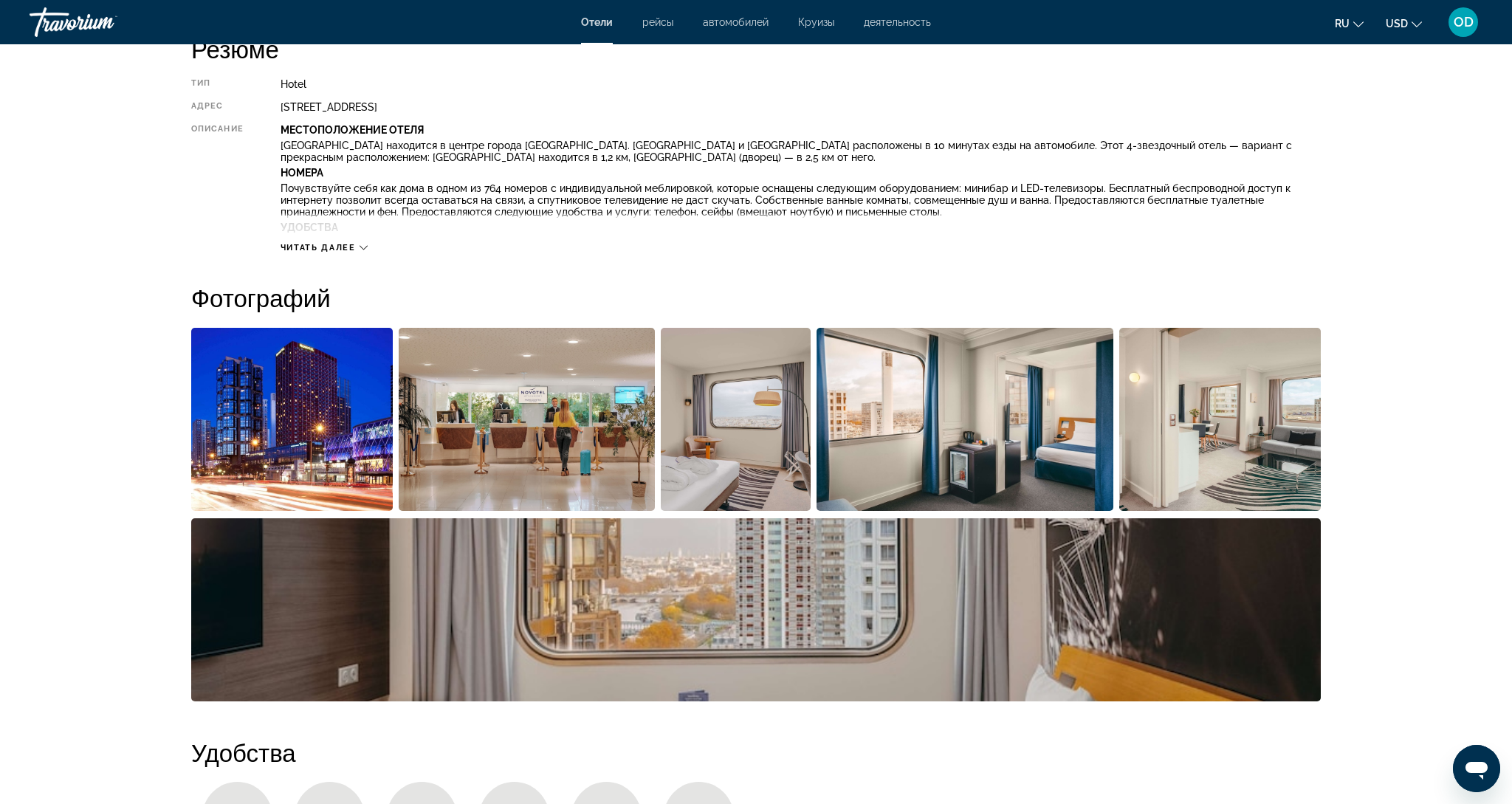
scroll to position [533, 0]
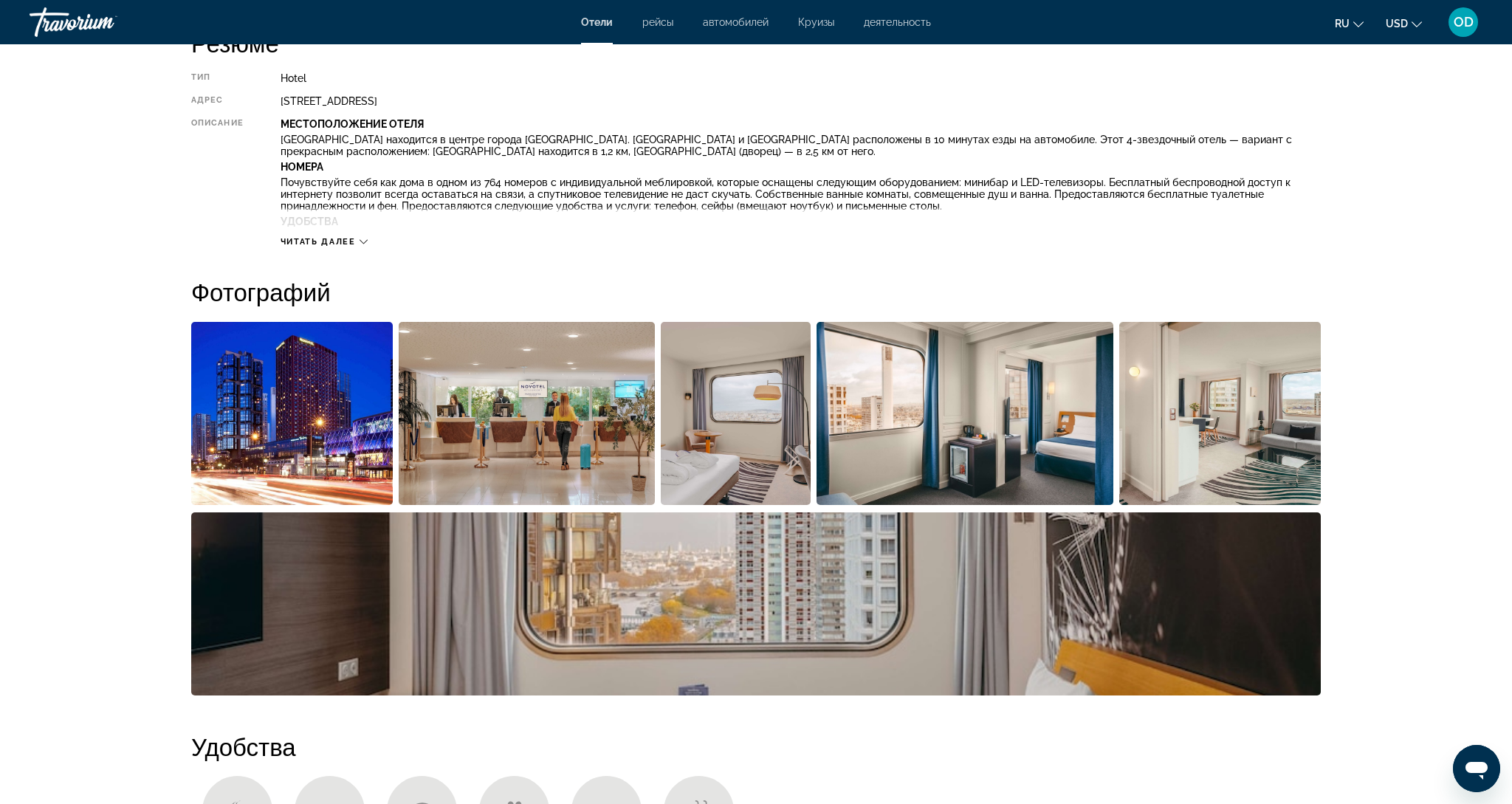
click at [321, 396] on img "Open full-screen image slider" at bounding box center [292, 413] width 201 height 183
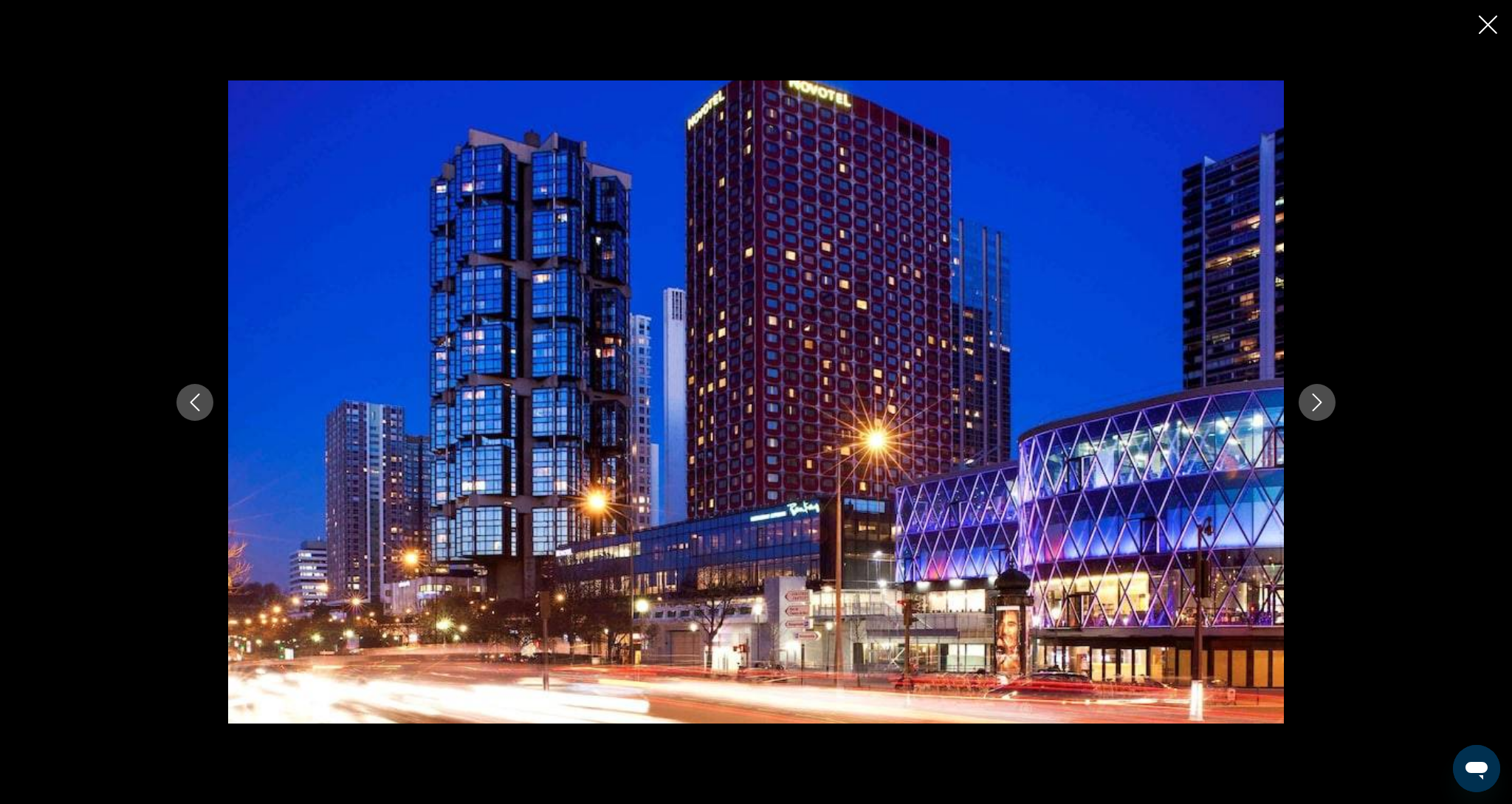
click at [1322, 409] on icon "Next image" at bounding box center [1317, 402] width 18 height 18
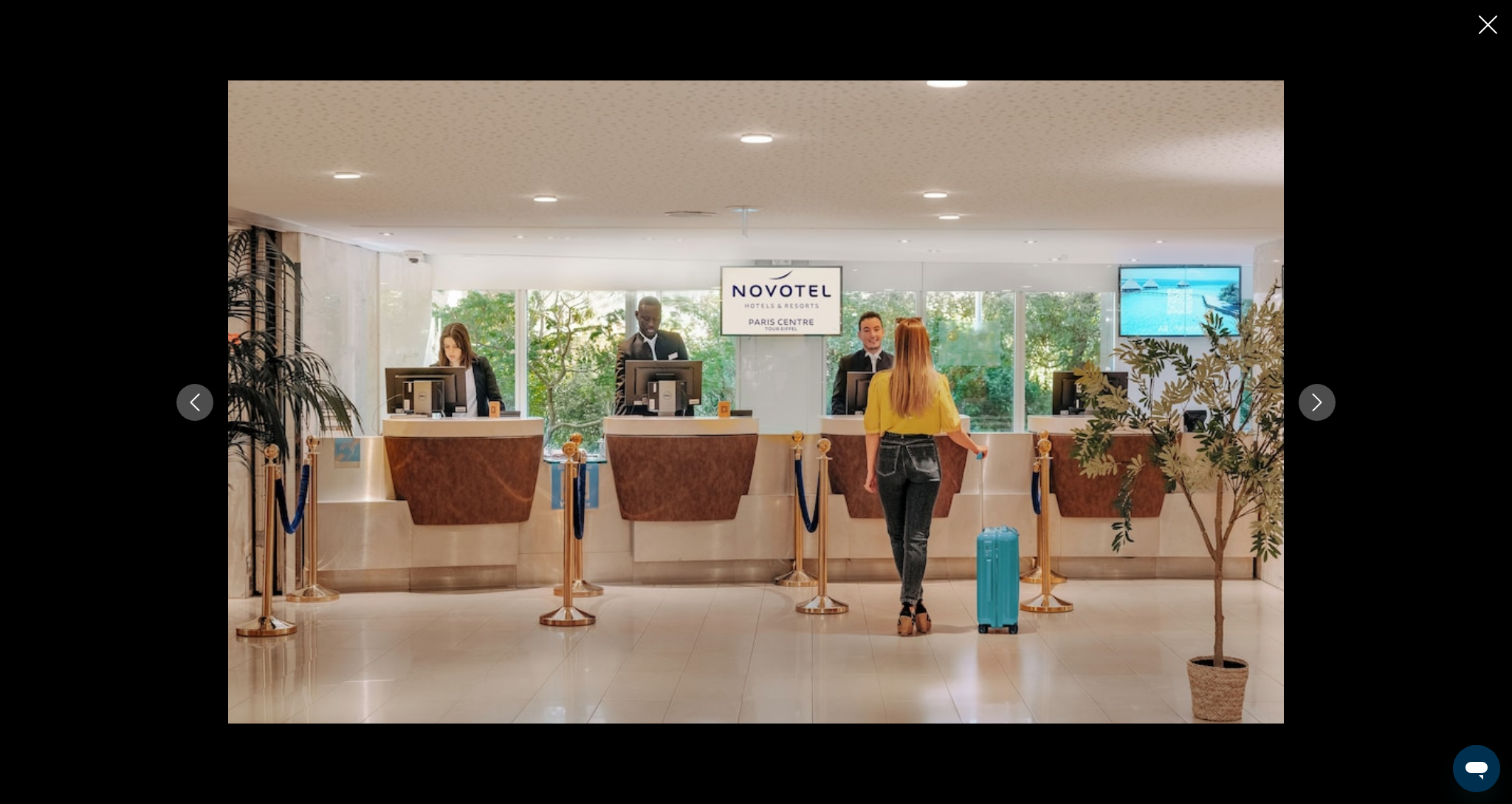
click at [1322, 409] on icon "Next image" at bounding box center [1317, 402] width 18 height 18
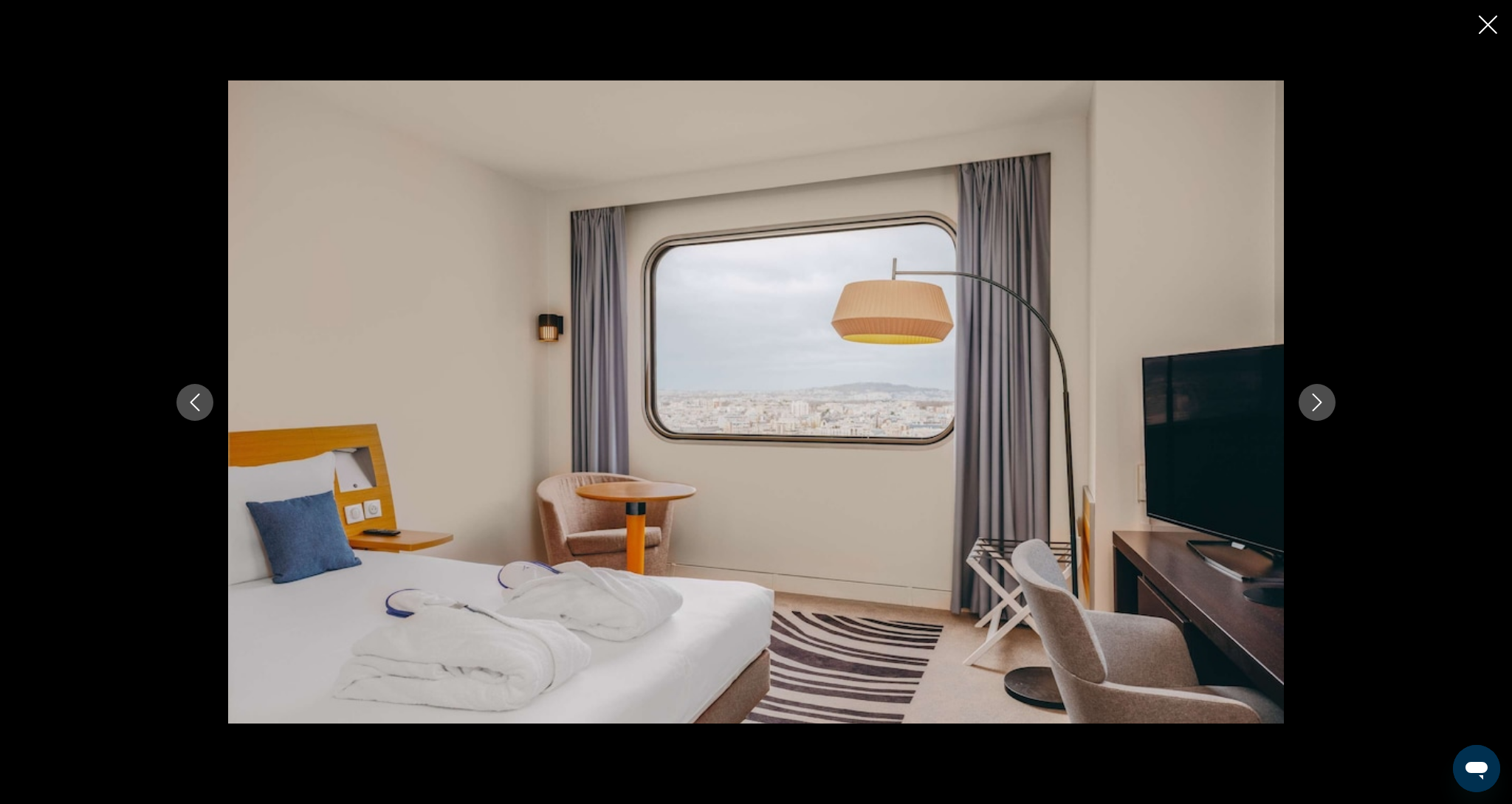
scroll to position [532, 0]
click at [1322, 409] on icon "Next image" at bounding box center [1317, 402] width 18 height 18
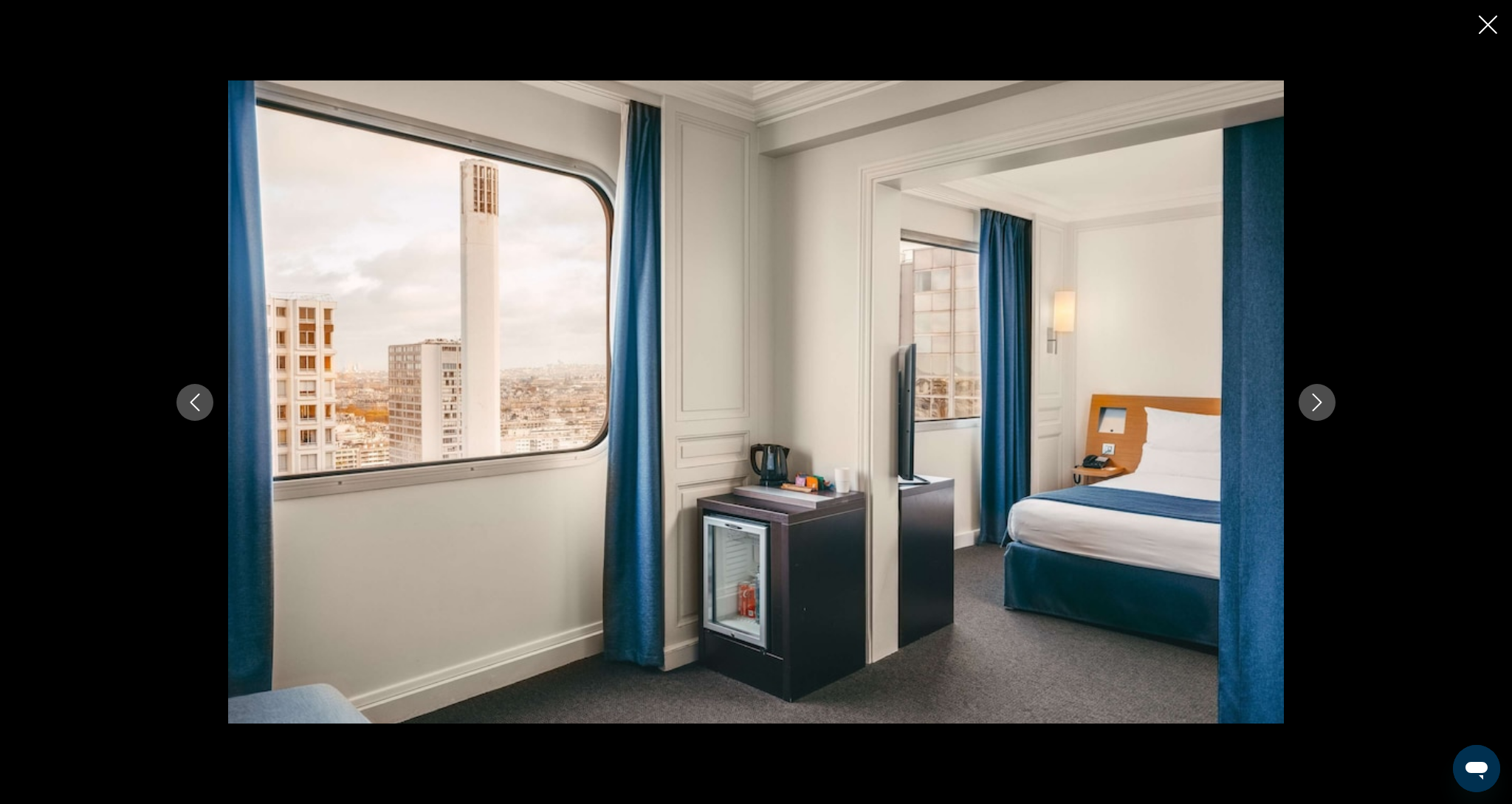
scroll to position [545, 0]
click at [1322, 409] on icon "Next image" at bounding box center [1317, 402] width 18 height 18
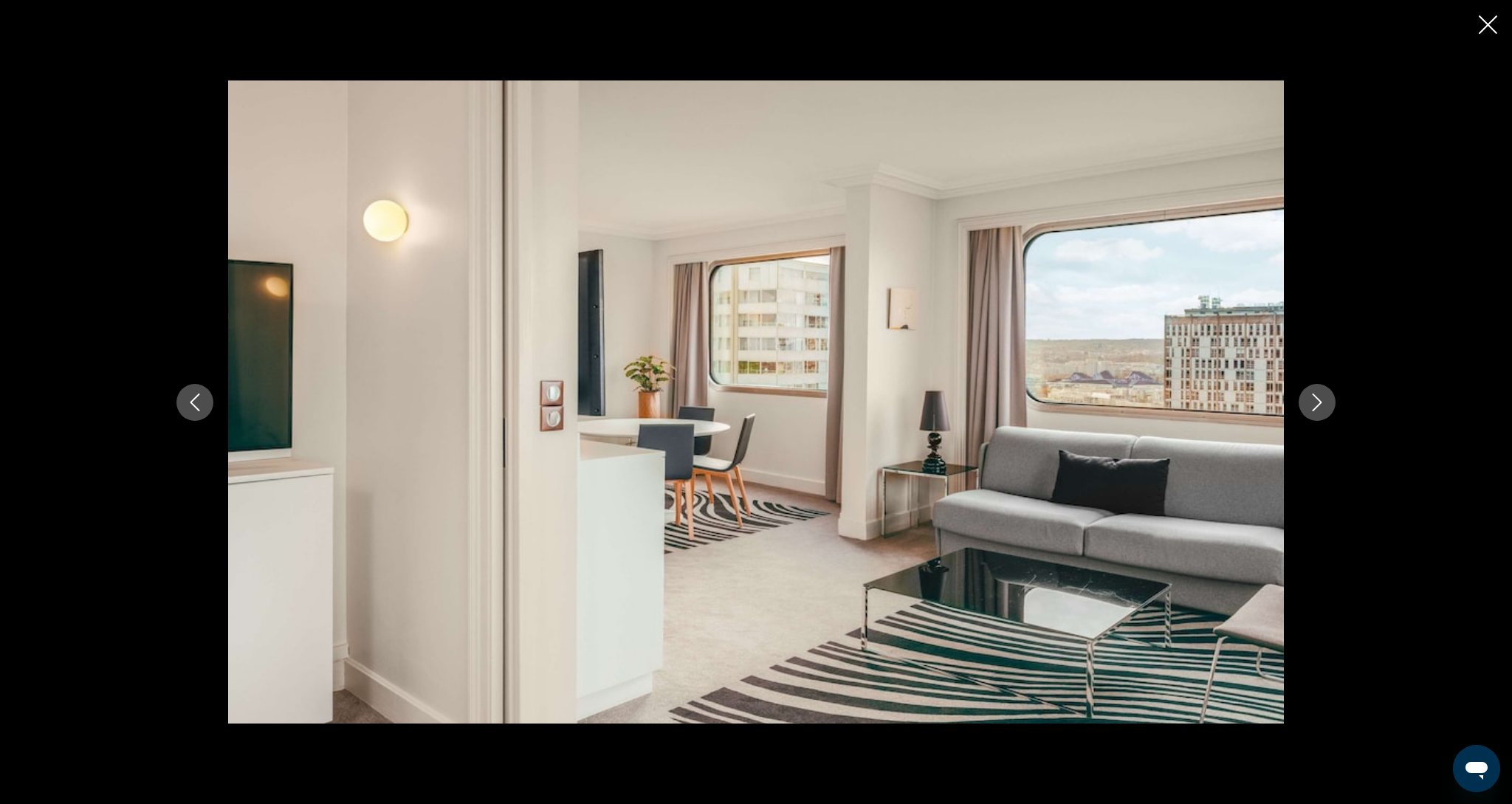
click at [1322, 409] on icon "Next image" at bounding box center [1317, 402] width 18 height 18
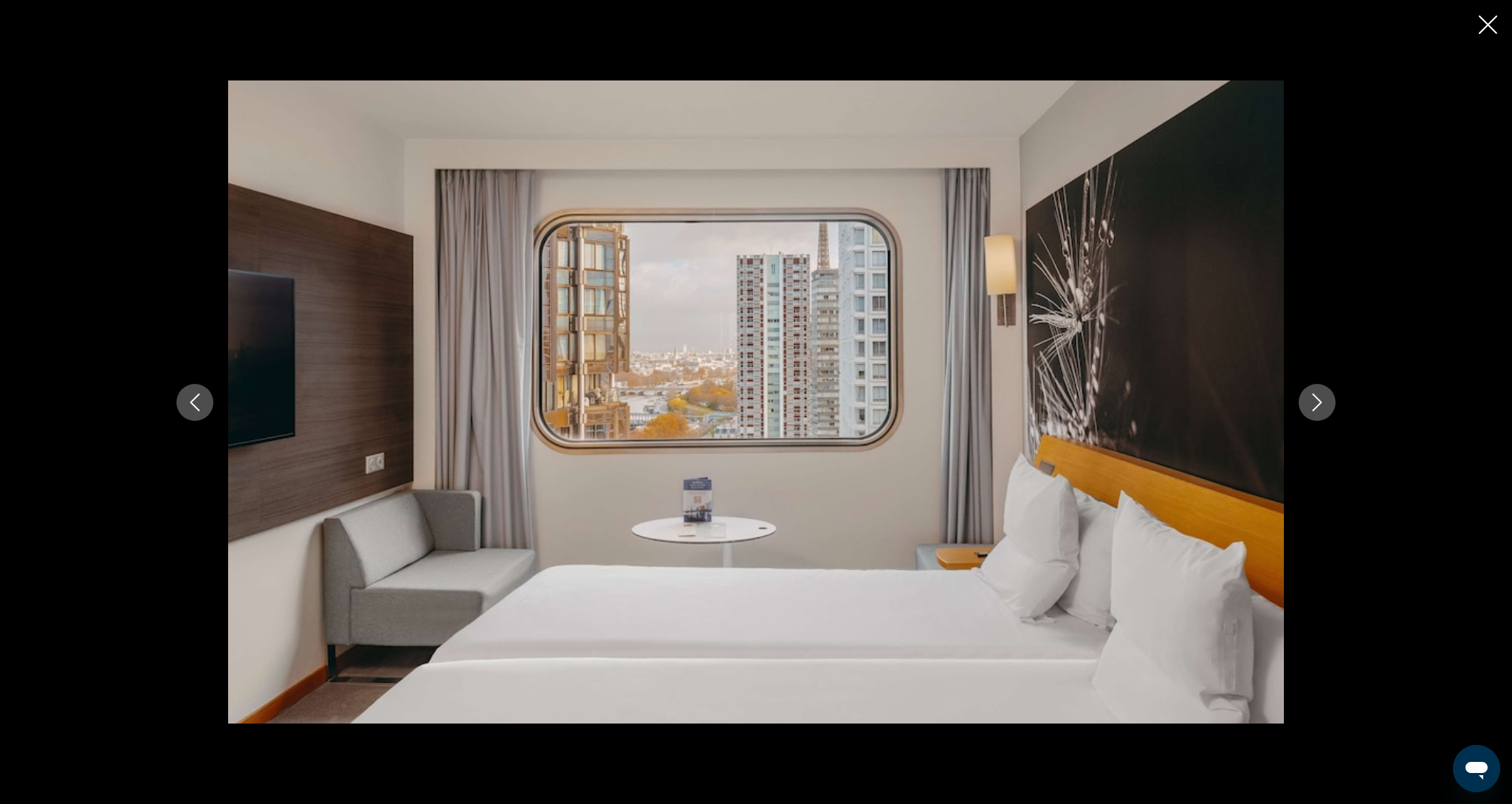
click at [1322, 409] on icon "Next image" at bounding box center [1317, 402] width 18 height 18
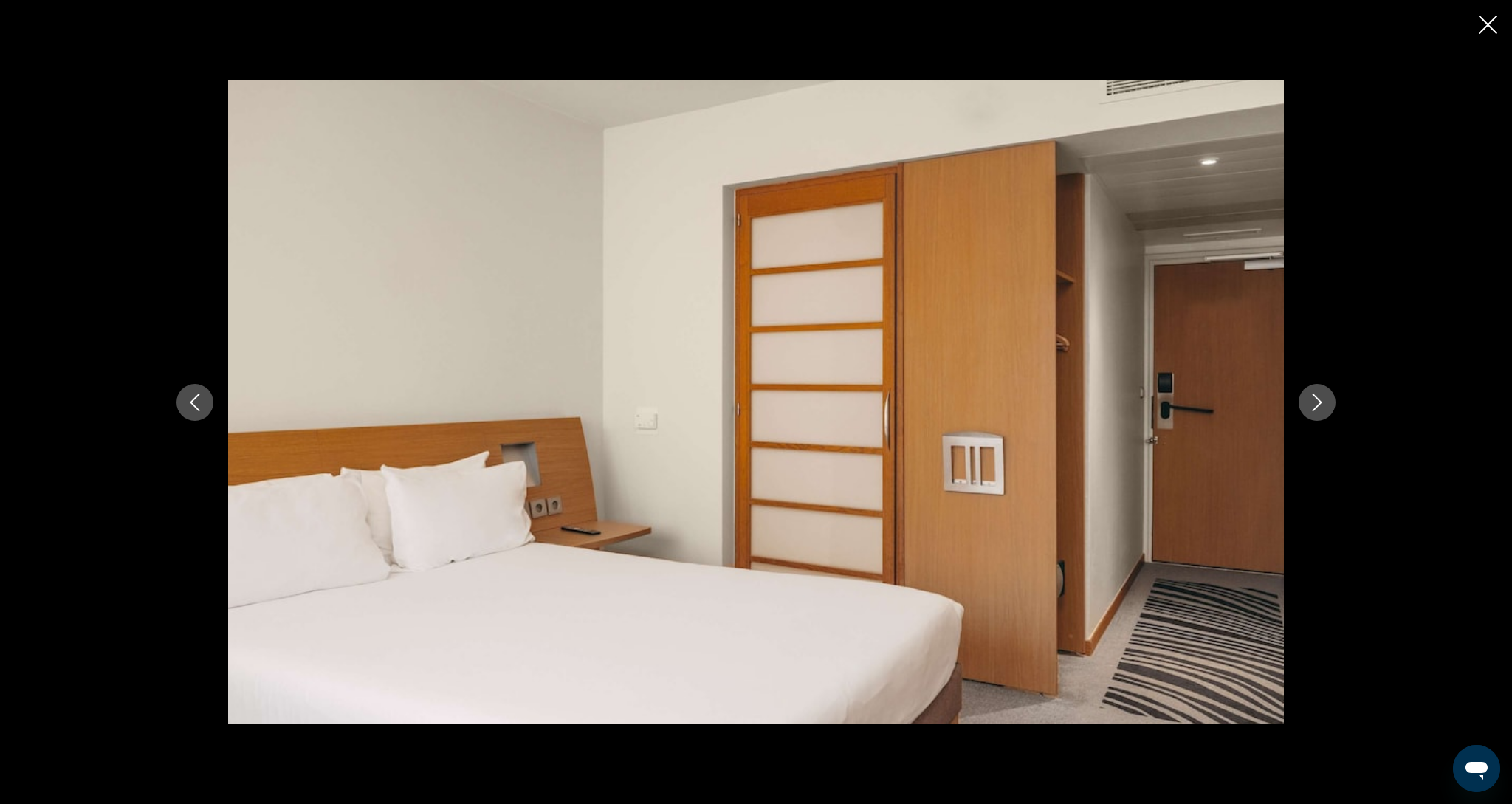
click at [1322, 409] on icon "Next image" at bounding box center [1317, 402] width 18 height 18
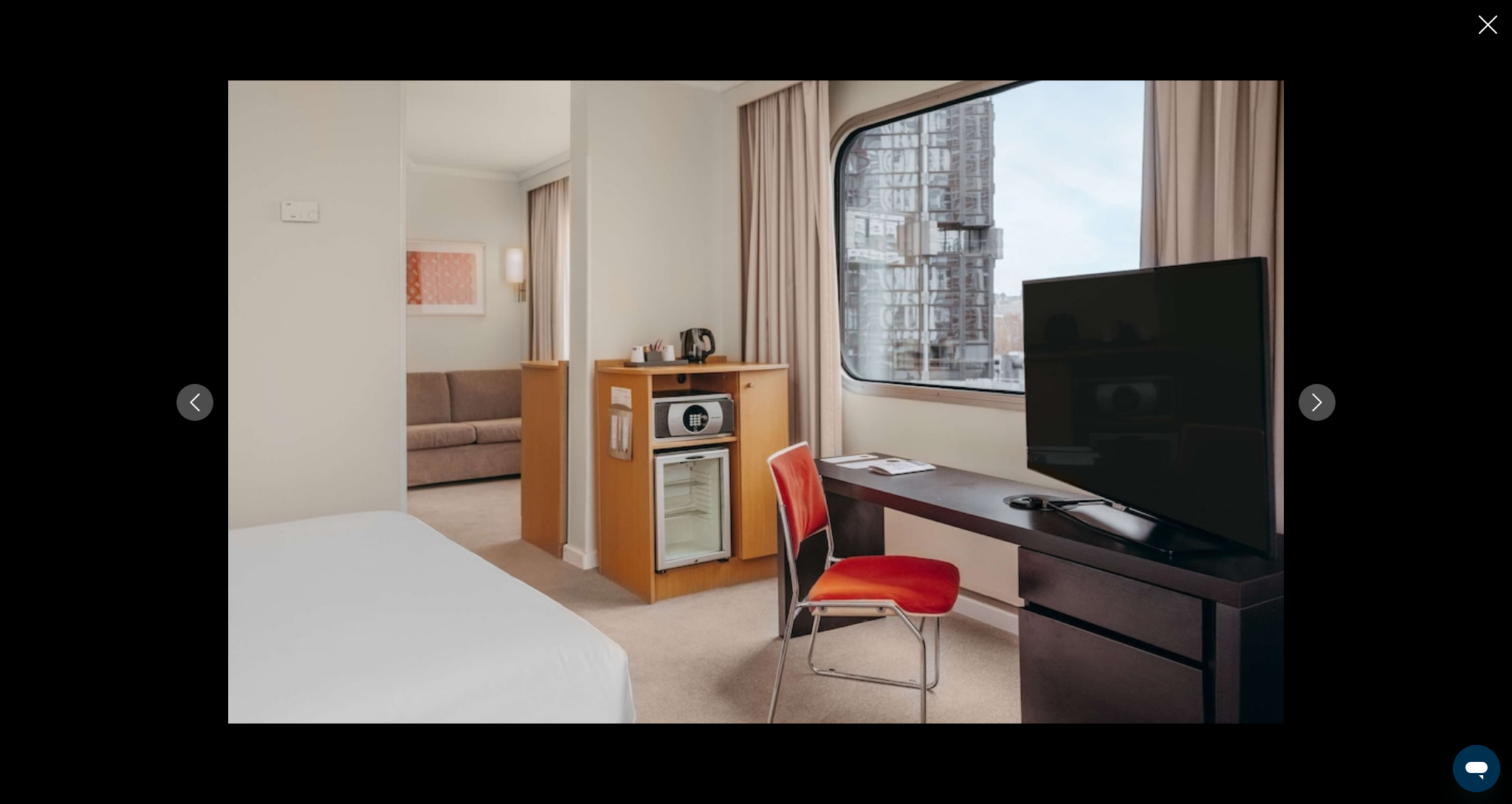
click at [1322, 409] on icon "Next image" at bounding box center [1317, 402] width 18 height 18
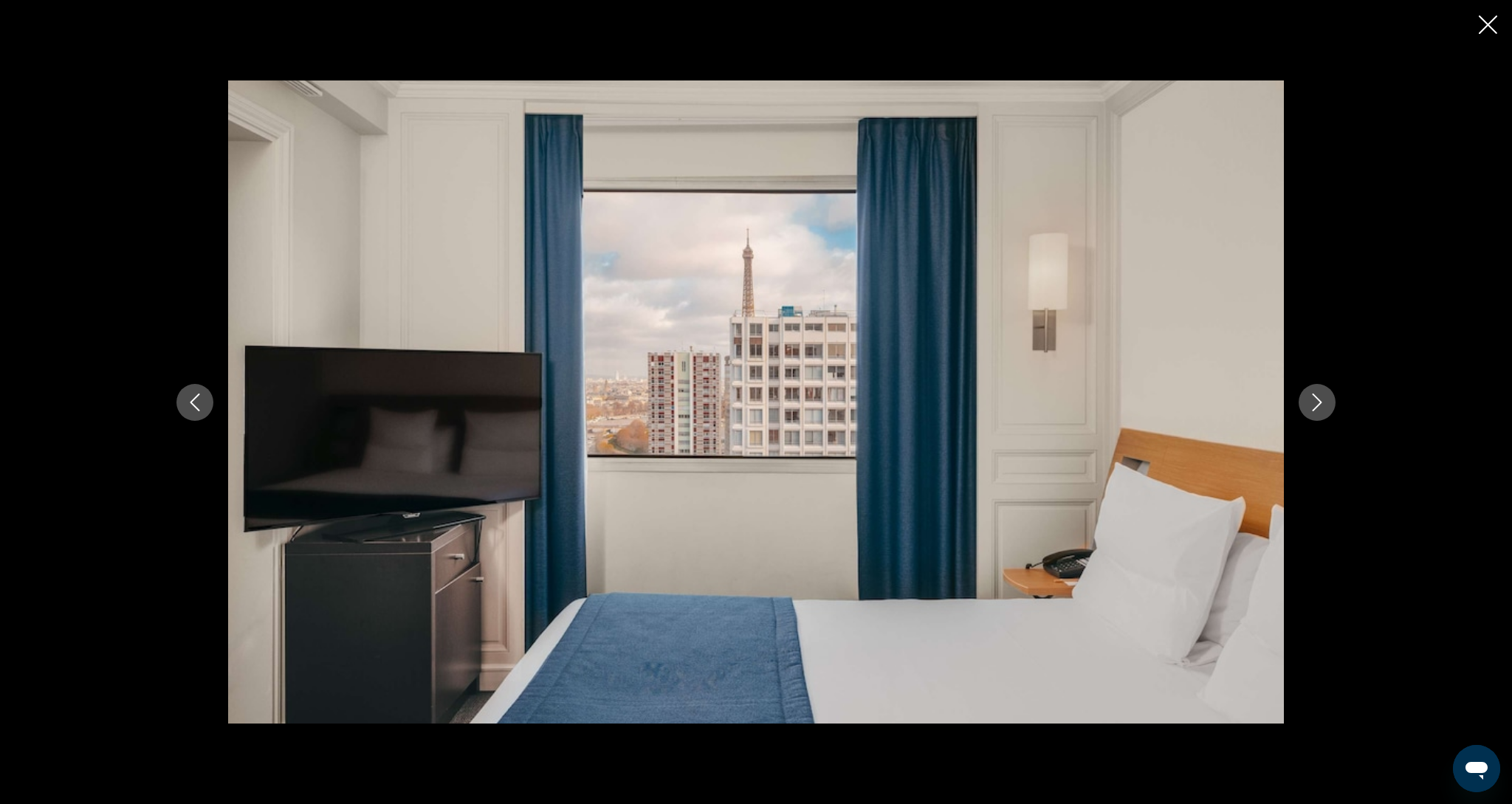
click at [1322, 409] on icon "Next image" at bounding box center [1317, 402] width 18 height 18
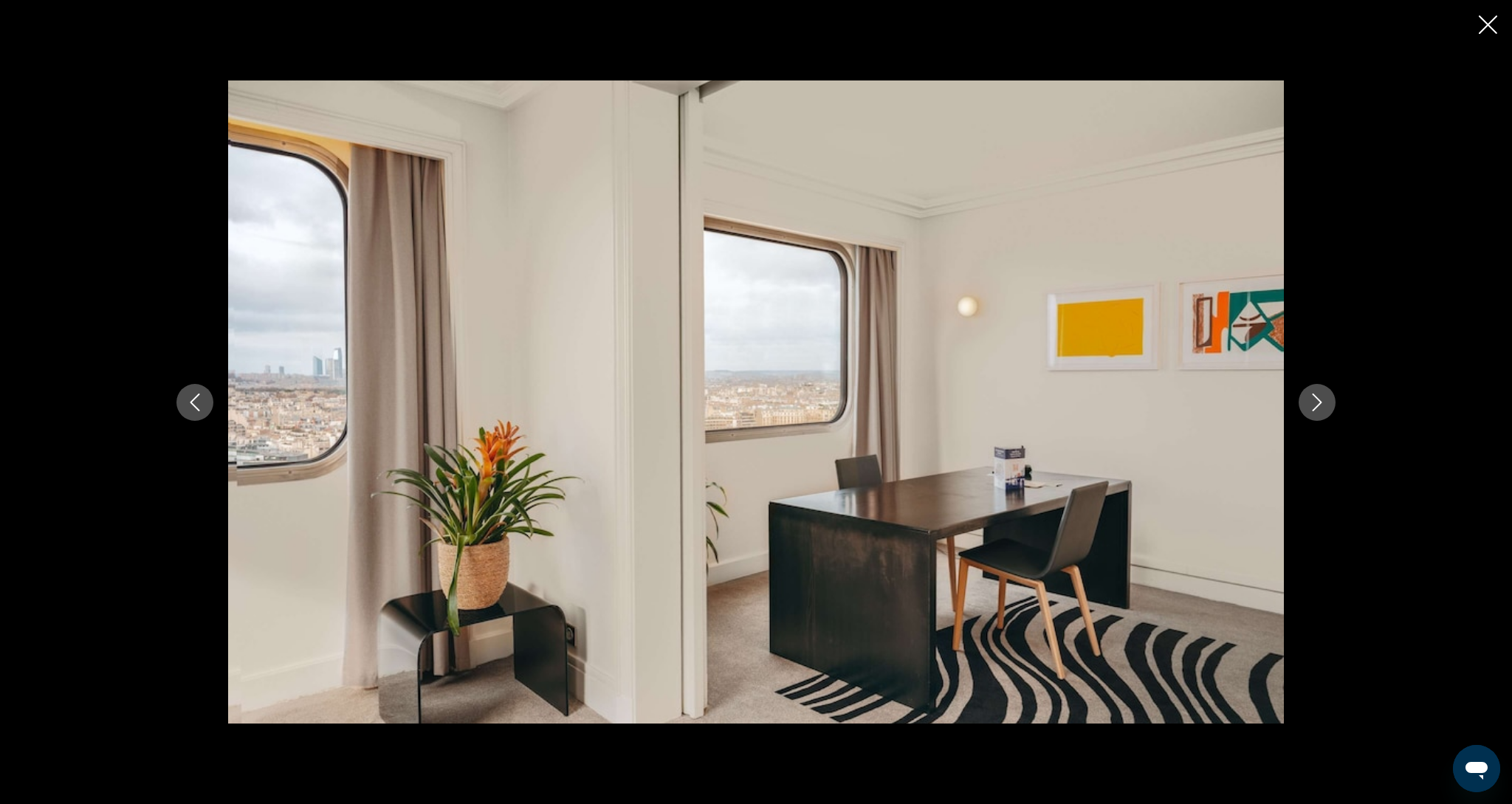
click at [1322, 409] on icon "Next image" at bounding box center [1317, 402] width 18 height 18
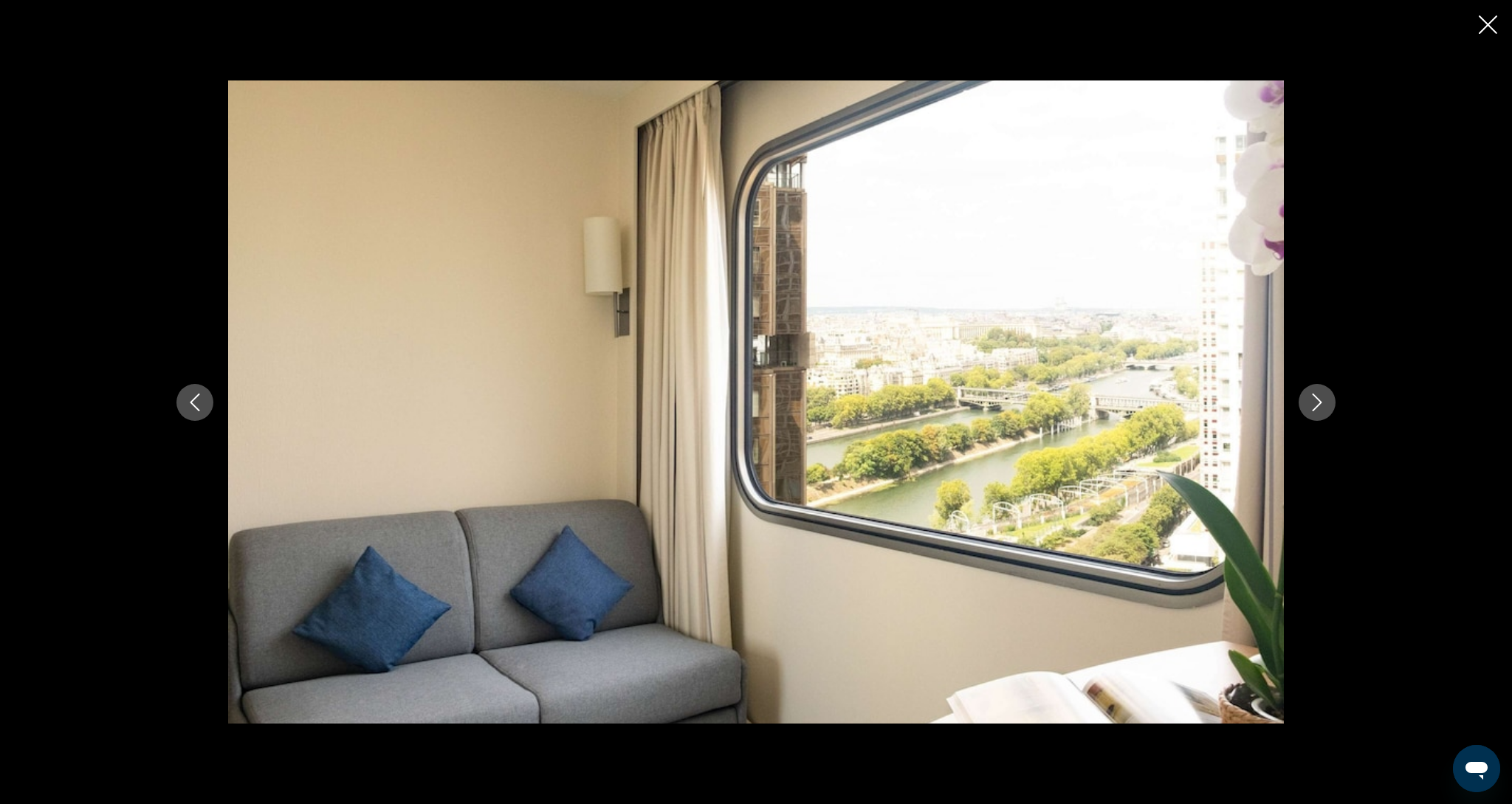
click at [1322, 409] on icon "Next image" at bounding box center [1317, 402] width 18 height 18
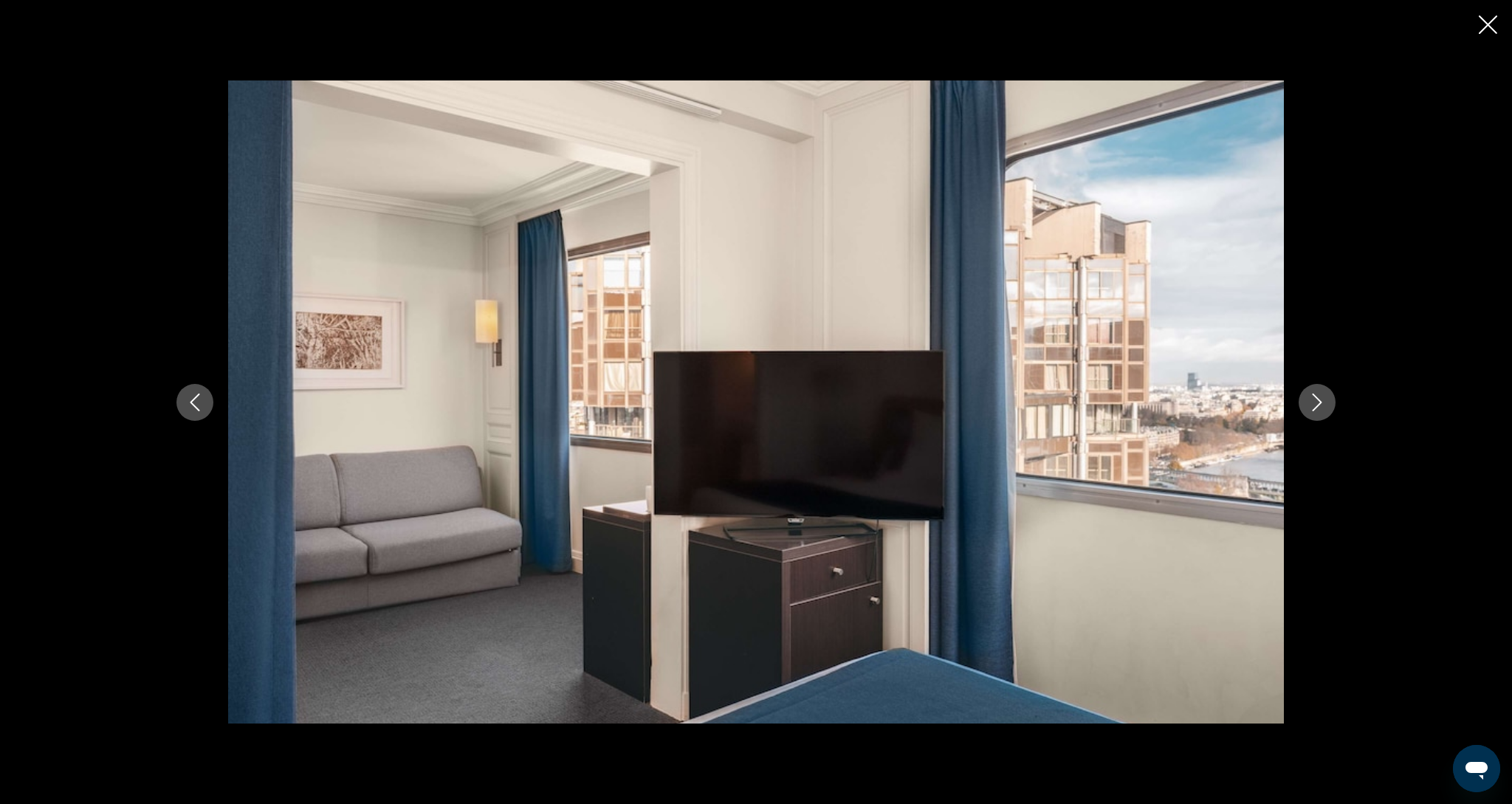
click at [1322, 409] on icon "Next image" at bounding box center [1317, 402] width 18 height 18
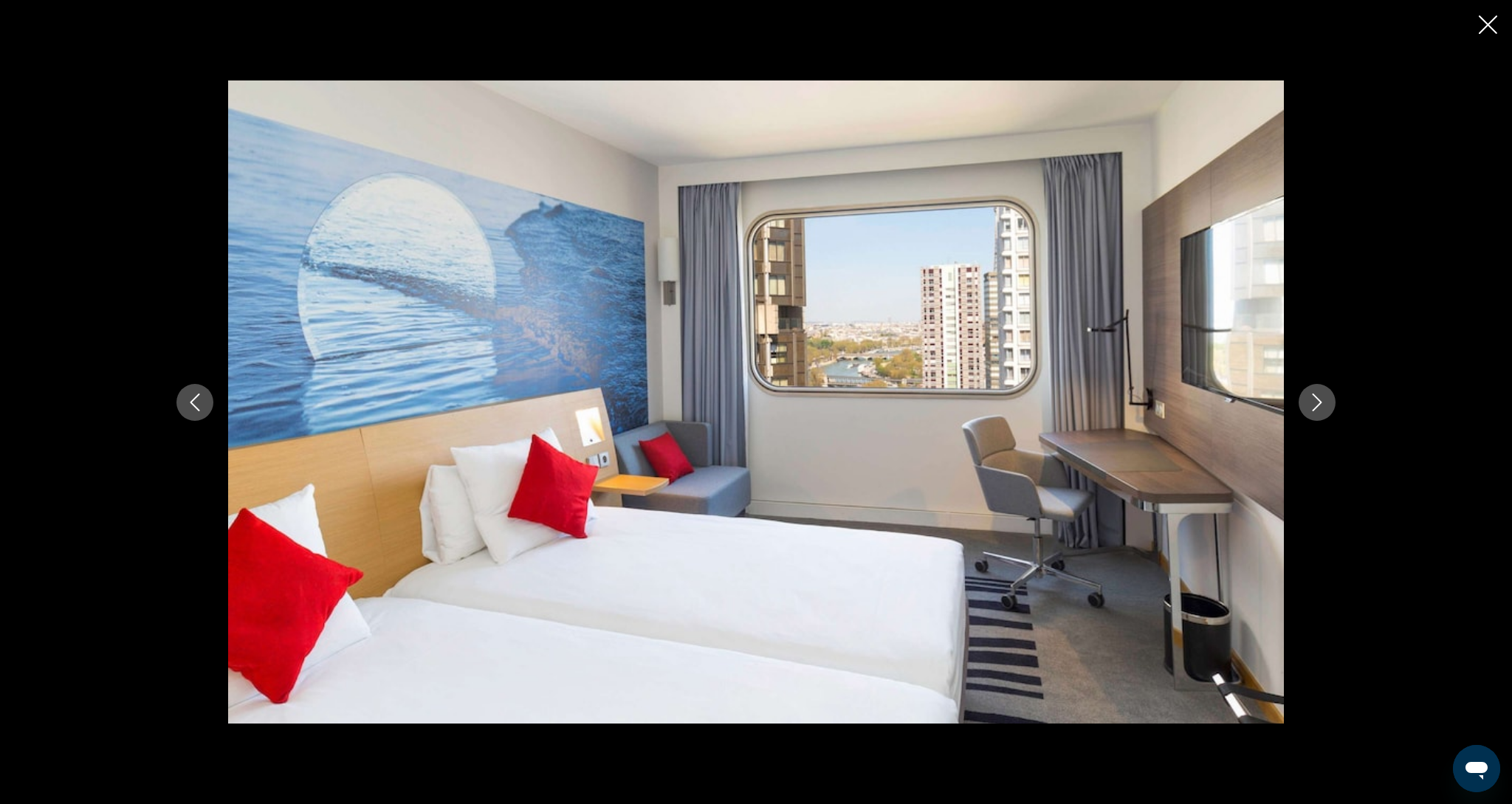
click at [1322, 409] on icon "Next image" at bounding box center [1317, 402] width 18 height 18
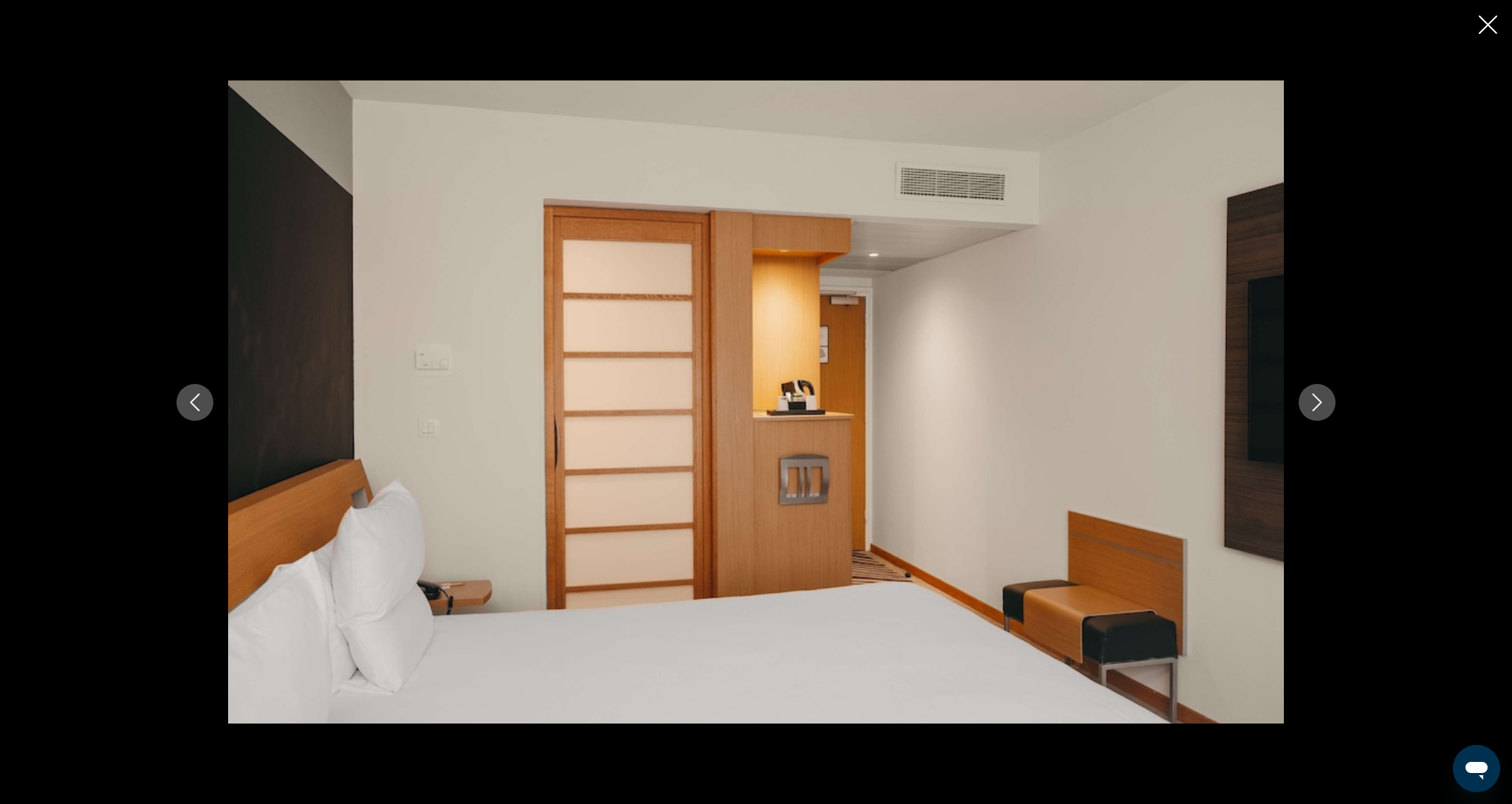
click at [1322, 409] on icon "Next image" at bounding box center [1317, 402] width 18 height 18
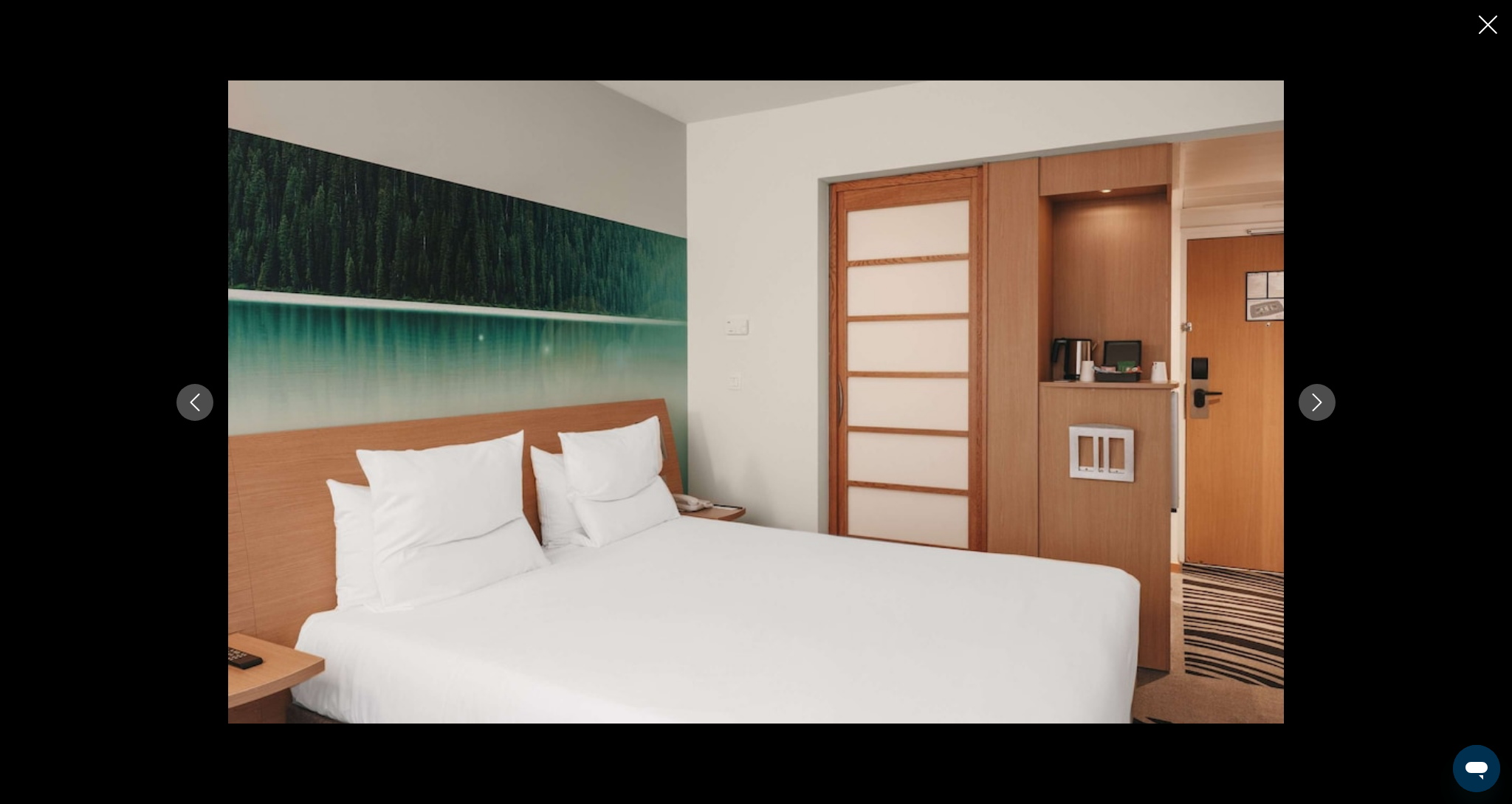
click at [1322, 409] on icon "Next image" at bounding box center [1317, 402] width 18 height 18
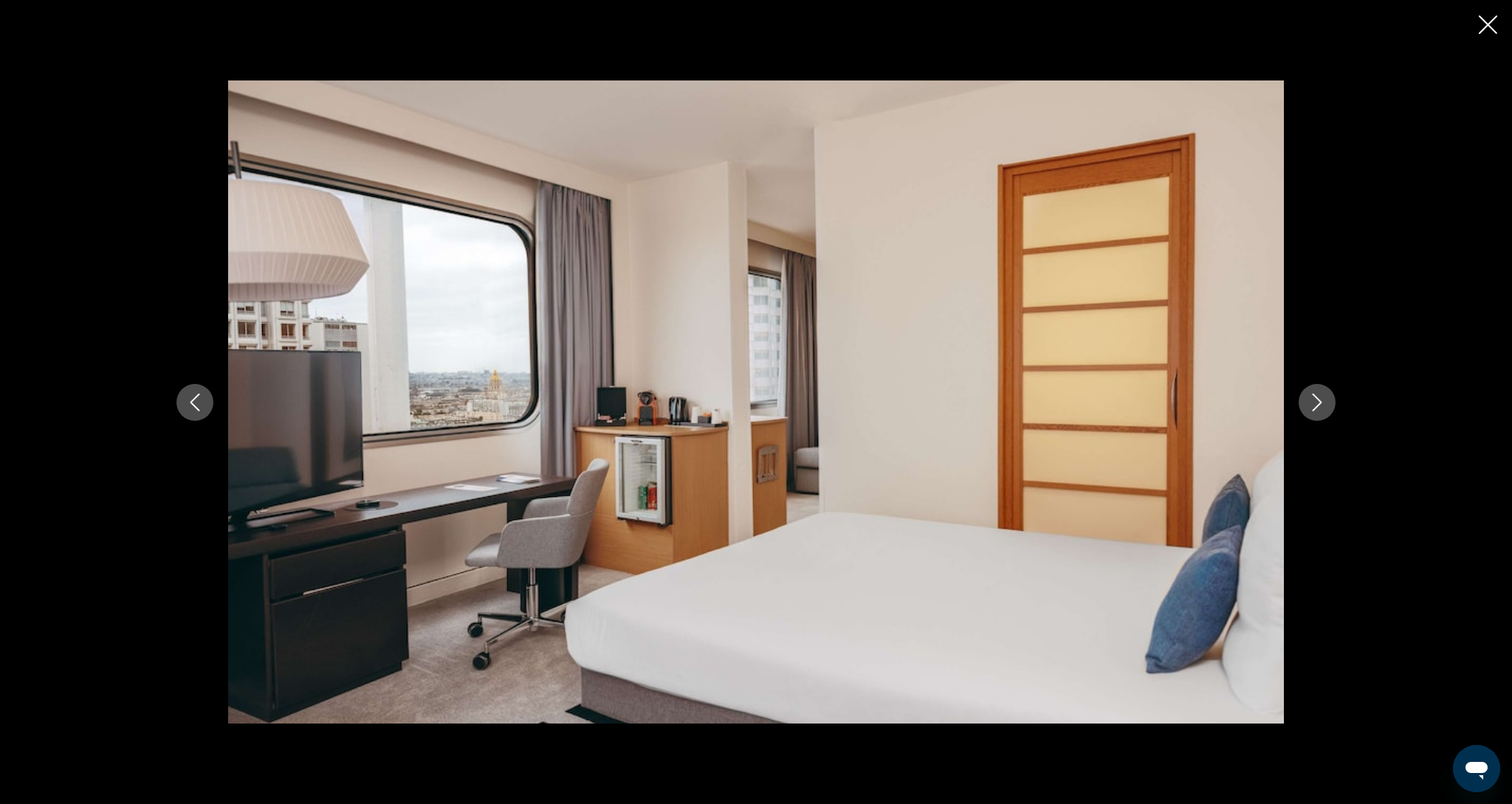
click at [1322, 409] on icon "Next image" at bounding box center [1317, 402] width 18 height 18
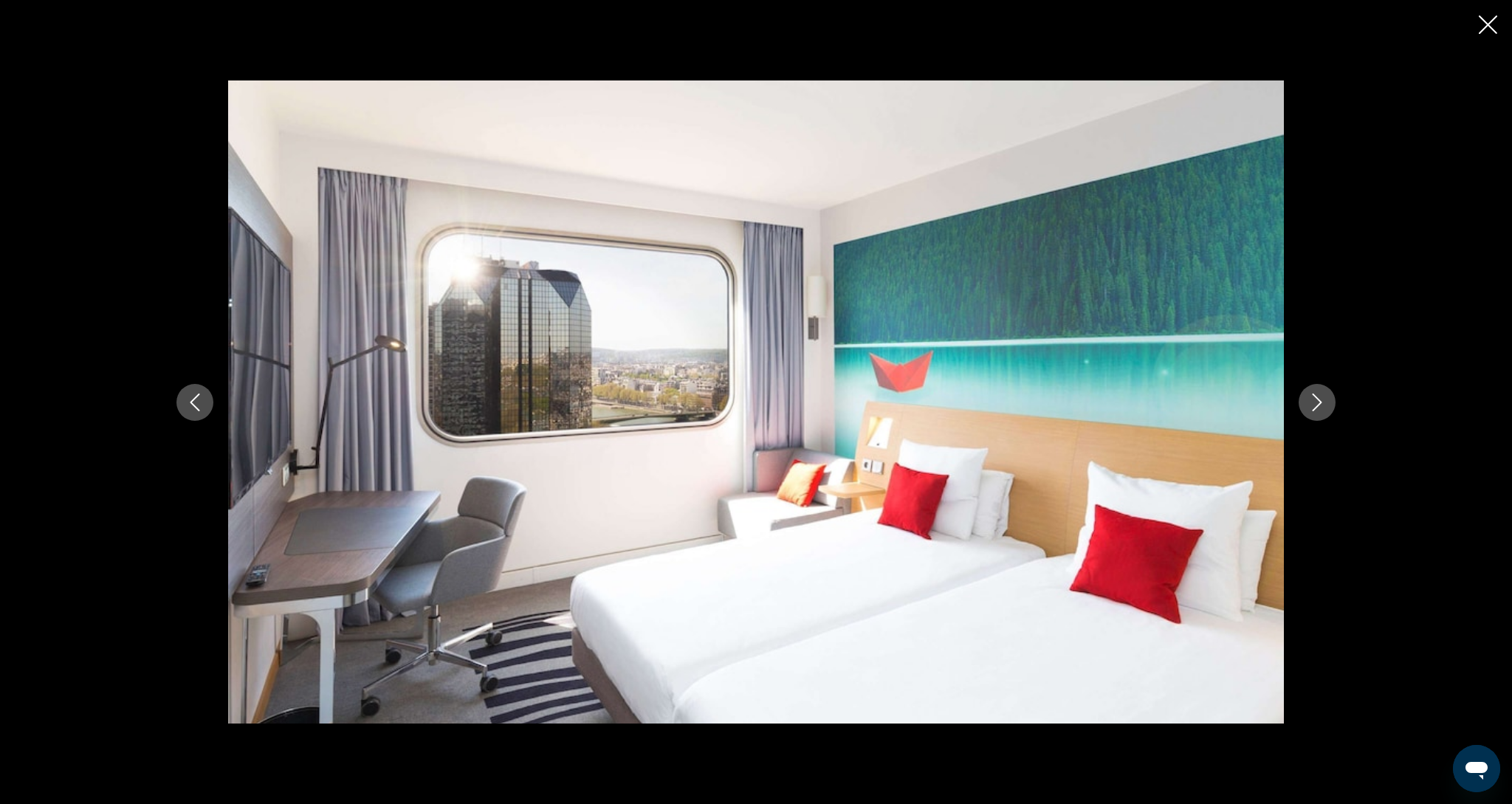
click at [1322, 409] on icon "Next image" at bounding box center [1317, 402] width 18 height 18
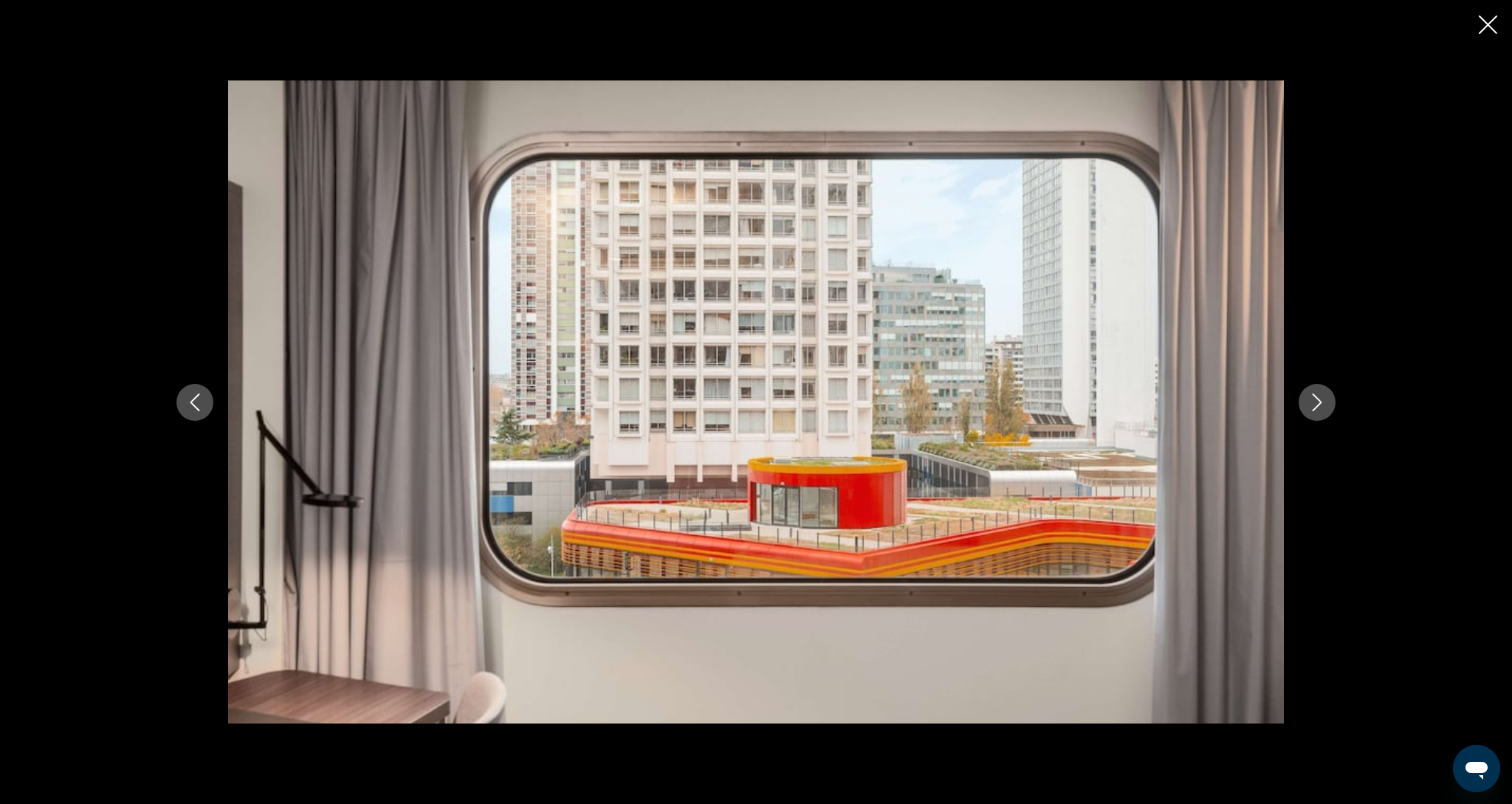
click at [1322, 409] on icon "Next image" at bounding box center [1317, 402] width 18 height 18
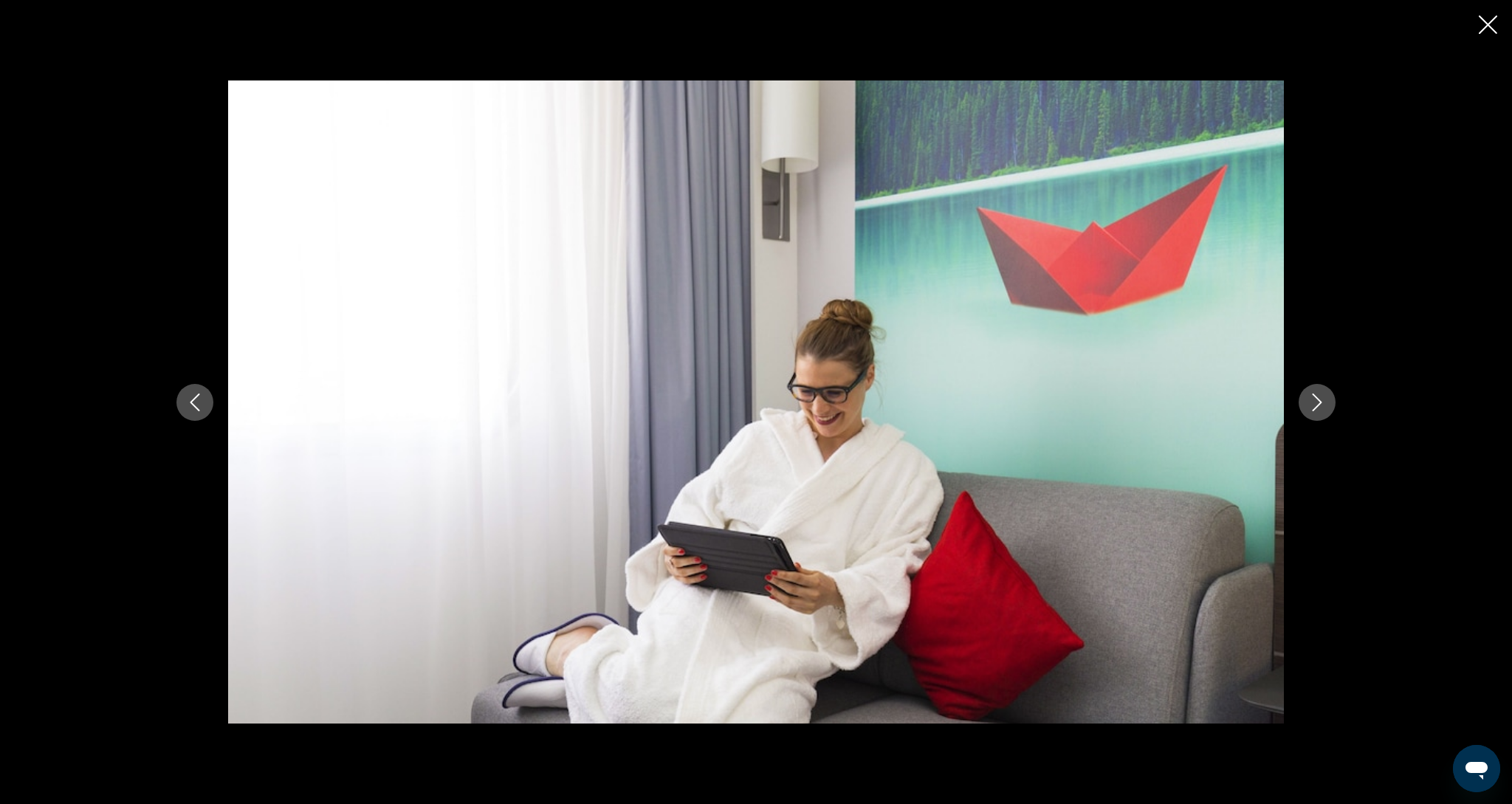
click at [1322, 409] on icon "Next image" at bounding box center [1317, 402] width 18 height 18
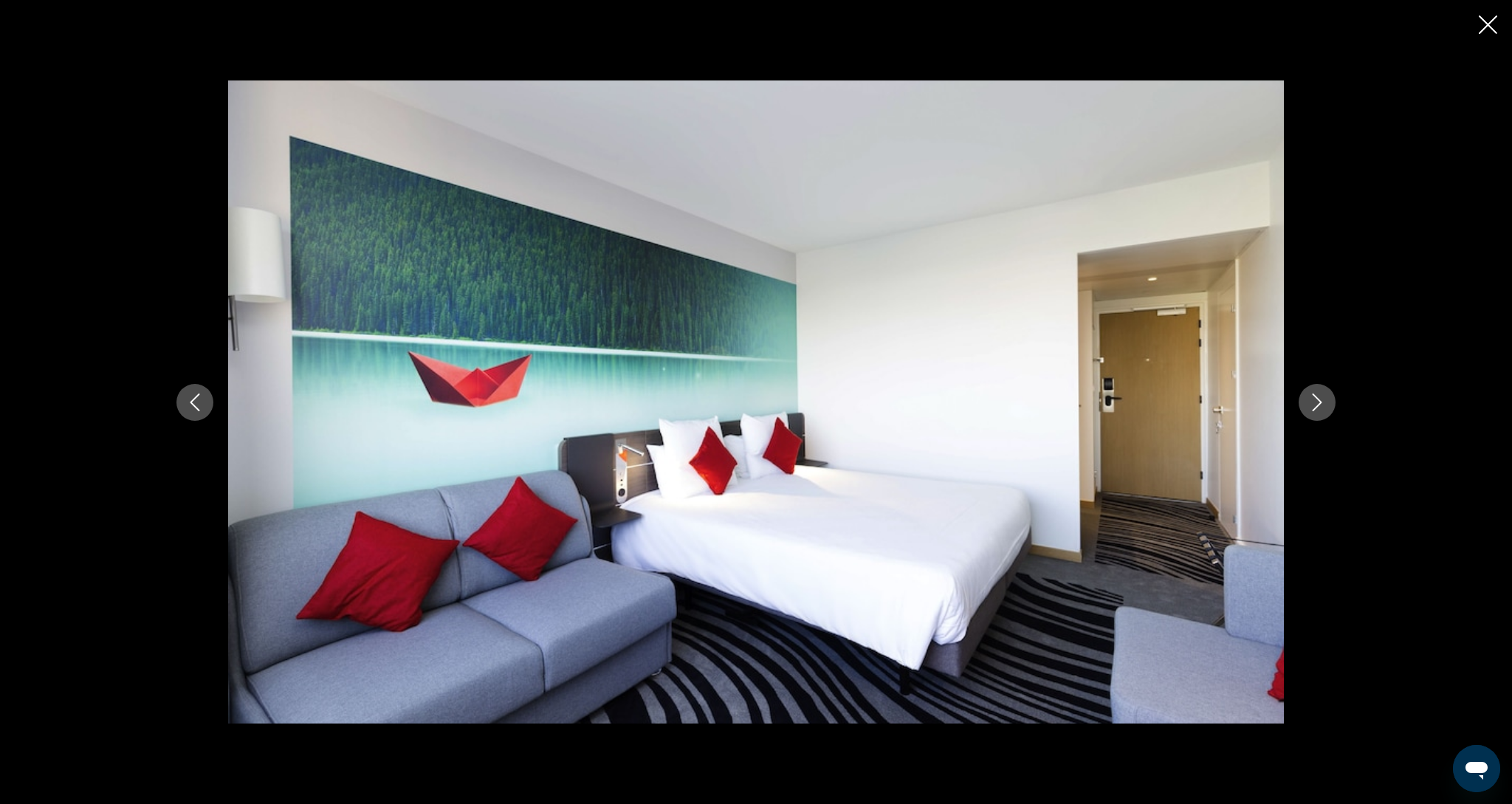
click at [1322, 409] on icon "Next image" at bounding box center [1317, 402] width 18 height 18
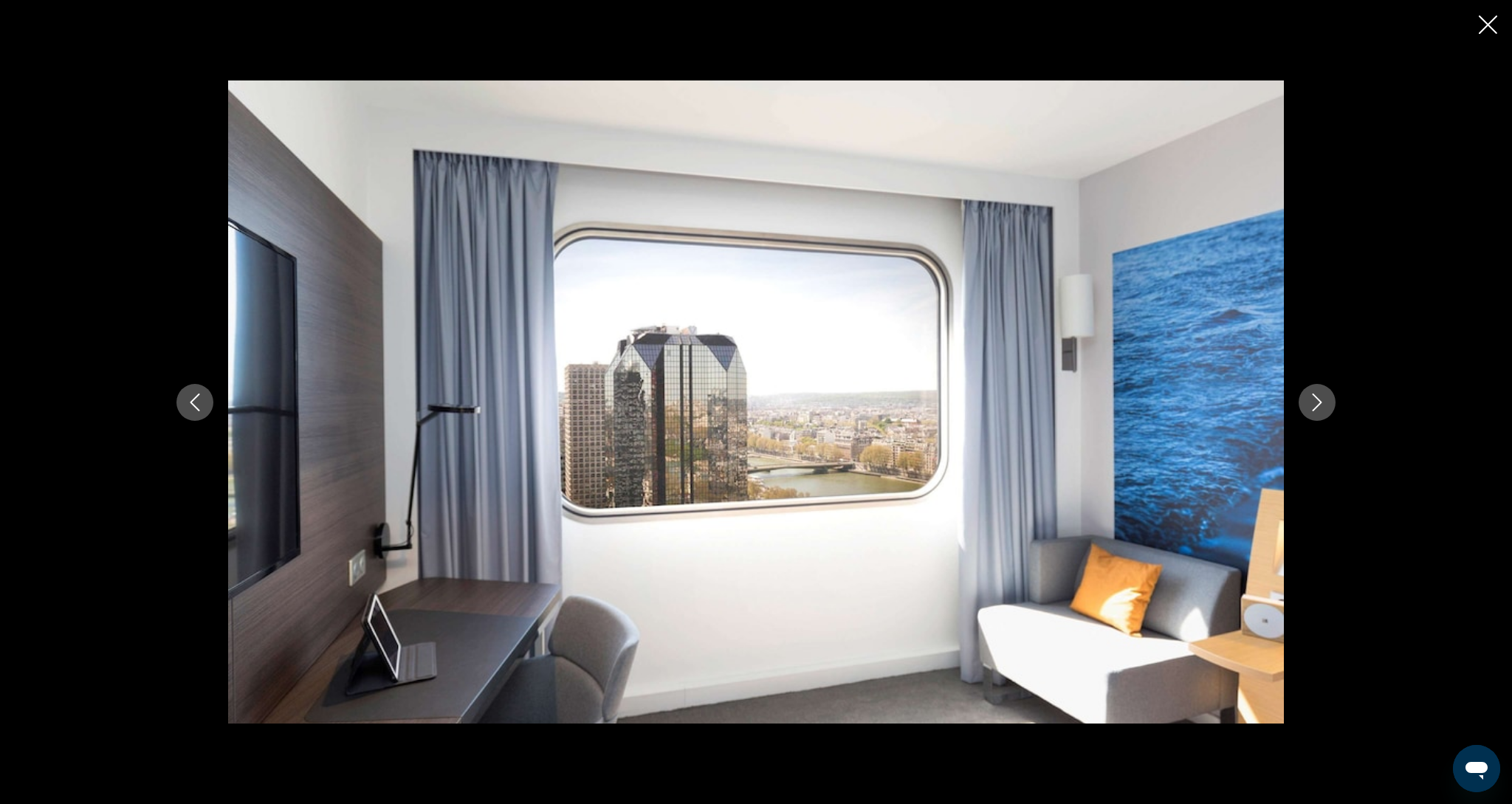
click at [1322, 409] on icon "Next image" at bounding box center [1317, 402] width 18 height 18
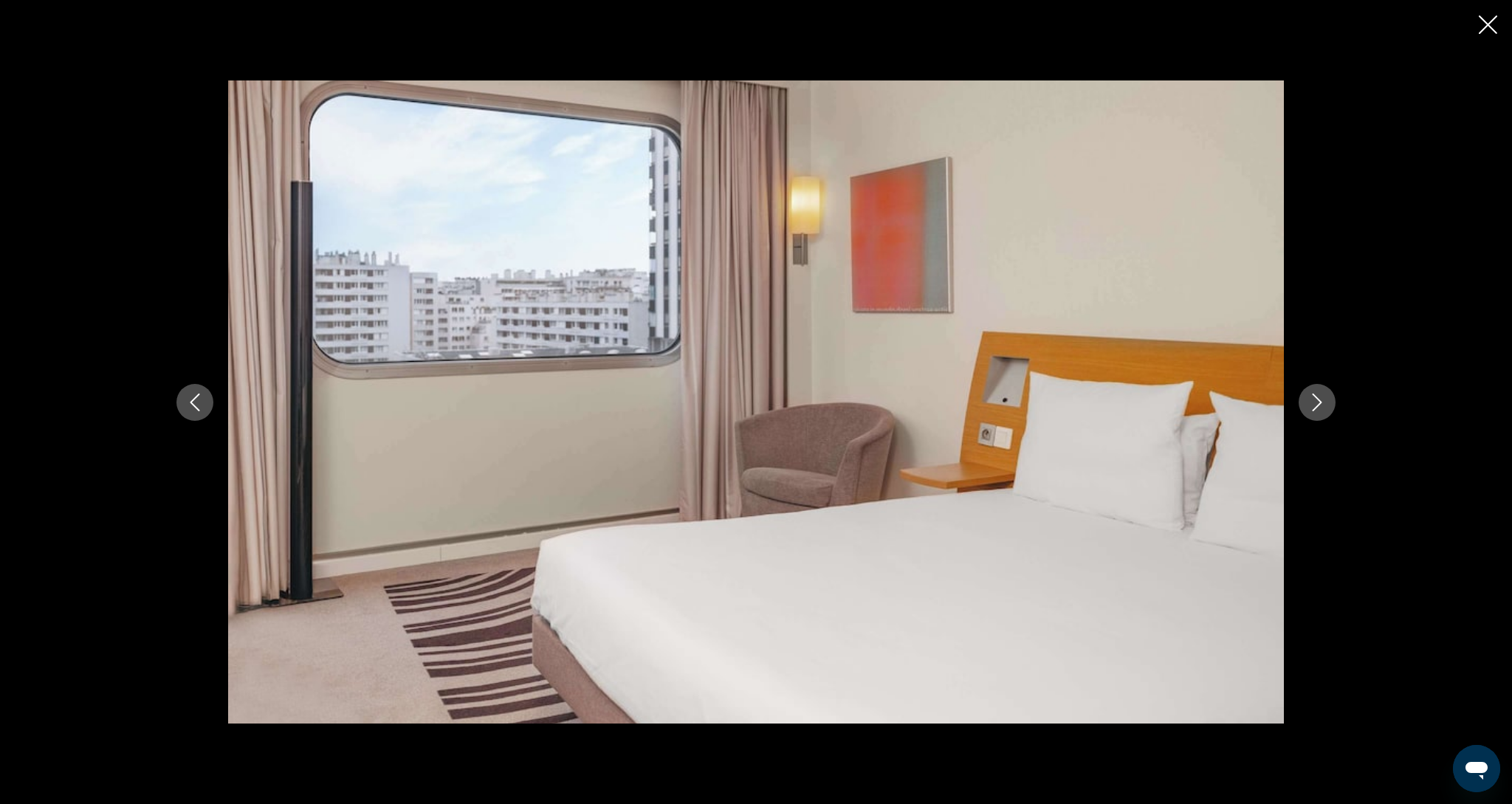
click at [1322, 409] on icon "Next image" at bounding box center [1317, 402] width 18 height 18
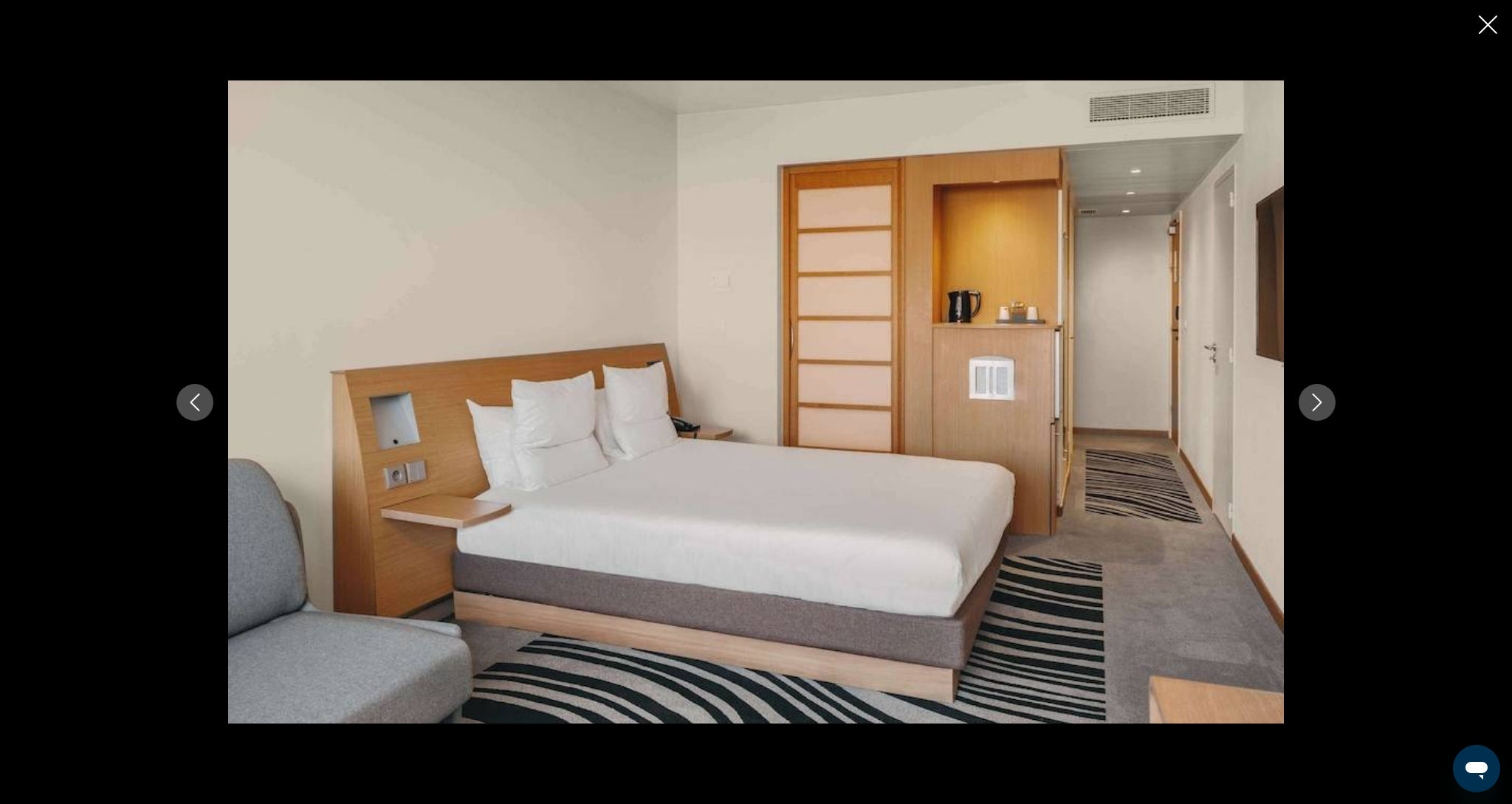
scroll to position [547, 0]
click at [1322, 409] on icon "Next image" at bounding box center [1317, 402] width 18 height 18
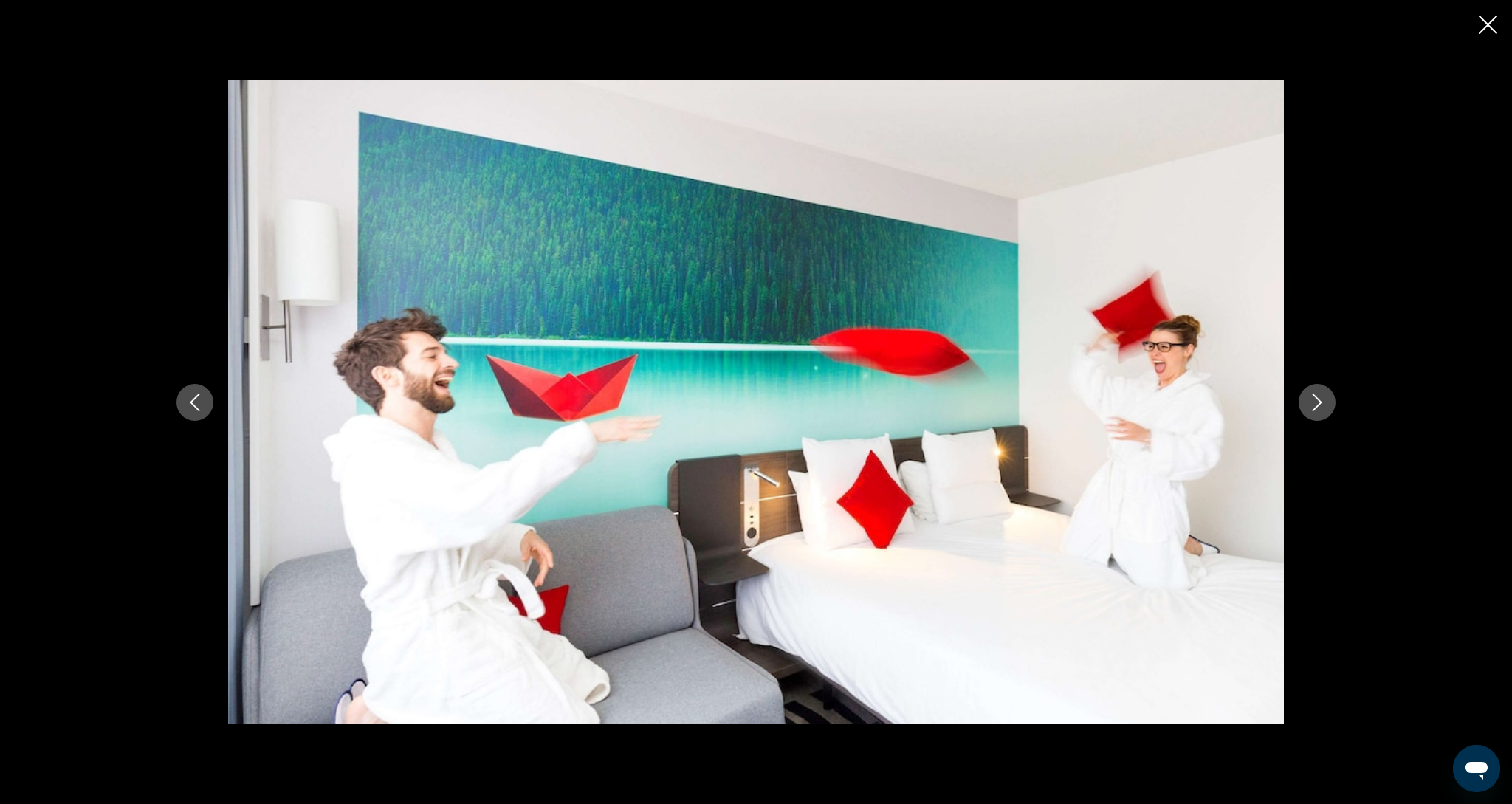
click at [1322, 409] on icon "Next image" at bounding box center [1317, 402] width 18 height 18
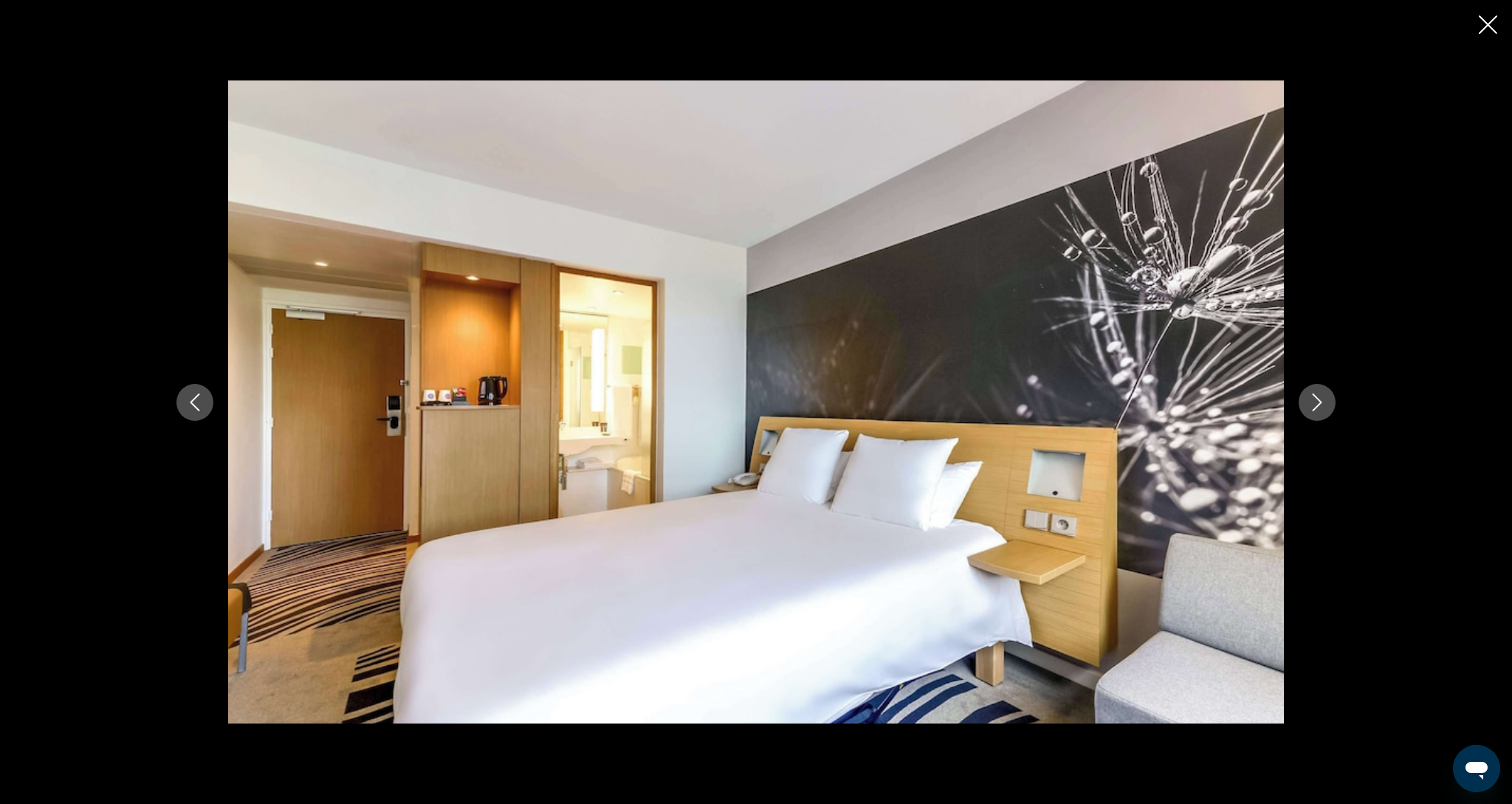
click at [1322, 409] on icon "Next image" at bounding box center [1317, 402] width 18 height 18
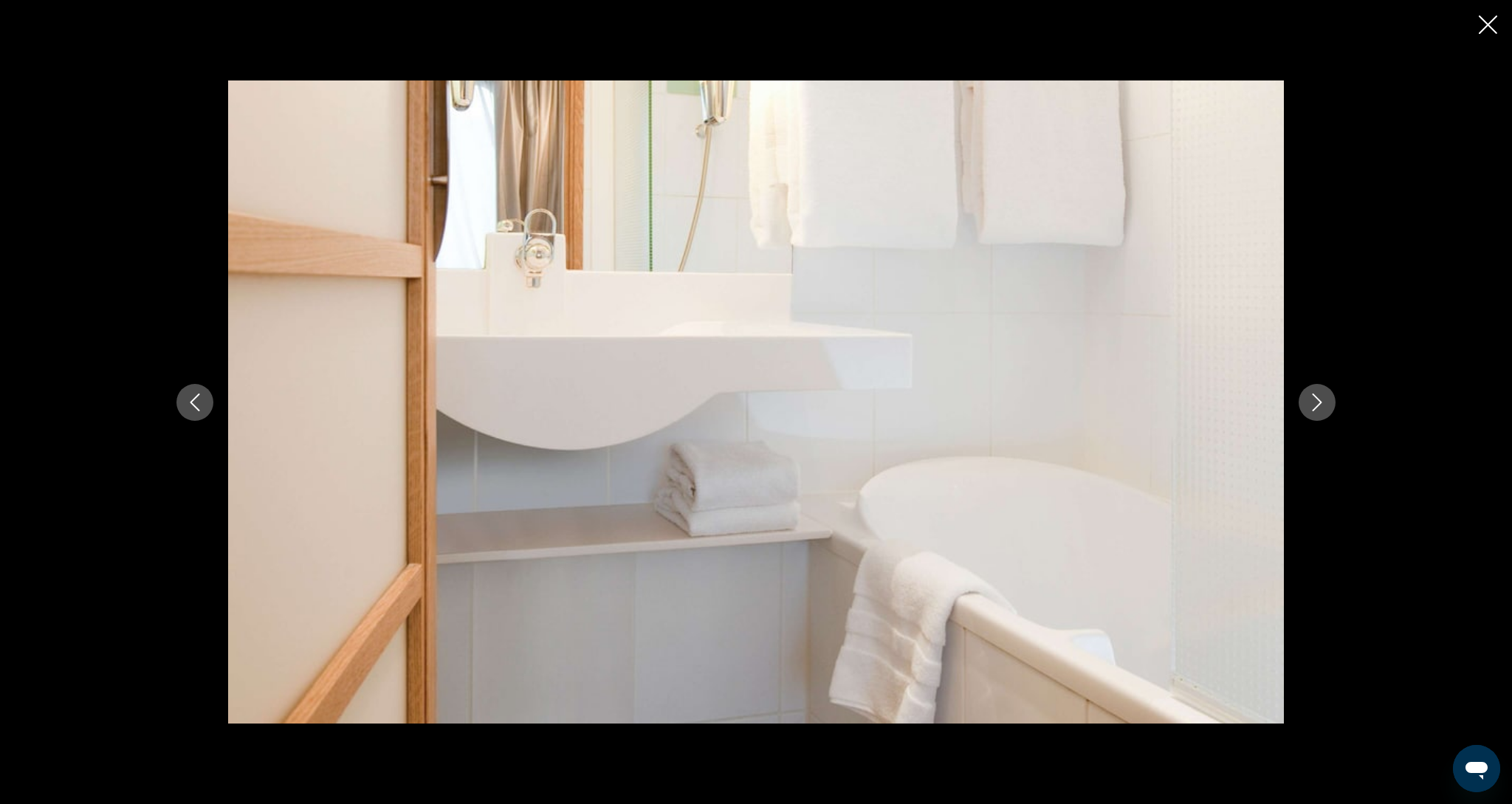
scroll to position [540, 1]
click at [1322, 409] on icon "Next image" at bounding box center [1317, 402] width 18 height 18
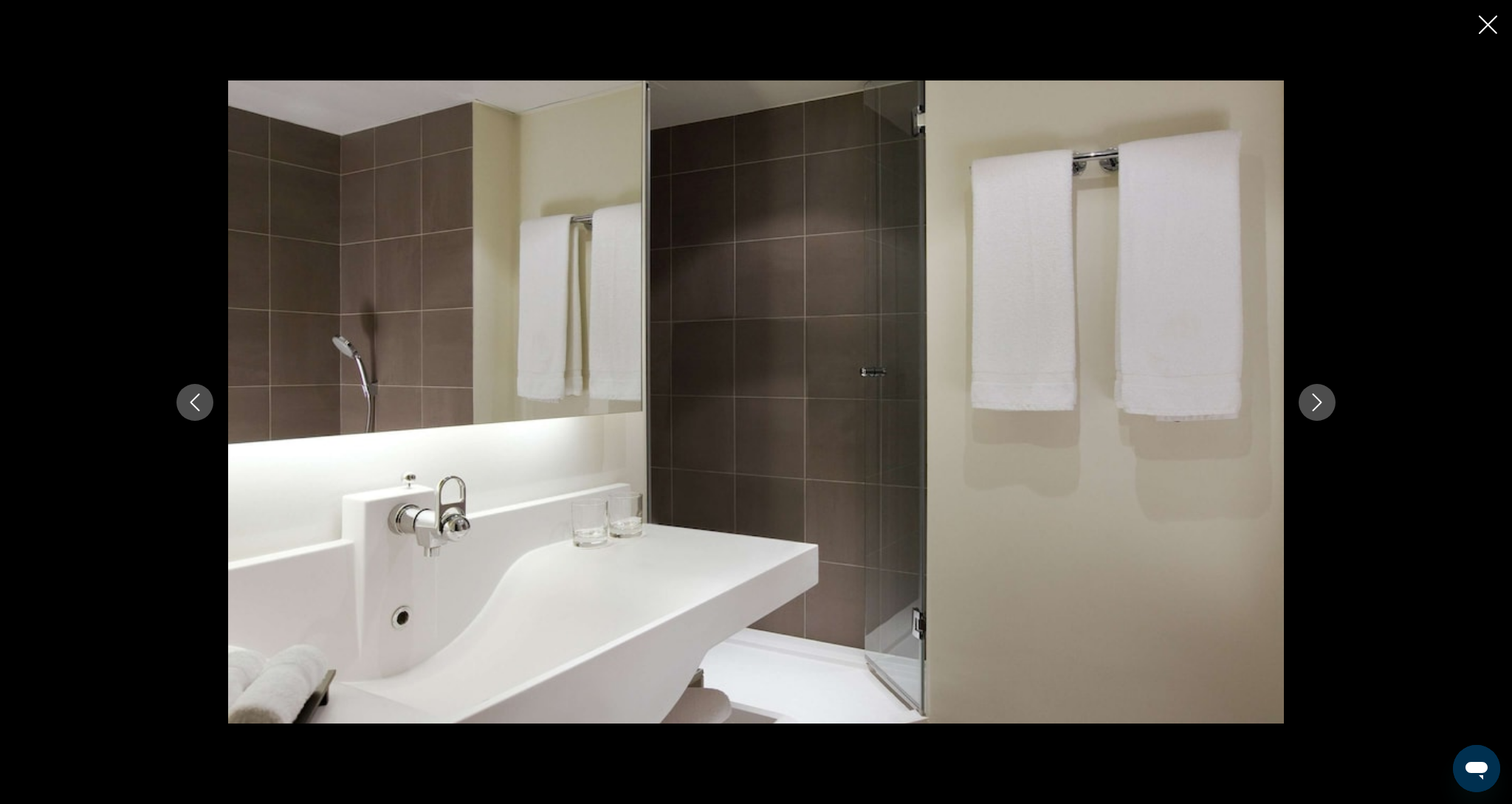
scroll to position [559, 0]
click at [1322, 409] on icon "Next image" at bounding box center [1317, 402] width 18 height 18
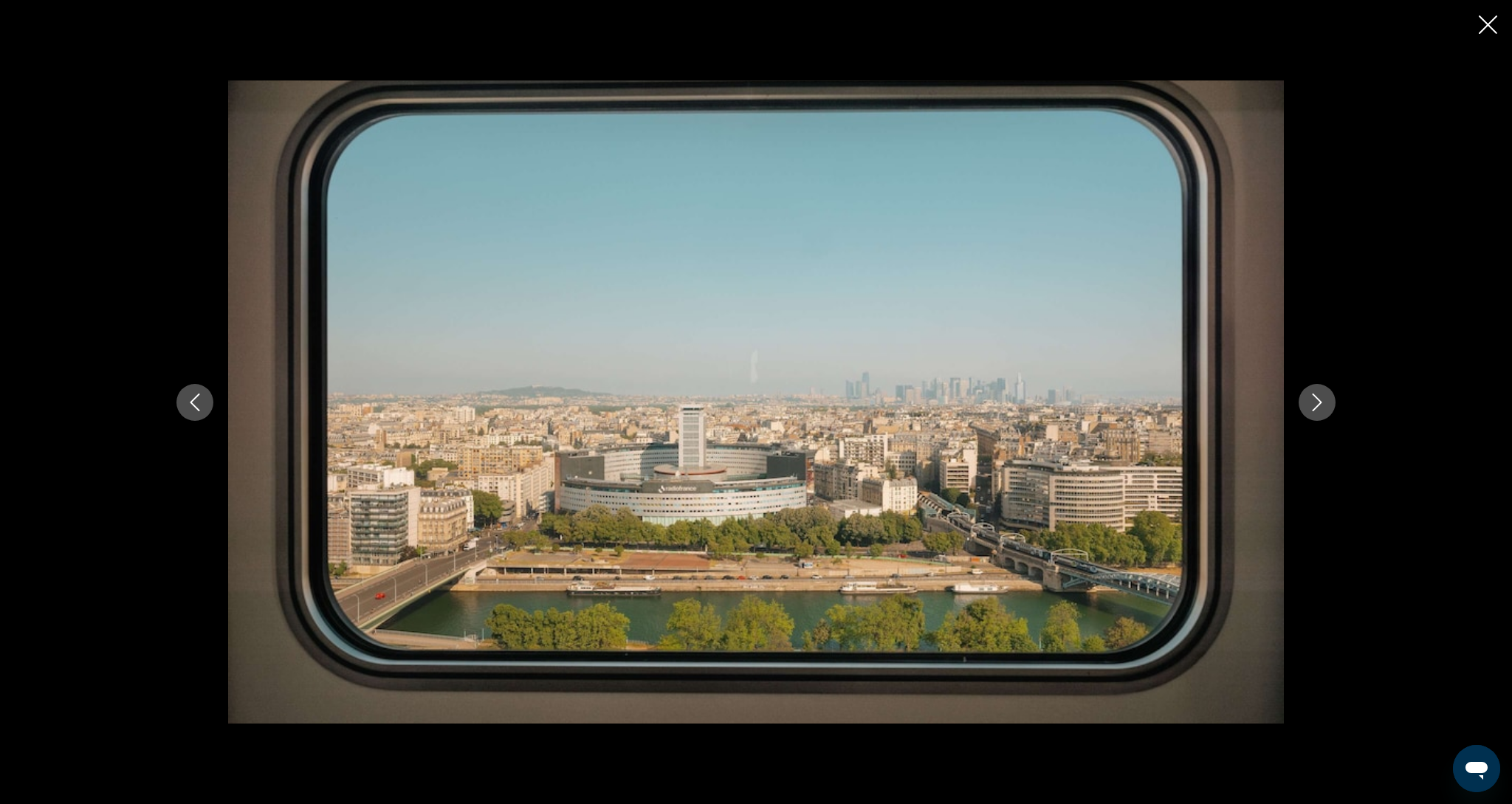
click at [1322, 409] on icon "Next image" at bounding box center [1317, 402] width 18 height 18
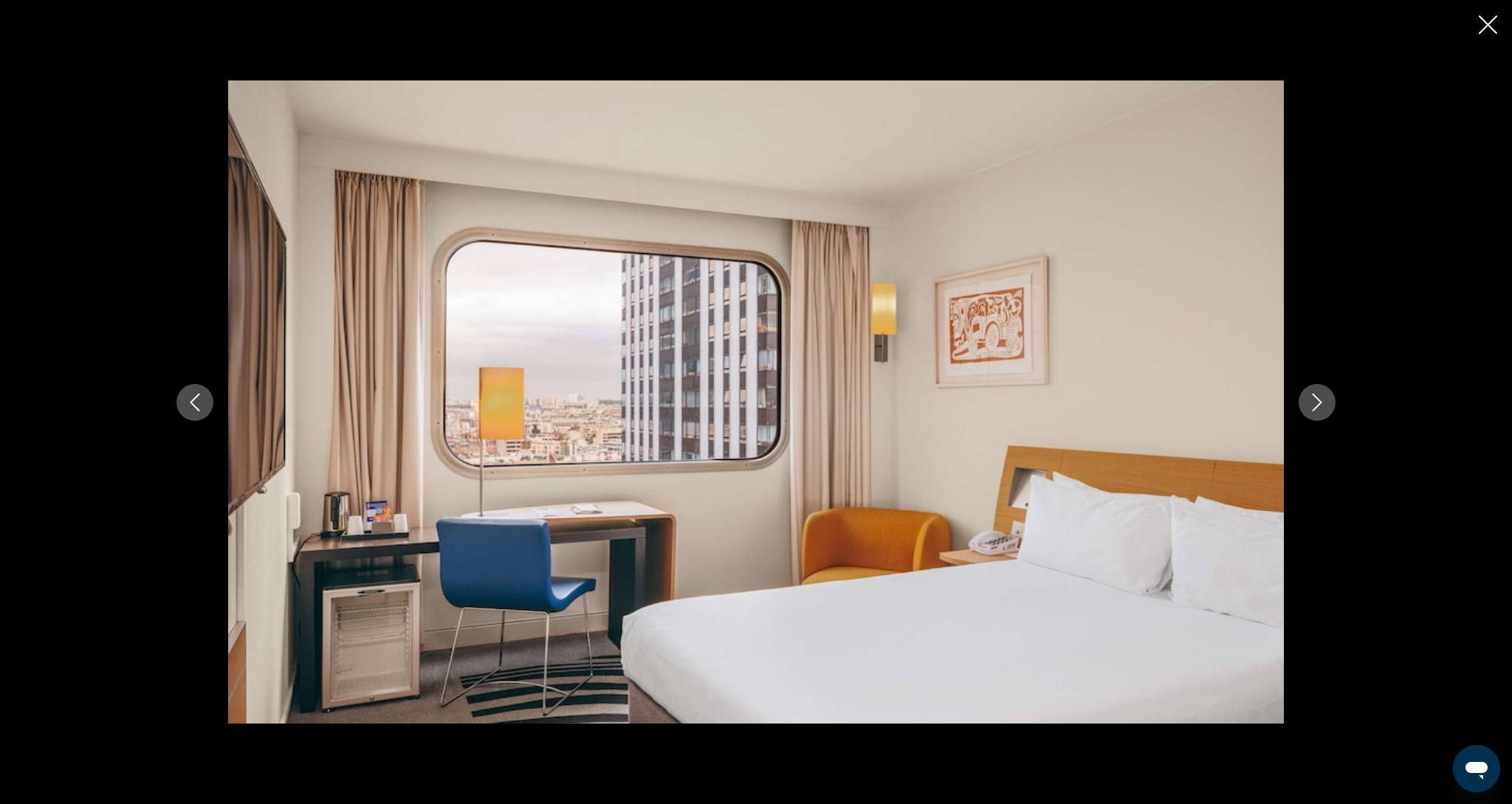
click at [1322, 409] on icon "Next image" at bounding box center [1317, 402] width 18 height 18
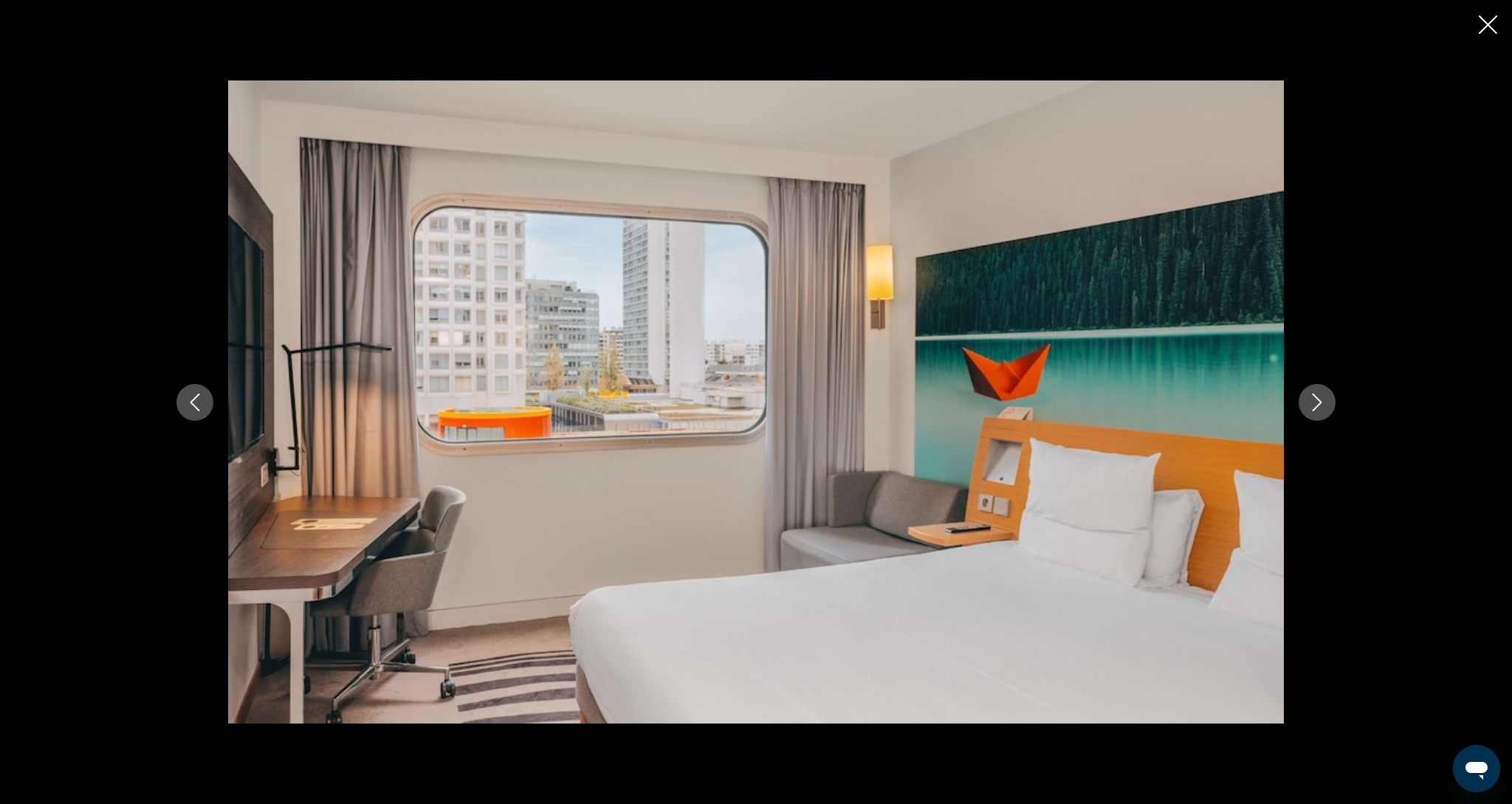
click at [1322, 409] on icon "Next image" at bounding box center [1317, 402] width 18 height 18
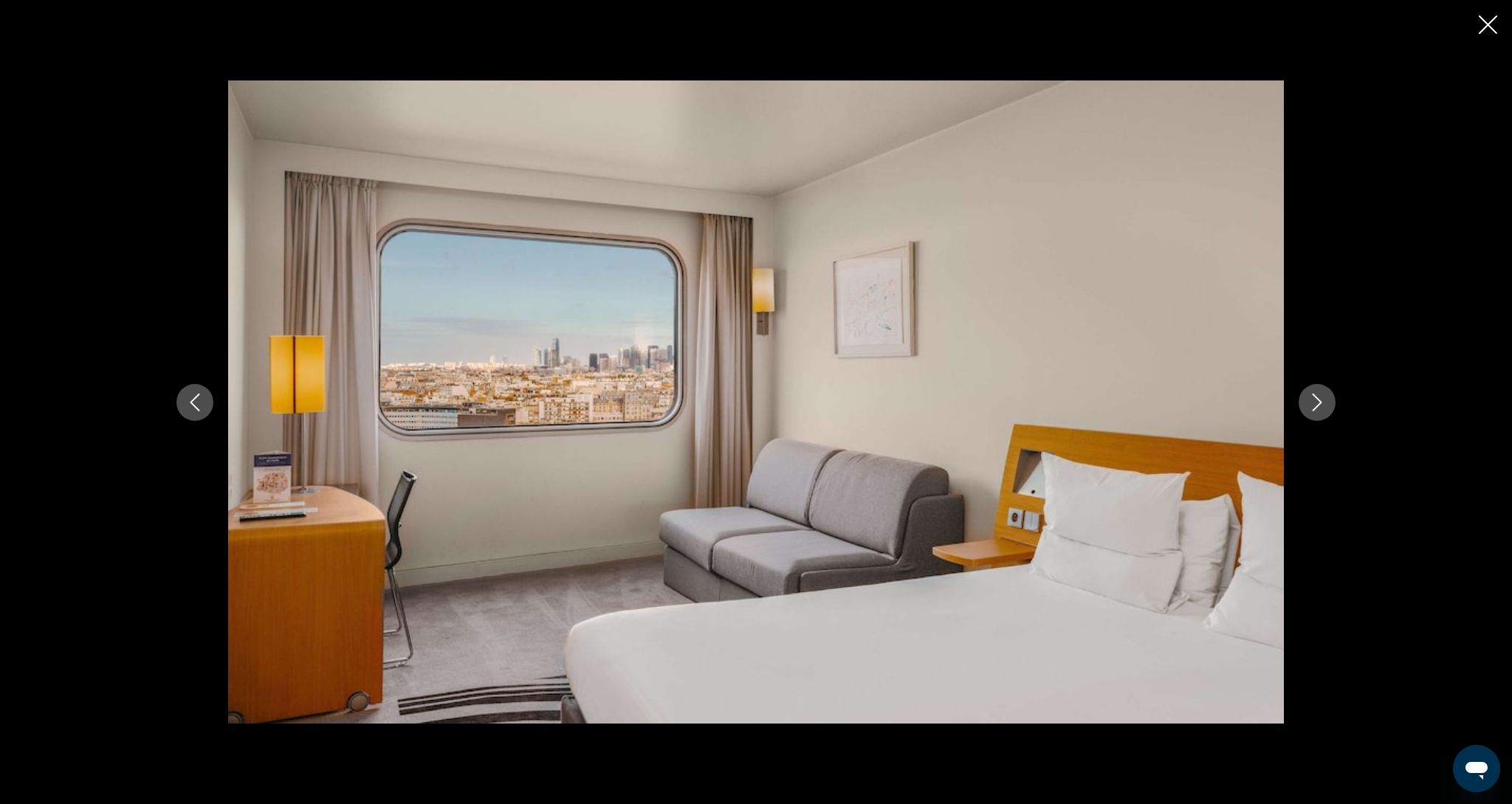
click at [1322, 409] on icon "Next image" at bounding box center [1317, 402] width 18 height 18
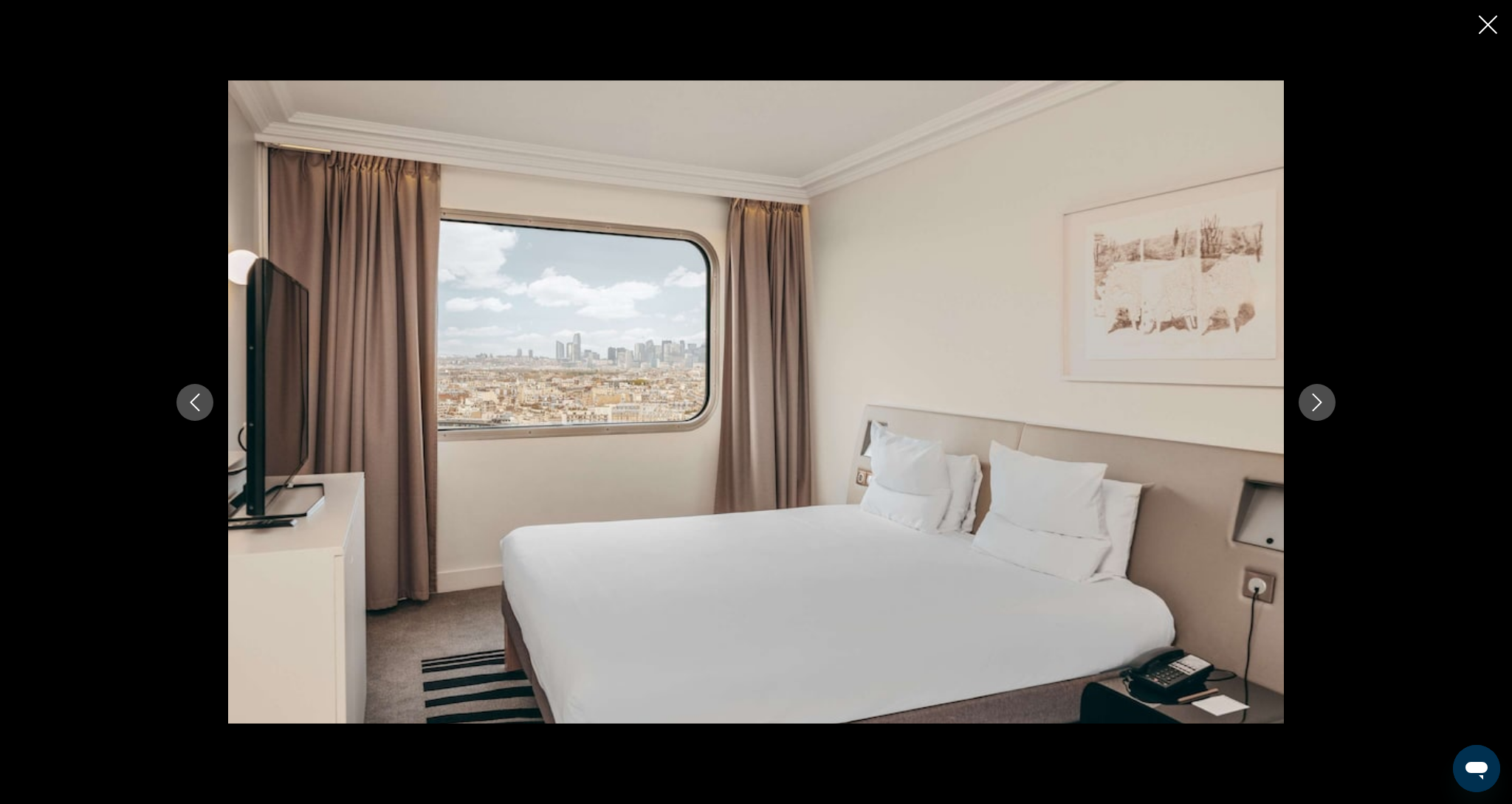
click at [1322, 409] on icon "Next image" at bounding box center [1317, 402] width 18 height 18
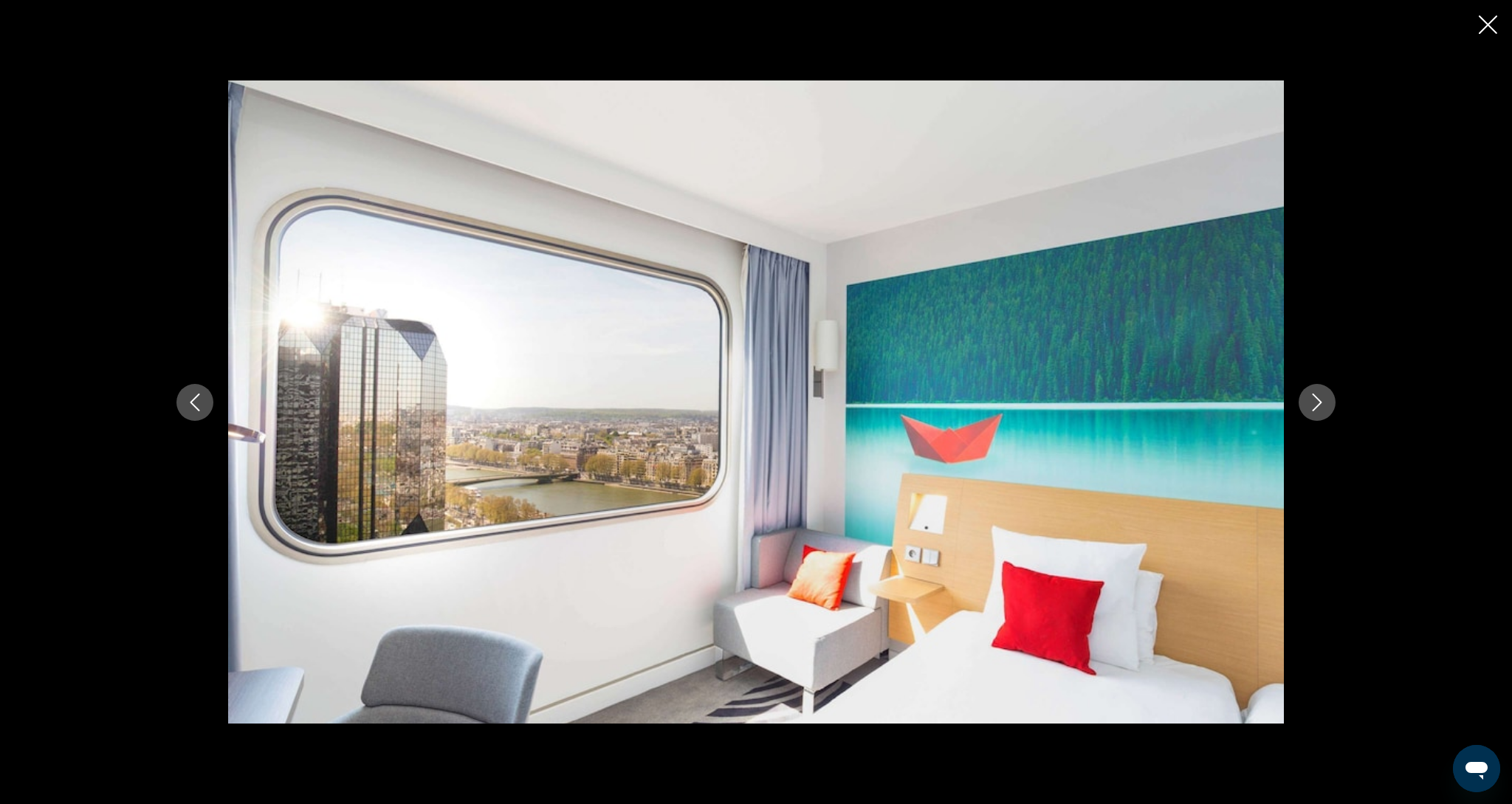
click at [1322, 409] on icon "Next image" at bounding box center [1317, 402] width 18 height 18
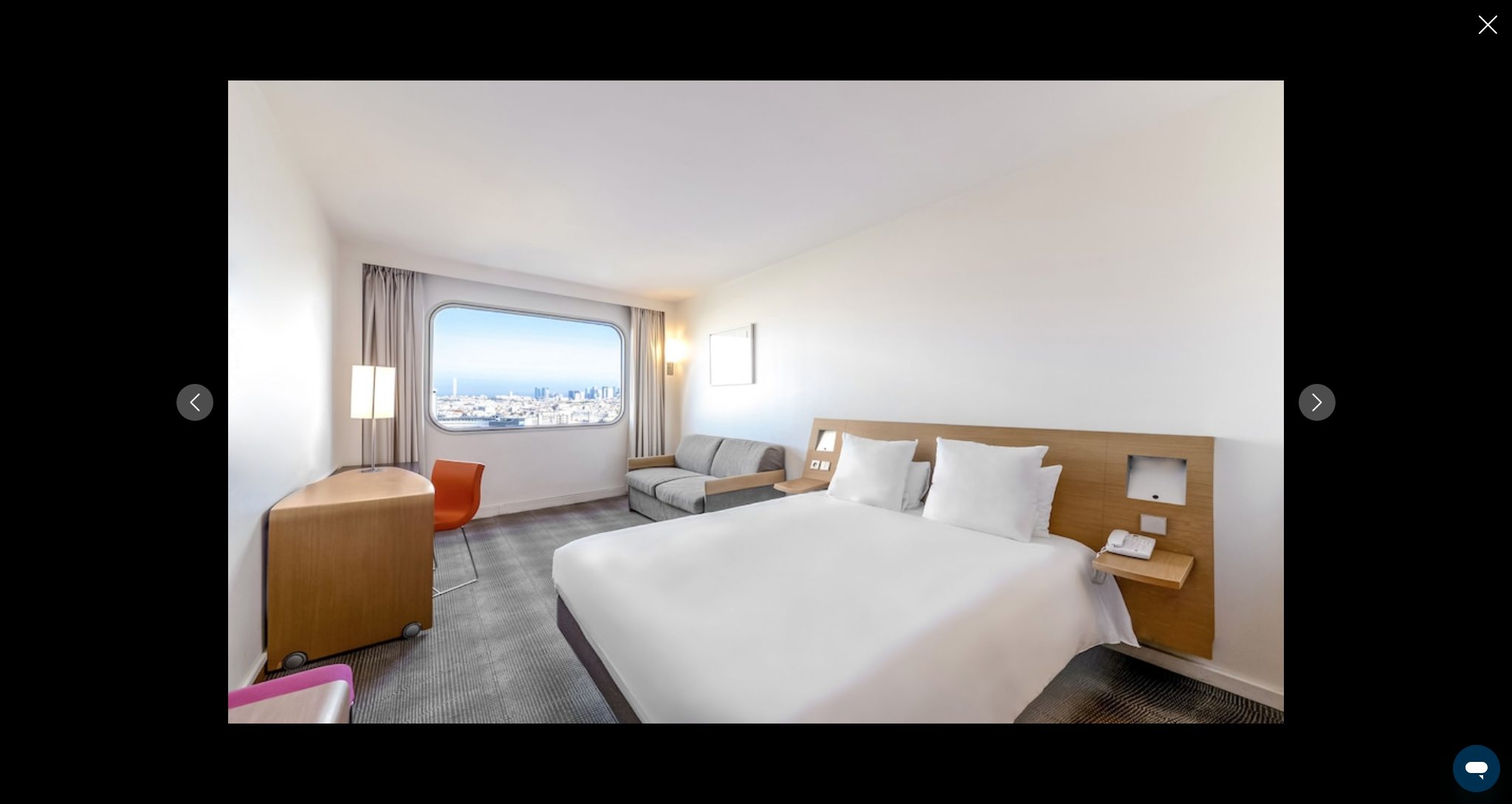
click at [1322, 409] on icon "Next image" at bounding box center [1317, 402] width 18 height 18
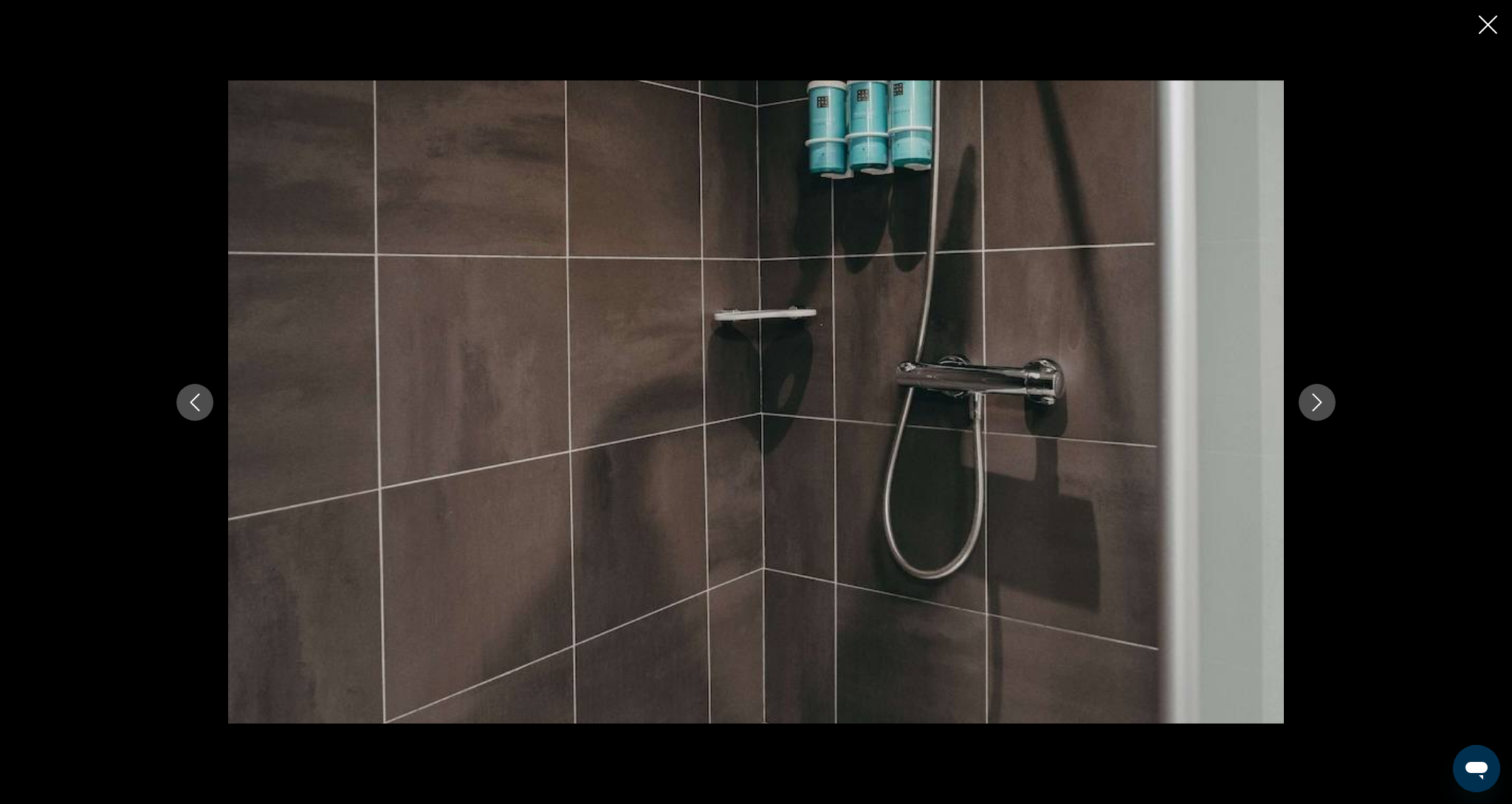
click at [1322, 409] on icon "Next image" at bounding box center [1317, 402] width 18 height 18
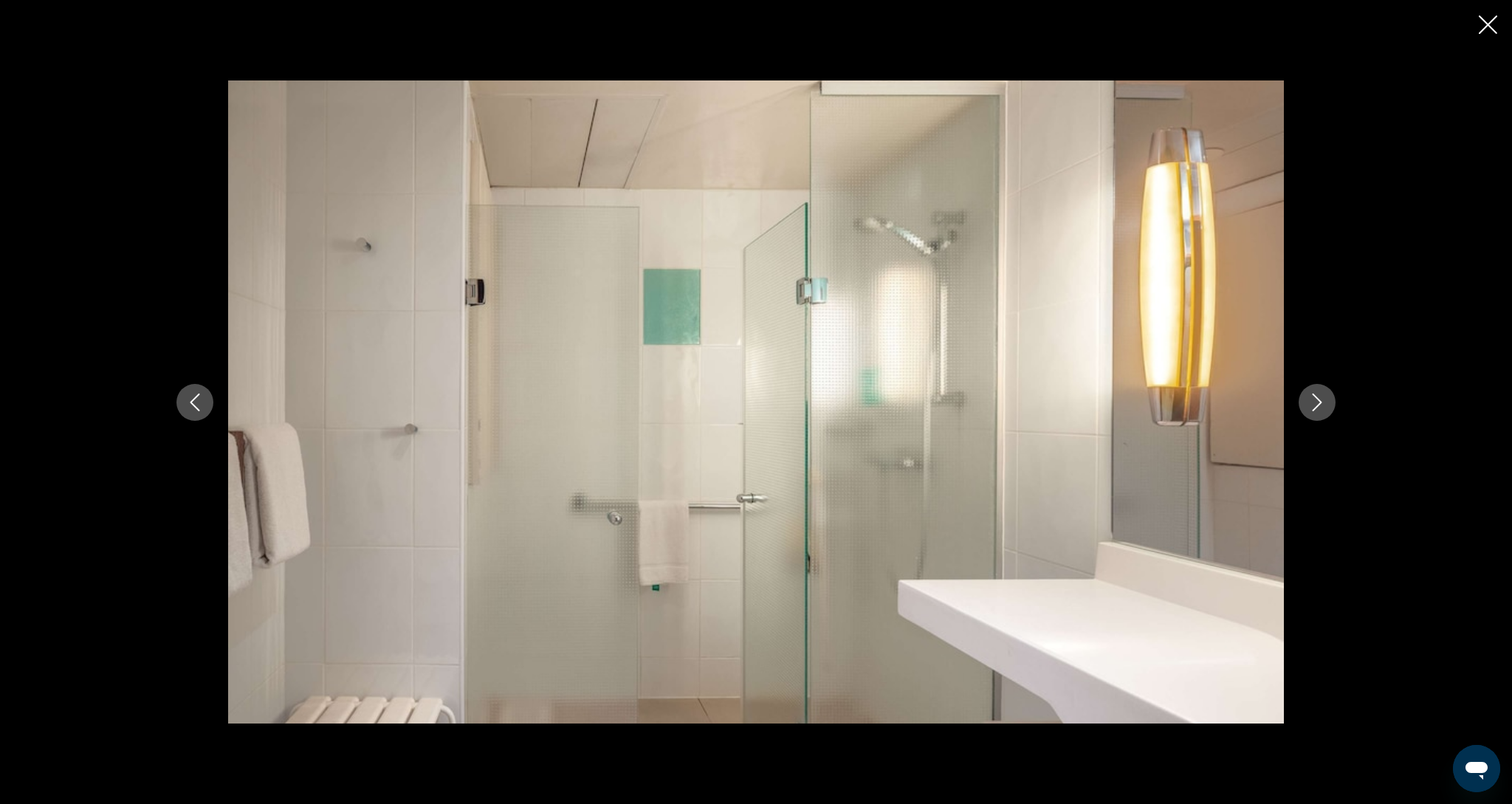
click at [1322, 409] on icon "Next image" at bounding box center [1317, 402] width 18 height 18
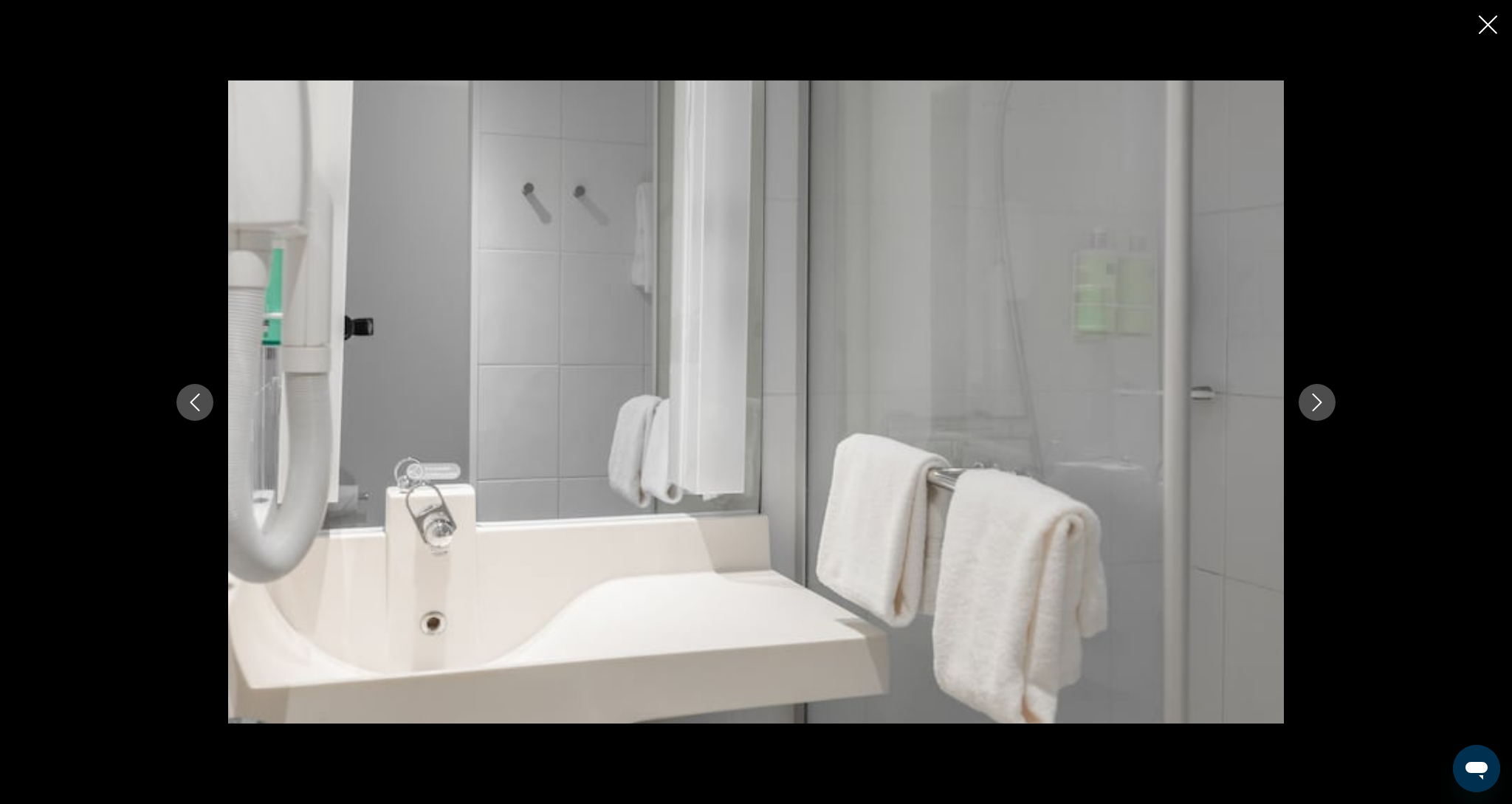
click at [1322, 409] on icon "Next image" at bounding box center [1317, 402] width 18 height 18
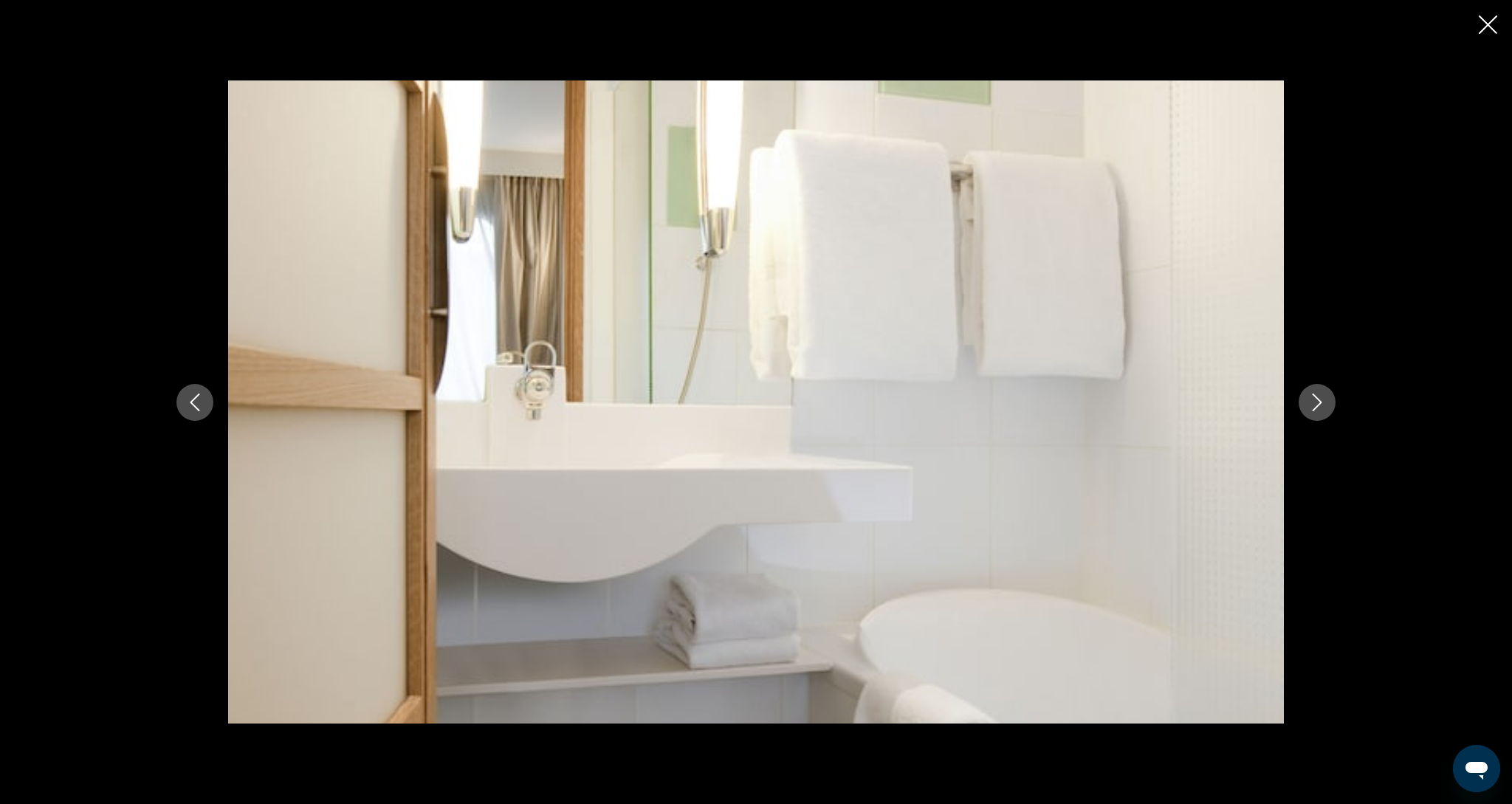
click at [1322, 409] on icon "Next image" at bounding box center [1317, 402] width 18 height 18
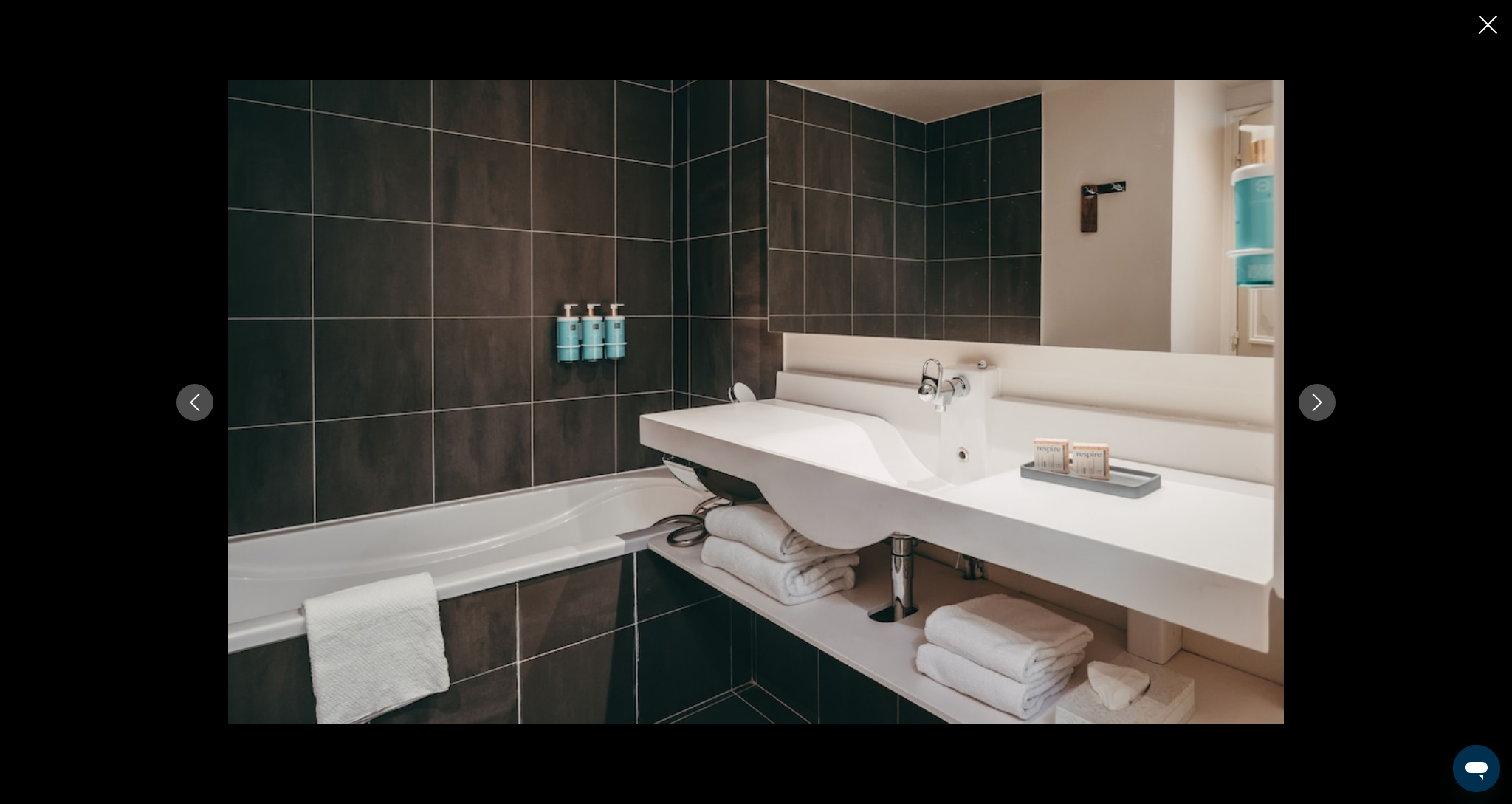
click at [1322, 409] on icon "Next image" at bounding box center [1317, 402] width 18 height 18
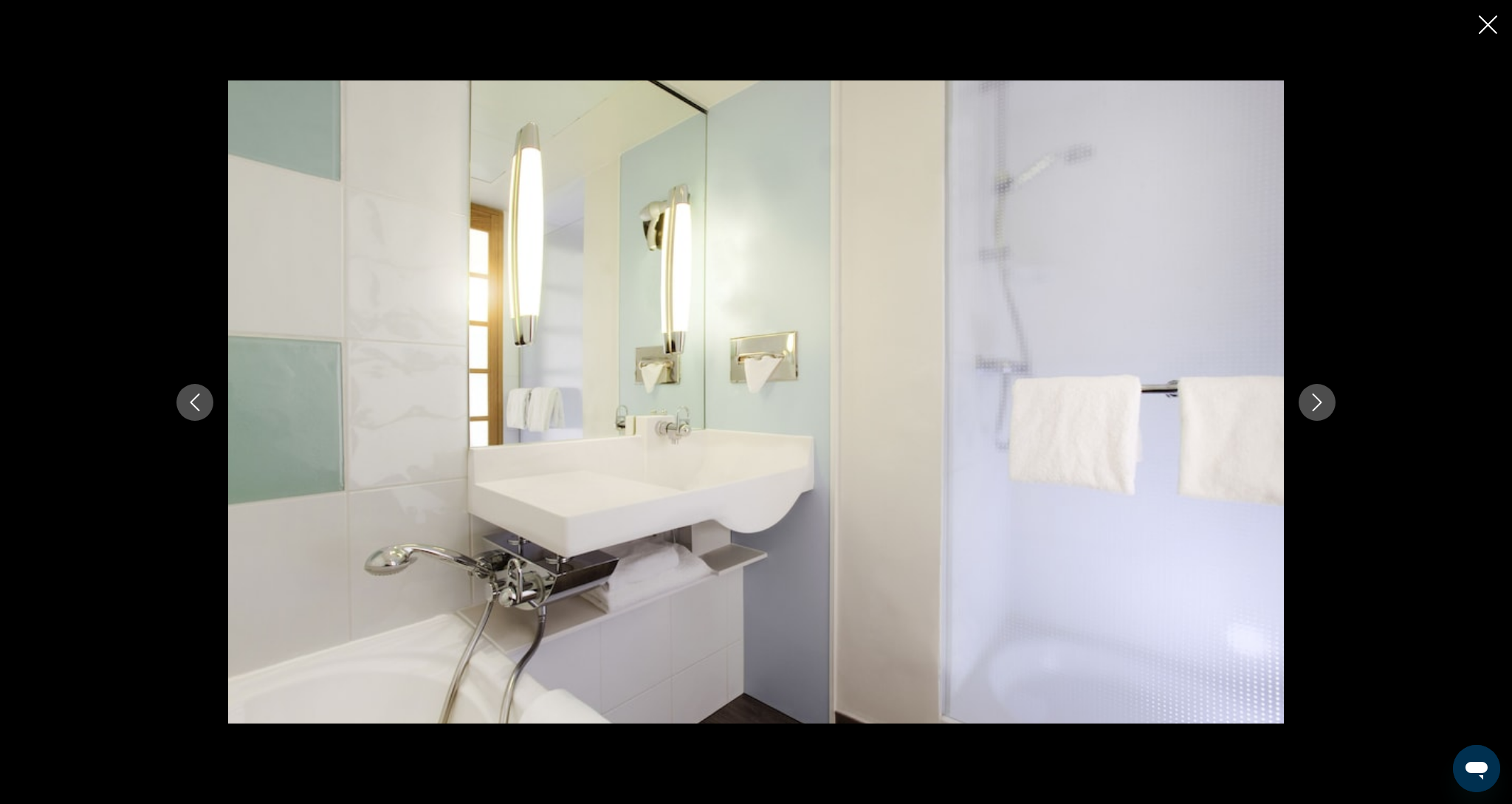
click at [1322, 409] on icon "Next image" at bounding box center [1317, 402] width 18 height 18
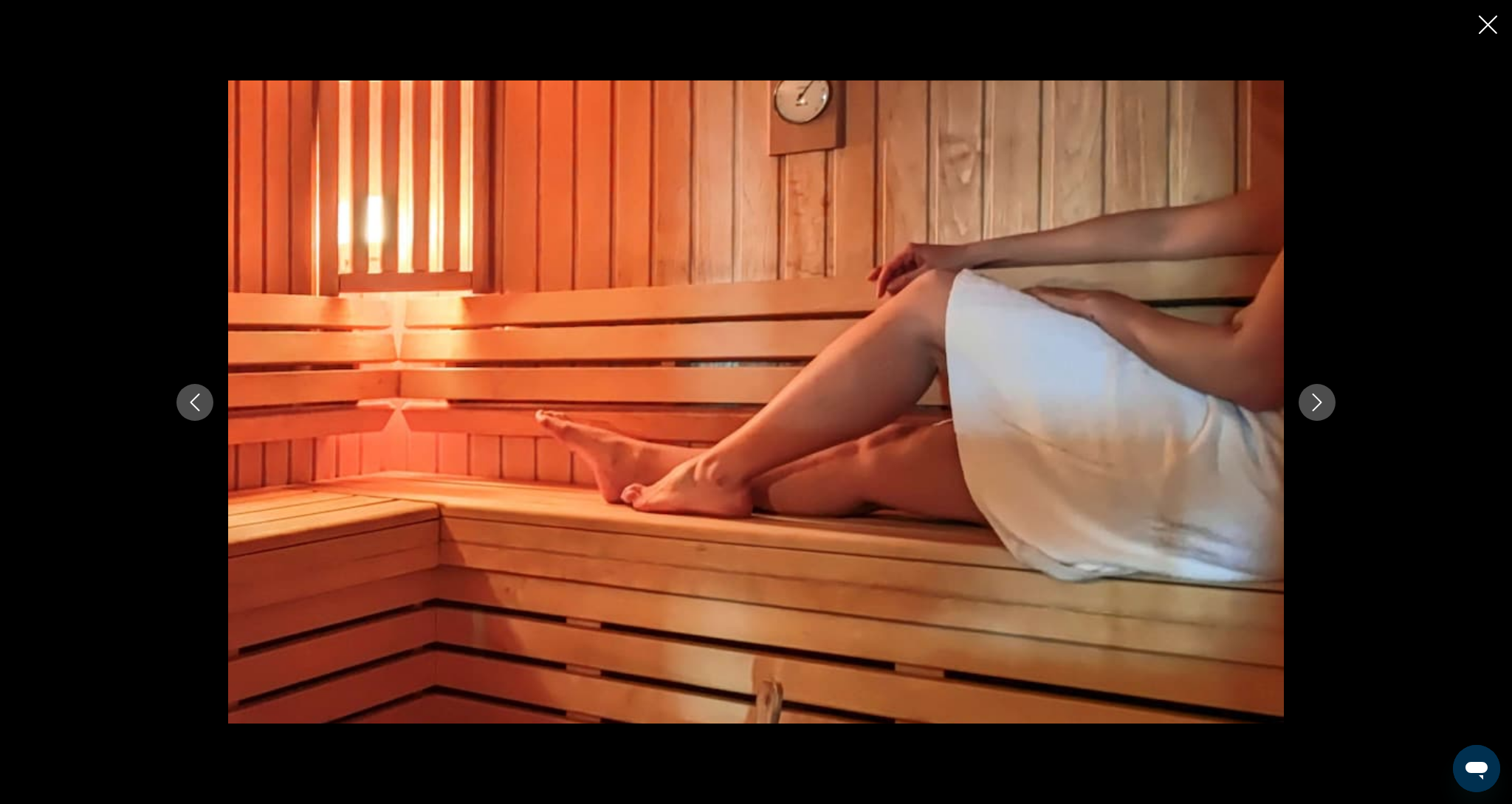
click at [1322, 409] on icon "Next image" at bounding box center [1317, 402] width 18 height 18
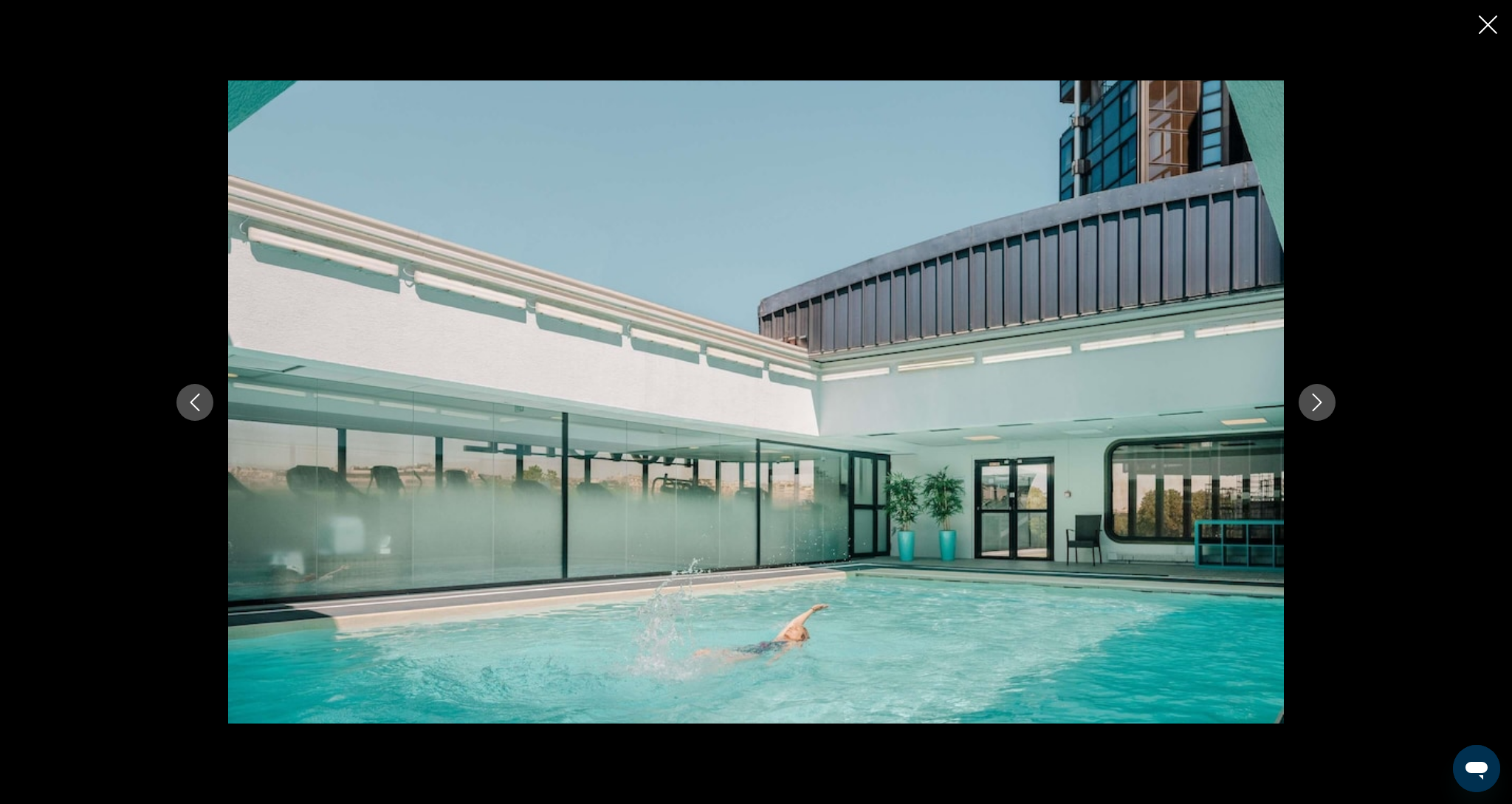
click at [1322, 409] on icon "Next image" at bounding box center [1317, 402] width 18 height 18
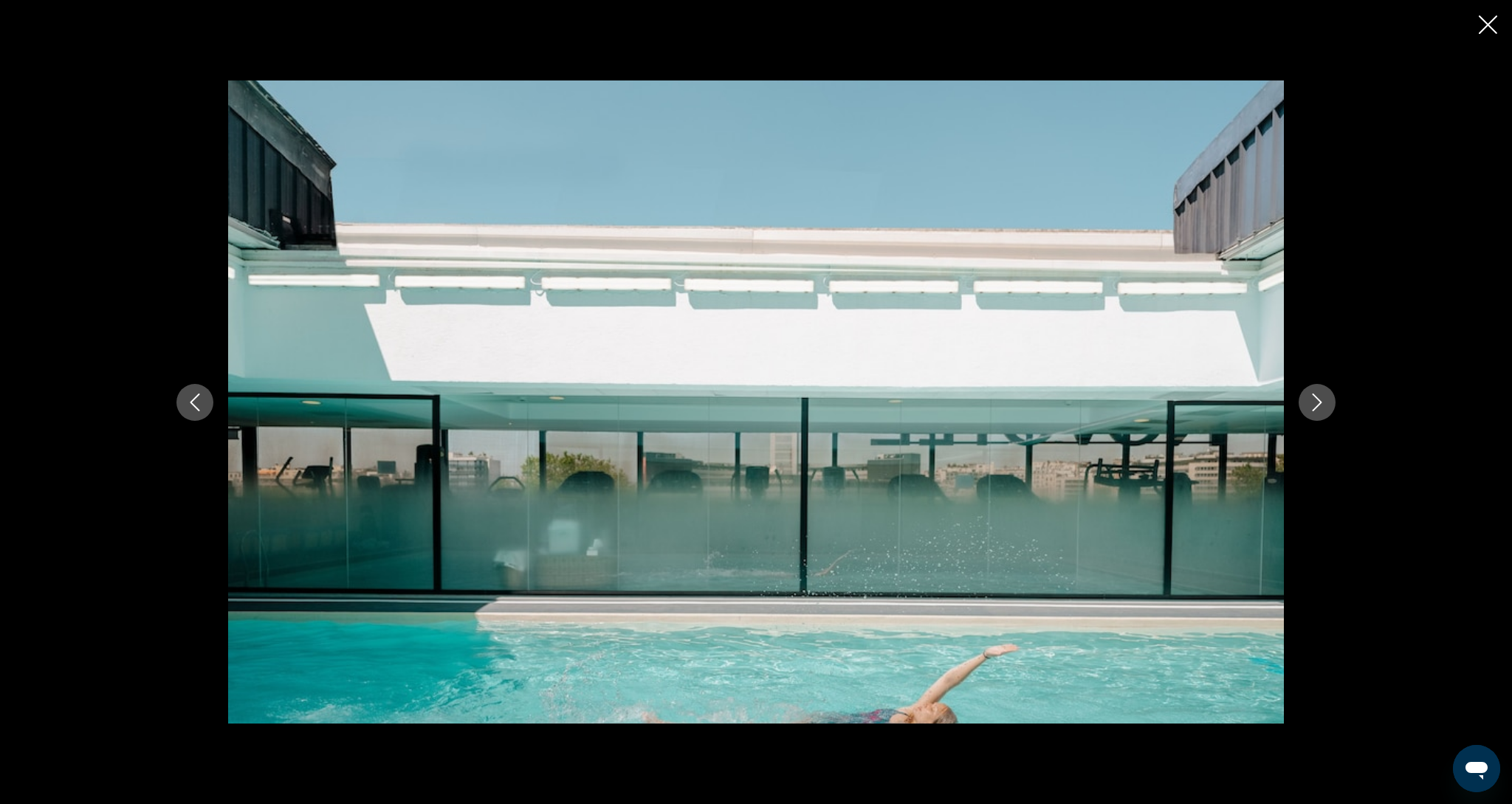
scroll to position [564, 0]
click at [182, 402] on button "Previous image" at bounding box center [195, 402] width 37 height 37
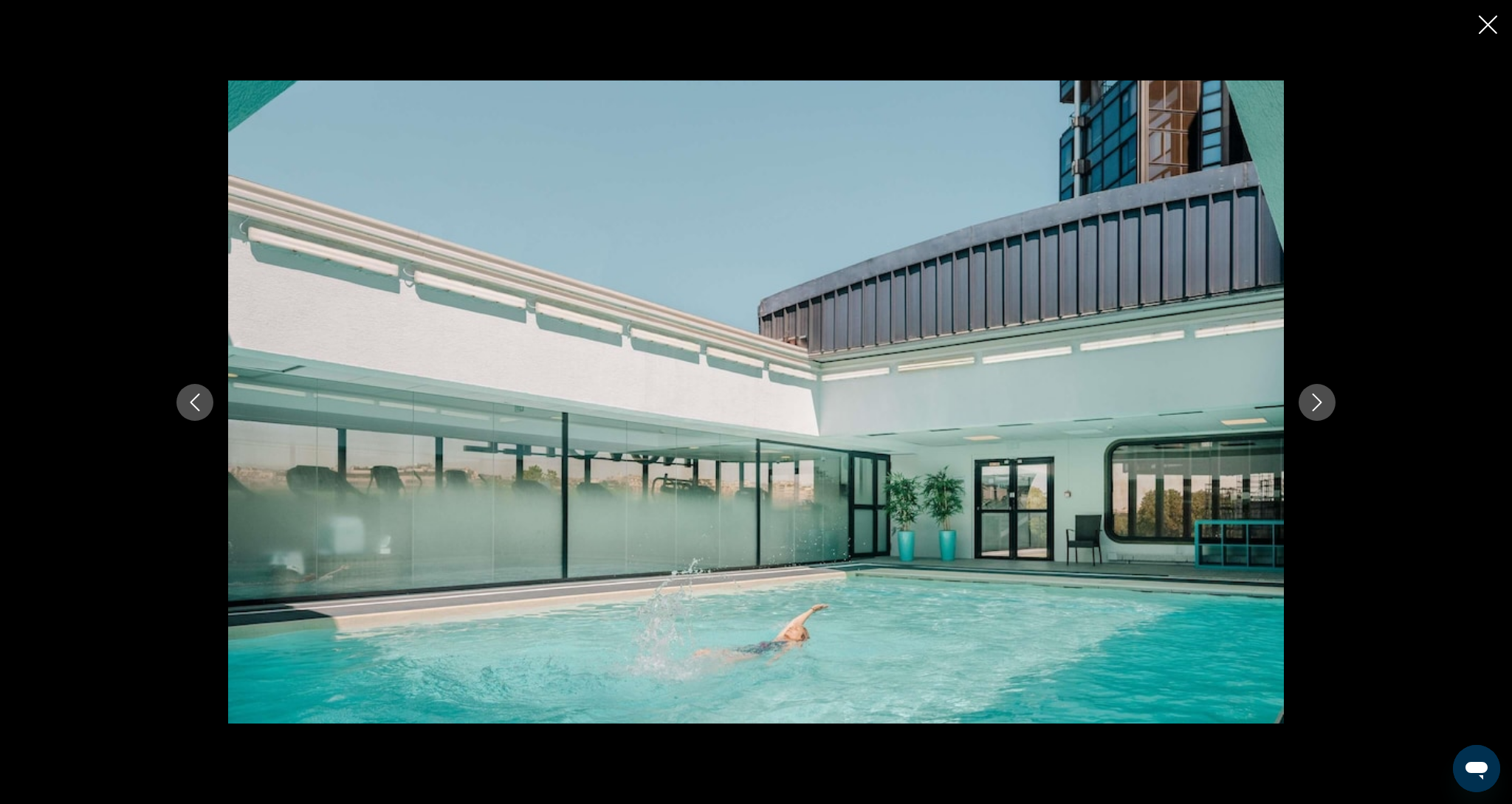
scroll to position [580, 0]
click at [1327, 402] on button "Next image" at bounding box center [1316, 402] width 37 height 37
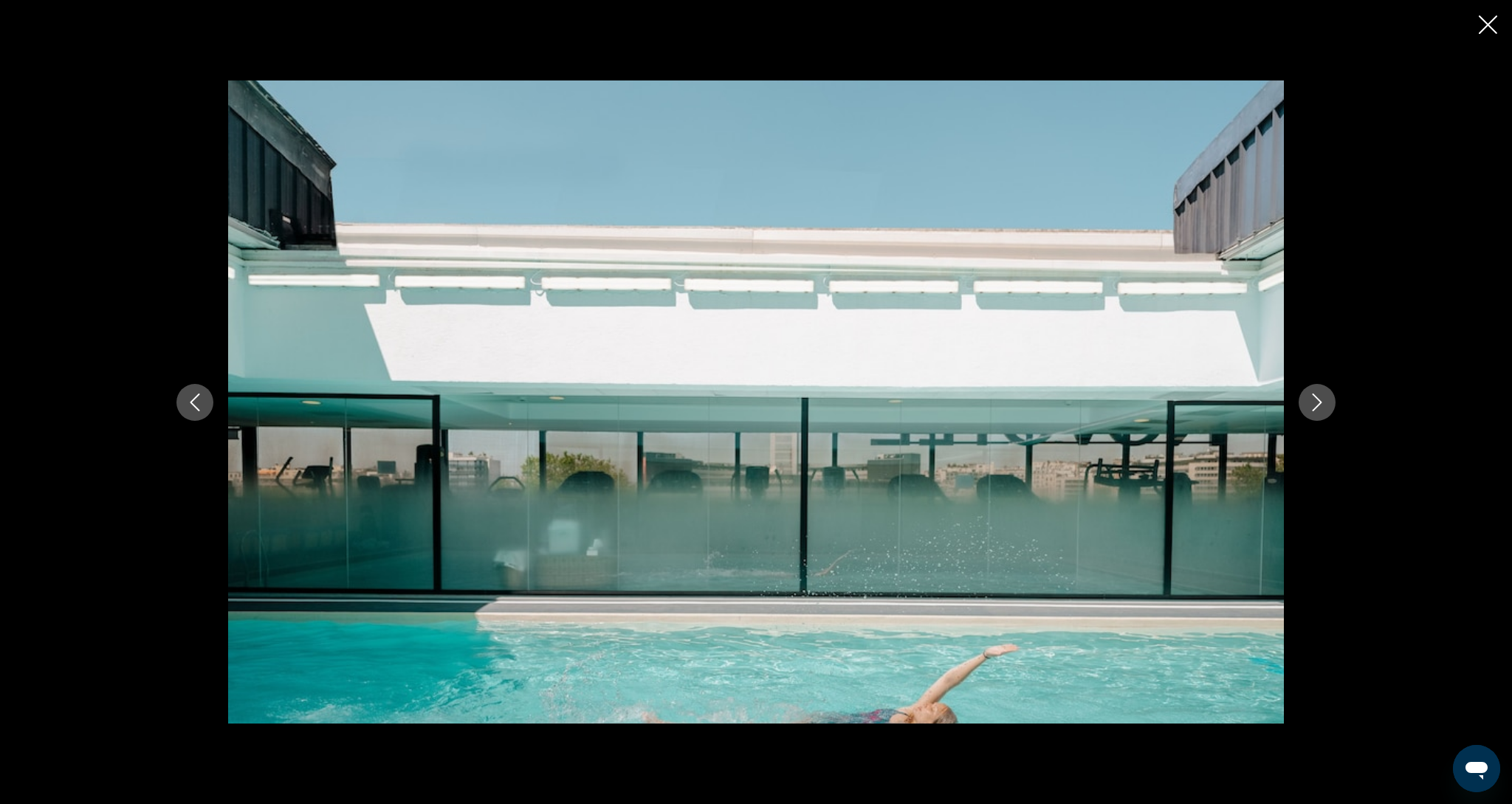
click at [1327, 402] on button "Next image" at bounding box center [1316, 402] width 37 height 37
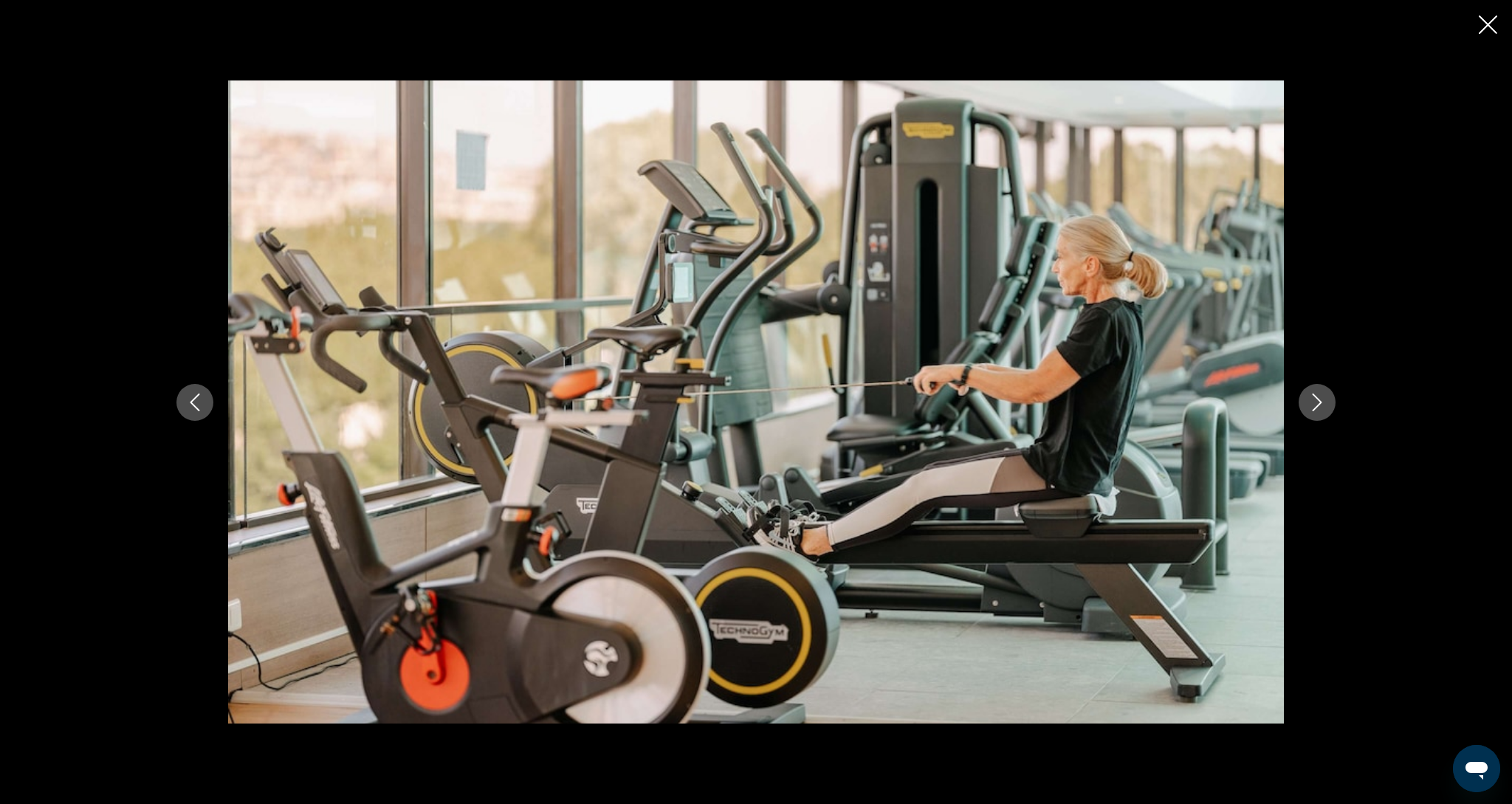
click at [1327, 402] on button "Next image" at bounding box center [1316, 402] width 37 height 37
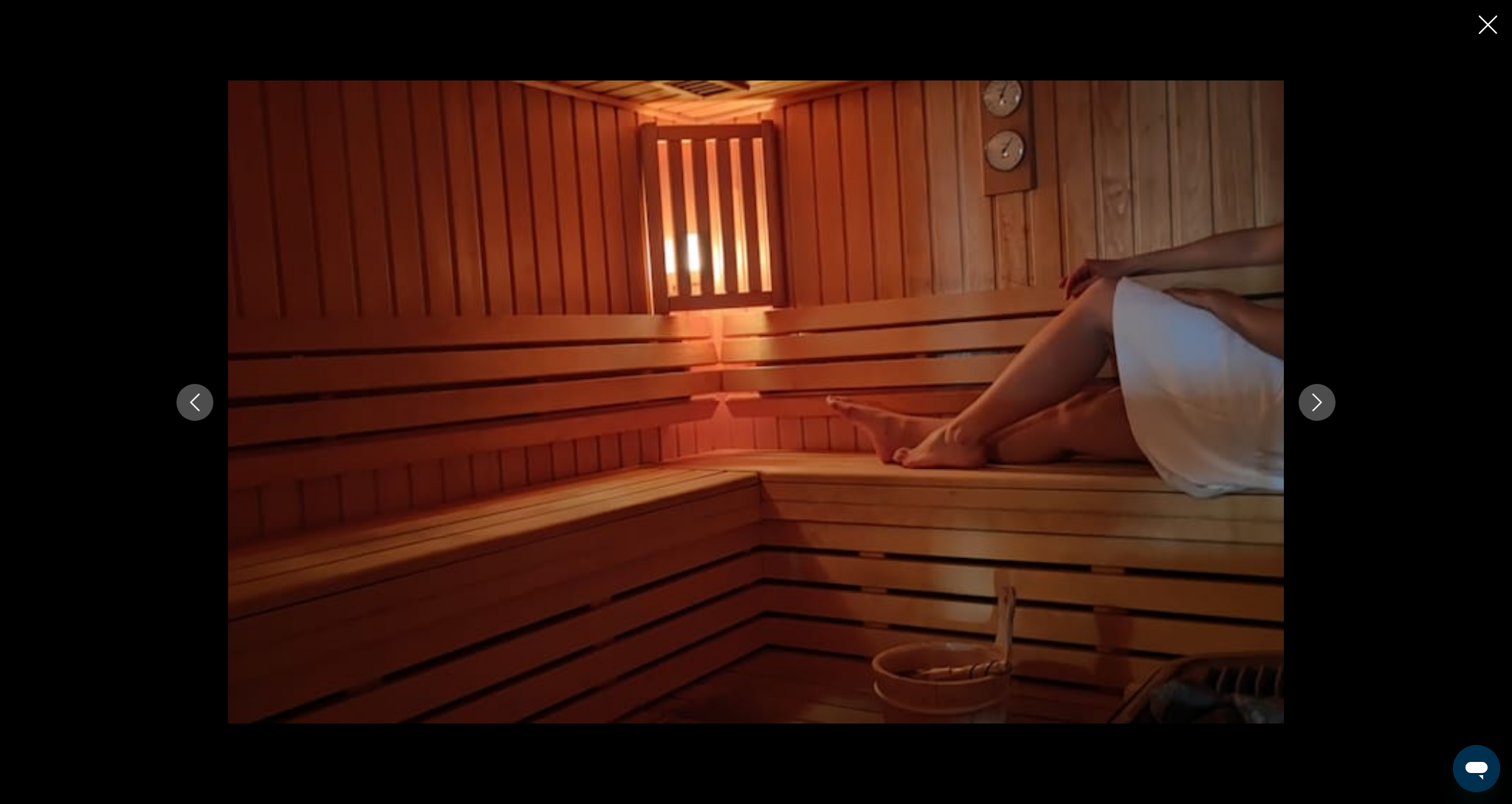
click at [1327, 402] on button "Next image" at bounding box center [1316, 402] width 37 height 37
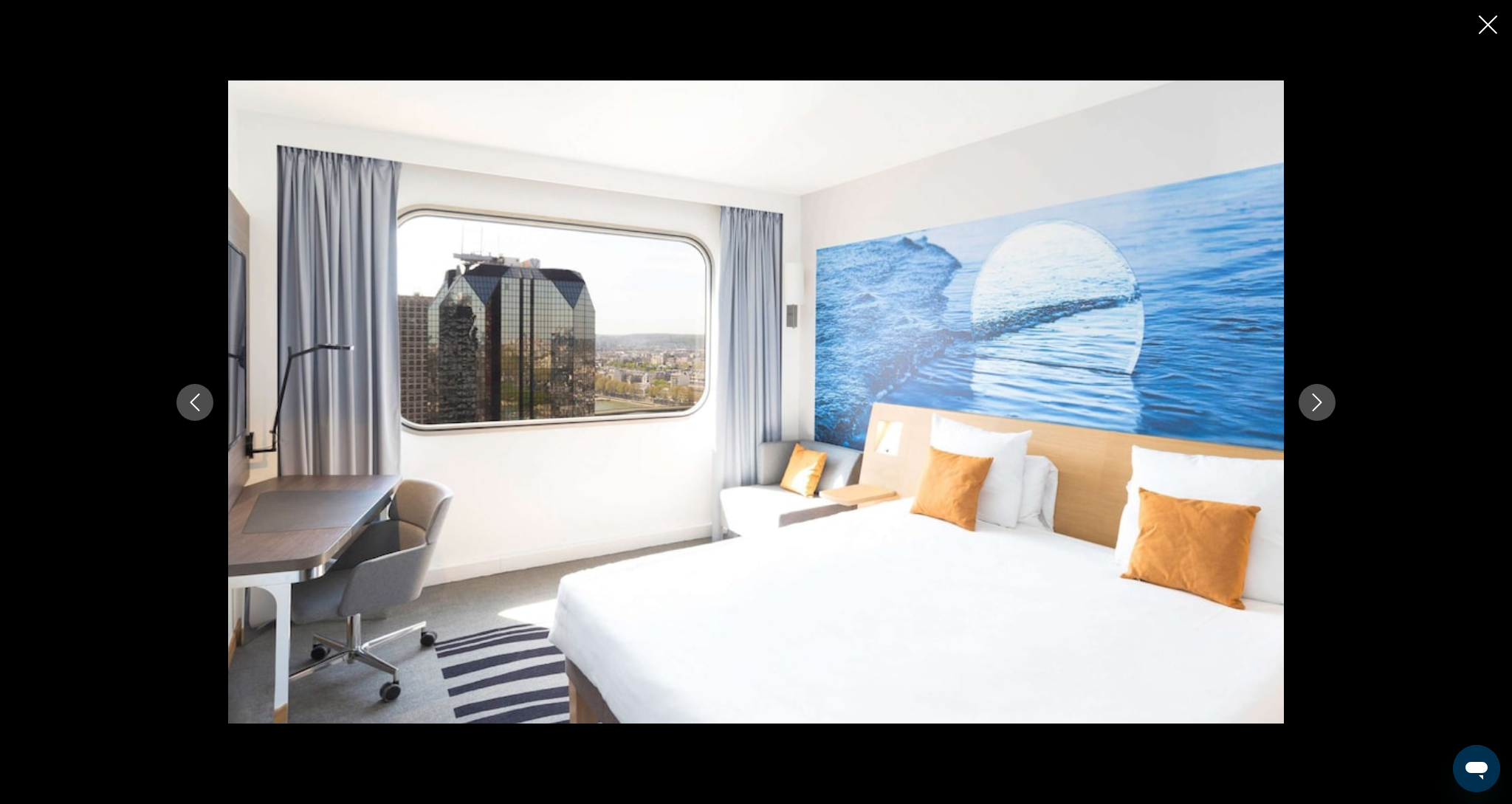
click at [1327, 402] on button "Next image" at bounding box center [1316, 402] width 37 height 37
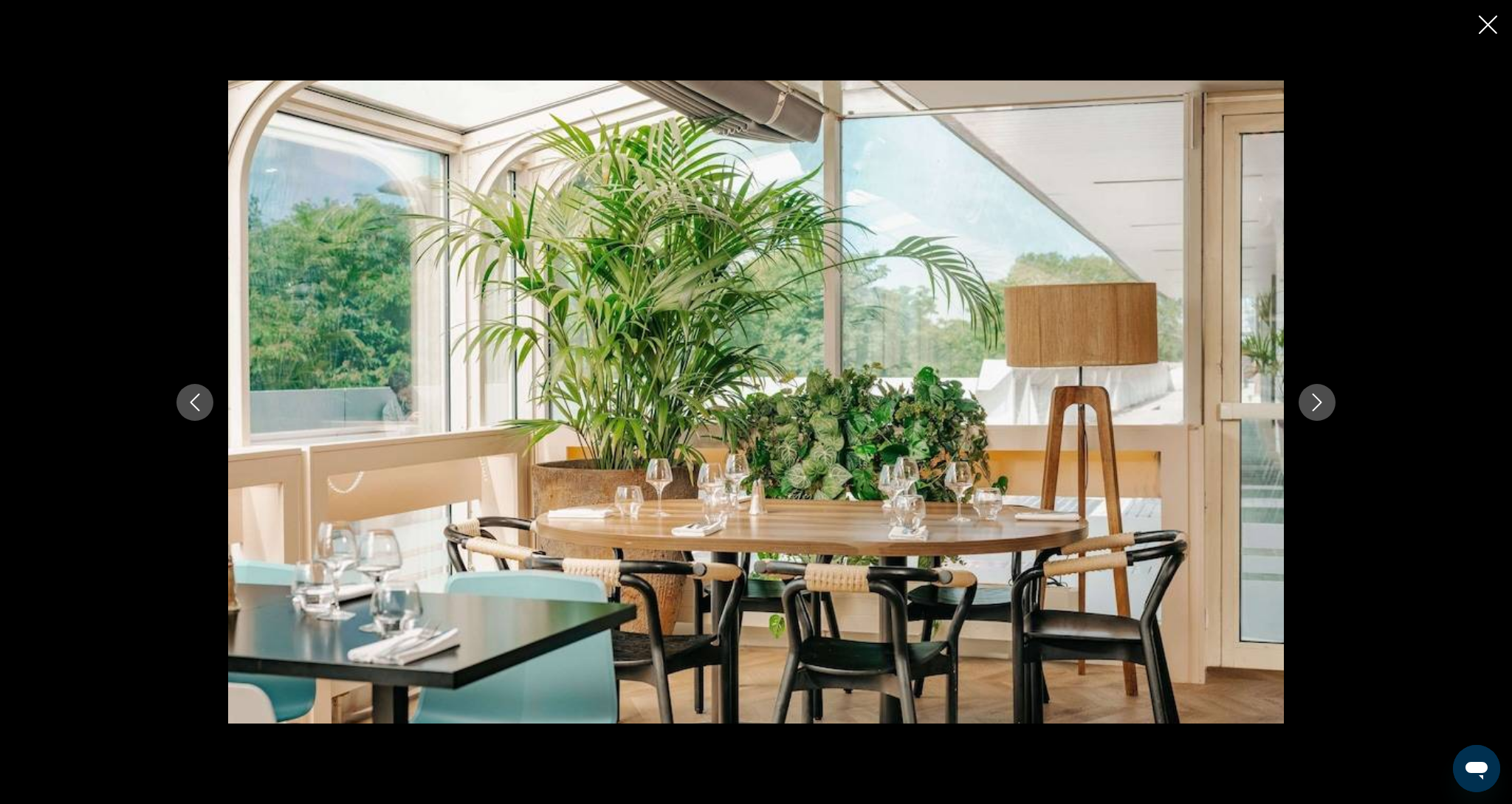
click at [1327, 402] on button "Next image" at bounding box center [1316, 402] width 37 height 37
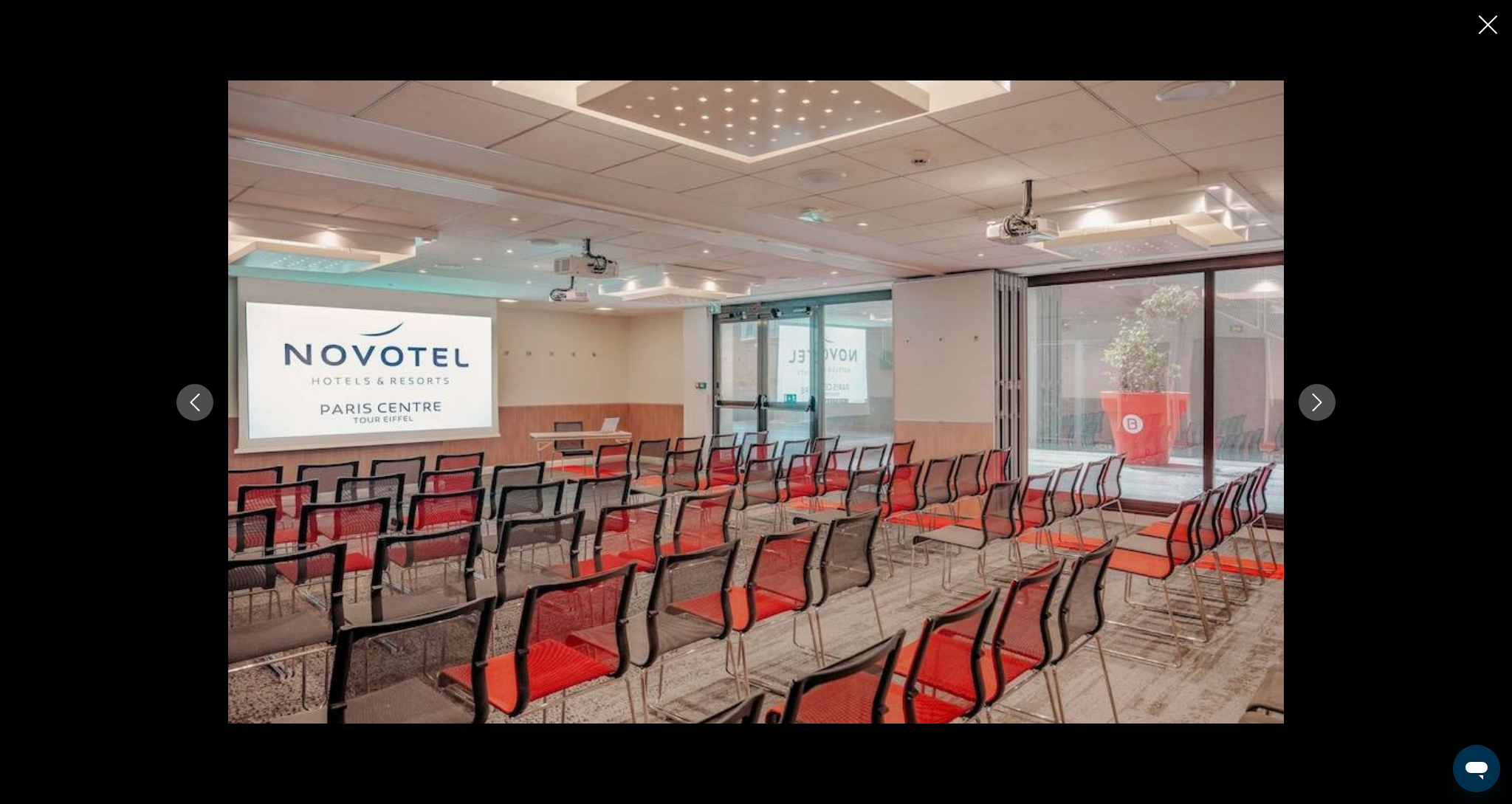
click at [1327, 402] on button "Next image" at bounding box center [1316, 402] width 37 height 37
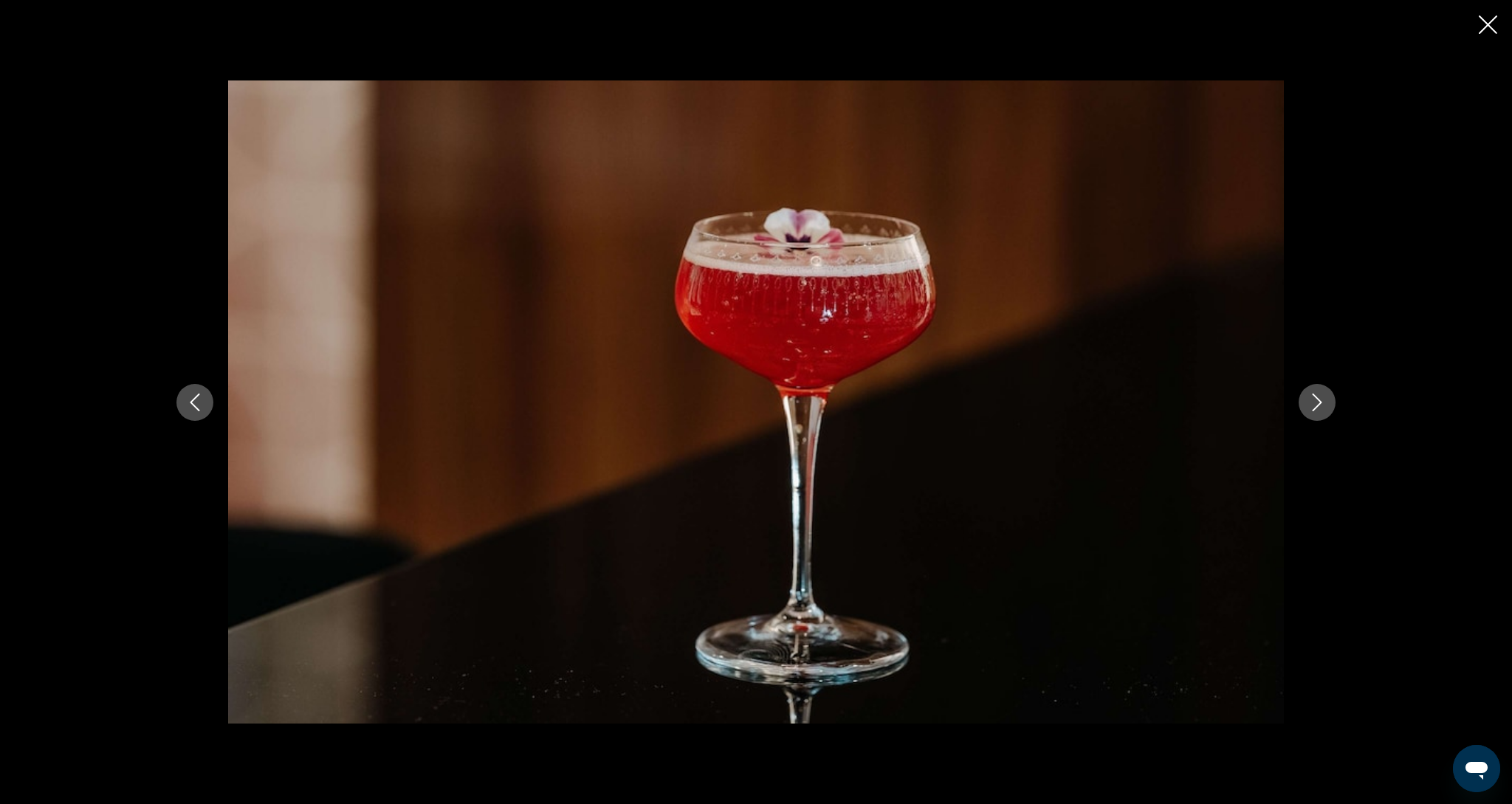
click at [1327, 402] on button "Next image" at bounding box center [1316, 402] width 37 height 37
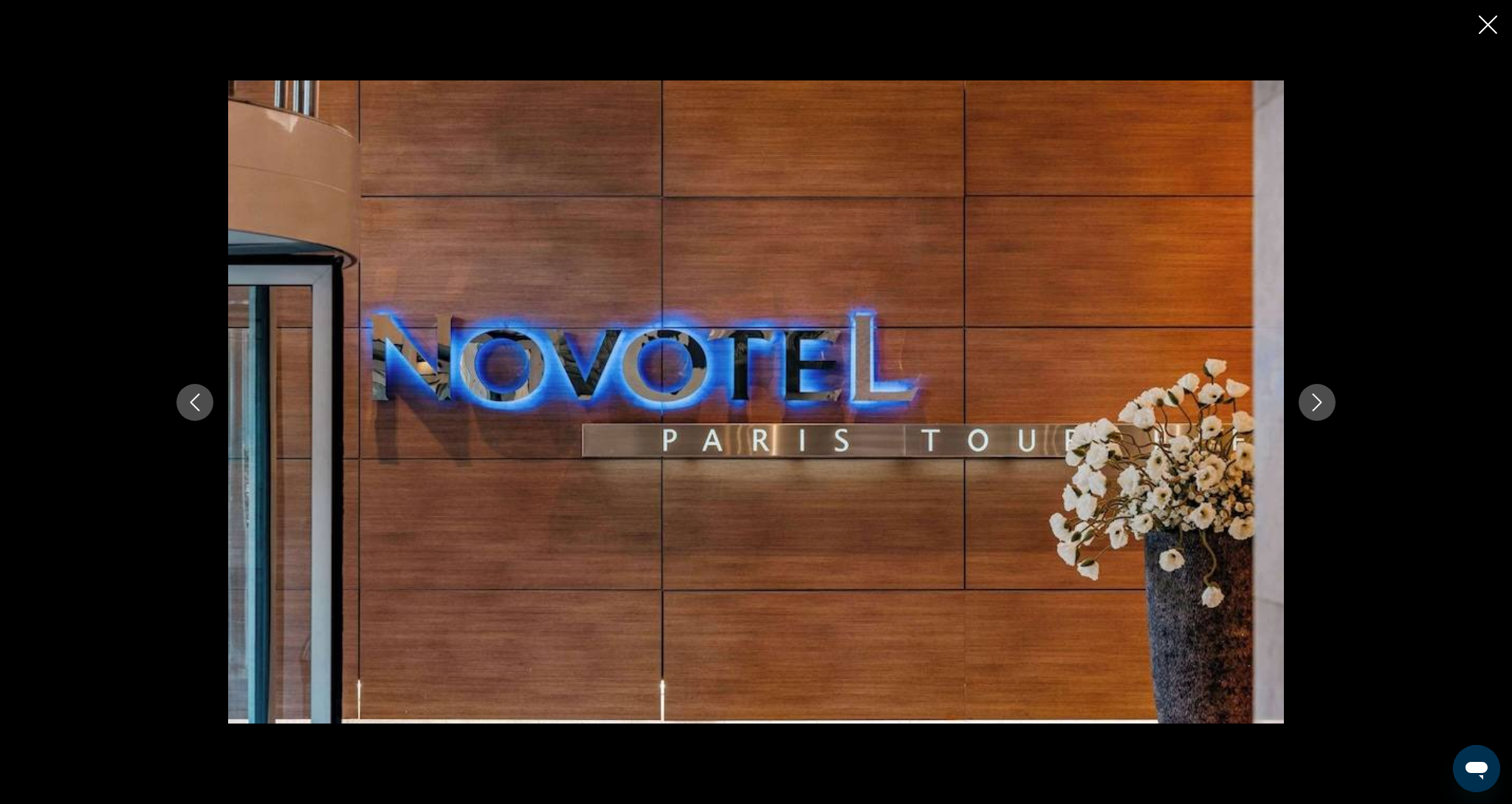
click at [1327, 402] on button "Next image" at bounding box center [1316, 402] width 37 height 37
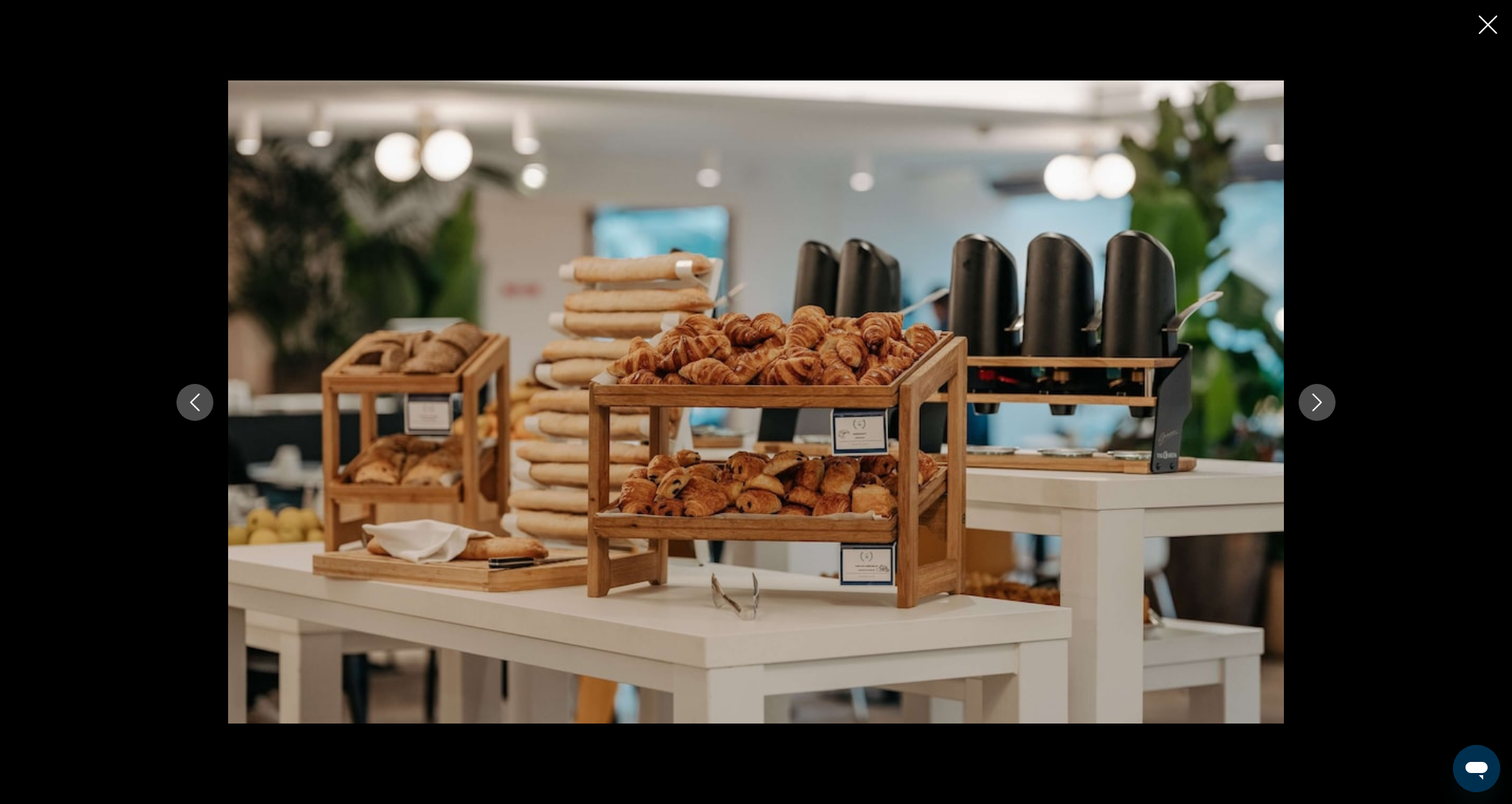
click at [1327, 402] on button "Next image" at bounding box center [1316, 402] width 37 height 37
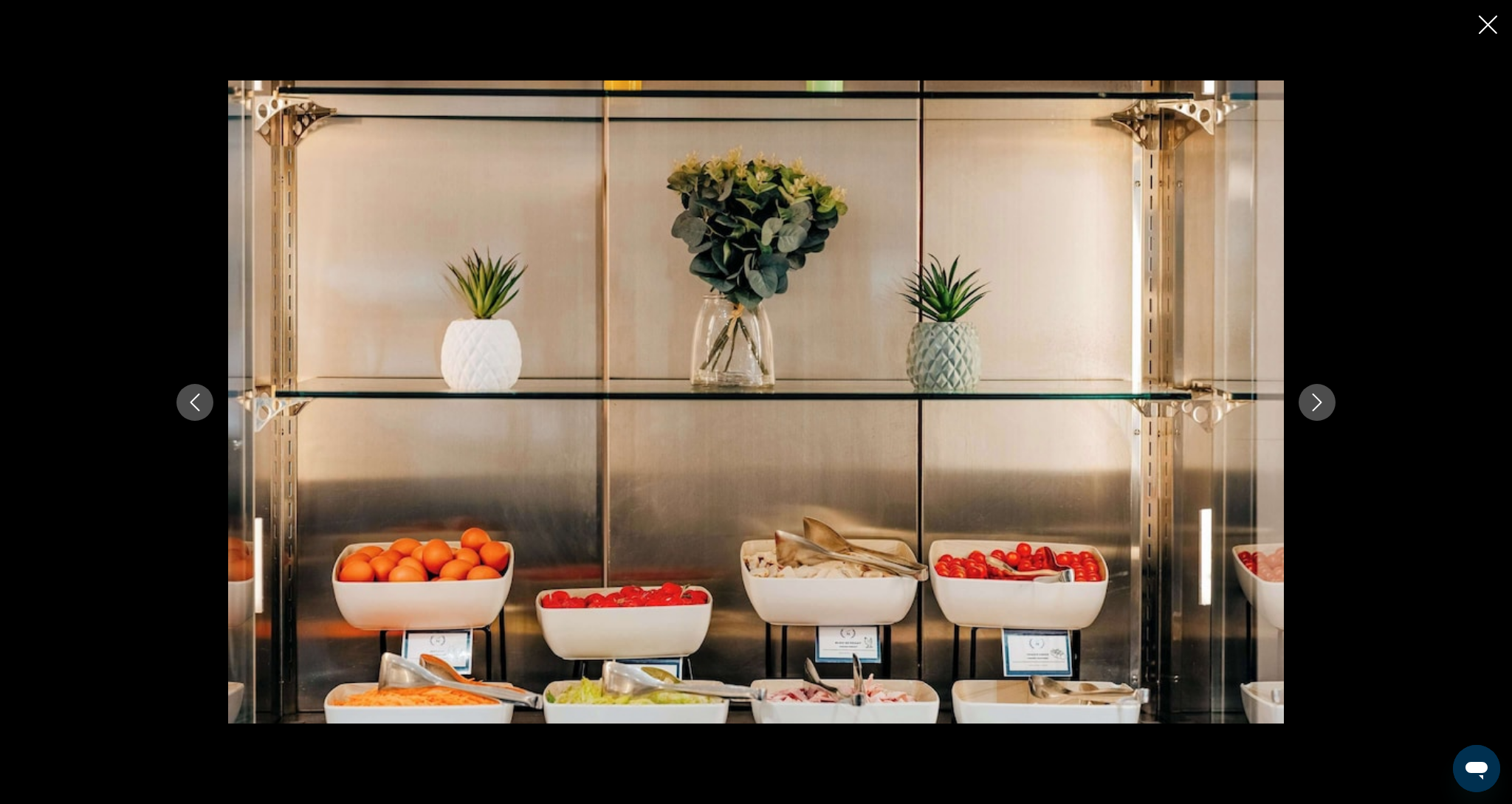
scroll to position [582, 1]
click at [1327, 402] on button "Next image" at bounding box center [1316, 402] width 37 height 37
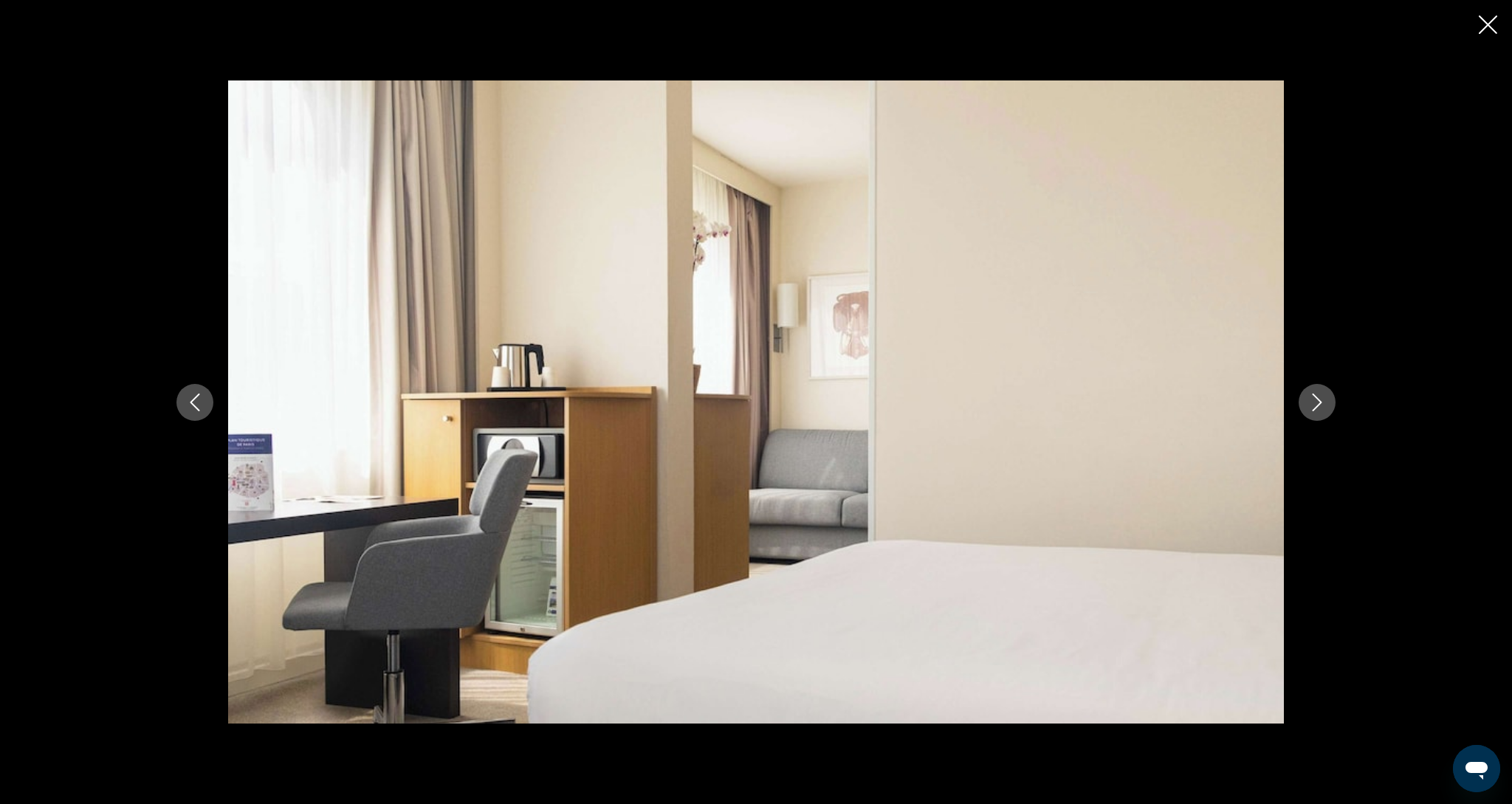
scroll to position [583, 0]
click at [1327, 402] on button "Next image" at bounding box center [1316, 402] width 37 height 37
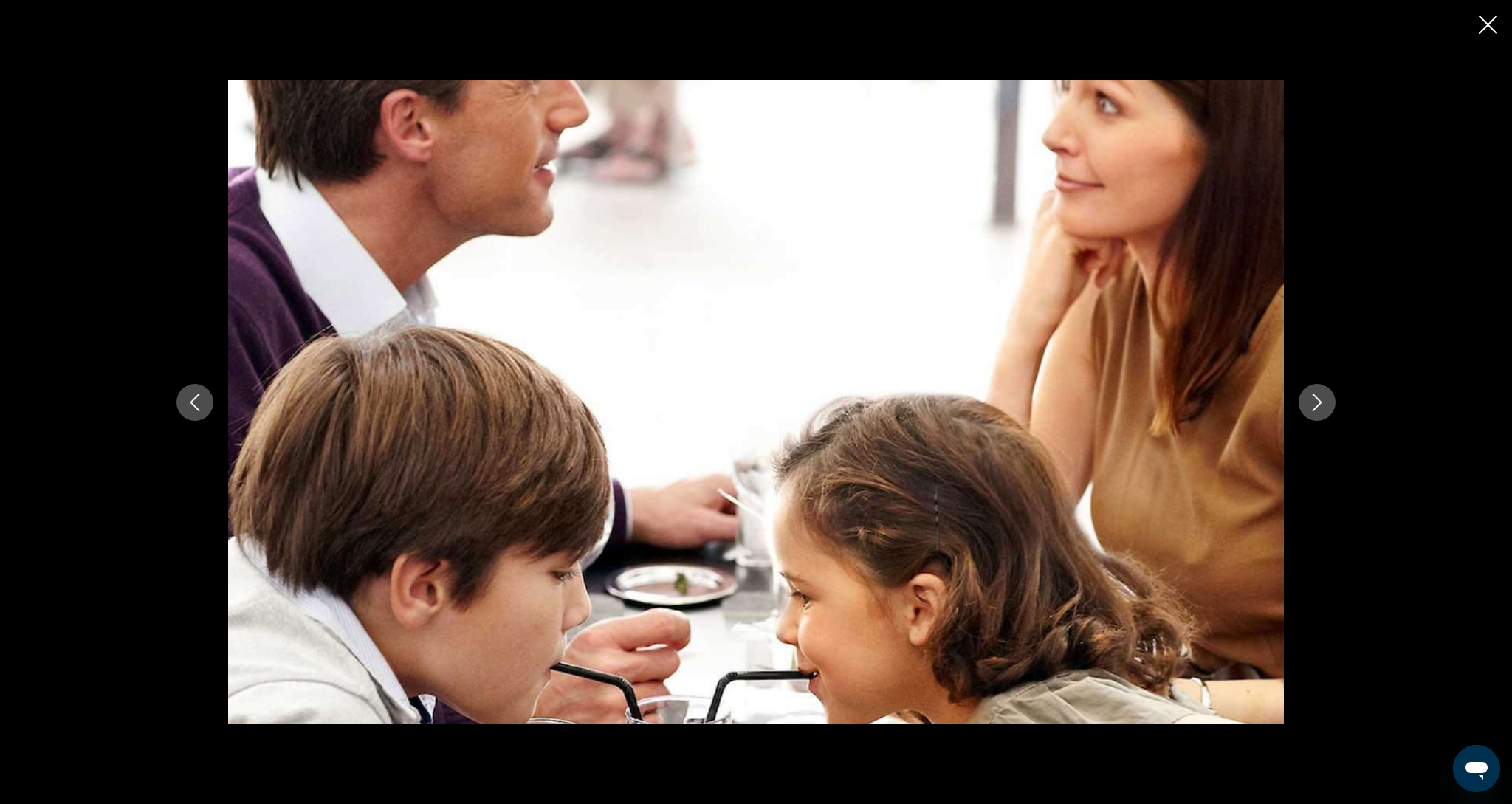
scroll to position [669, 0]
click at [1327, 402] on button "Next image" at bounding box center [1316, 402] width 37 height 37
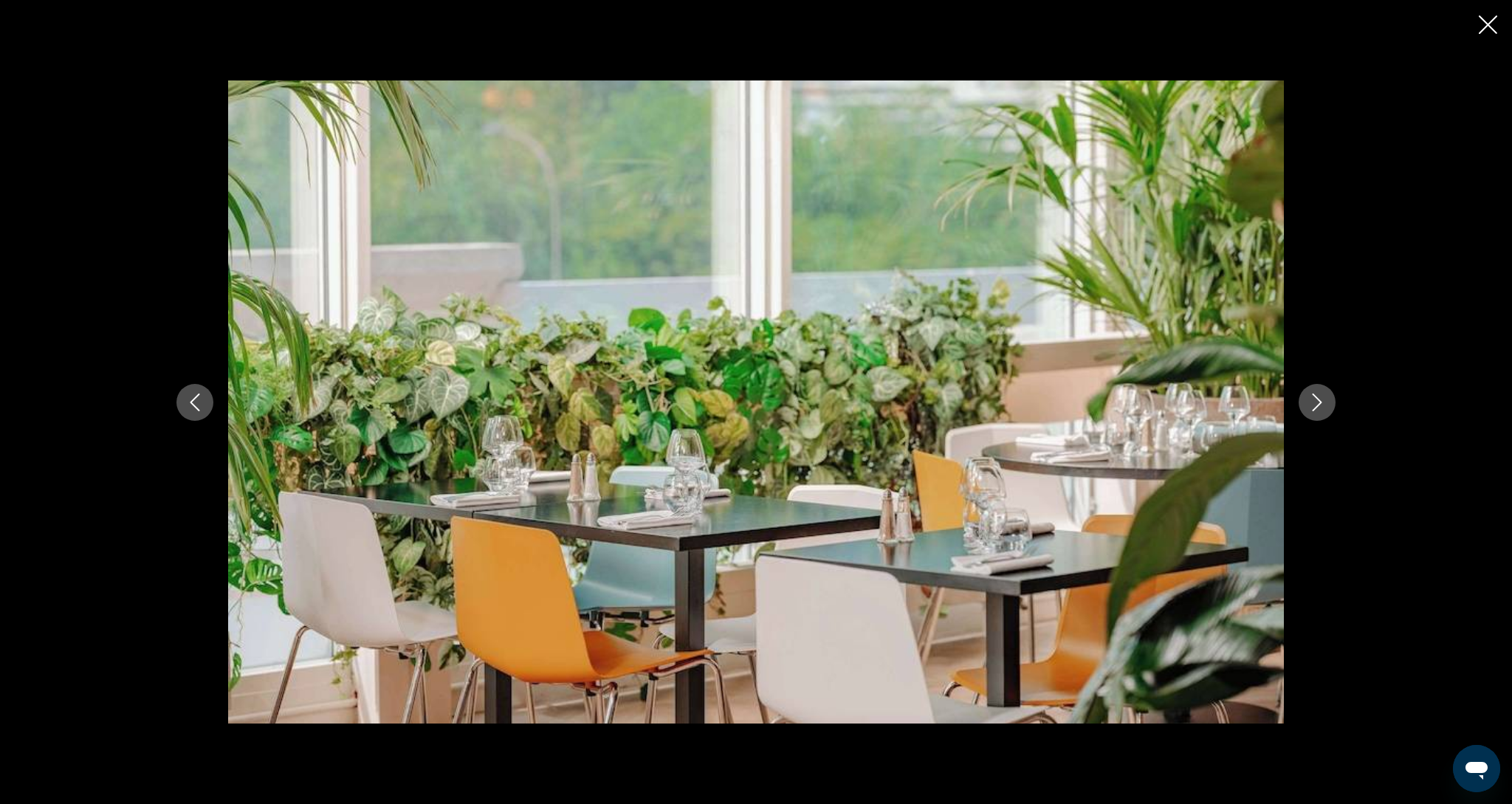
click at [1327, 402] on button "Next image" at bounding box center [1316, 402] width 37 height 37
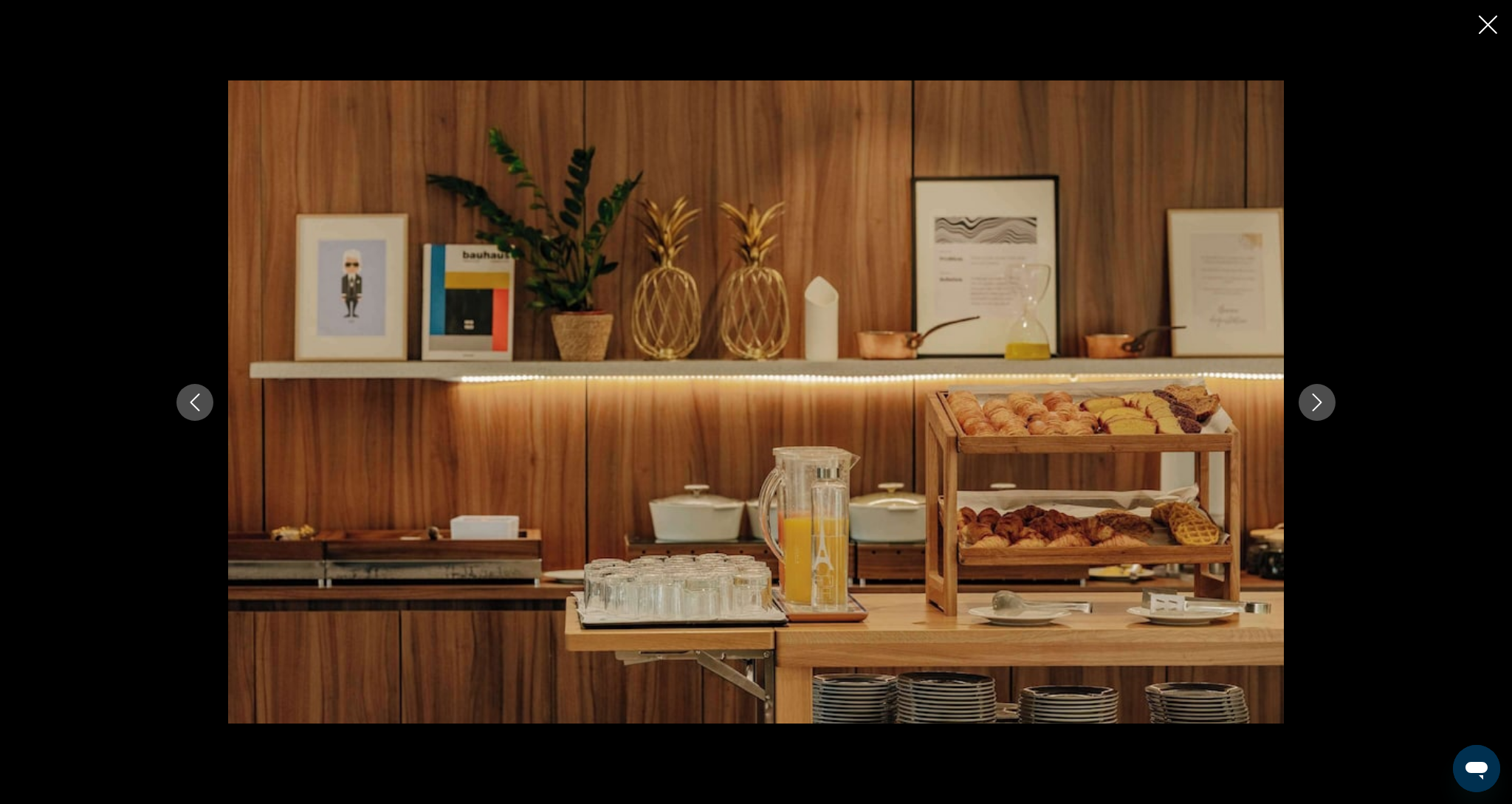
click at [1327, 402] on button "Next image" at bounding box center [1316, 402] width 37 height 37
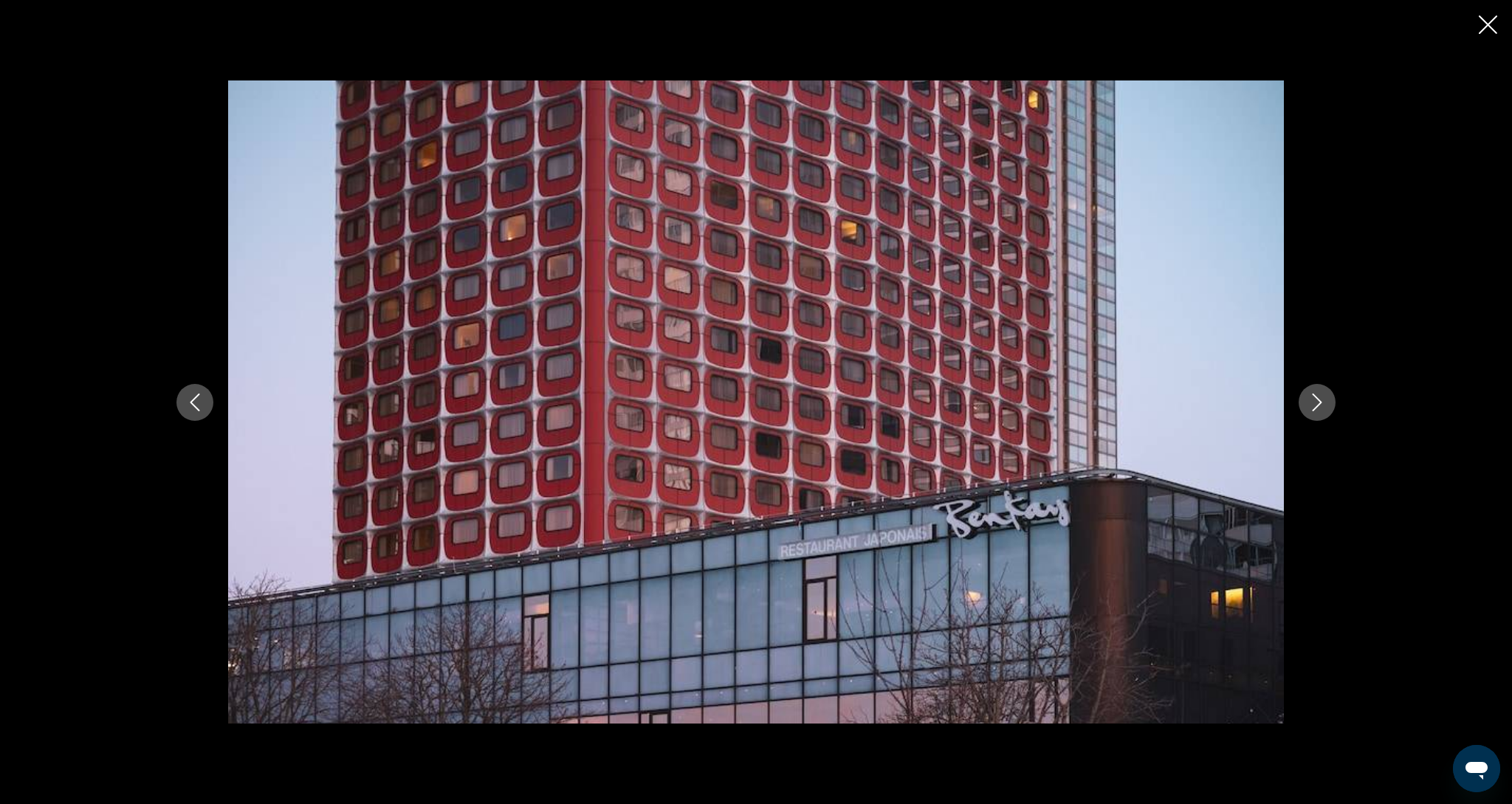
click at [1327, 402] on button "Next image" at bounding box center [1316, 402] width 37 height 37
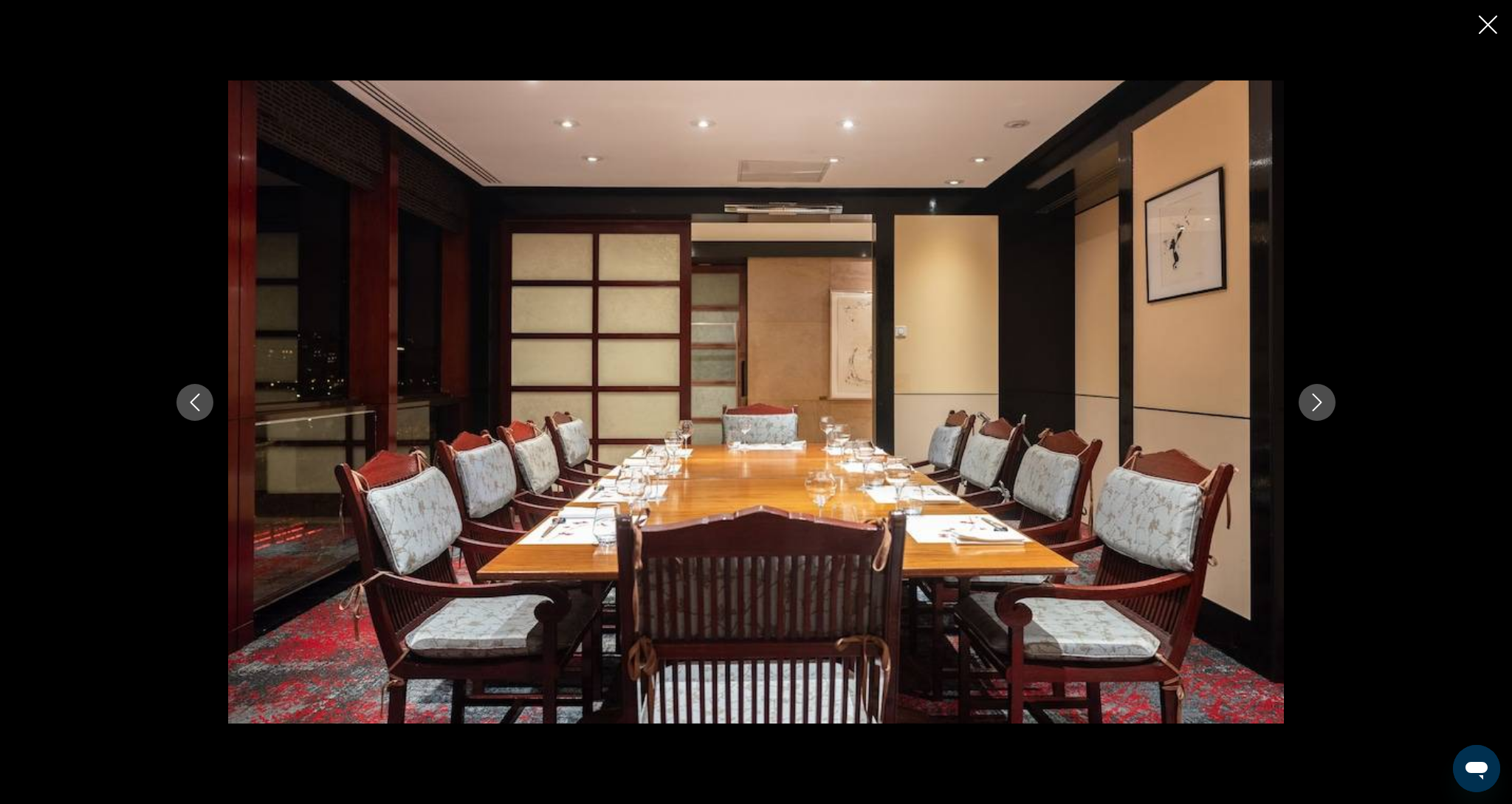
click at [1327, 402] on button "Next image" at bounding box center [1316, 402] width 37 height 37
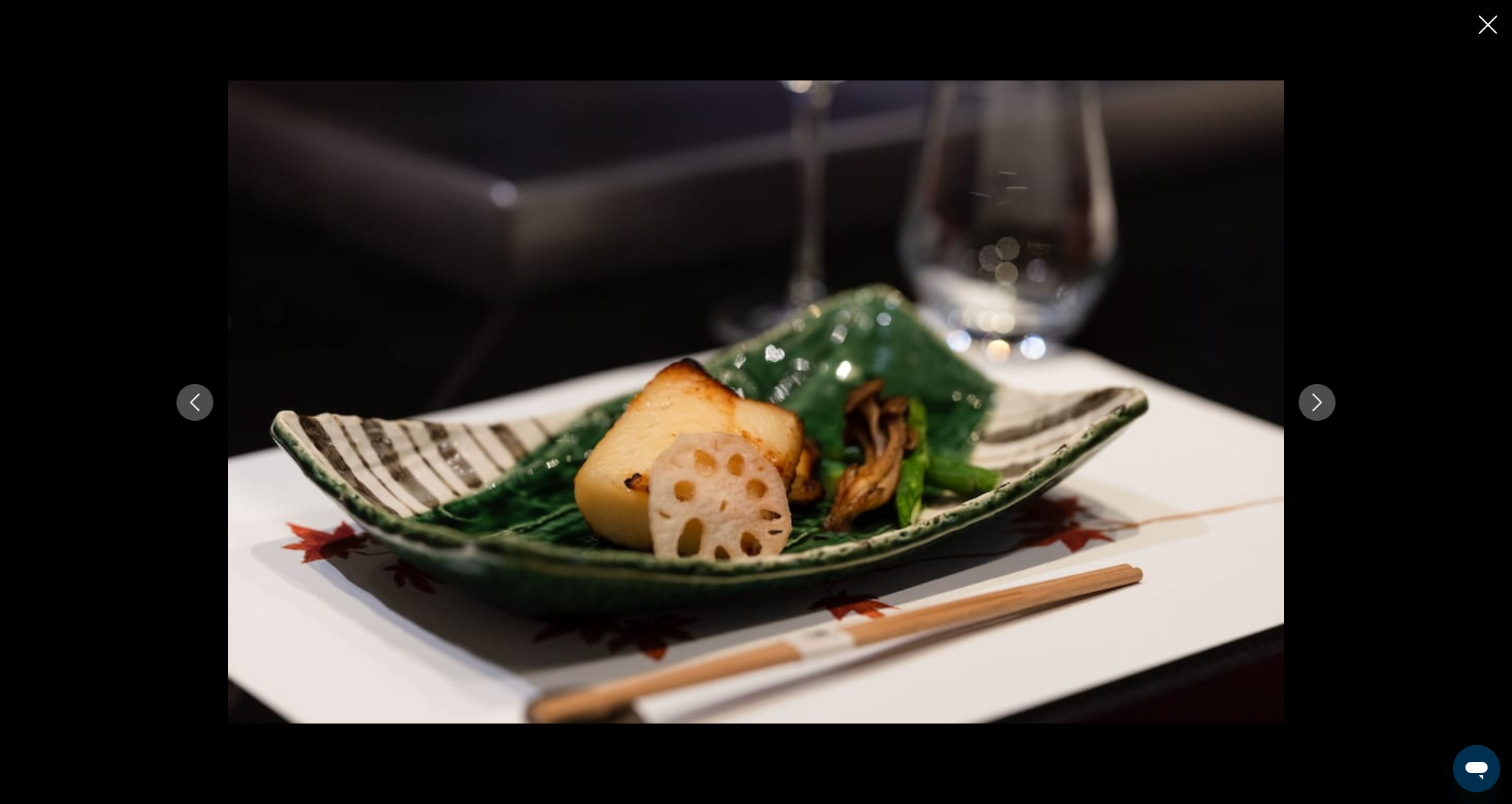
click at [1327, 402] on button "Next image" at bounding box center [1316, 402] width 37 height 37
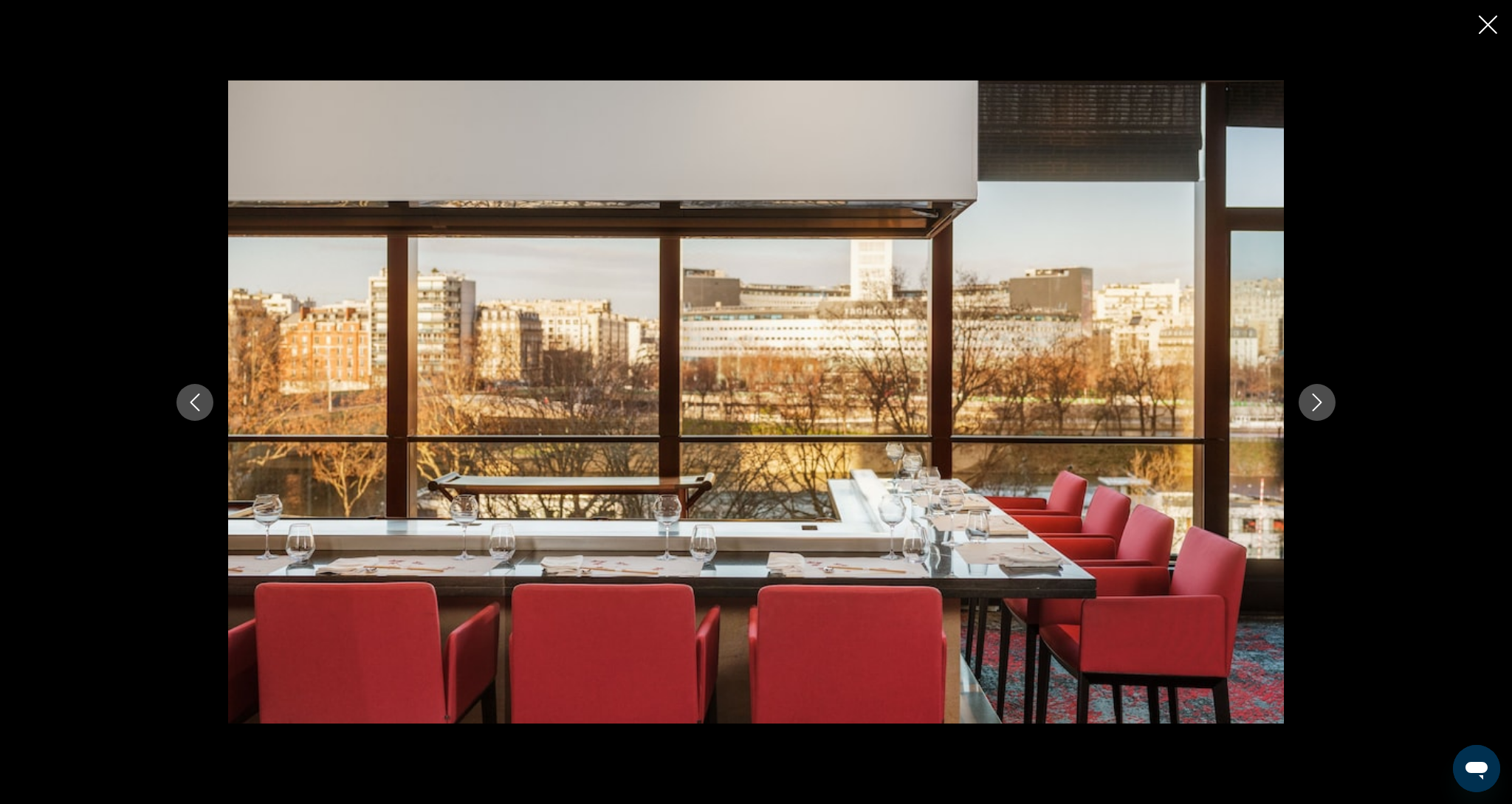
click at [1327, 402] on button "Next image" at bounding box center [1316, 402] width 37 height 37
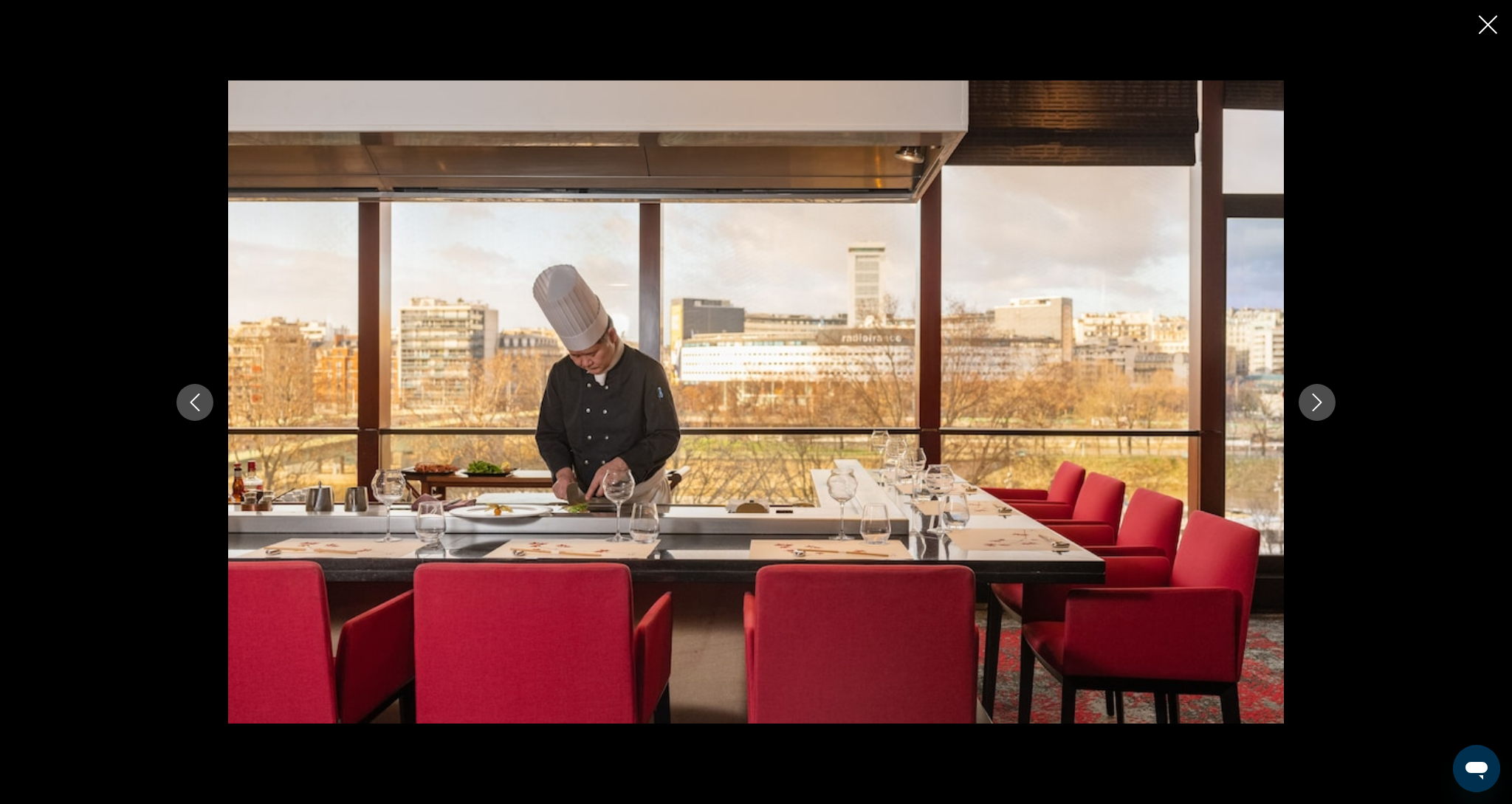
click at [1327, 402] on button "Next image" at bounding box center [1316, 402] width 37 height 37
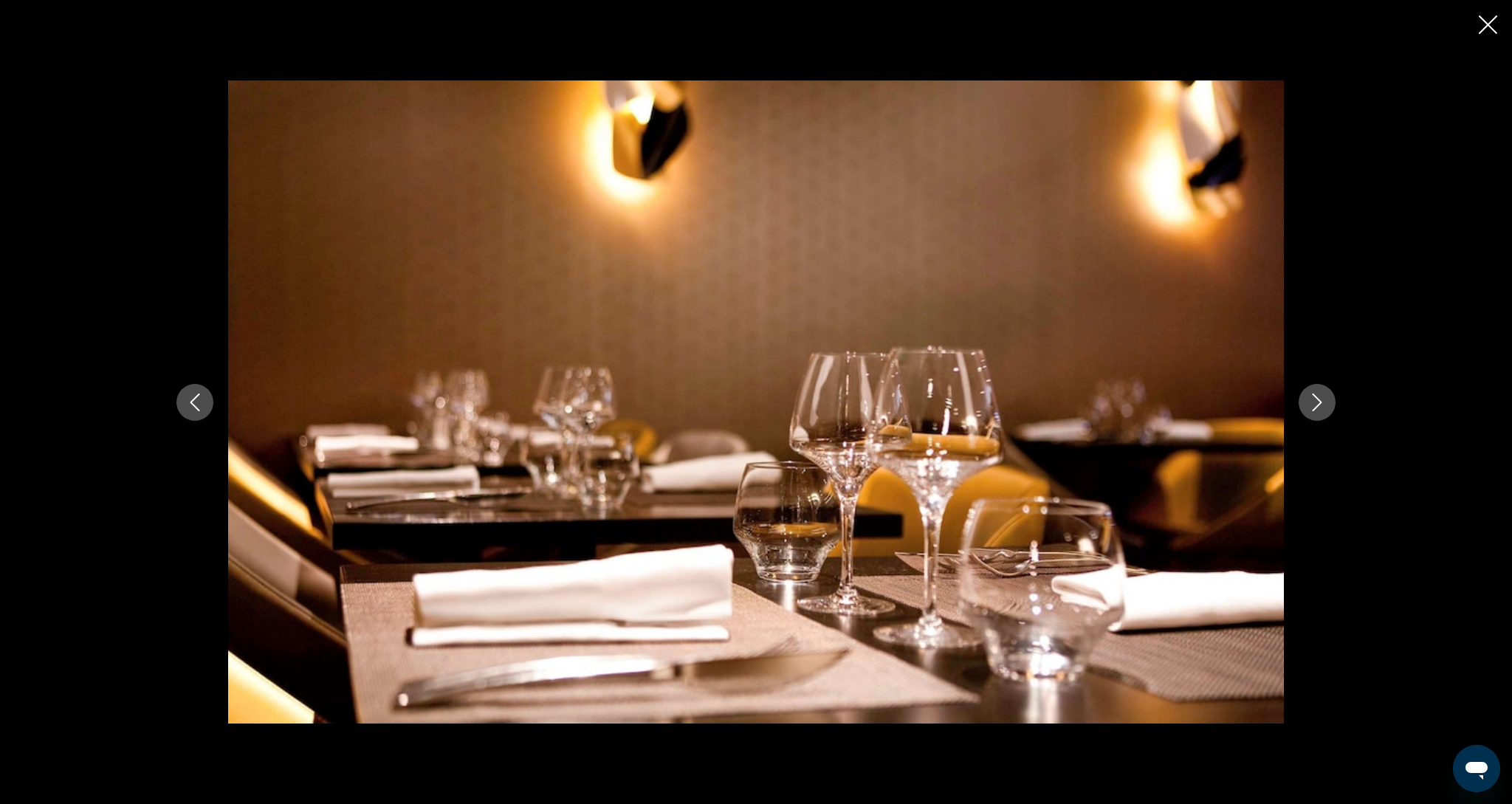
click at [1327, 402] on button "Next image" at bounding box center [1316, 402] width 37 height 37
